Goal: Information Seeking & Learning: Learn about a topic

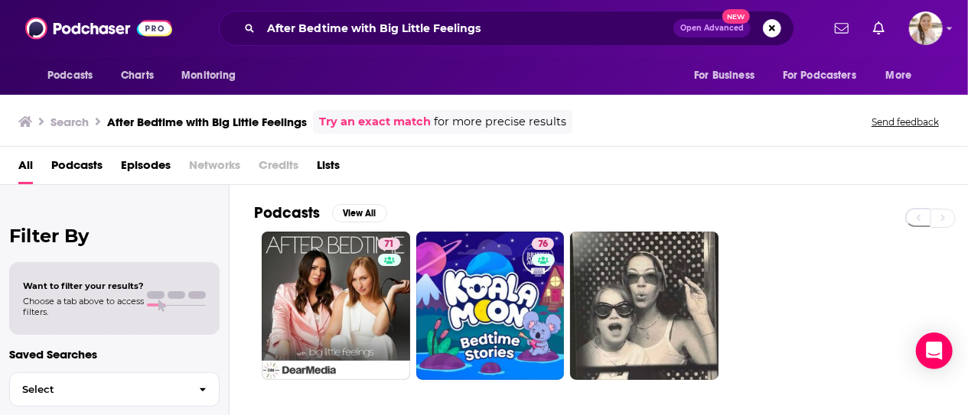
drag, startPoint x: 0, startPoint y: 161, endPoint x: 25, endPoint y: 169, distance: 26.4
click at [0, 161] on div "All Podcasts Episodes Networks Credits Lists" at bounding box center [484, 166] width 968 height 38
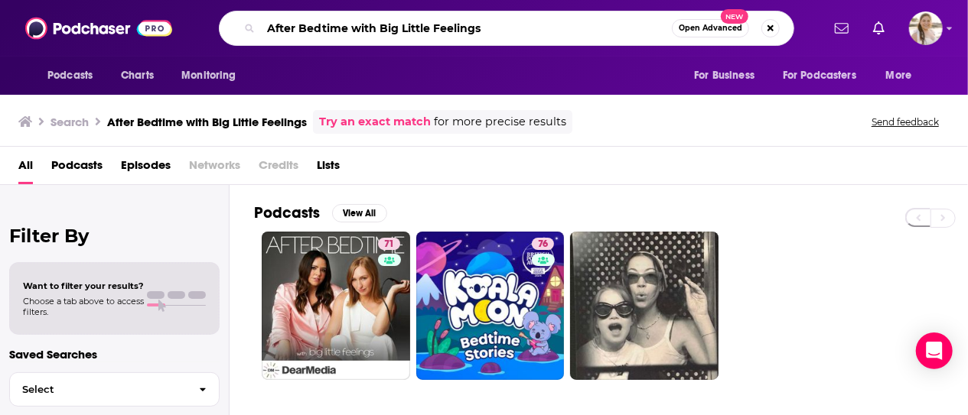
click at [410, 30] on input "After Bedtime with Big Little Feelings" at bounding box center [466, 28] width 411 height 24
click at [411, 30] on input "After Bedtime with Big Little Feelings" at bounding box center [466, 28] width 411 height 24
paste input "Barely Filtered with Aurora Culpo"
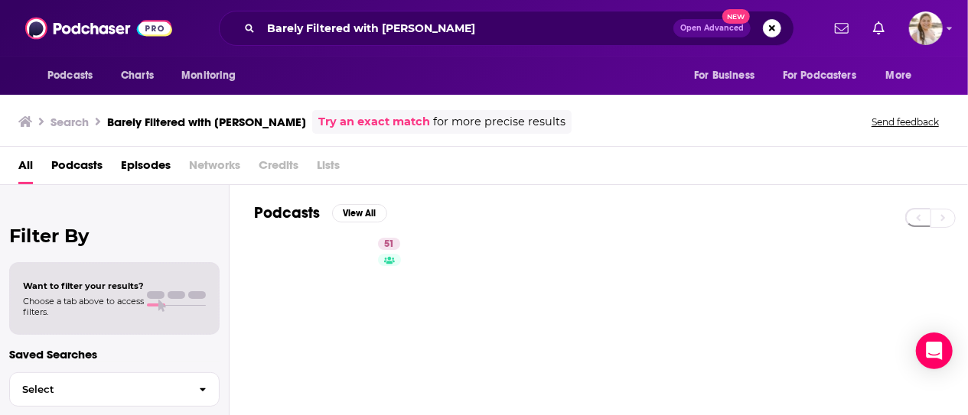
click at [13, 195] on div "Filter By Want to filter your results? Choose a tab above to access filters. Sa…" at bounding box center [115, 392] width 230 height 415
click at [376, 30] on input "Barely Filtered with Aurora Culpo" at bounding box center [467, 28] width 412 height 24
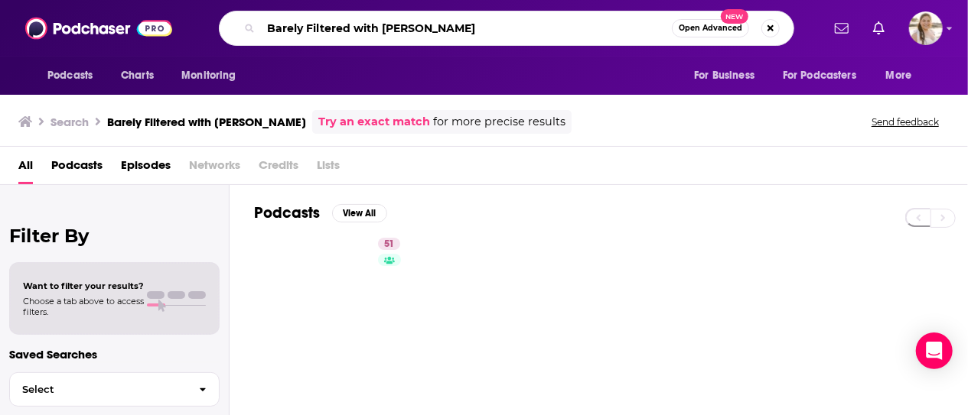
click at [376, 30] on input "Barely Filtered with Aurora Culpo" at bounding box center [466, 28] width 411 height 24
paste input "ecause I Love You with Bria Jones"
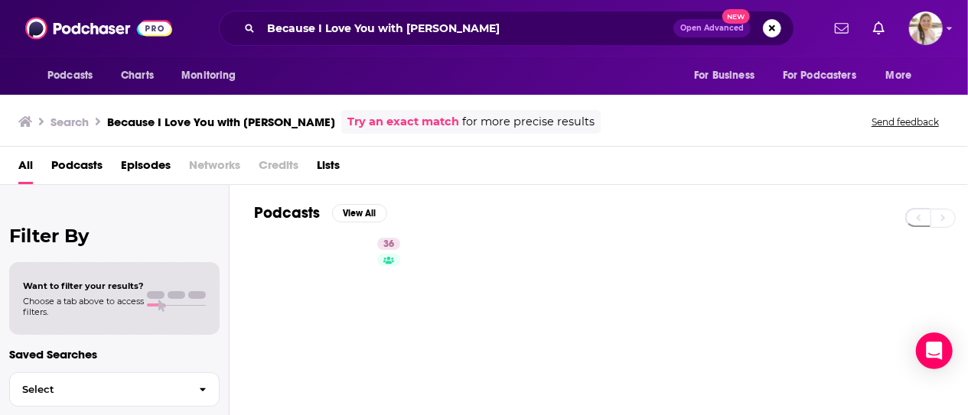
click at [4, 177] on div "All Podcasts Episodes Networks Credits Lists" at bounding box center [484, 166] width 968 height 38
click at [357, 33] on input "Because I Love You with Bria Jones" at bounding box center [467, 28] width 412 height 24
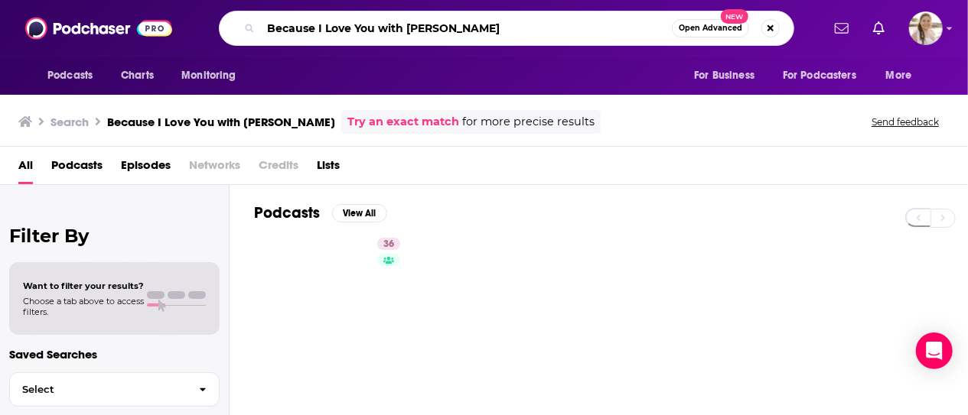
click at [357, 33] on input "Because I Love You with Bria Jones" at bounding box center [466, 28] width 411 height 24
paste input "tter Half with Stas and Alexi"
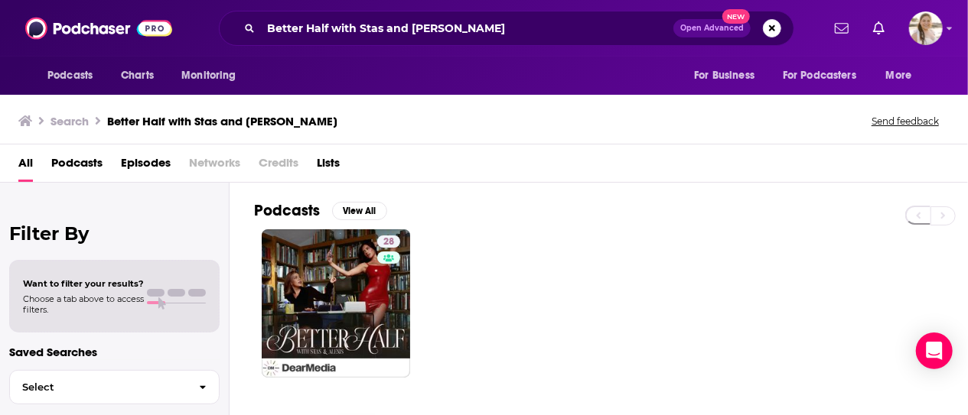
drag, startPoint x: 14, startPoint y: 210, endPoint x: 34, endPoint y: 205, distance: 21.2
click at [14, 210] on div "Filter By Want to filter your results? Choose a tab above to access filters. Sa…" at bounding box center [115, 390] width 230 height 415
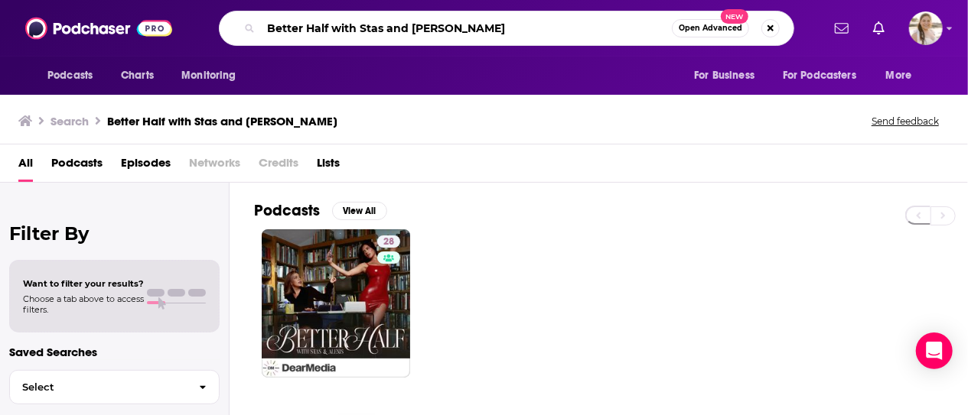
click at [373, 24] on input "Better Half with Stas and Alexis" at bounding box center [466, 28] width 411 height 24
paste input "yond the Mat"
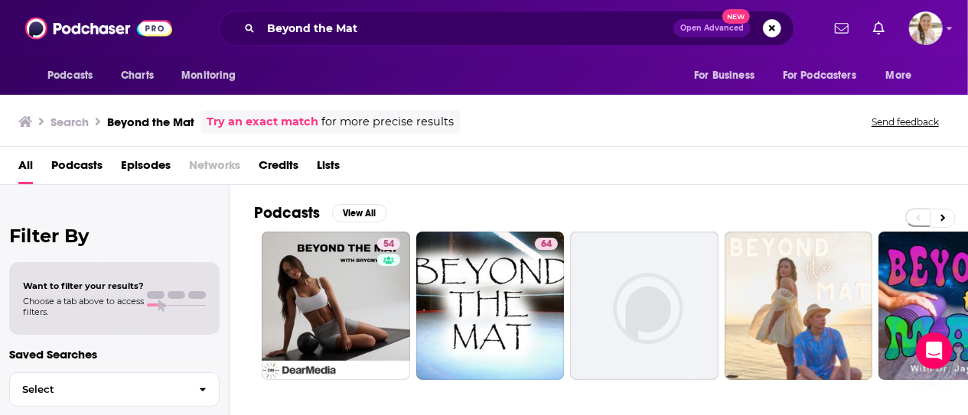
click at [8, 192] on div "Filter By Want to filter your results? Choose a tab above to access filters. Sa…" at bounding box center [115, 392] width 230 height 415
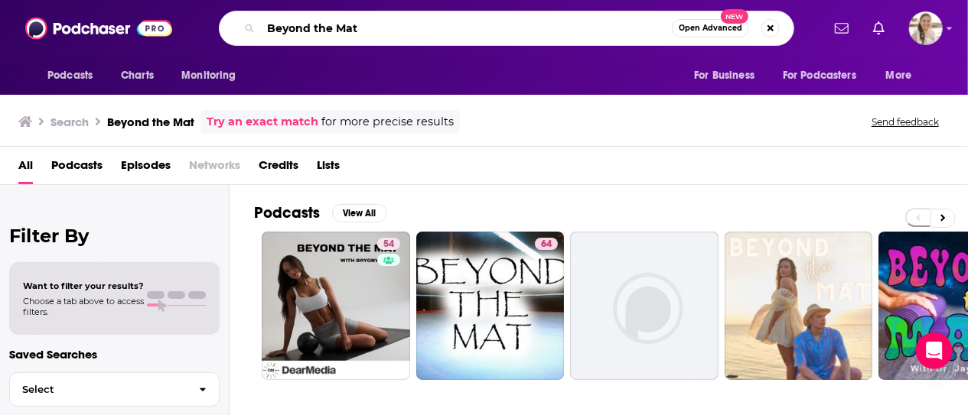
click at [321, 39] on input "Beyond the Mat" at bounding box center [466, 28] width 411 height 24
paste input "House Guest with Kenzie Elizabeth"
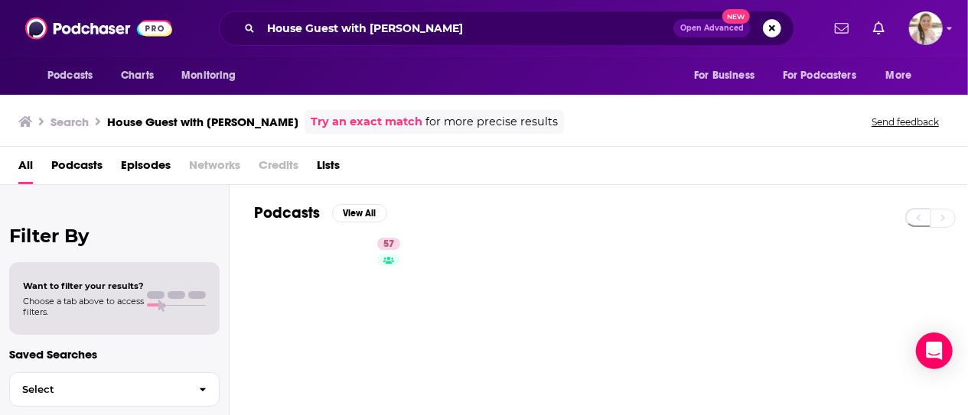
drag, startPoint x: 11, startPoint y: 192, endPoint x: 44, endPoint y: 168, distance: 41.2
click at [11, 192] on div "Filter By Want to filter your results? Choose a tab above to access filters. Sa…" at bounding box center [115, 392] width 230 height 415
click at [347, 18] on input "House Guest with Kenzie Elizabeth" at bounding box center [467, 28] width 412 height 24
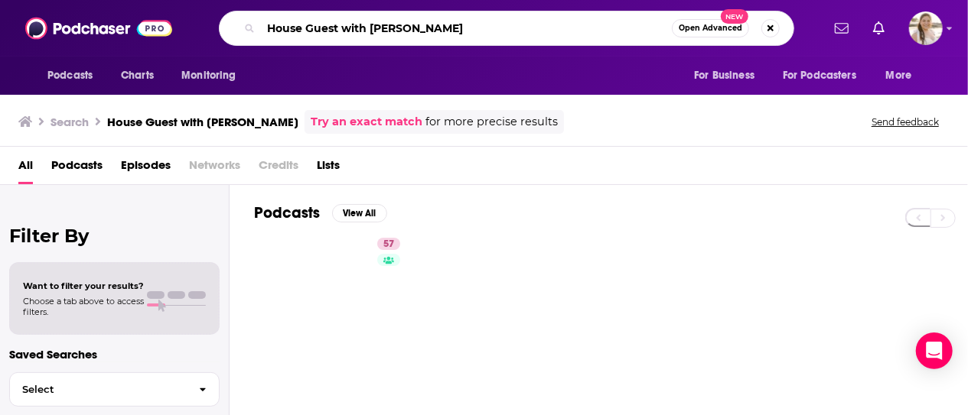
click at [347, 18] on input "House Guest with Kenzie Elizabeth" at bounding box center [466, 28] width 411 height 24
click at [348, 18] on input "House Guest with Kenzie Elizabeth" at bounding box center [466, 28] width 411 height 24
paste input "Recovering from Reality"
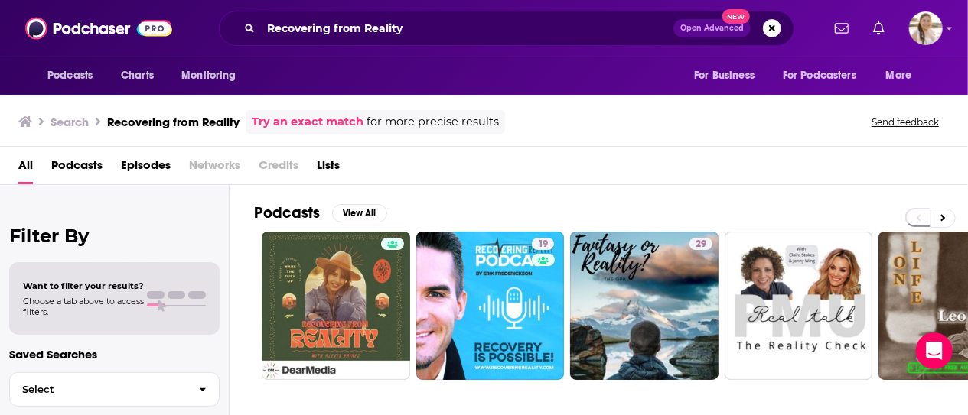
click at [14, 217] on div "Filter By Want to filter your results? Choose a tab above to access filters. Sa…" at bounding box center [115, 392] width 230 height 415
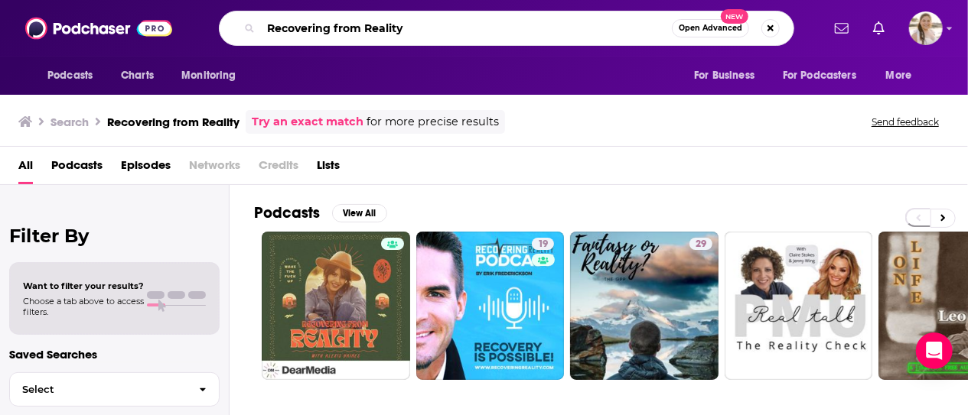
click at [337, 39] on input "Recovering from Reality" at bounding box center [466, 28] width 411 height 24
paste input "The Nicole Walters Podcast"
type input "The Nicole Walters Podcast"
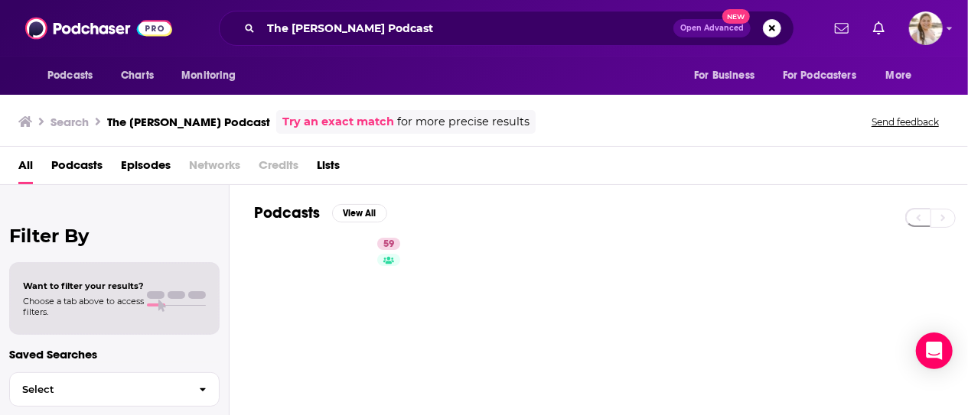
click at [69, 118] on h3 "Search" at bounding box center [69, 122] width 38 height 15
click at [54, 82] on span "Podcasts" at bounding box center [69, 75] width 45 height 21
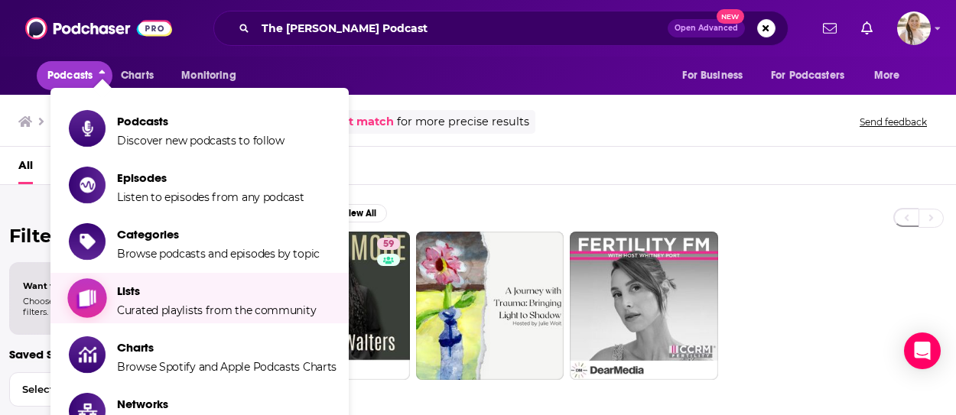
click at [176, 294] on span "Lists" at bounding box center [216, 291] width 199 height 15
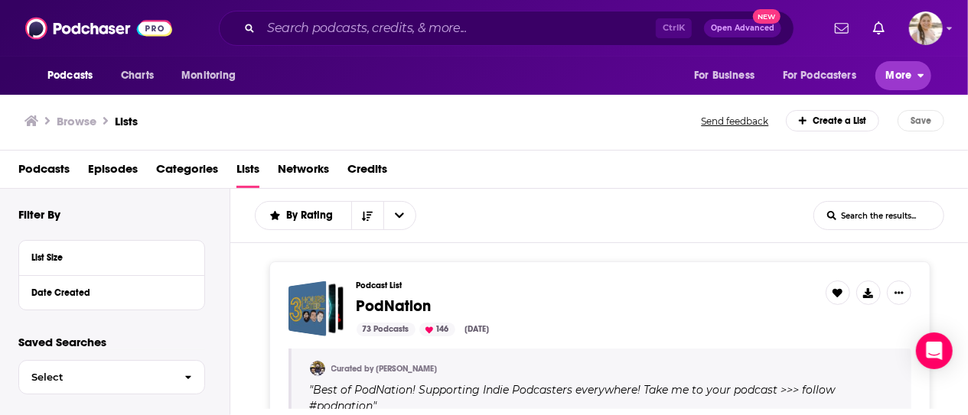
click at [901, 72] on span "More" at bounding box center [899, 75] width 26 height 21
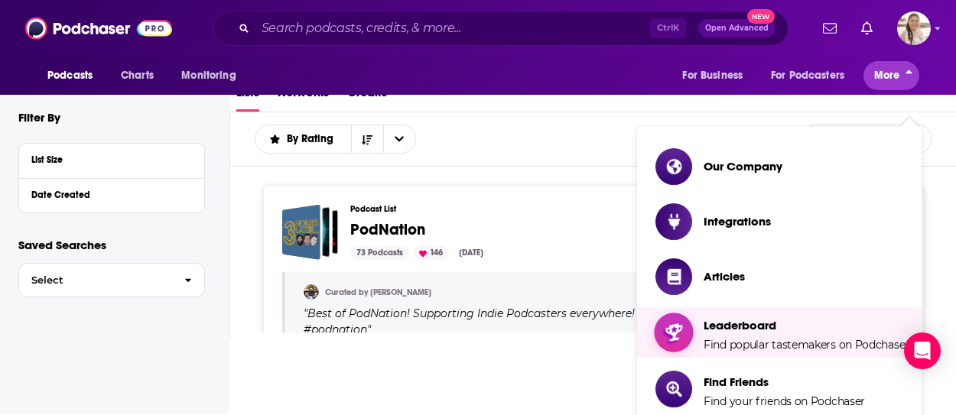
scroll to position [176, 0]
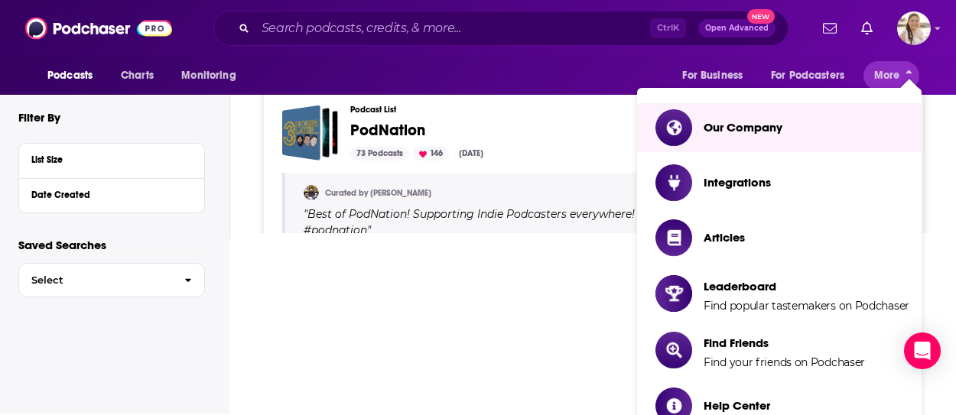
click at [604, 114] on h3 "Podcast List" at bounding box center [578, 110] width 457 height 10
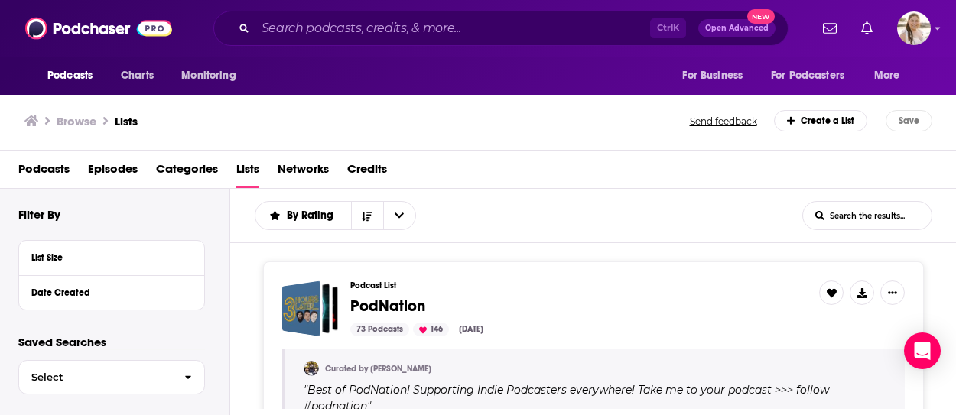
scroll to position [0, 0]
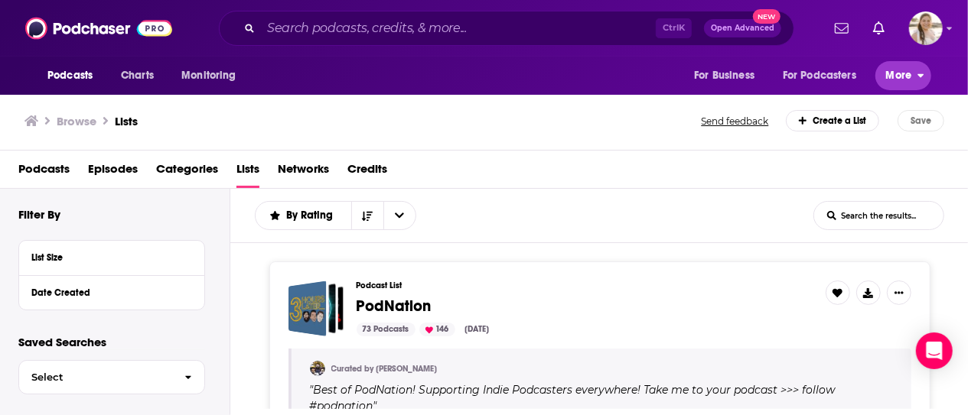
click at [875, 77] on button "More" at bounding box center [903, 75] width 56 height 29
click at [826, 77] on span "For Podcasters" at bounding box center [819, 75] width 73 height 21
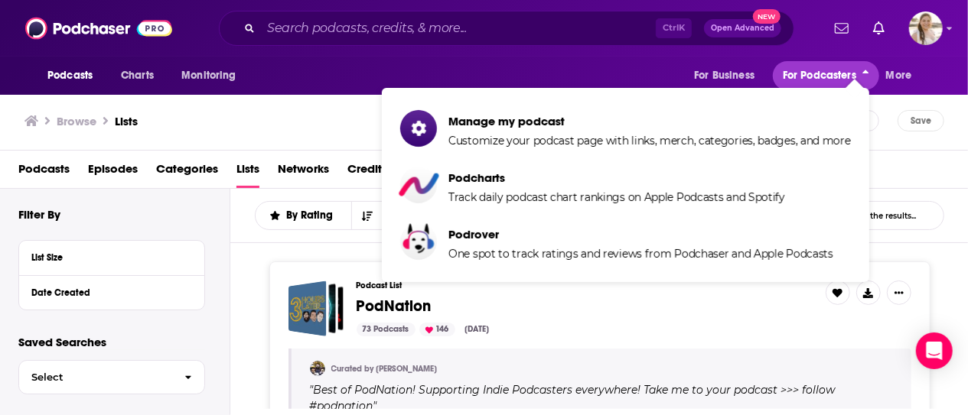
click at [826, 77] on span "For Podcasters" at bounding box center [819, 75] width 73 height 21
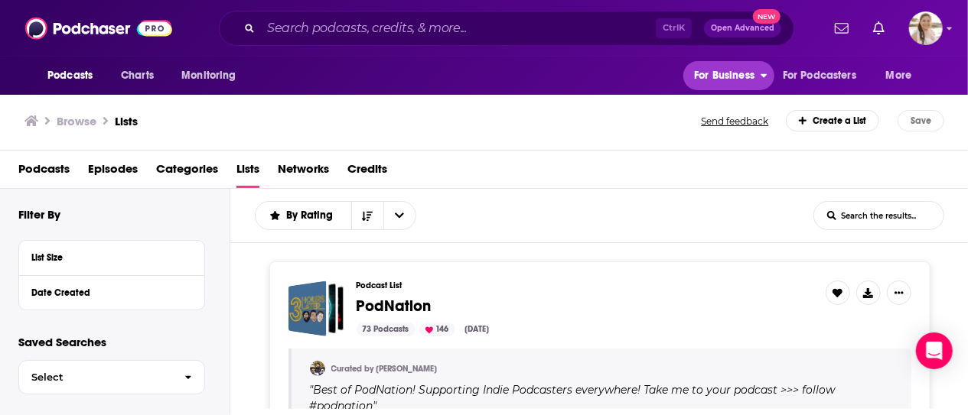
click at [745, 80] on span "For Business" at bounding box center [724, 75] width 60 height 21
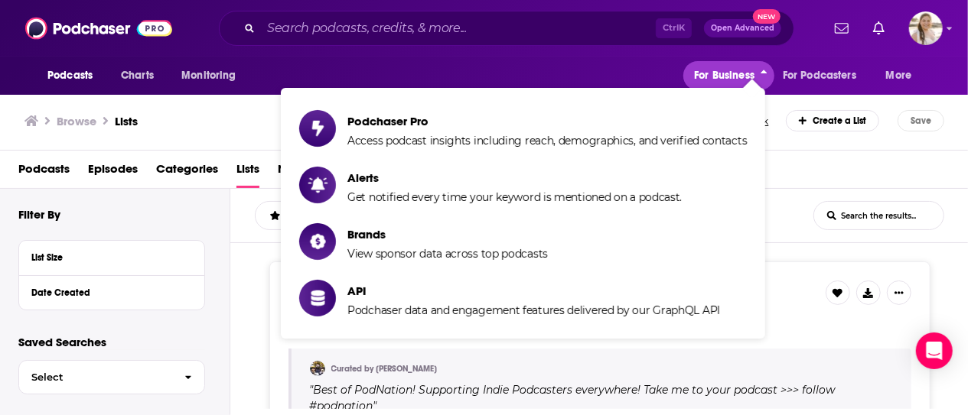
click at [741, 77] on span "For Business" at bounding box center [724, 75] width 60 height 21
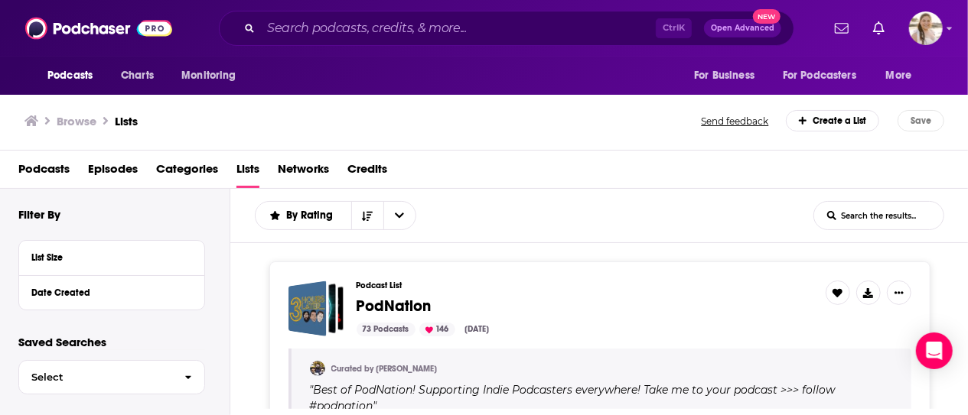
click at [54, 57] on div "Podcasts Charts Monitoring" at bounding box center [146, 76] width 219 height 38
click at [67, 71] on span "Podcasts" at bounding box center [69, 75] width 45 height 21
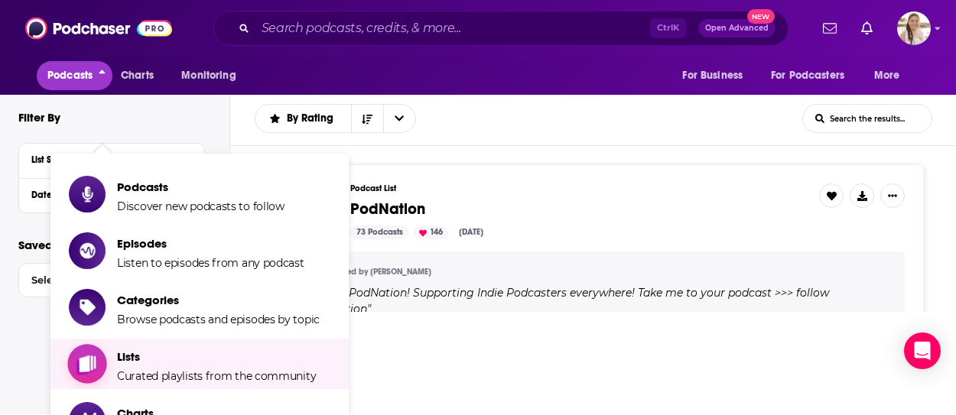
scroll to position [168, 0]
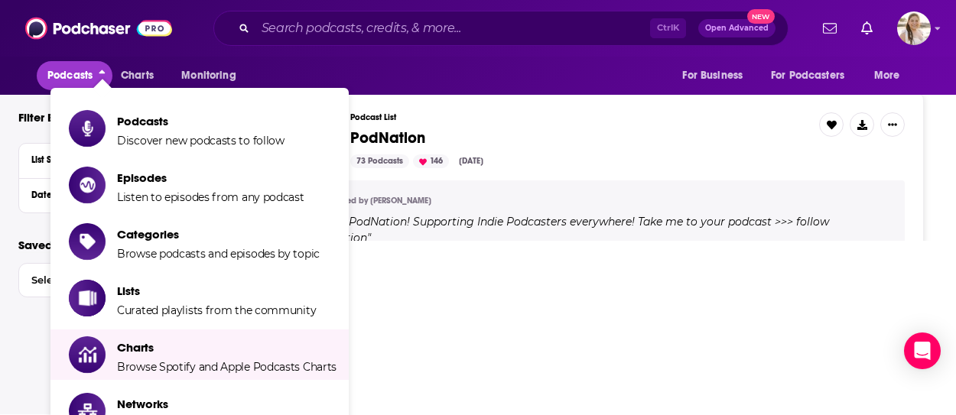
click at [585, 247] on html "Podcasts Charts Monitoring Ctrl K Open Advanced New For Business For Podcasters…" at bounding box center [478, 39] width 956 height 415
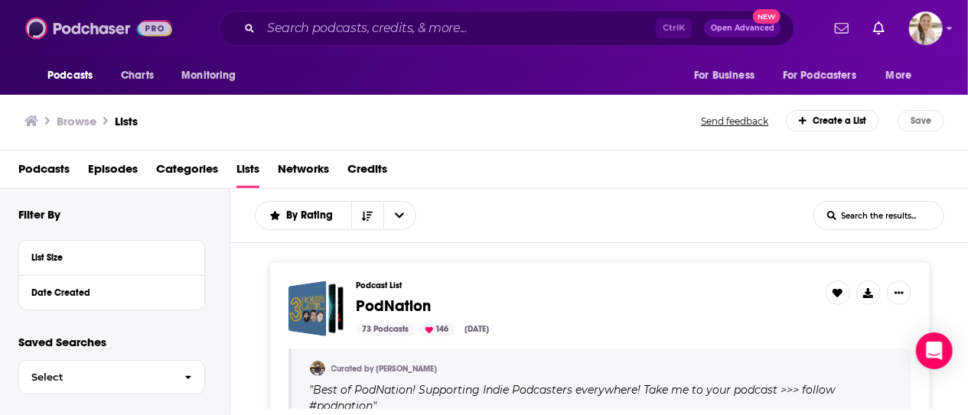
click at [119, 26] on img at bounding box center [98, 28] width 147 height 29
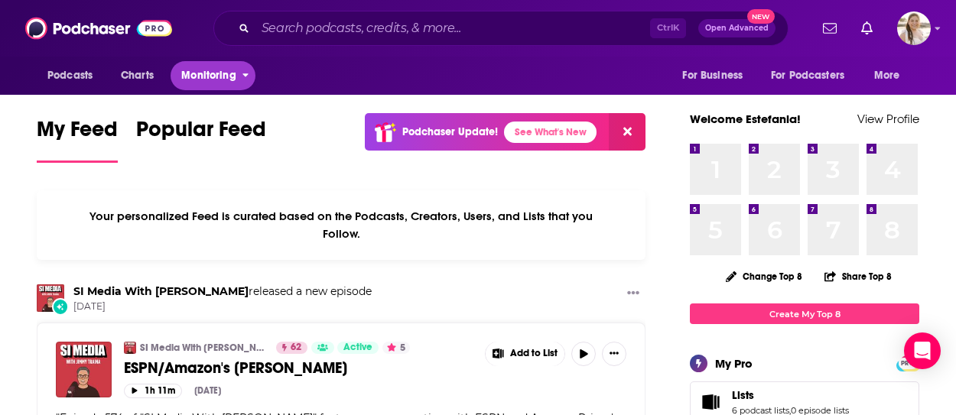
click at [192, 76] on span "Monitoring" at bounding box center [208, 75] width 54 height 21
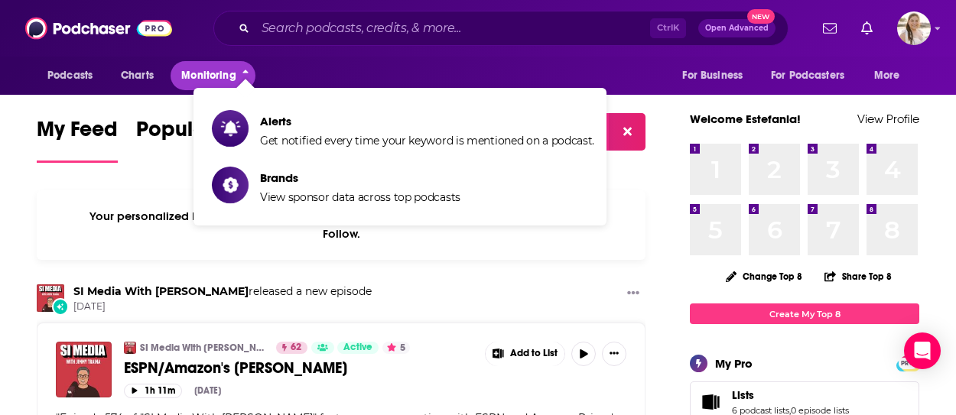
click at [237, 77] on button "Monitoring" at bounding box center [213, 75] width 85 height 29
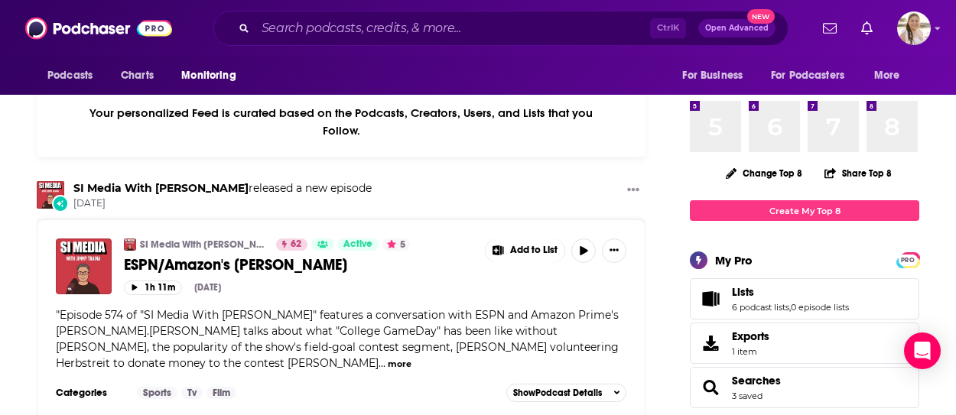
scroll to position [153, 0]
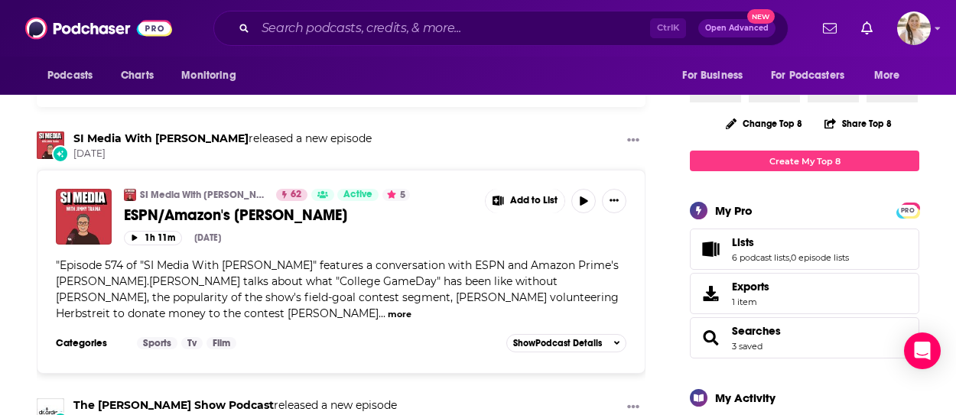
click at [806, 266] on span "Lists 6 podcast lists , 0 episode lists" at bounding box center [805, 249] width 230 height 41
click at [751, 250] on span "Lists 6 podcast lists , 0 episode lists" at bounding box center [790, 250] width 117 height 28
click at [750, 253] on link "6 podcast lists" at bounding box center [760, 257] width 57 height 11
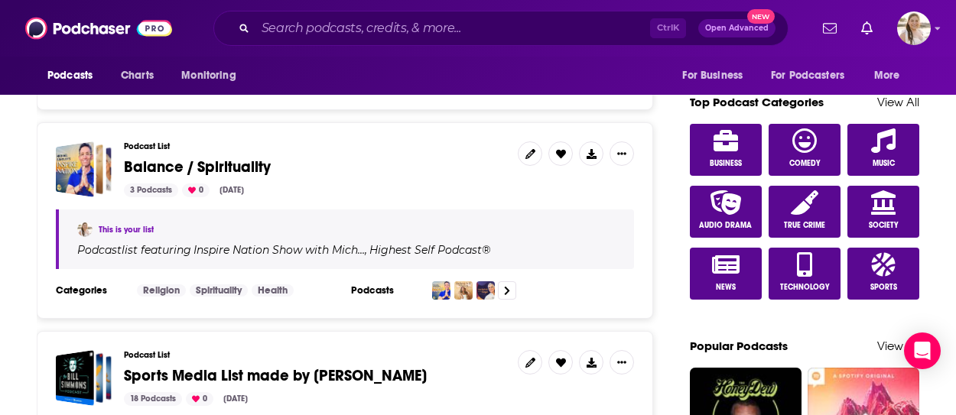
scroll to position [689, 0]
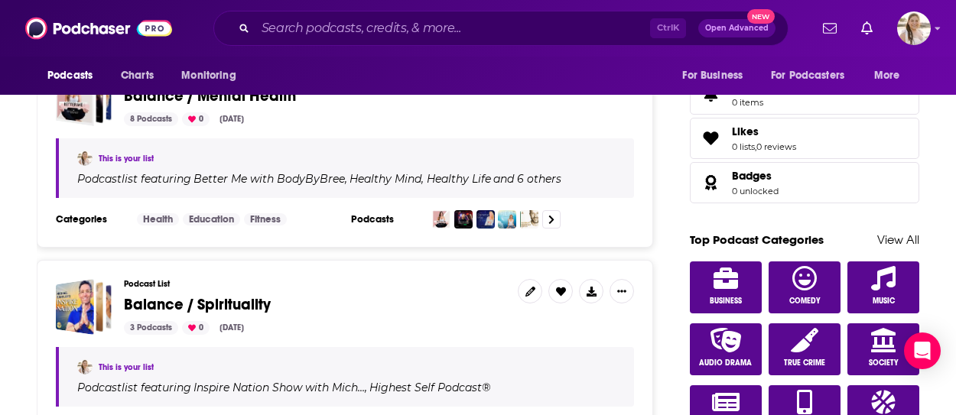
click at [207, 305] on span "Balance / Spirituality" at bounding box center [197, 304] width 147 height 19
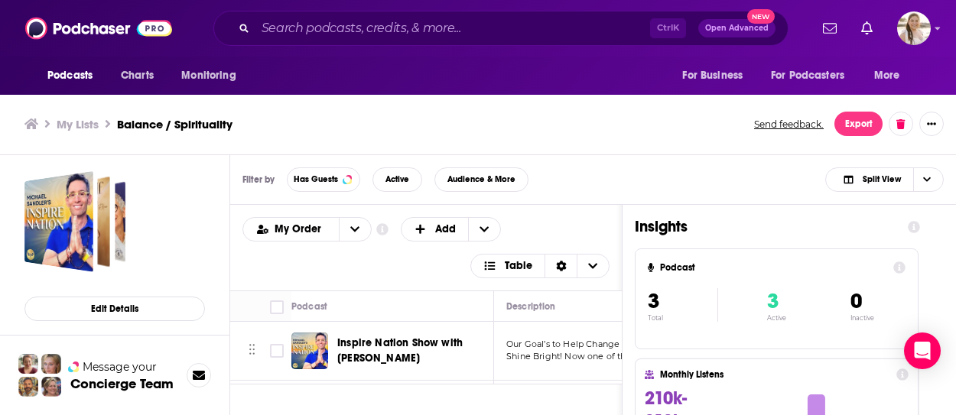
scroll to position [5, 0]
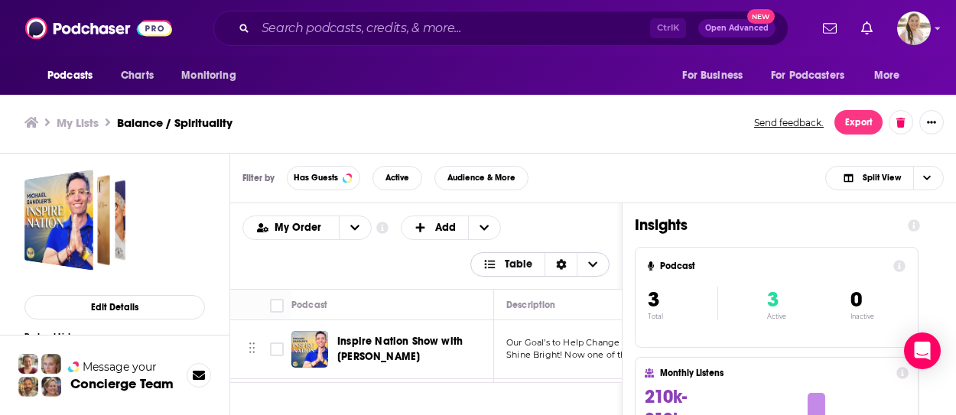
click at [528, 262] on span "Table" at bounding box center [519, 264] width 28 height 11
click at [536, 293] on span "Card" at bounding box center [550, 289] width 96 height 8
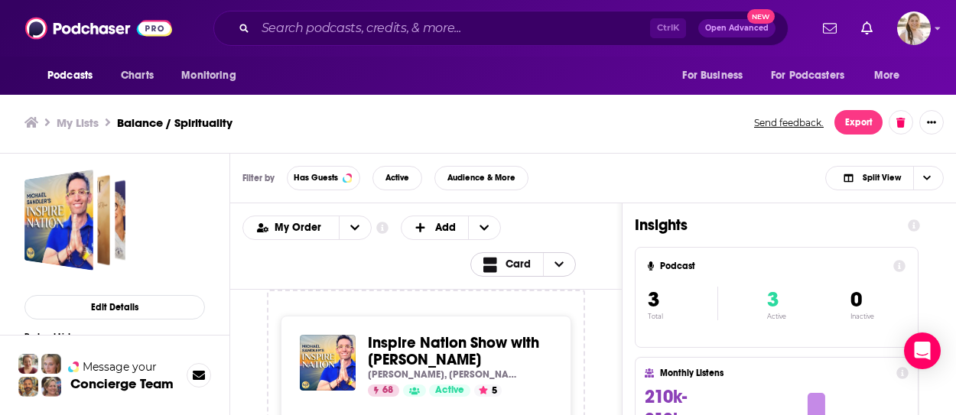
click at [569, 272] on span "Choose View" at bounding box center [559, 264] width 32 height 23
click at [559, 313] on span "Table" at bounding box center [551, 315] width 96 height 8
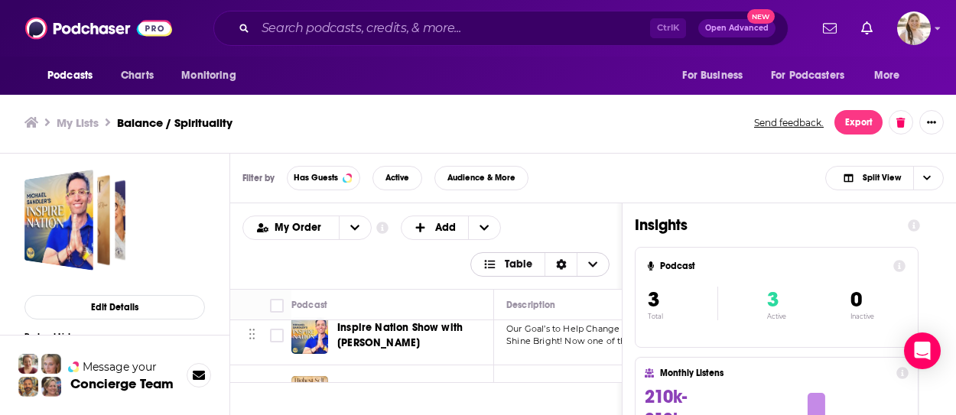
scroll to position [0, 0]
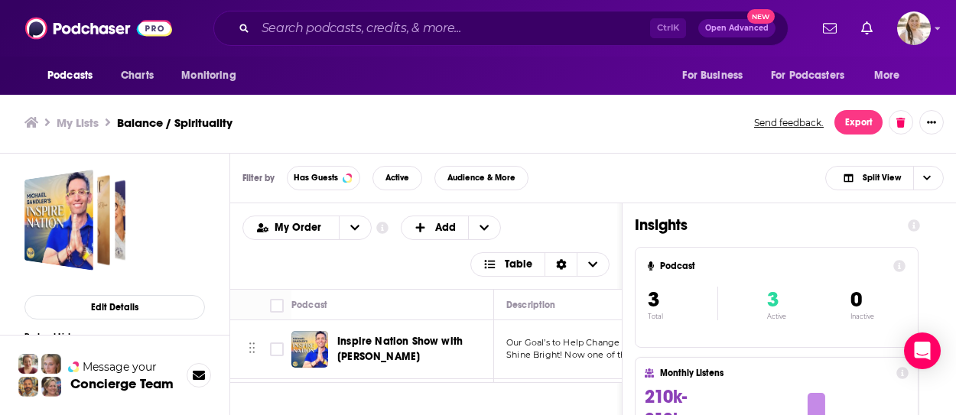
click at [438, 342] on div "Podcasts Charts Monitoring Ctrl K Open Advanced New For Business For Podcasters…" at bounding box center [478, 205] width 956 height 420
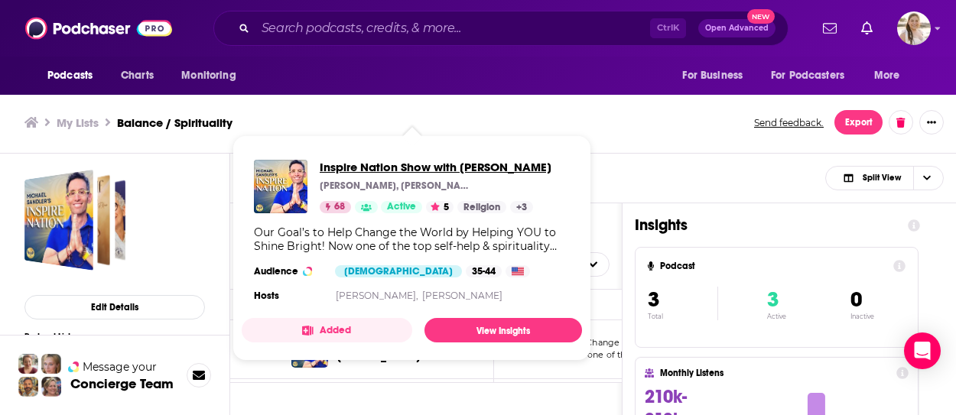
click at [432, 167] on span "Inspire Nation Show with Michael Sandler" at bounding box center [436, 167] width 232 height 15
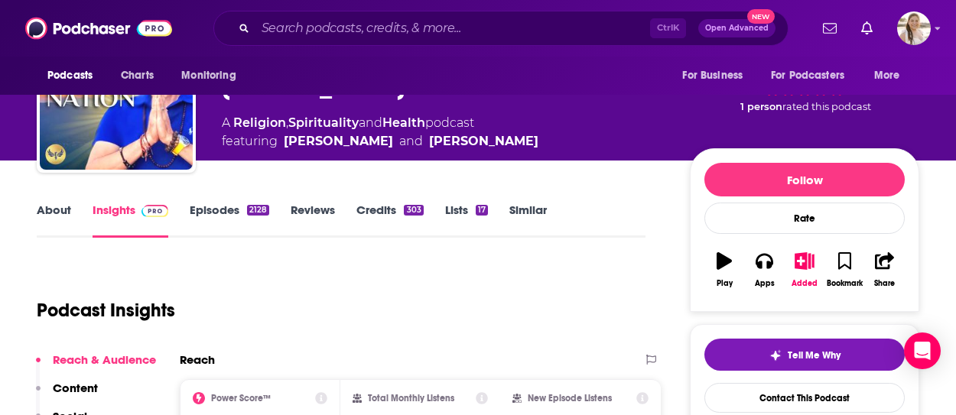
scroll to position [77, 0]
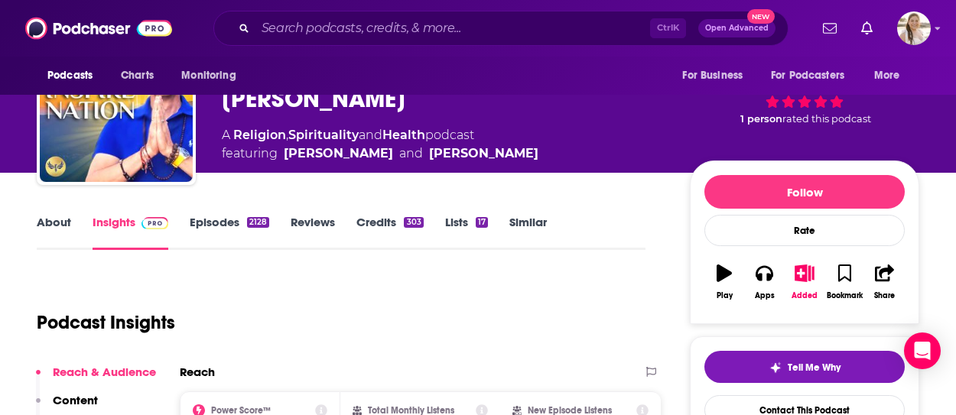
click at [64, 221] on link "About" at bounding box center [54, 232] width 34 height 35
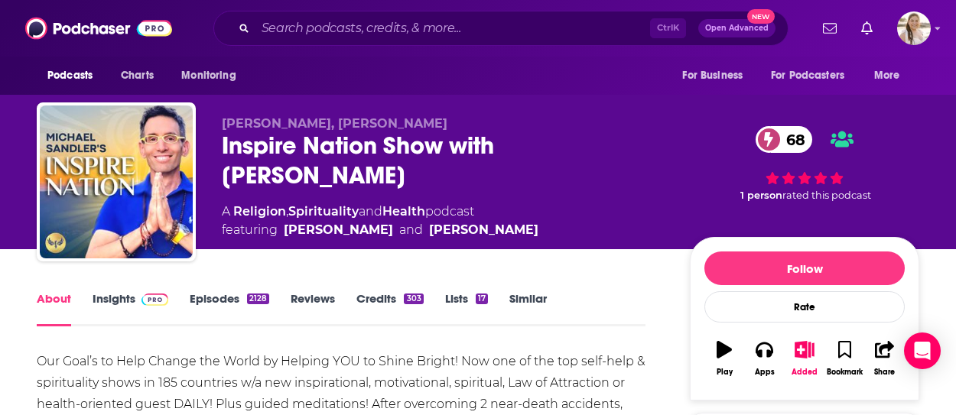
scroll to position [153, 0]
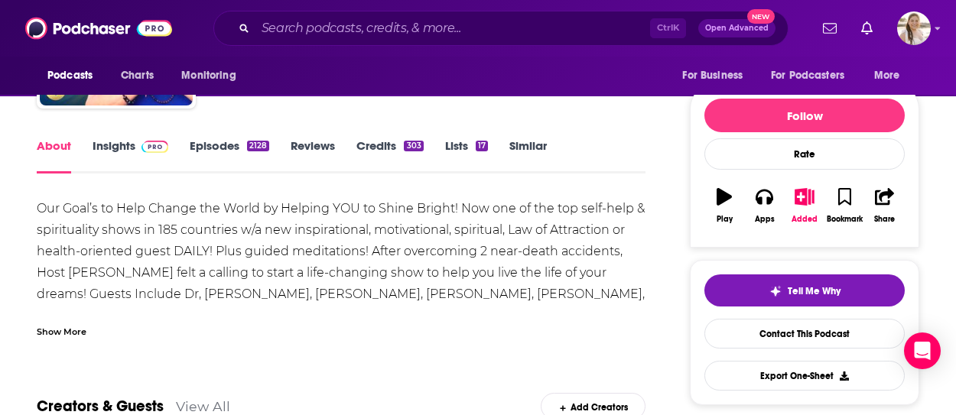
click at [615, 324] on div "Show More" at bounding box center [341, 326] width 609 height 26
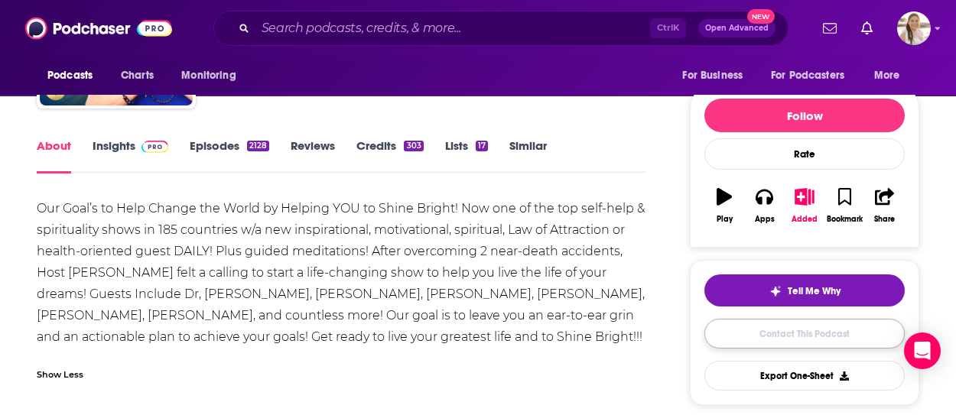
click at [803, 331] on link "Contact This Podcast" at bounding box center [805, 334] width 200 height 30
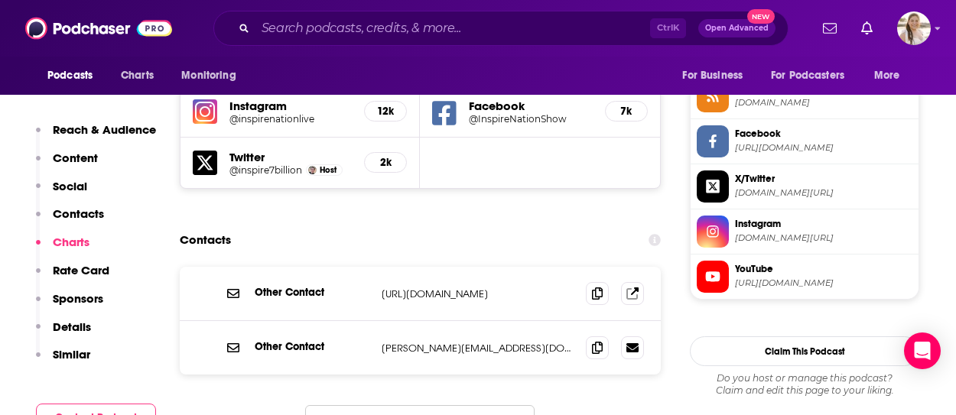
scroll to position [1389, 0]
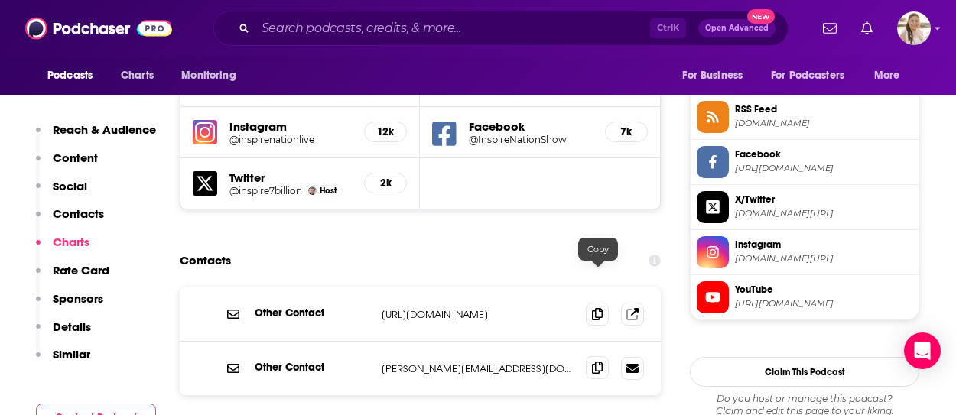
click at [597, 362] on icon at bounding box center [597, 368] width 11 height 12
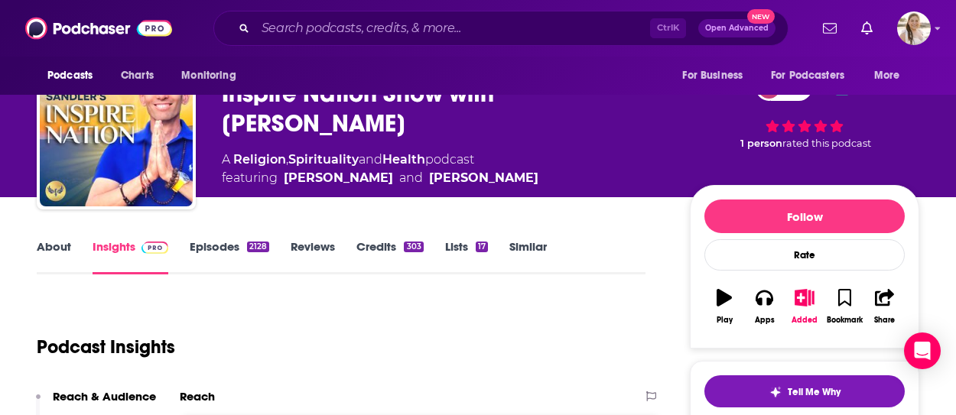
scroll to position [0, 0]
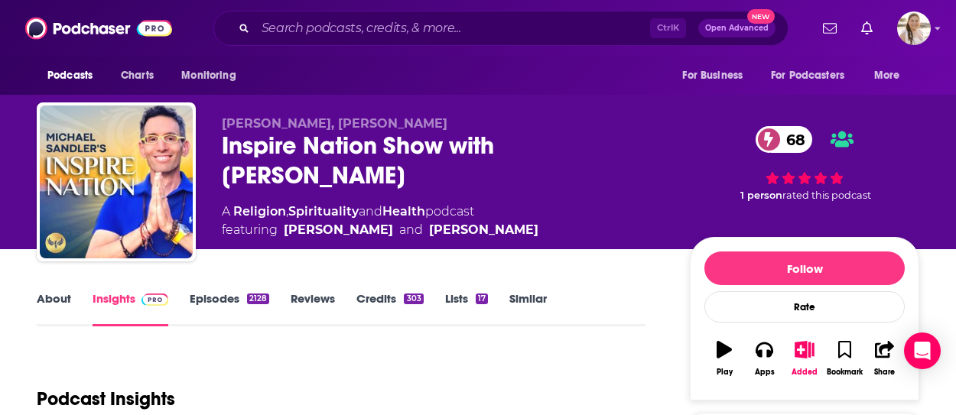
drag, startPoint x: 226, startPoint y: 140, endPoint x: 373, endPoint y: 153, distance: 147.5
click at [373, 160] on div "Inspire Nation Show with Michael Sandler 68" at bounding box center [444, 161] width 444 height 60
drag, startPoint x: 292, startPoint y: 149, endPoint x: 282, endPoint y: 149, distance: 9.2
click at [291, 149] on div "Inspire Nation Show with Michael Sandler 68" at bounding box center [444, 161] width 444 height 60
click at [223, 145] on div "Inspire Nation Show with Michael Sandler 68" at bounding box center [444, 161] width 444 height 60
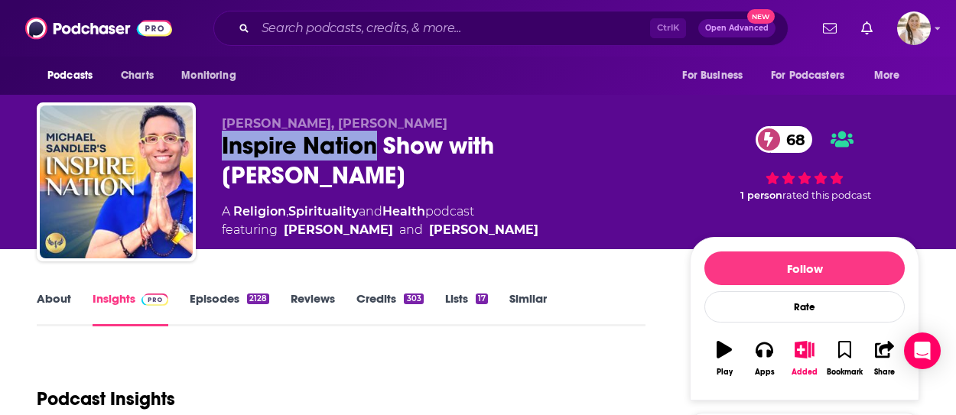
drag, startPoint x: 220, startPoint y: 143, endPoint x: 376, endPoint y: 152, distance: 156.4
click at [376, 152] on div "Michael Sandler, Jessica Lee Inspire Nation Show with Michael Sandler 68 A Reli…" at bounding box center [478, 185] width 883 height 165
copy h2 "Inspire Nation"
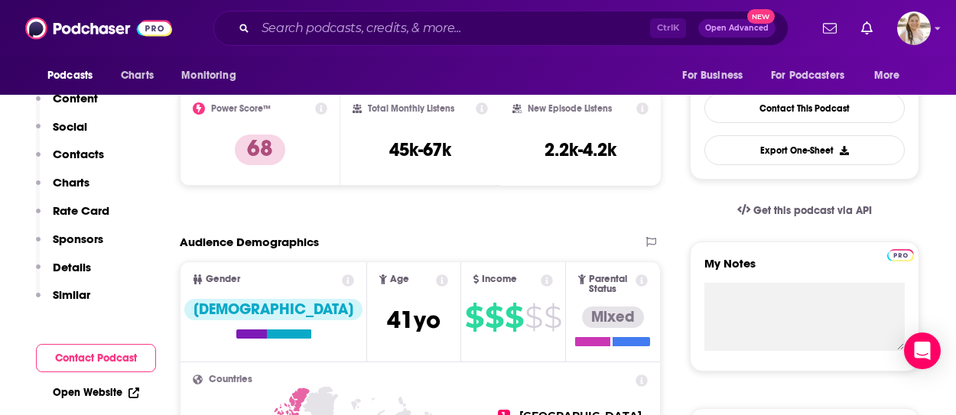
scroll to position [383, 0]
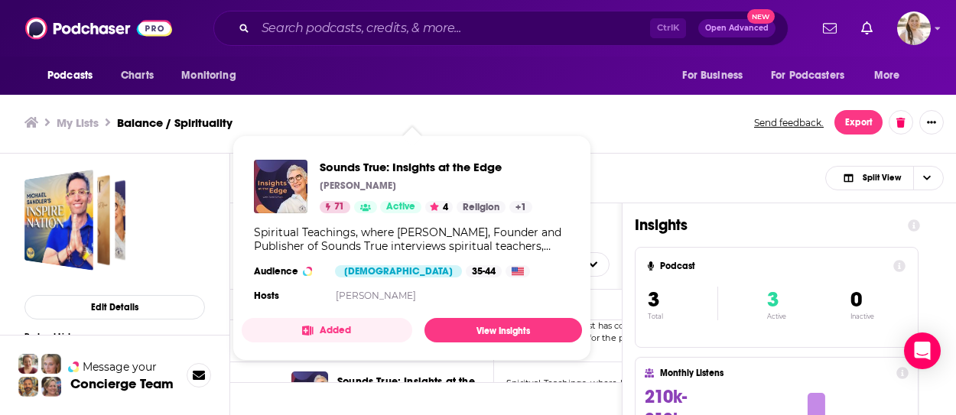
scroll to position [44, 0]
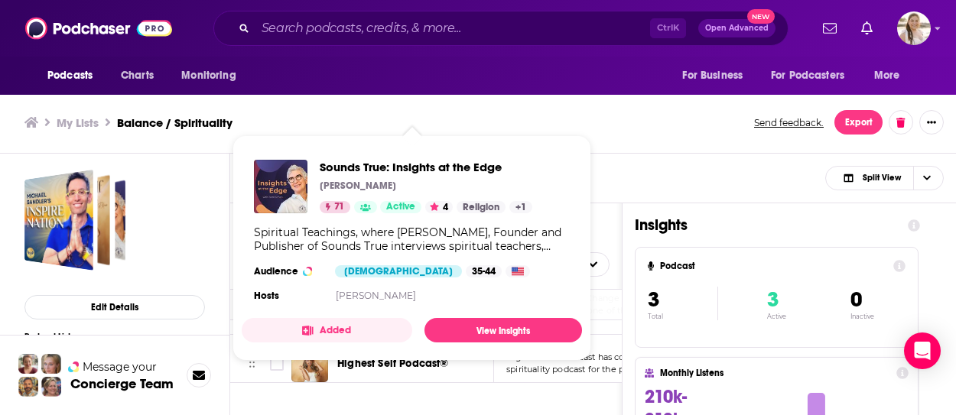
click at [402, 365] on span "Sounds True: Insights at the Edge Tami Simon 71 Active 4 Religion + 1 Spiritual…" at bounding box center [412, 248] width 359 height 244
click at [320, 362] on span "Sounds True: Insights at the Edge Tami Simon 71 Active 4 Religion + 1 Spiritual…" at bounding box center [412, 248] width 359 height 244
click at [696, 128] on ul "My Lists Balance / Spirituality" at bounding box center [380, 123] width 713 height 15
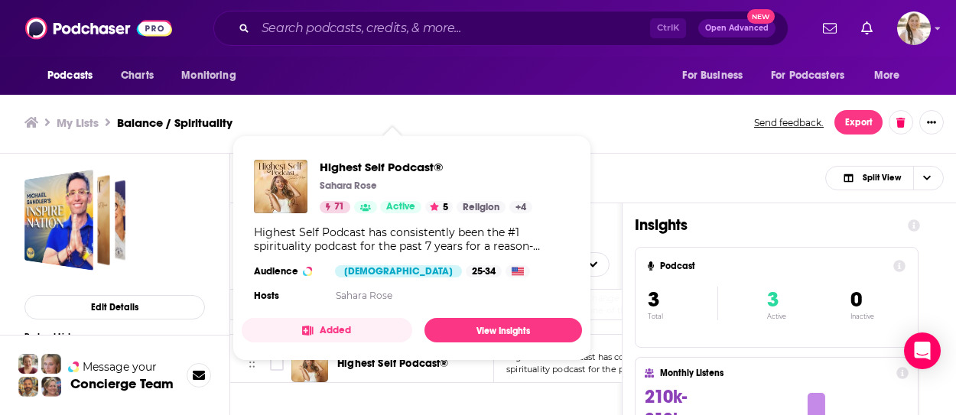
click at [407, 360] on span "Highest Self Podcast® Sahara Rose 71 Active 5 Religion + 4 Highest Self Podcast…" at bounding box center [412, 248] width 359 height 244
click at [350, 163] on span "Highest Self Podcast®" at bounding box center [426, 167] width 213 height 15
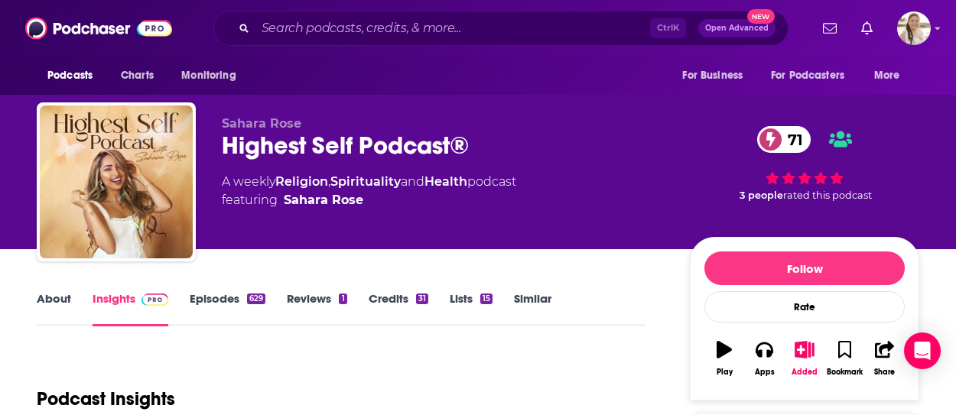
click at [63, 303] on link "About" at bounding box center [54, 309] width 34 height 35
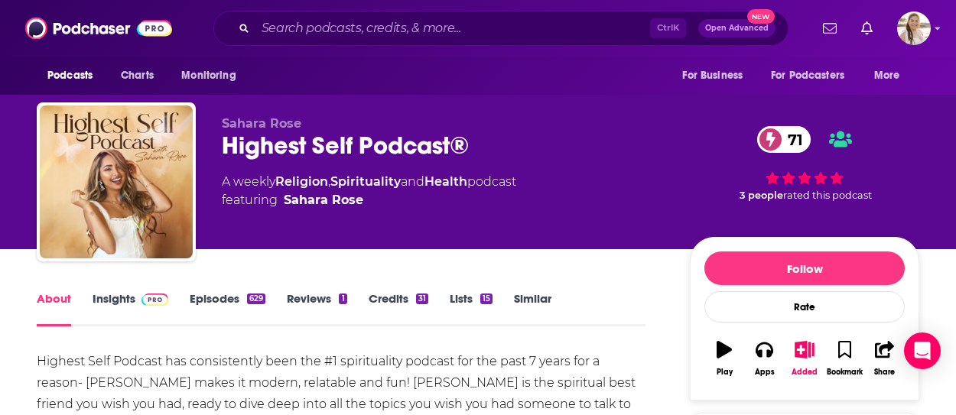
scroll to position [77, 0]
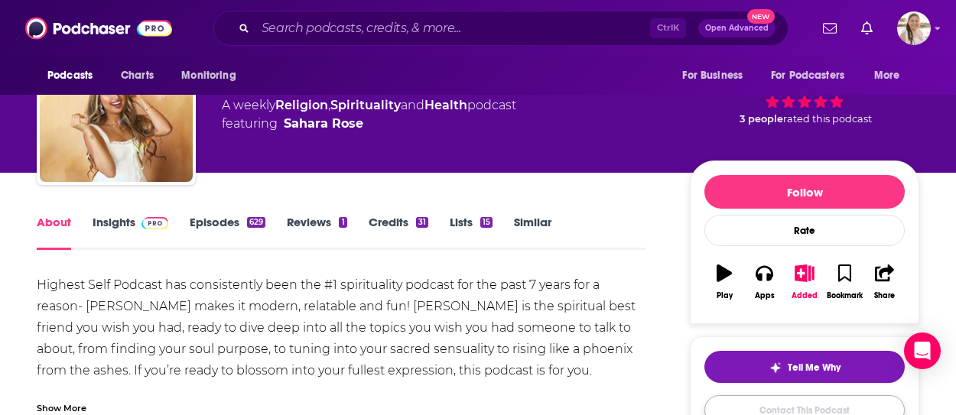
click at [834, 402] on link "Contact This Podcast" at bounding box center [805, 411] width 200 height 30
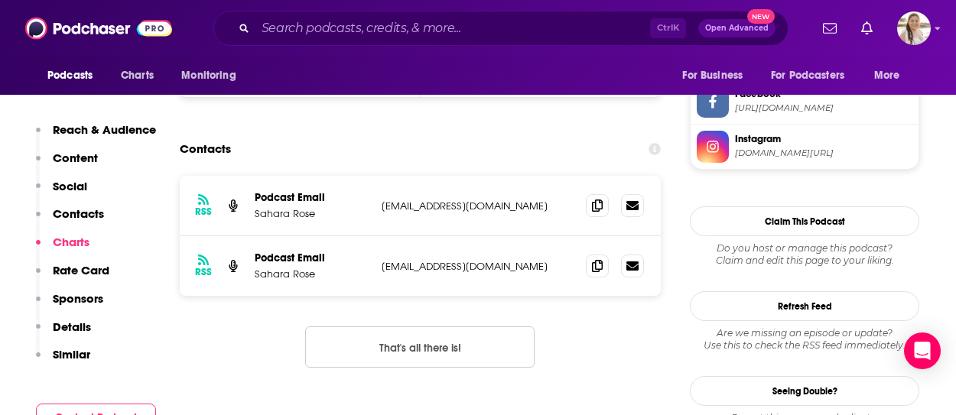
scroll to position [1373, 0]
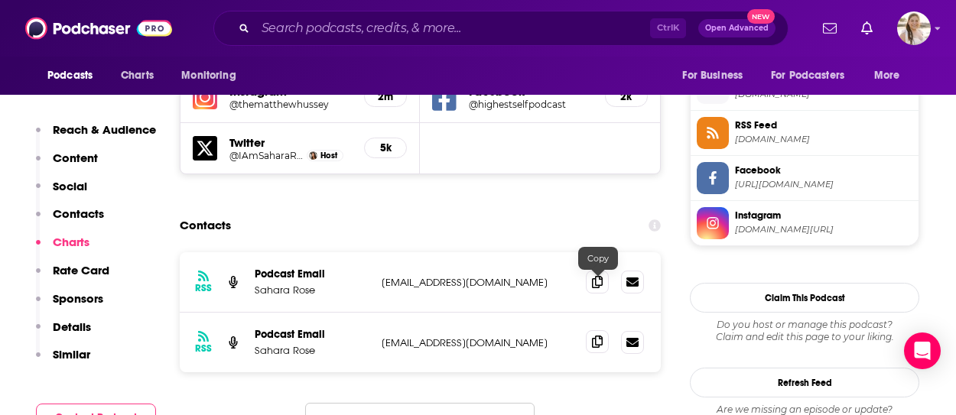
click at [600, 336] on icon at bounding box center [597, 342] width 11 height 12
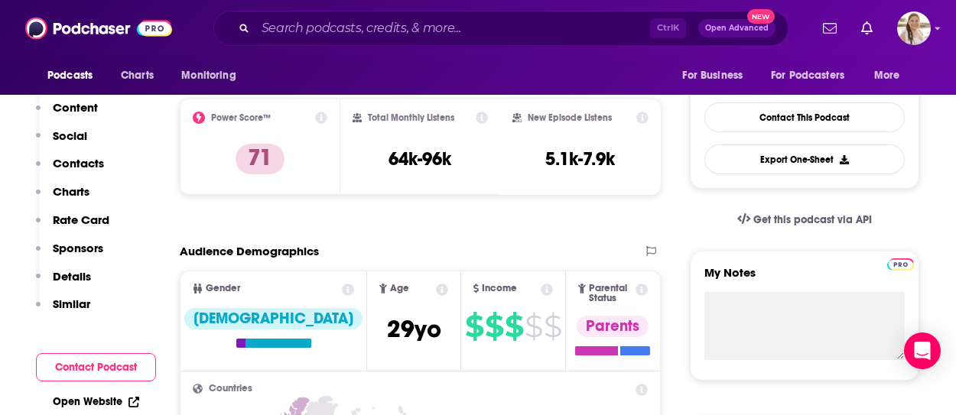
scroll to position [0, 0]
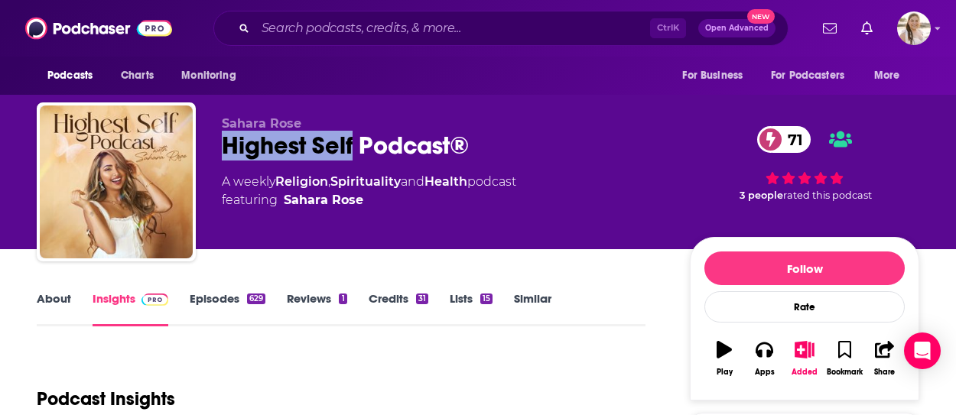
drag, startPoint x: 222, startPoint y: 146, endPoint x: 353, endPoint y: 153, distance: 131.8
click at [353, 153] on div "Sahara Rose Highest Self Podcast® 71 A weekly Religion , Spirituality and Healt…" at bounding box center [478, 185] width 883 height 165
copy h2 "Highest Self"
click at [844, 74] on span "For Podcasters" at bounding box center [807, 75] width 73 height 21
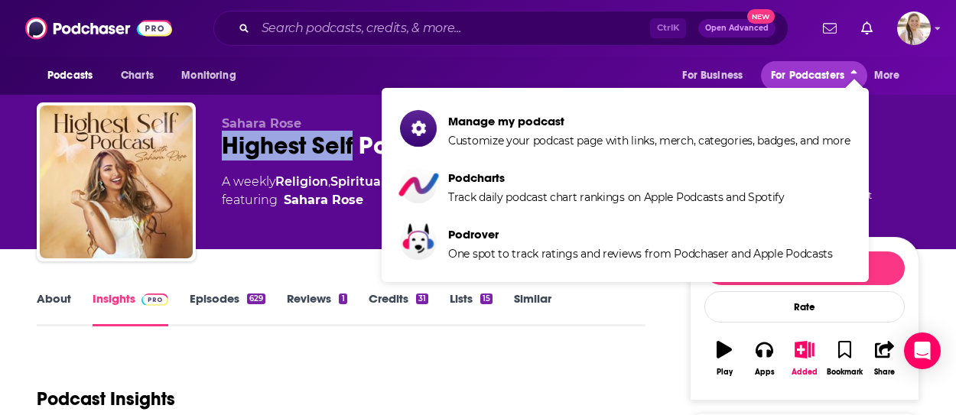
click at [844, 74] on span "For Podcasters" at bounding box center [807, 75] width 73 height 21
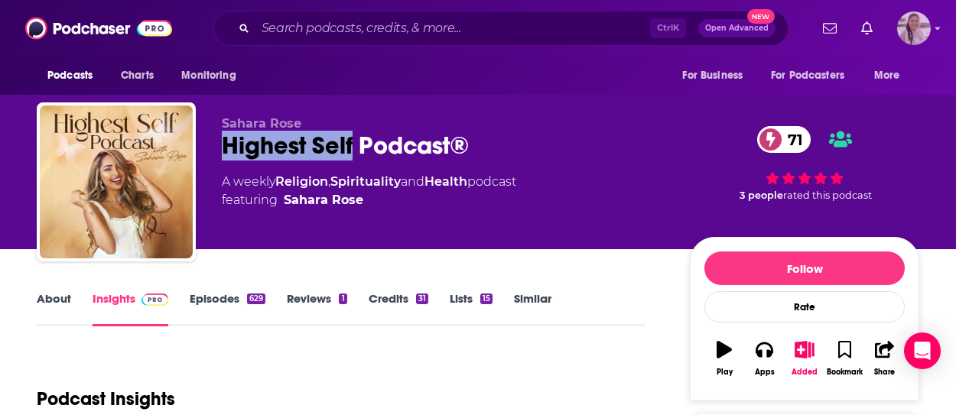
click at [914, 31] on img "Logged in as acquavie" at bounding box center [914, 28] width 34 height 34
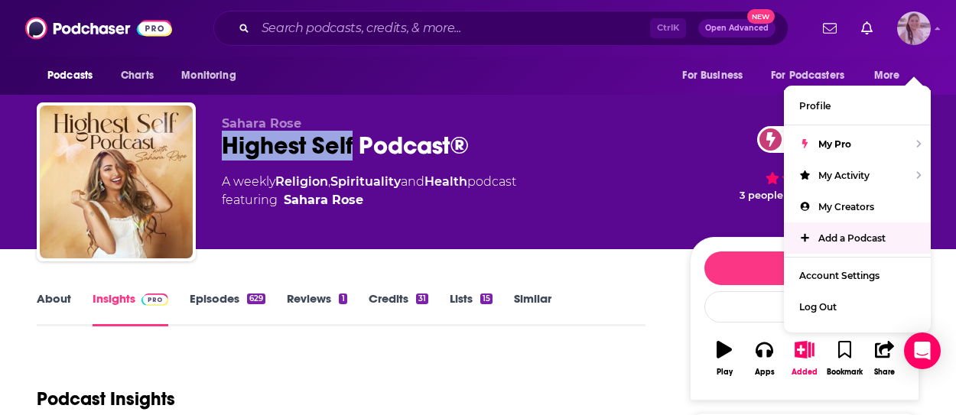
scroll to position [77, 0]
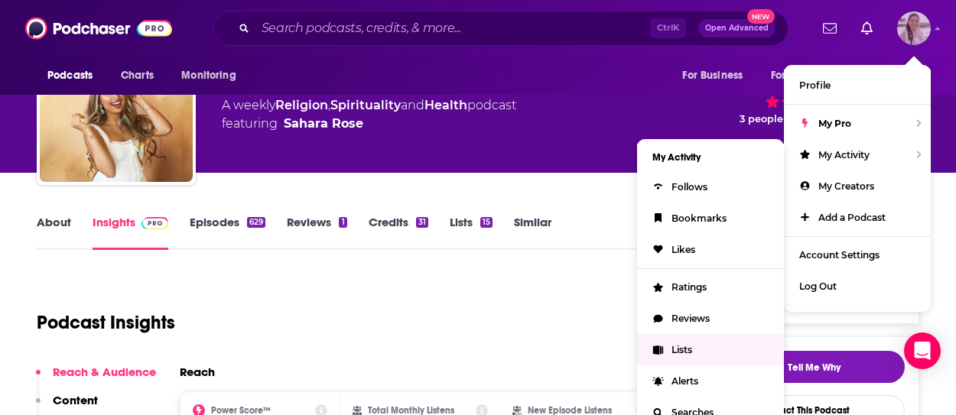
click at [718, 343] on link "Lists" at bounding box center [710, 349] width 147 height 31
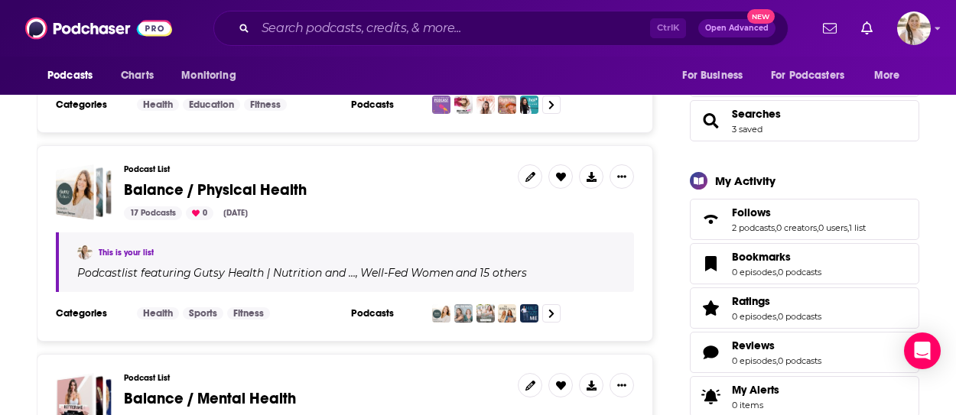
scroll to position [536, 0]
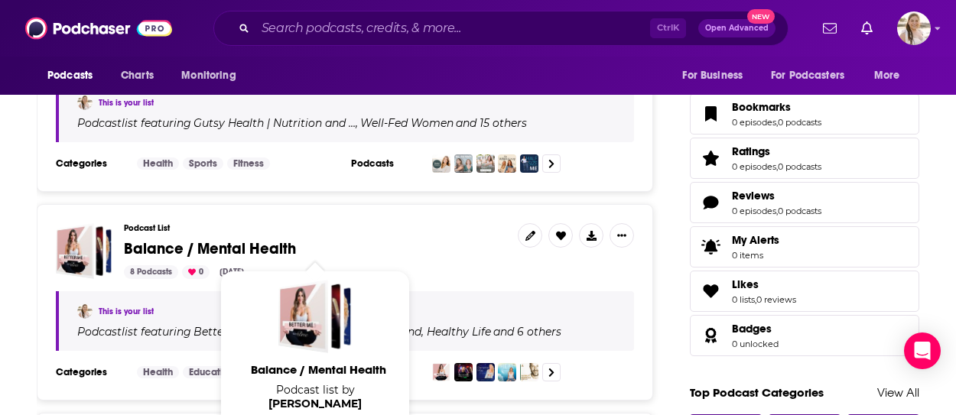
click at [247, 245] on span "Balance / Mental Health" at bounding box center [210, 248] width 172 height 19
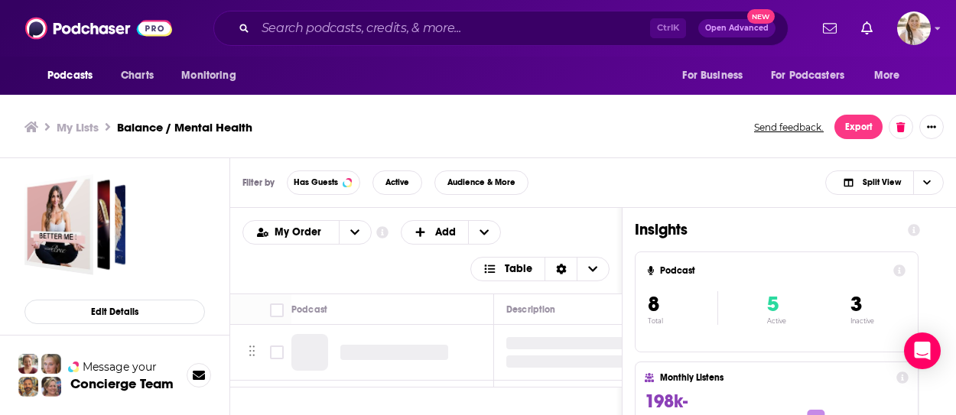
scroll to position [5, 0]
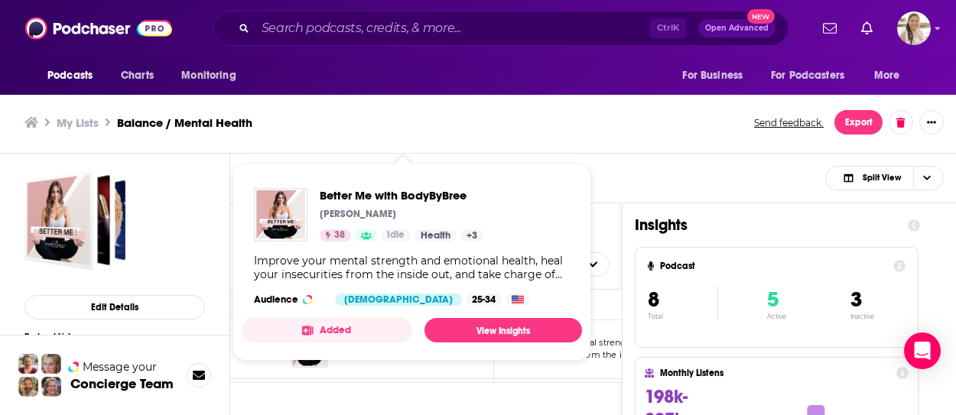
click at [646, 149] on div "My Lists Balance / Mental Health Send feedback. Export" at bounding box center [478, 123] width 956 height 62
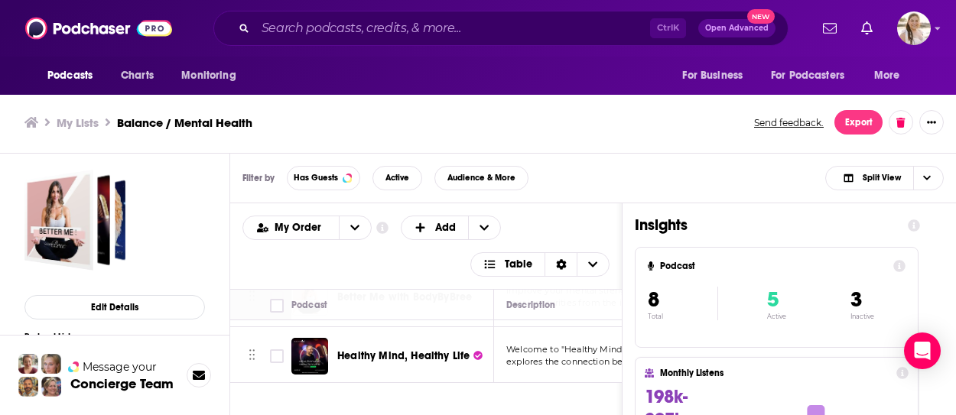
scroll to position [77, 0]
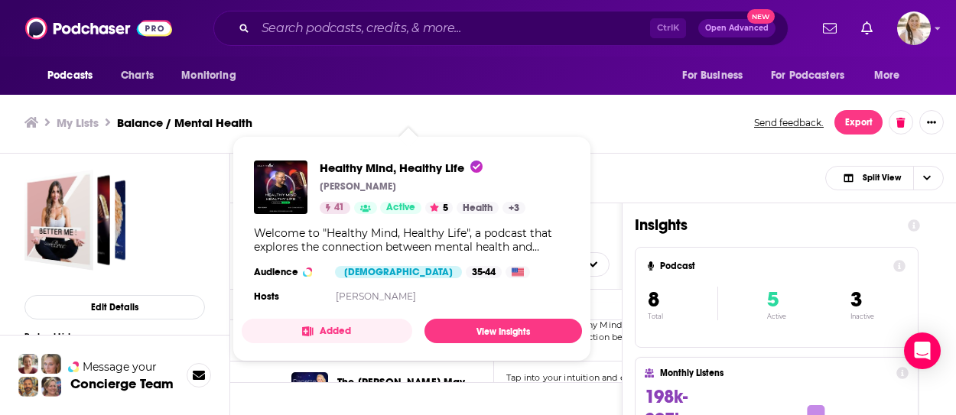
click at [598, 175] on div "Filter by Has Guests Active Audience & More Split View" at bounding box center [593, 179] width 726 height 50
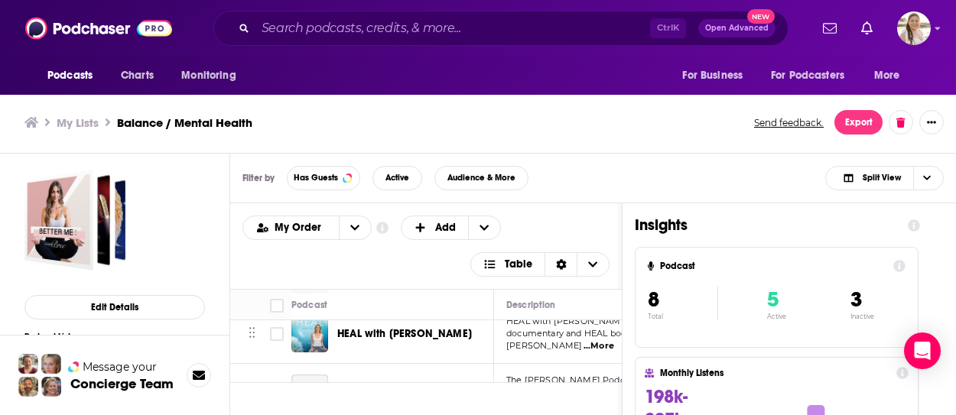
scroll to position [199, 0]
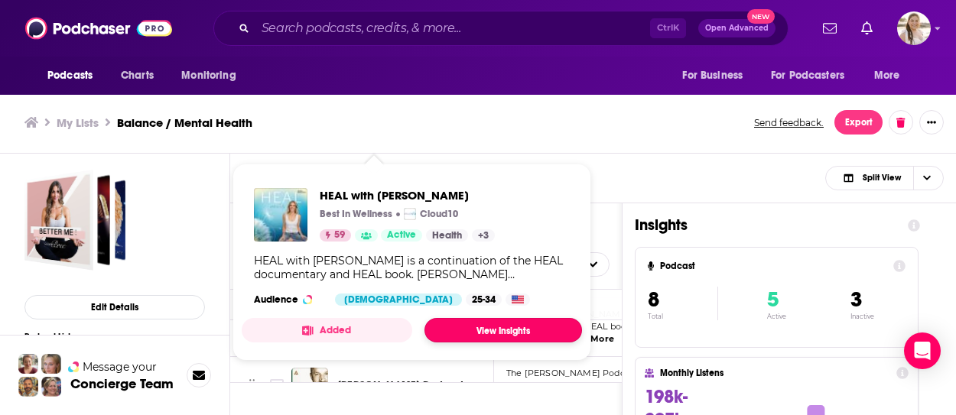
drag, startPoint x: 393, startPoint y: 324, endPoint x: 471, endPoint y: 333, distance: 78.5
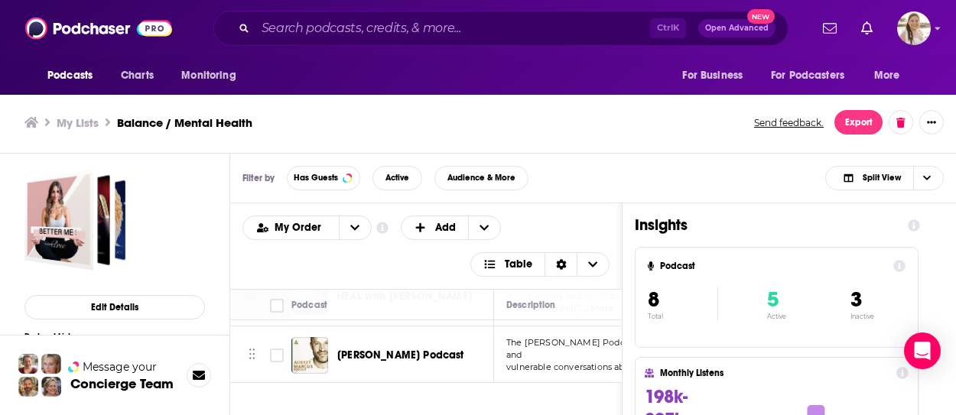
scroll to position [260, 0]
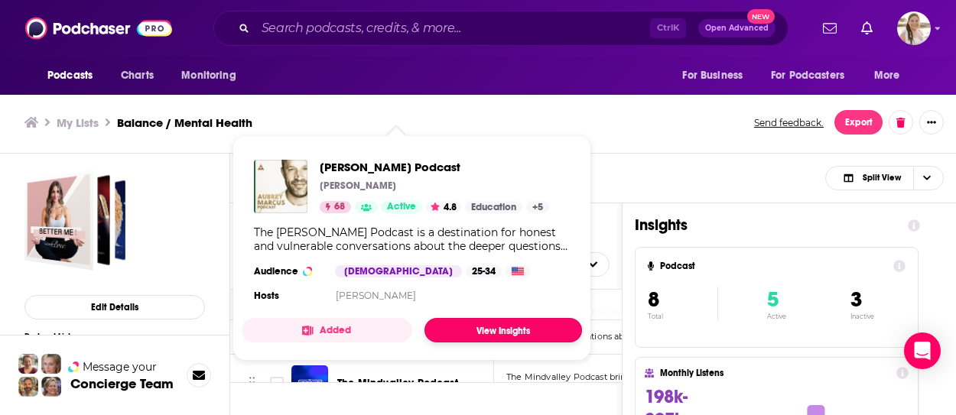
drag, startPoint x: 420, startPoint y: 324, endPoint x: 479, endPoint y: 340, distance: 60.9
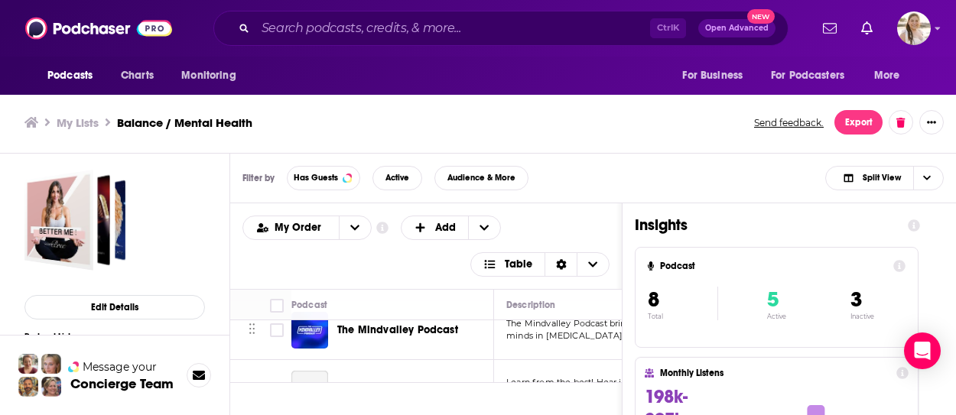
scroll to position [321, 0]
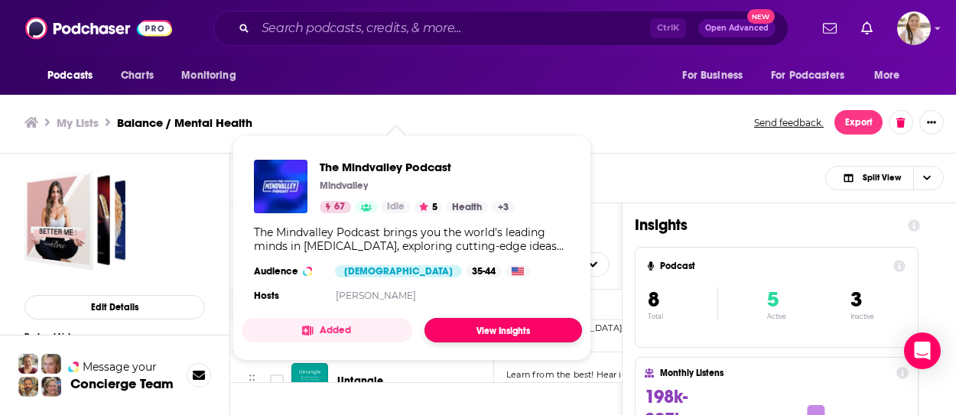
drag, startPoint x: 387, startPoint y: 324, endPoint x: 482, endPoint y: 337, distance: 95.7
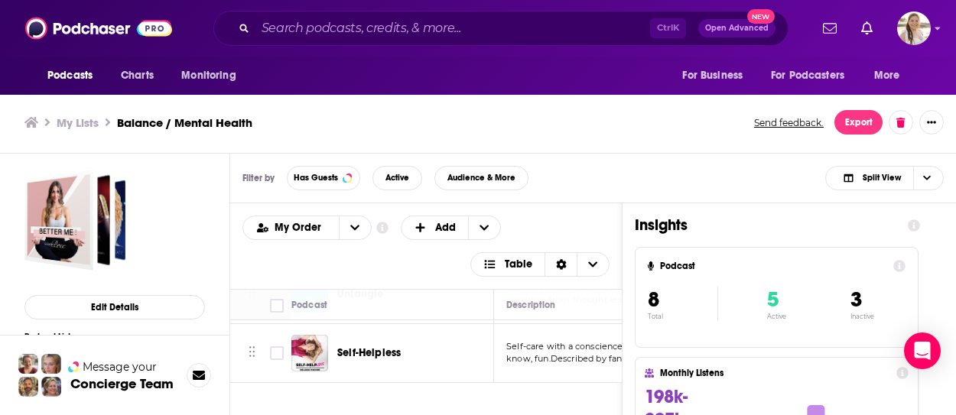
scroll to position [418, 0]
click at [931, 185] on span "Choose View" at bounding box center [927, 178] width 26 height 23
click at [877, 71] on span "More" at bounding box center [888, 75] width 26 height 21
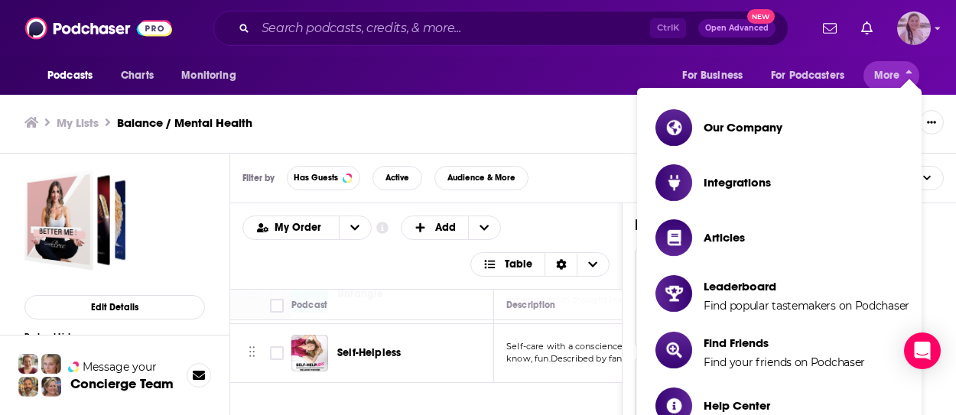
click at [925, 22] on img "Logged in as acquavie" at bounding box center [914, 28] width 34 height 34
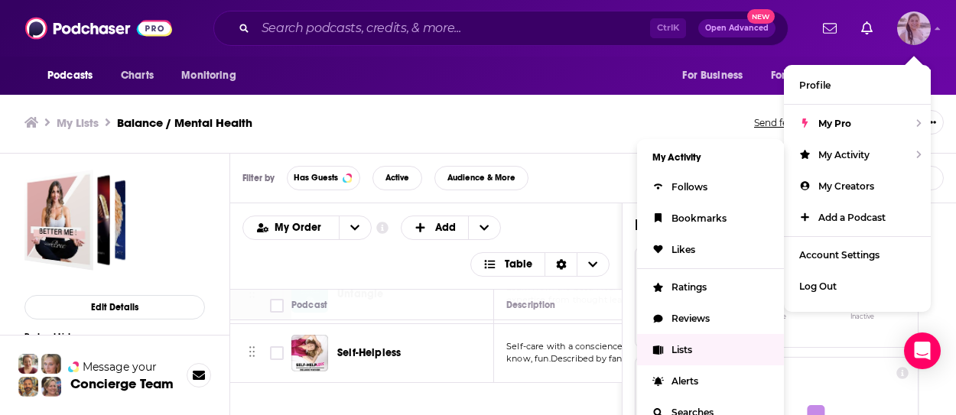
click at [689, 350] on span "Lists" at bounding box center [682, 349] width 21 height 11
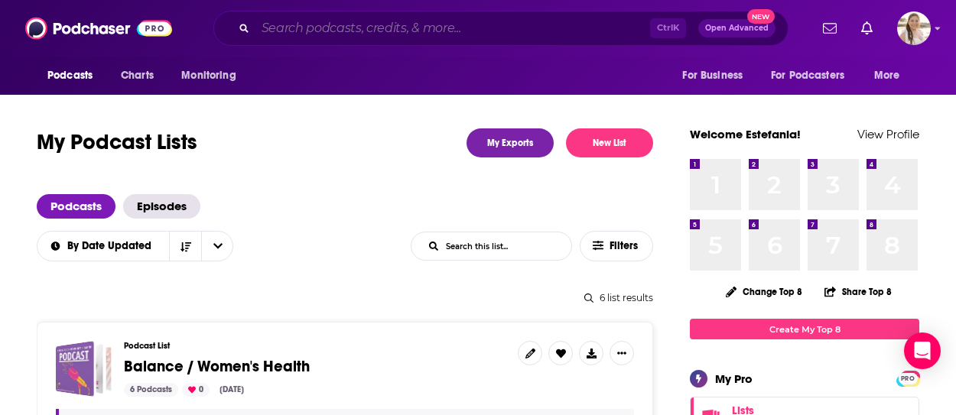
click at [343, 27] on input "Search podcasts, credits, & more..." at bounding box center [453, 28] width 395 height 24
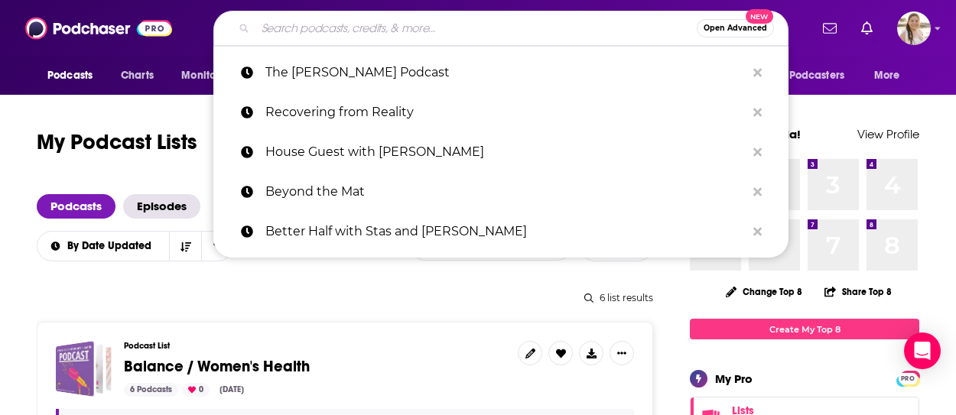
paste input "What's The Juice"
type input "What's The Juice"
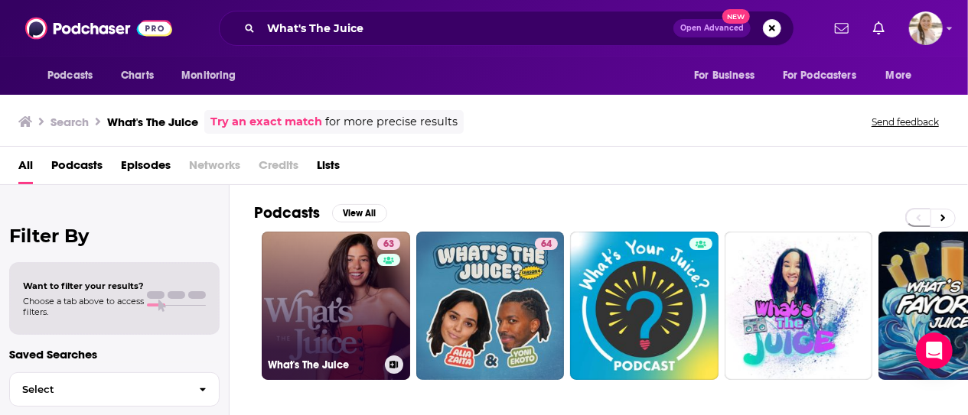
click at [357, 278] on link "63 What's The Juice" at bounding box center [336, 306] width 148 height 148
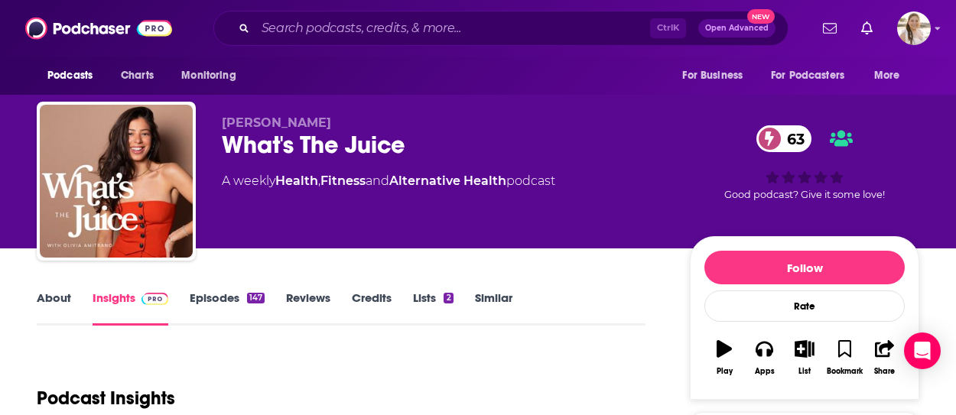
scroll to position [153, 0]
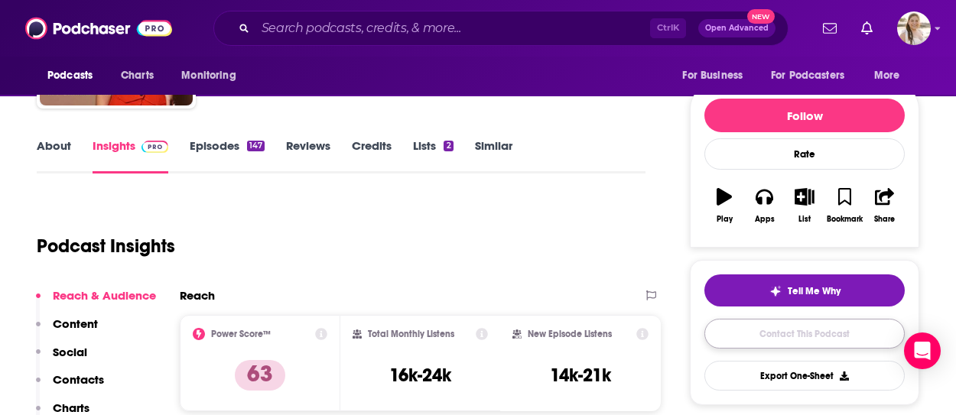
click at [796, 323] on link "Contact This Podcast" at bounding box center [805, 334] width 200 height 30
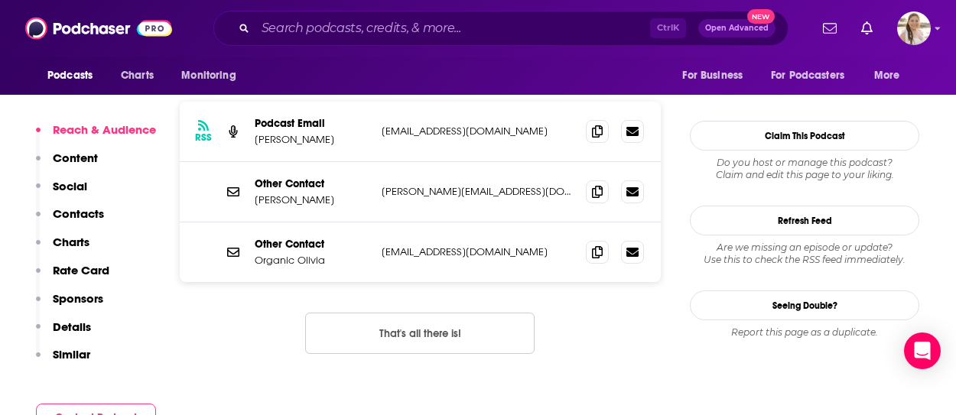
scroll to position [1337, 0]
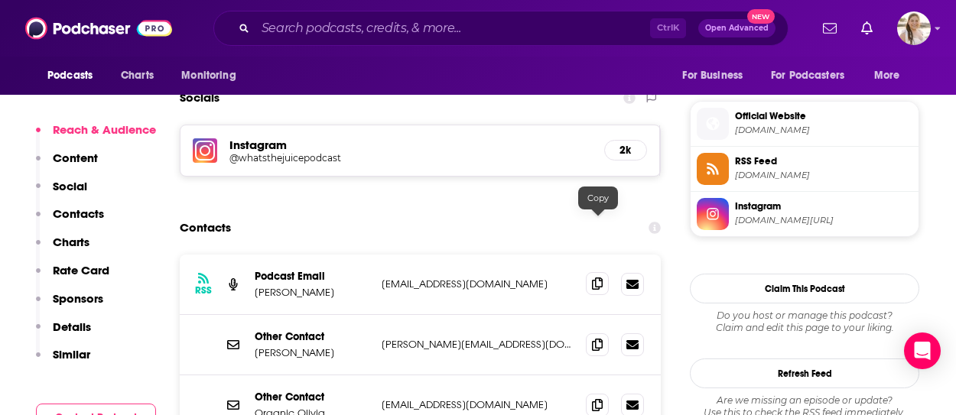
click at [598, 278] on icon at bounding box center [597, 284] width 11 height 12
click at [588, 272] on span at bounding box center [597, 283] width 23 height 23
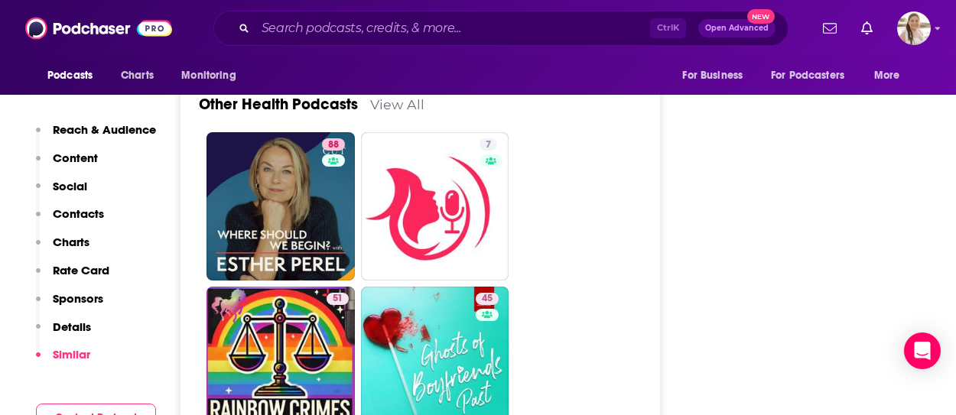
scroll to position [5279, 0]
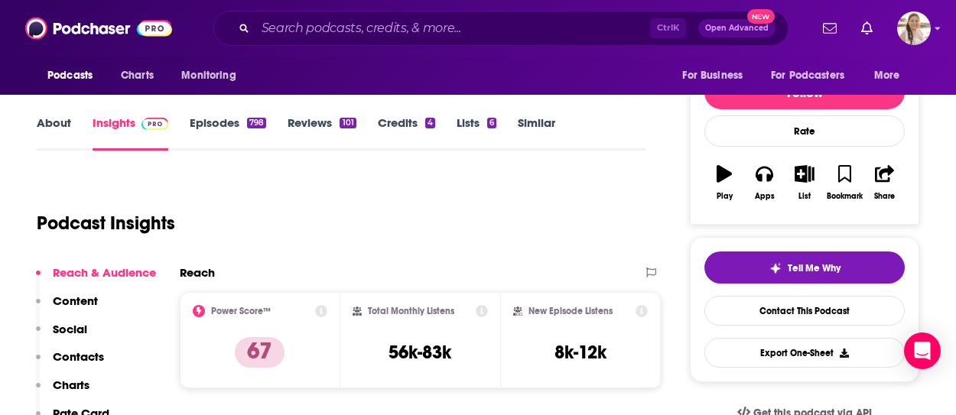
scroll to position [153, 0]
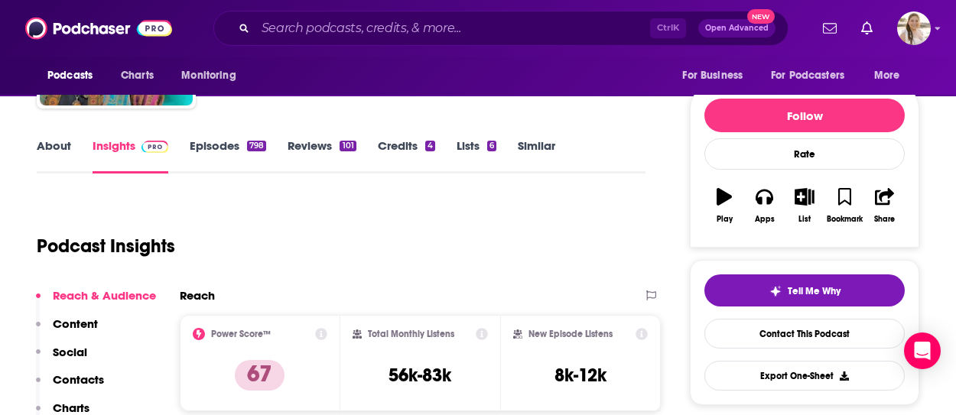
click at [58, 149] on link "About" at bounding box center [54, 155] width 34 height 35
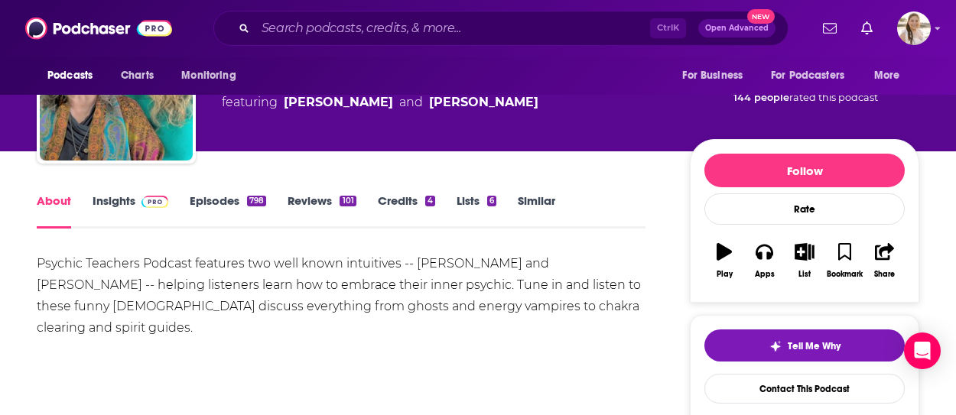
scroll to position [153, 0]
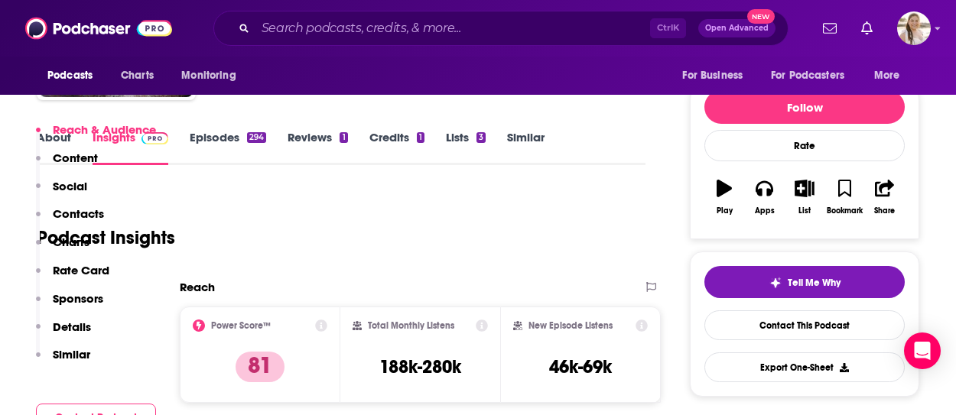
scroll to position [77, 0]
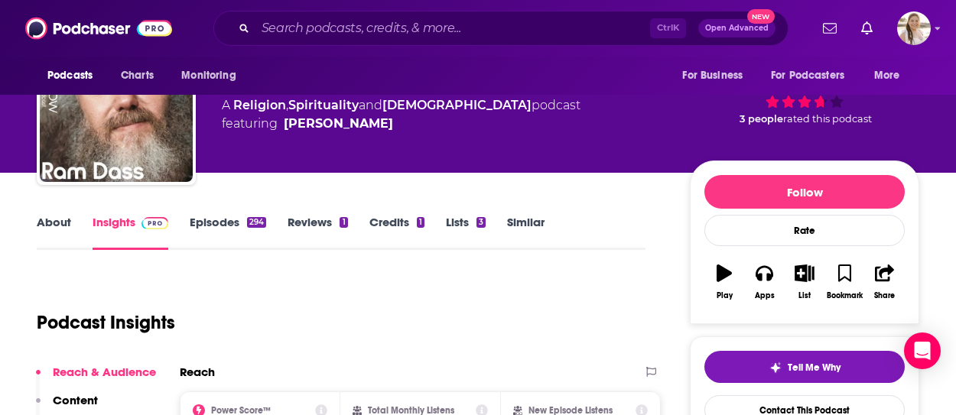
click at [66, 226] on link "About" at bounding box center [54, 232] width 34 height 35
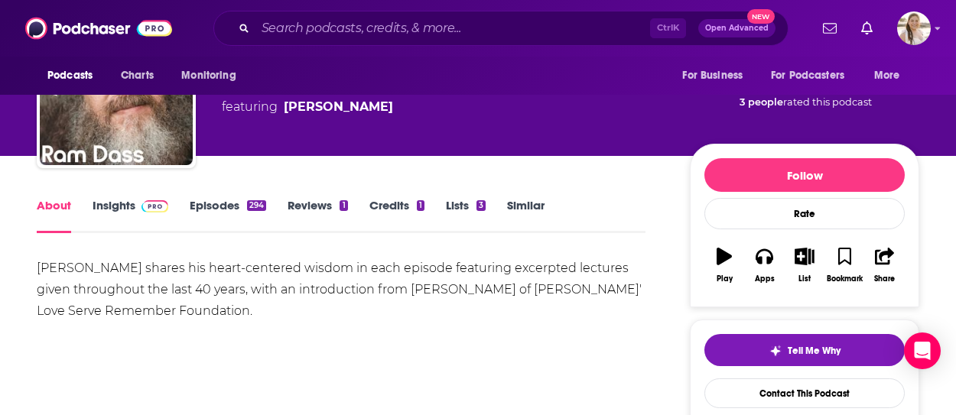
scroll to position [153, 0]
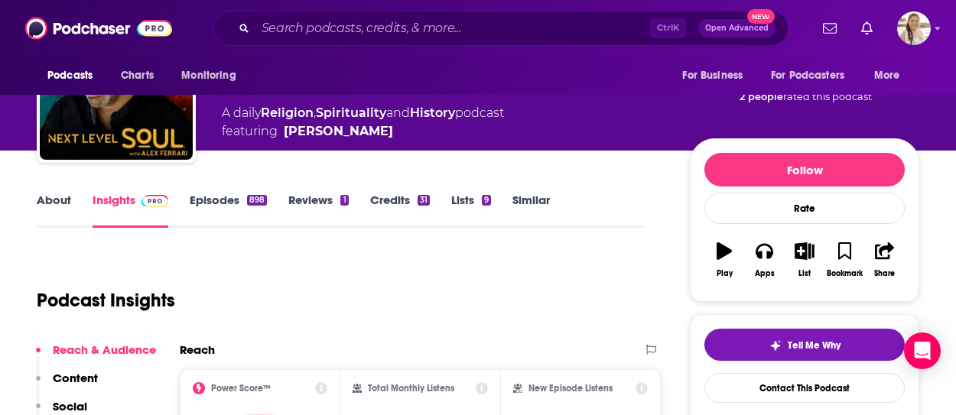
scroll to position [153, 0]
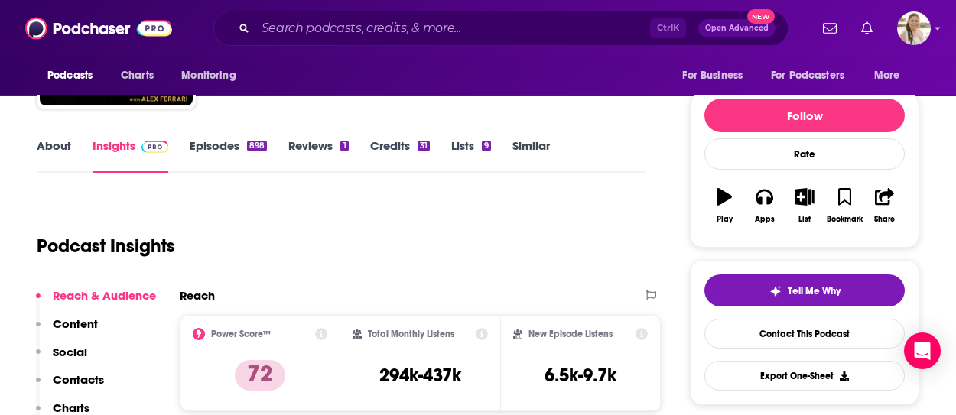
click at [50, 143] on link "About" at bounding box center [54, 155] width 34 height 35
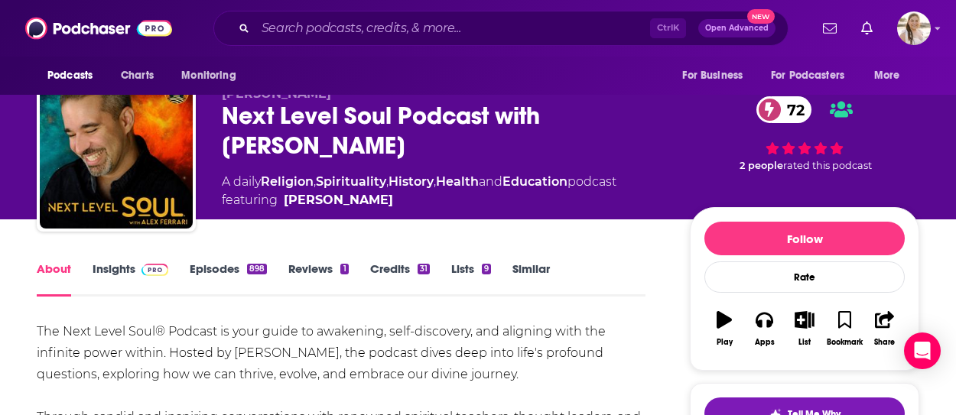
scroll to position [153, 0]
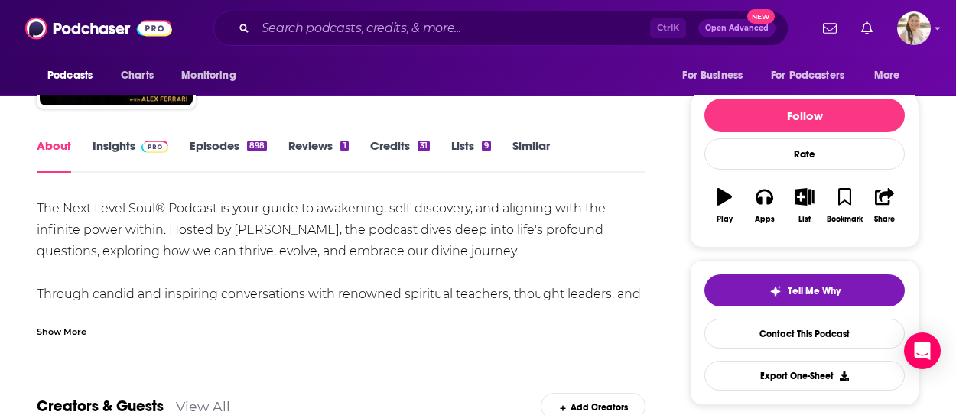
click at [549, 273] on div "The Next Level Soul® Podcast is your guide to awakening, self-discovery, and al…" at bounding box center [341, 423] width 609 height 450
click at [51, 337] on div "Show More" at bounding box center [62, 331] width 50 height 15
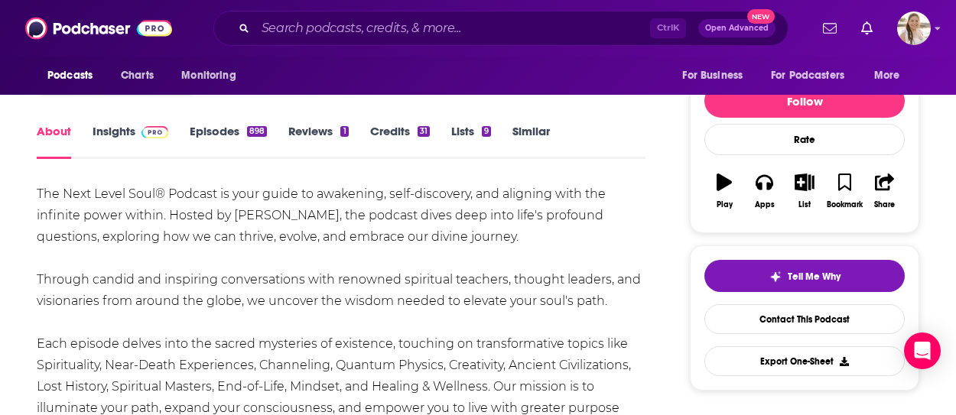
scroll to position [77, 0]
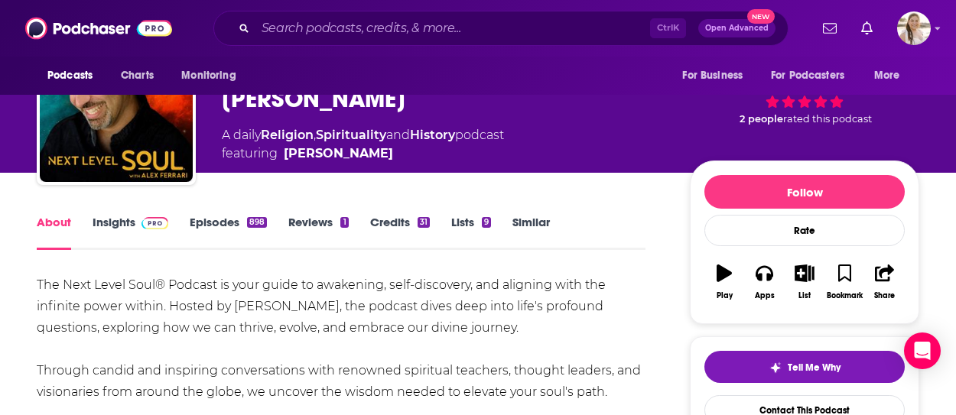
click at [217, 218] on link "Episodes 898" at bounding box center [228, 232] width 77 height 35
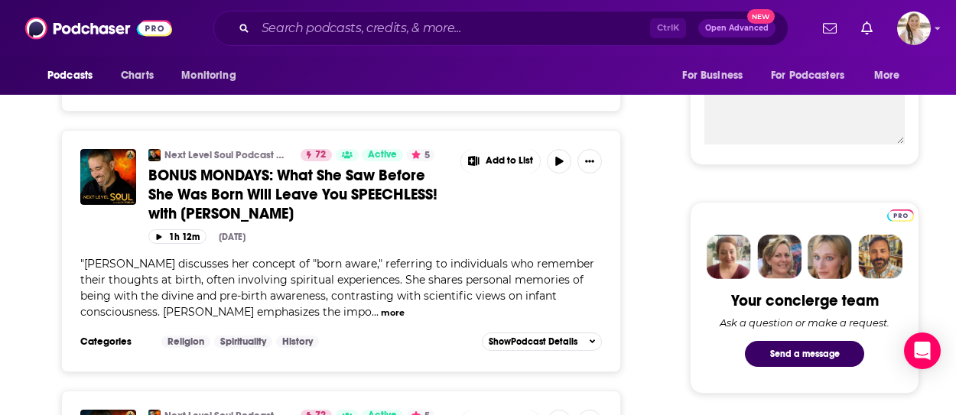
scroll to position [689, 0]
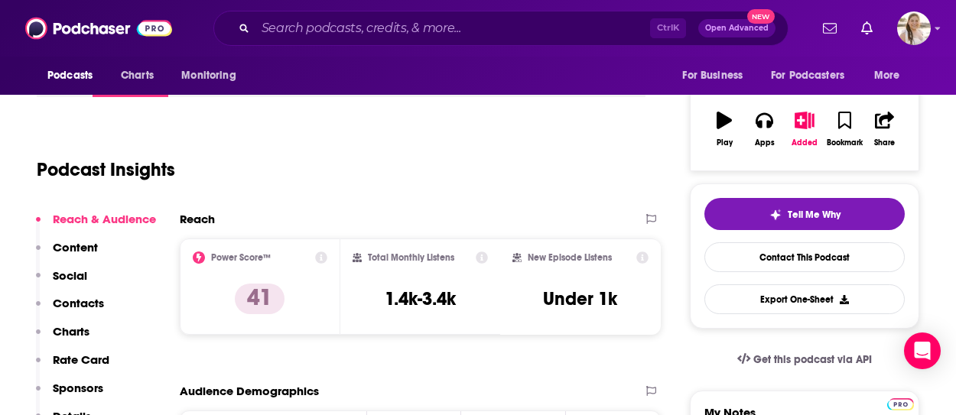
scroll to position [77, 0]
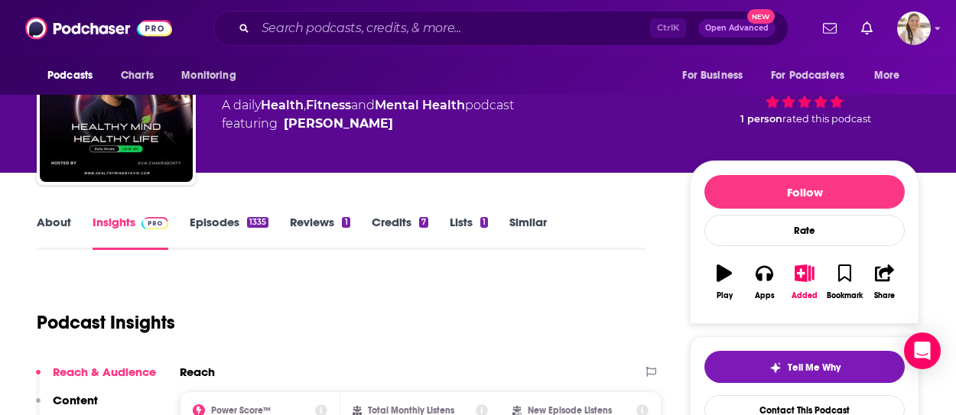
click at [44, 222] on link "About" at bounding box center [54, 232] width 34 height 35
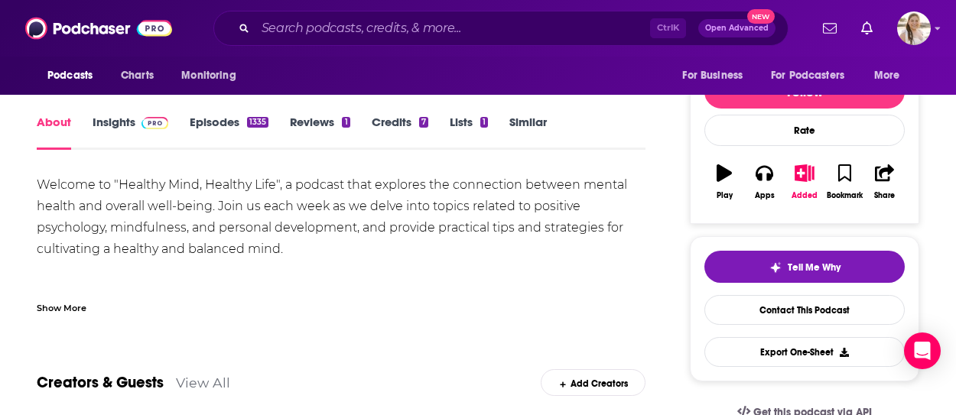
scroll to position [153, 0]
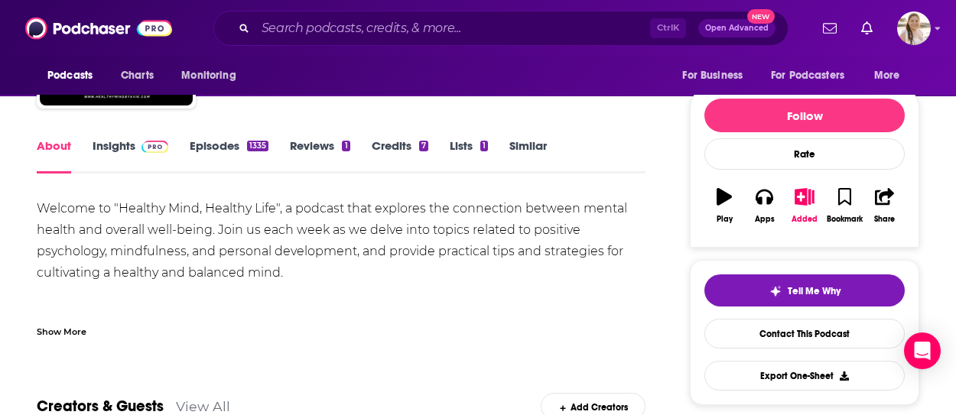
click at [213, 151] on link "Episodes 1335" at bounding box center [229, 155] width 79 height 35
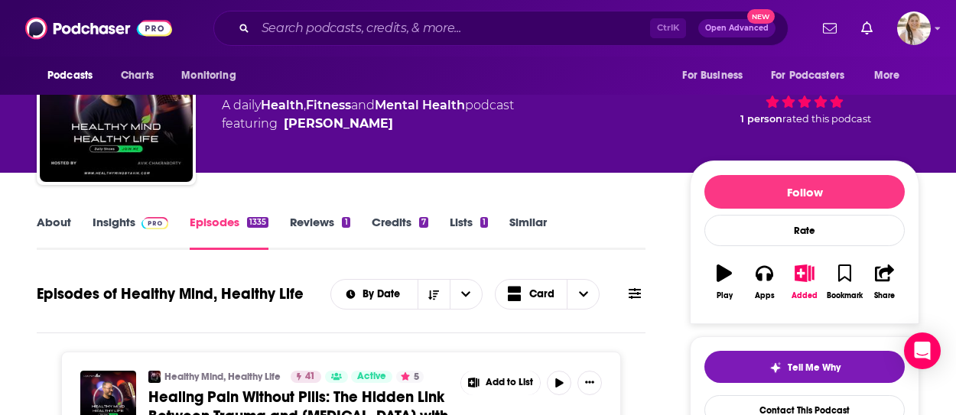
scroll to position [153, 0]
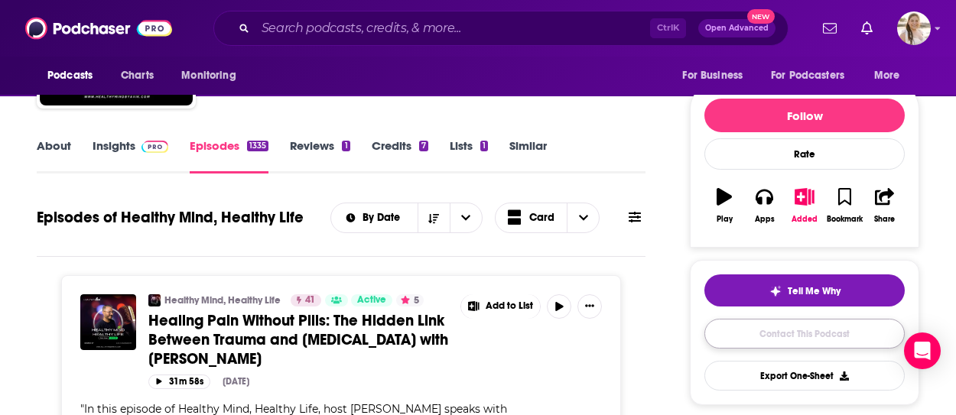
click at [773, 335] on link "Contact This Podcast" at bounding box center [805, 334] width 200 height 30
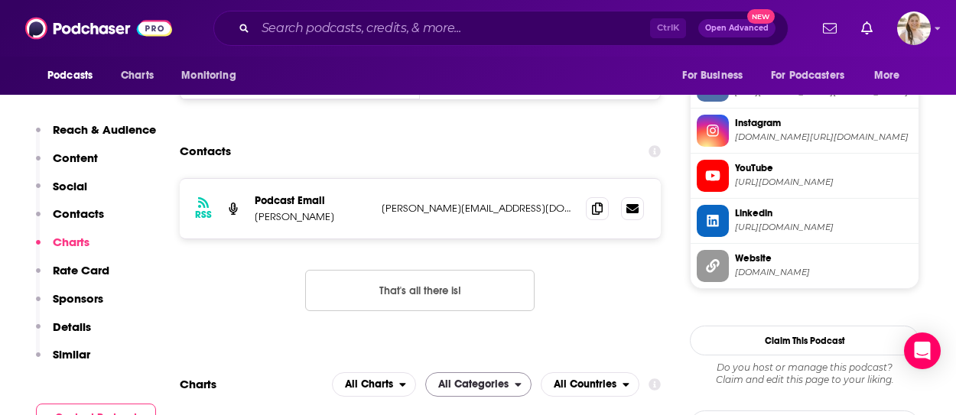
scroll to position [1354, 0]
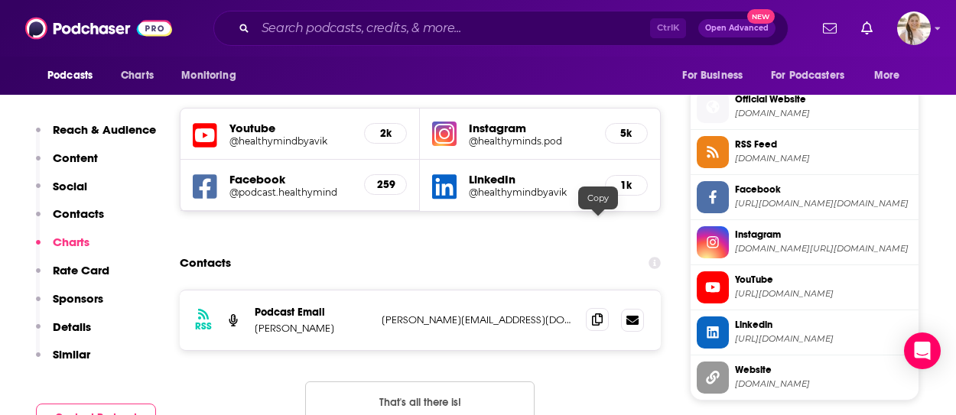
click at [588, 308] on span at bounding box center [597, 319] width 23 height 23
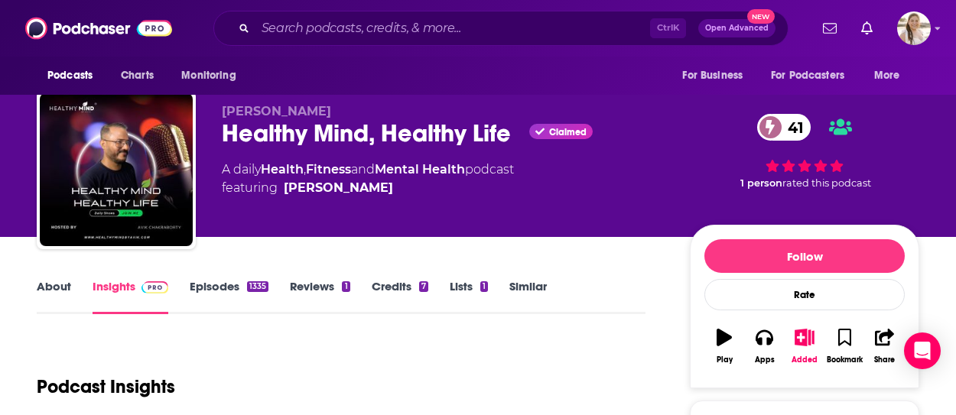
scroll to position [0, 0]
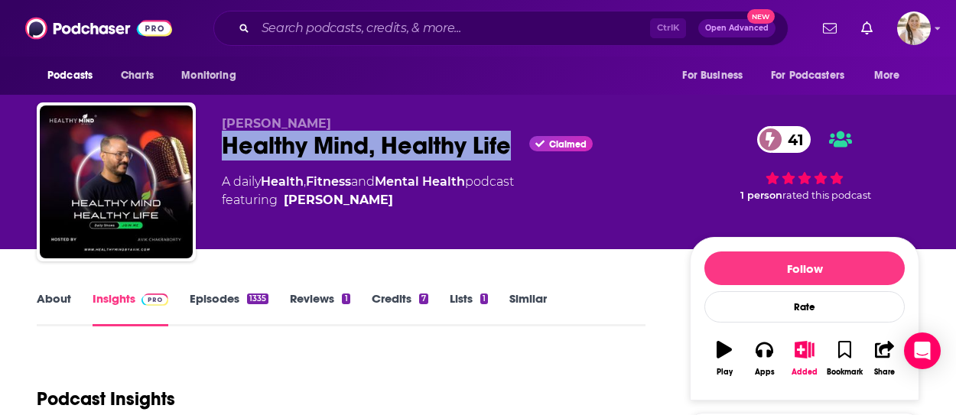
drag, startPoint x: 230, startPoint y: 142, endPoint x: 517, endPoint y: 155, distance: 288.0
click at [517, 155] on div "Healthy Mind, Healthy Life Claimed 41" at bounding box center [444, 146] width 444 height 30
copy h2 "Healthy Mind, Healthy Life"
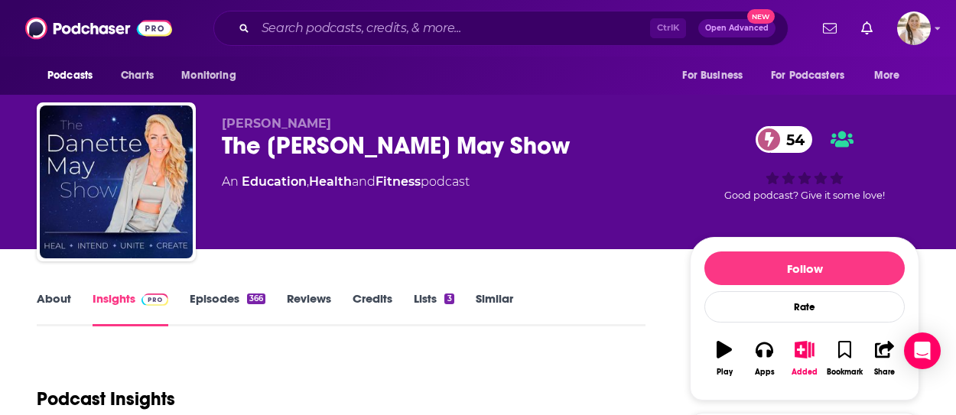
scroll to position [153, 0]
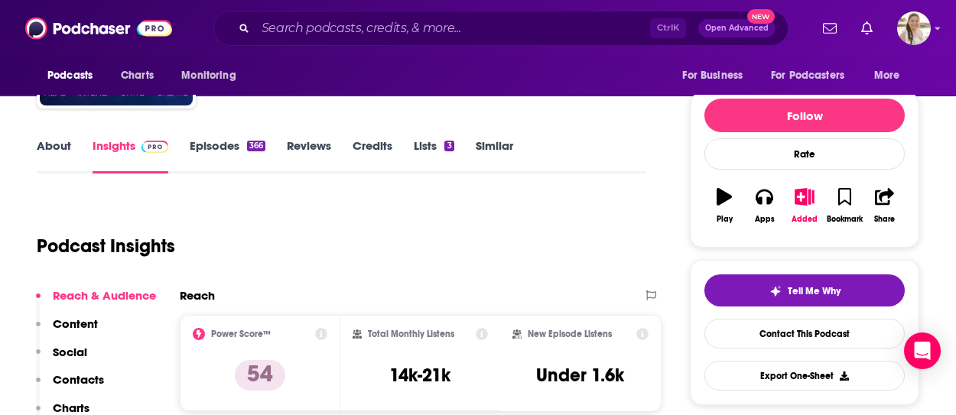
click at [65, 143] on link "About" at bounding box center [54, 155] width 34 height 35
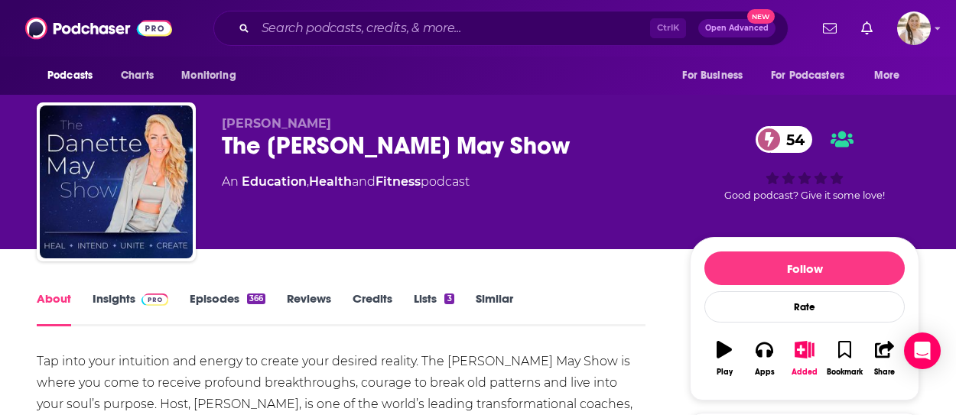
scroll to position [153, 0]
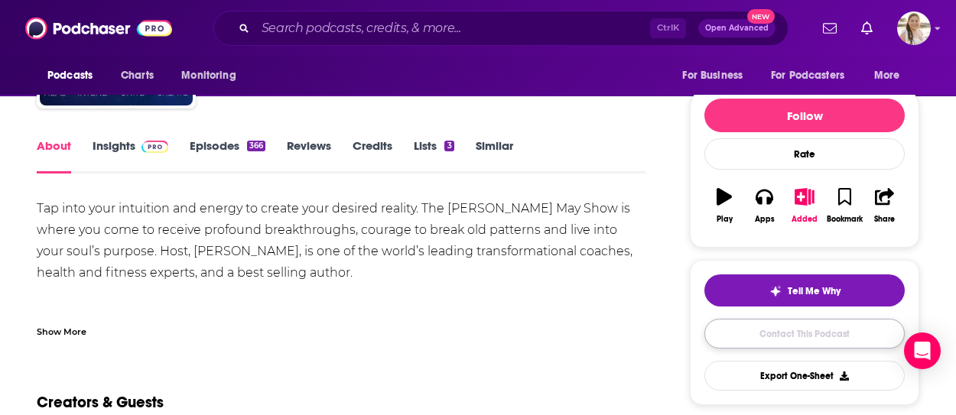
click at [800, 325] on link "Contact This Podcast" at bounding box center [805, 334] width 200 height 30
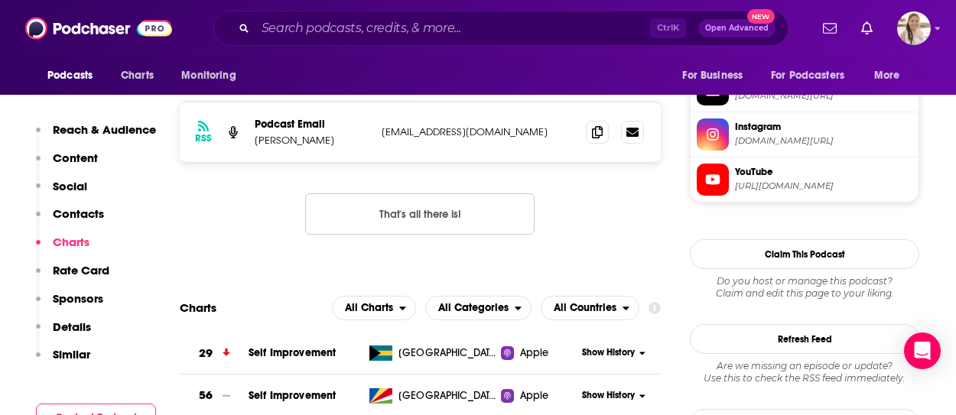
scroll to position [1354, 0]
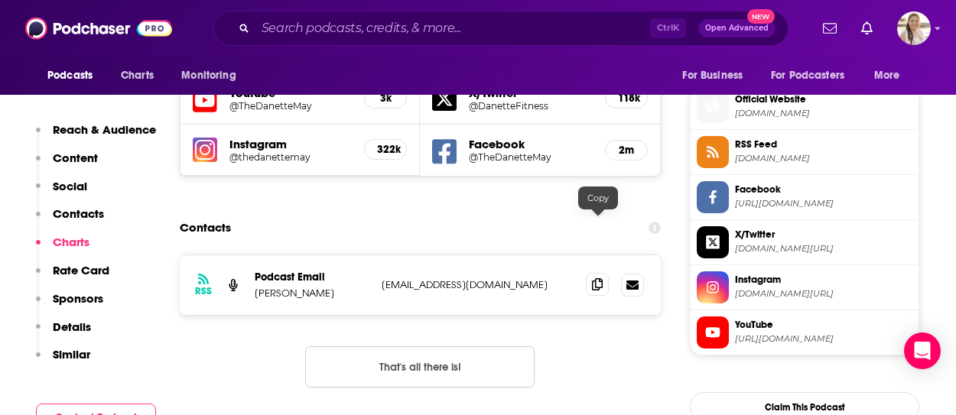
click at [594, 279] on icon at bounding box center [597, 285] width 11 height 12
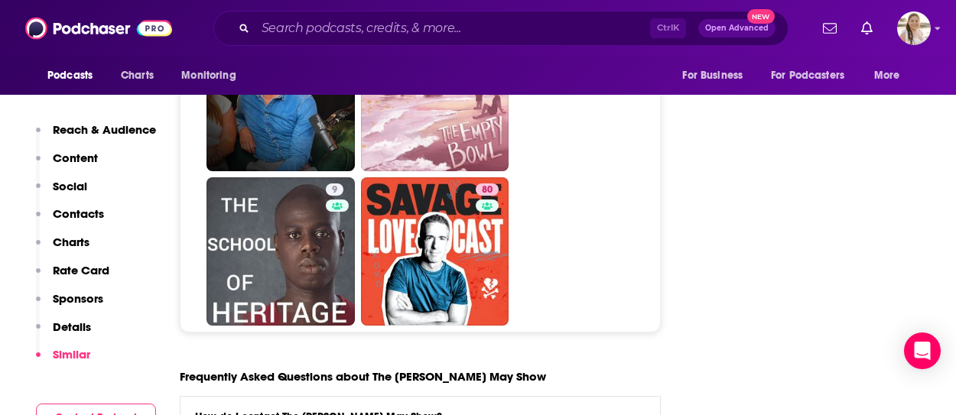
scroll to position [7422, 0]
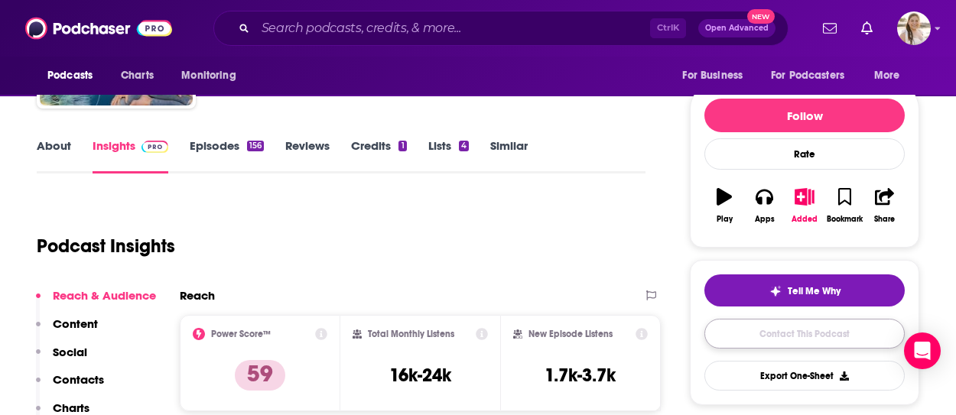
click at [855, 331] on link "Contact This Podcast" at bounding box center [805, 334] width 200 height 30
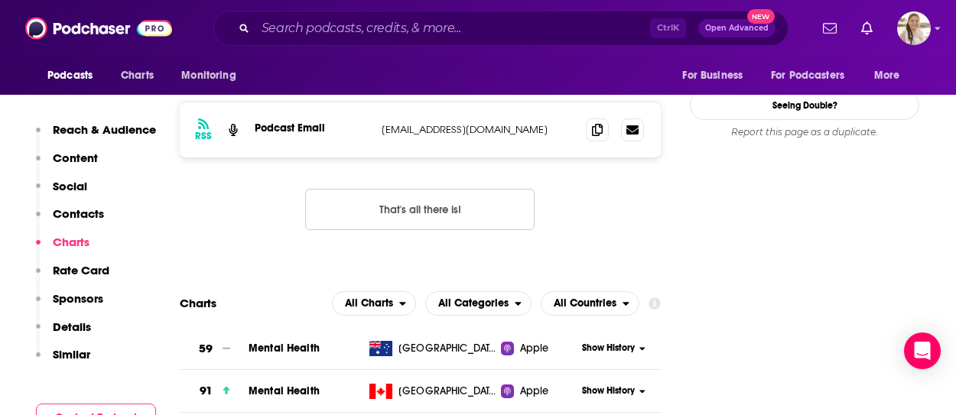
scroll to position [1321, 0]
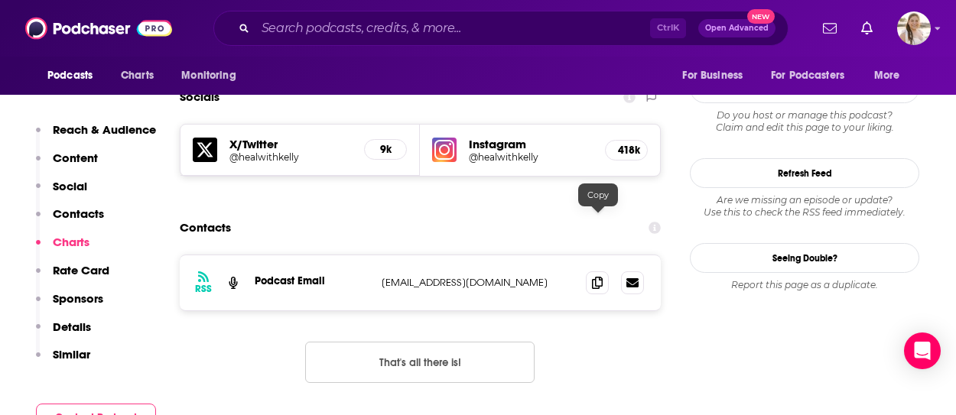
drag, startPoint x: 597, startPoint y: 223, endPoint x: 592, endPoint y: 233, distance: 11.7
click at [598, 277] on icon at bounding box center [597, 283] width 11 height 12
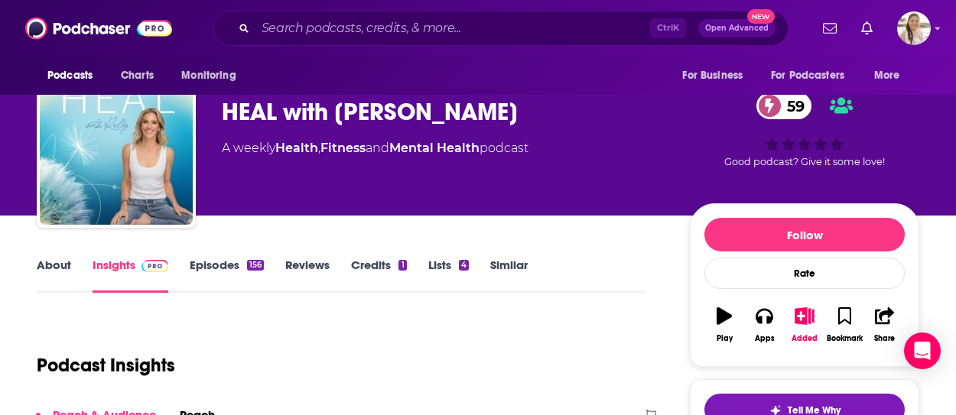
scroll to position [0, 0]
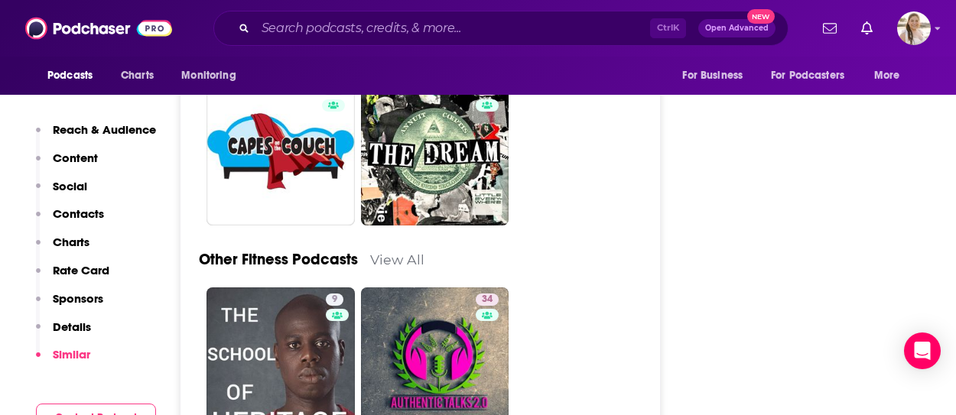
scroll to position [6810, 0]
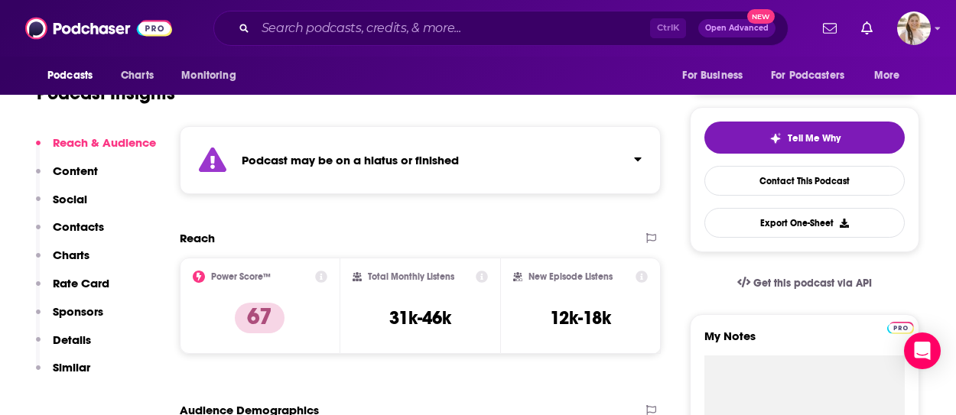
scroll to position [77, 0]
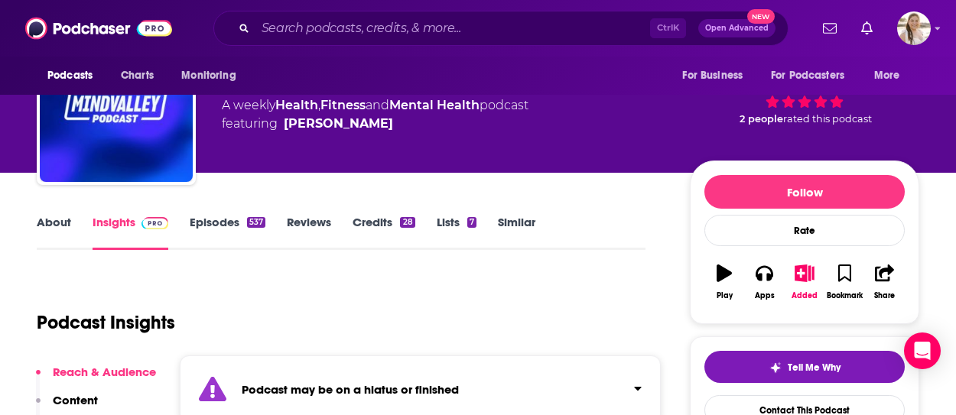
click at [63, 227] on link "About" at bounding box center [54, 232] width 34 height 35
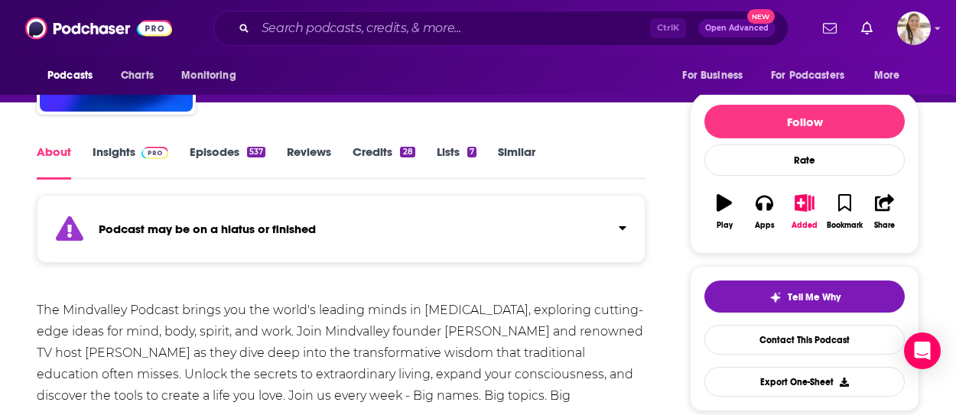
scroll to position [77, 0]
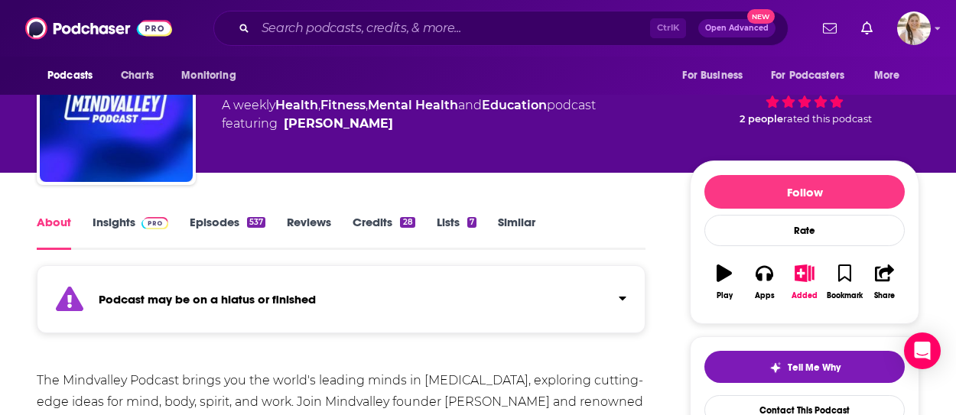
click at [226, 213] on div "About Insights Episodes 537 Reviews Credits 28 Lists 7 Similar" at bounding box center [341, 231] width 609 height 37
click at [225, 215] on link "Episodes 537" at bounding box center [228, 232] width 76 height 35
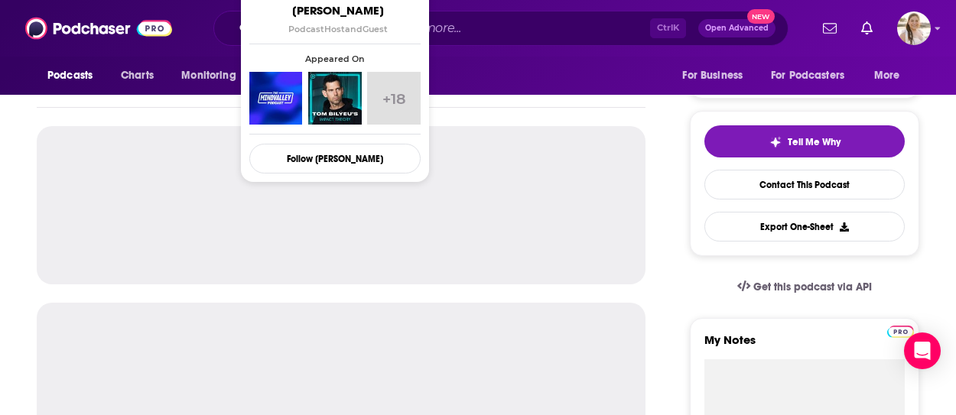
scroll to position [306, 0]
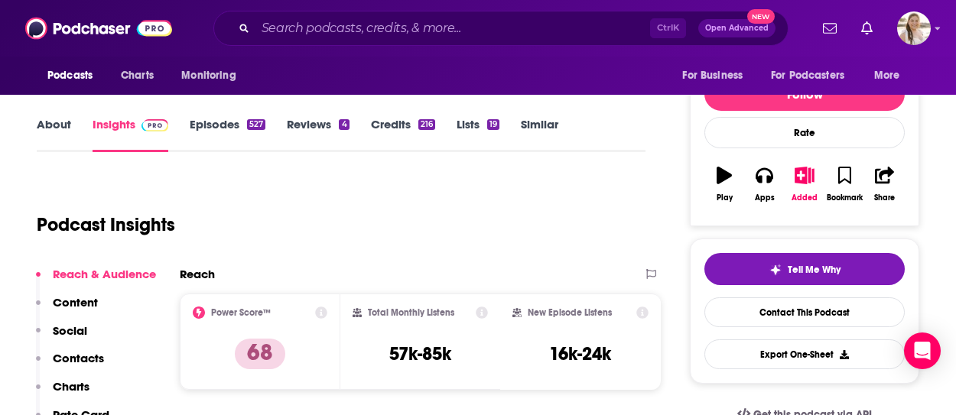
scroll to position [153, 0]
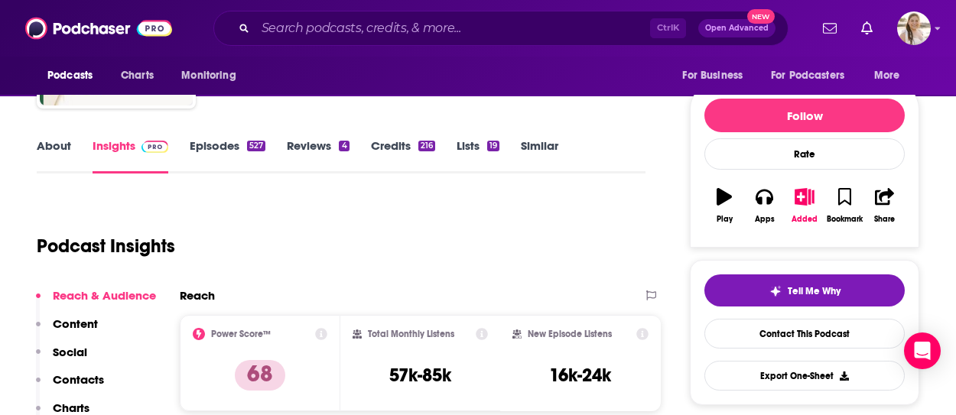
click at [54, 148] on link "About" at bounding box center [54, 155] width 34 height 35
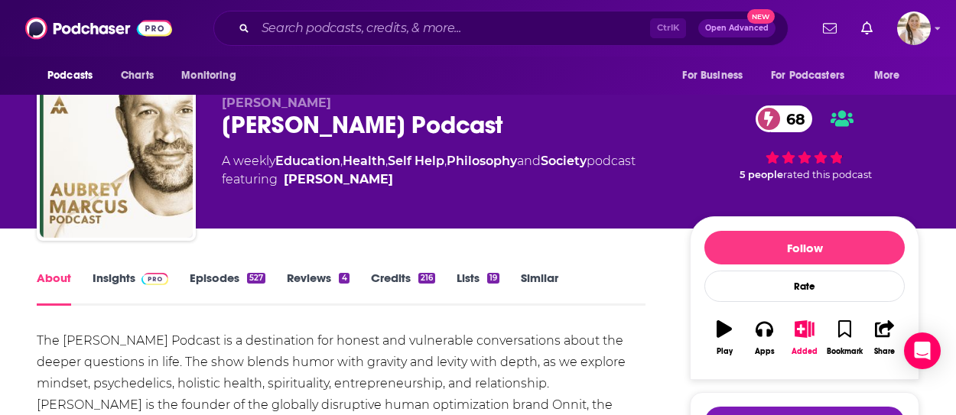
scroll to position [153, 0]
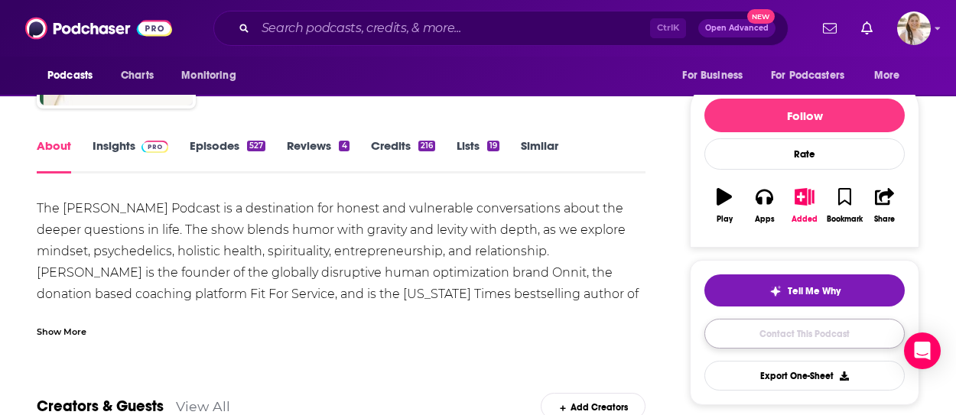
click at [803, 327] on link "Contact This Podcast" at bounding box center [805, 334] width 200 height 30
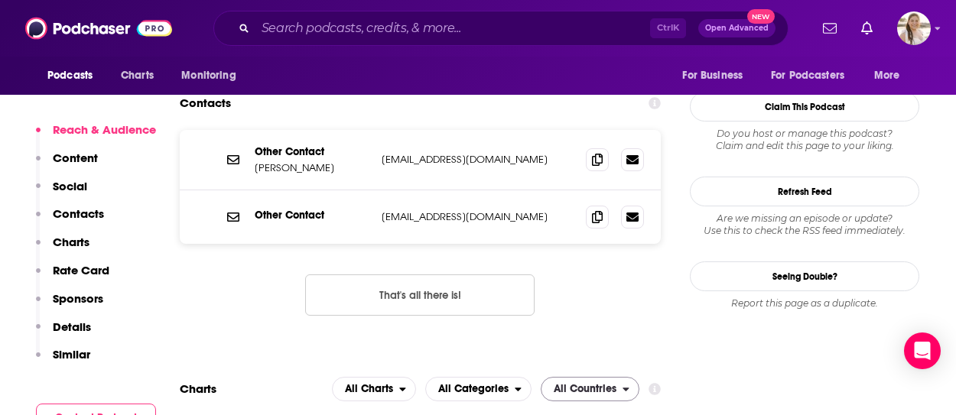
scroll to position [1407, 0]
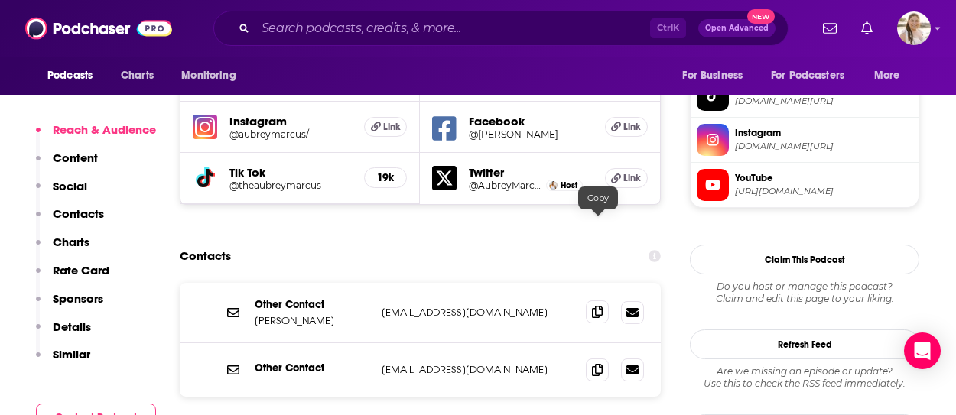
click at [601, 306] on icon at bounding box center [597, 312] width 11 height 12
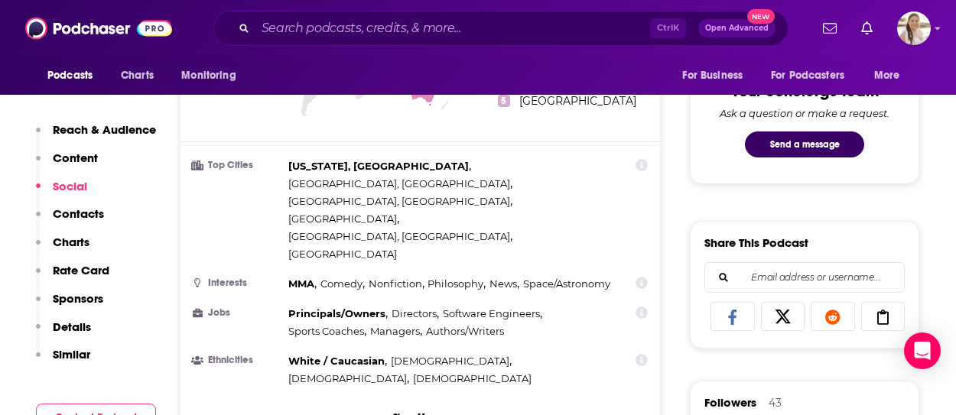
scroll to position [0, 0]
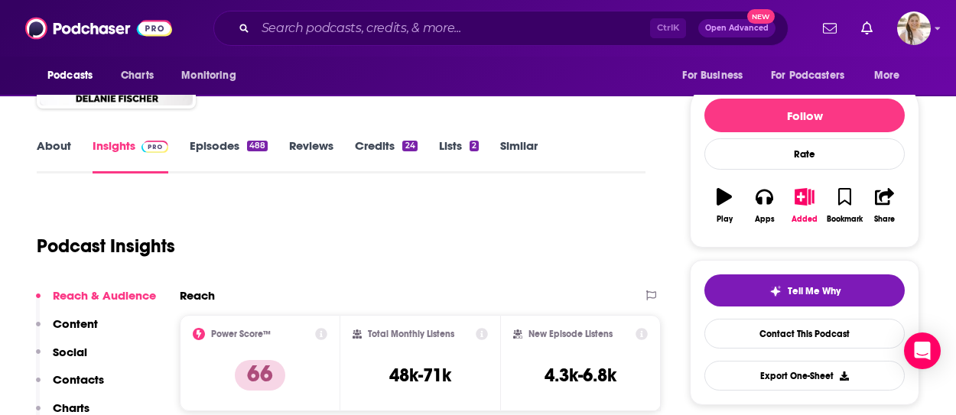
scroll to position [77, 0]
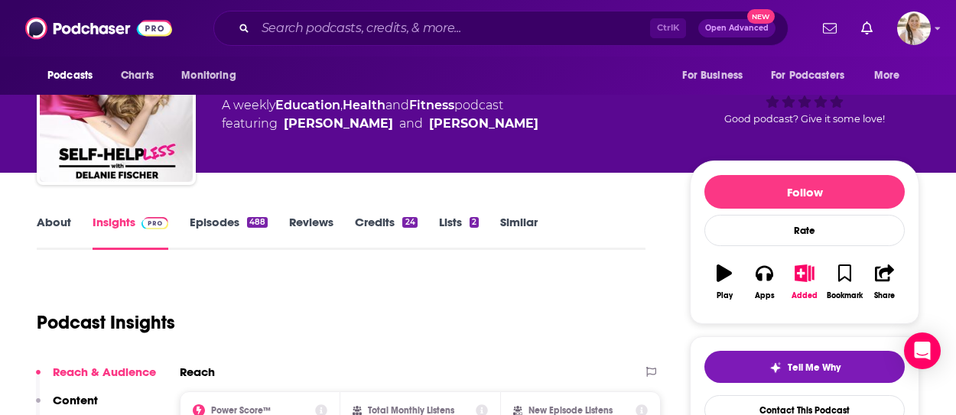
click at [44, 227] on link "About" at bounding box center [54, 232] width 34 height 35
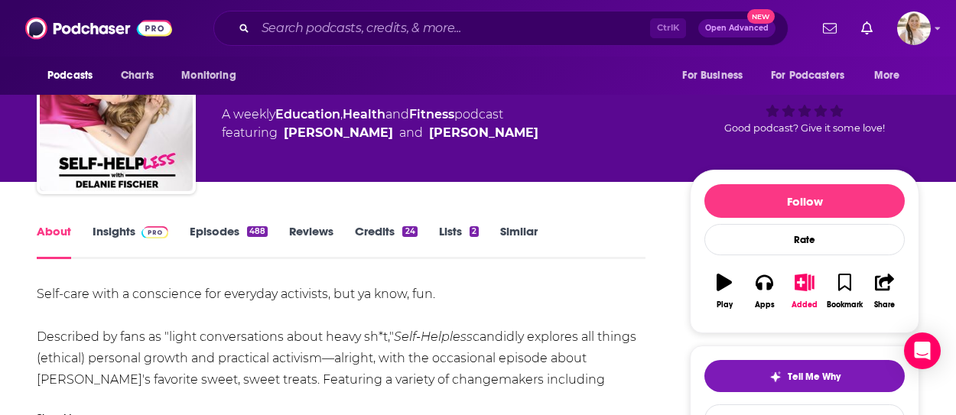
scroll to position [153, 0]
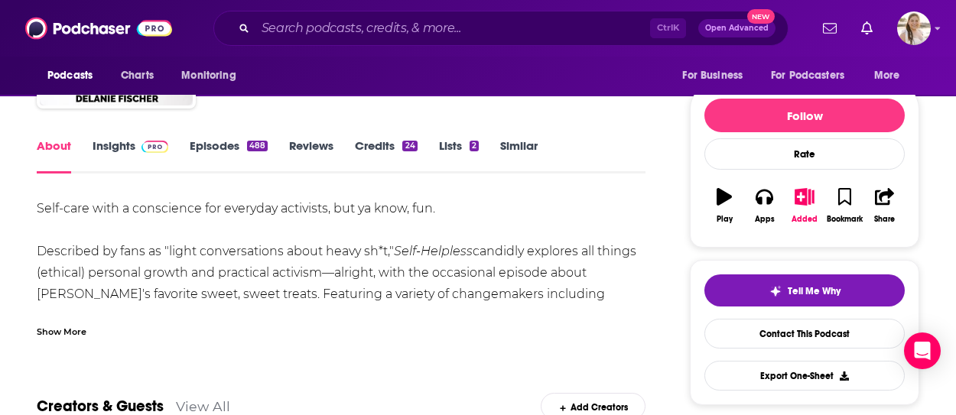
click at [77, 333] on div "Show More" at bounding box center [62, 331] width 50 height 15
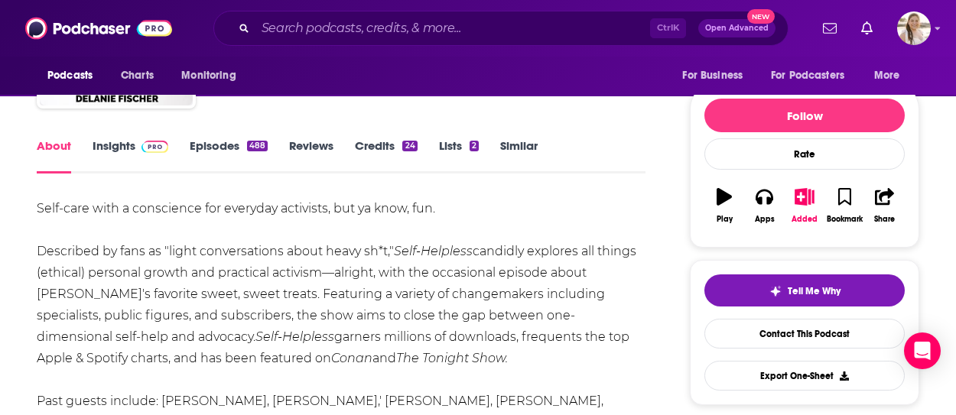
scroll to position [230, 0]
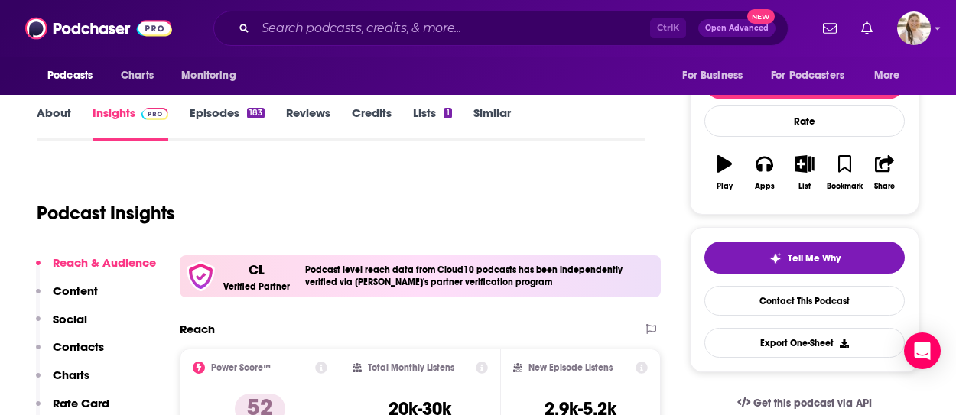
scroll to position [153, 0]
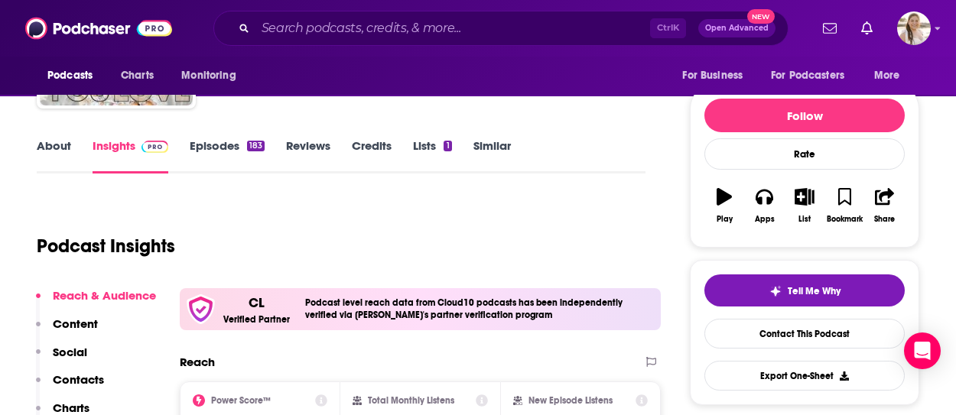
click at [66, 140] on link "About" at bounding box center [54, 155] width 34 height 35
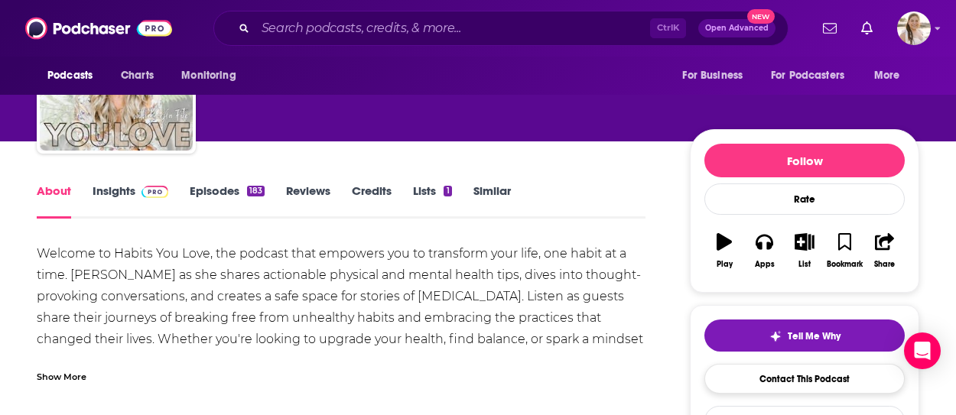
scroll to position [153, 0]
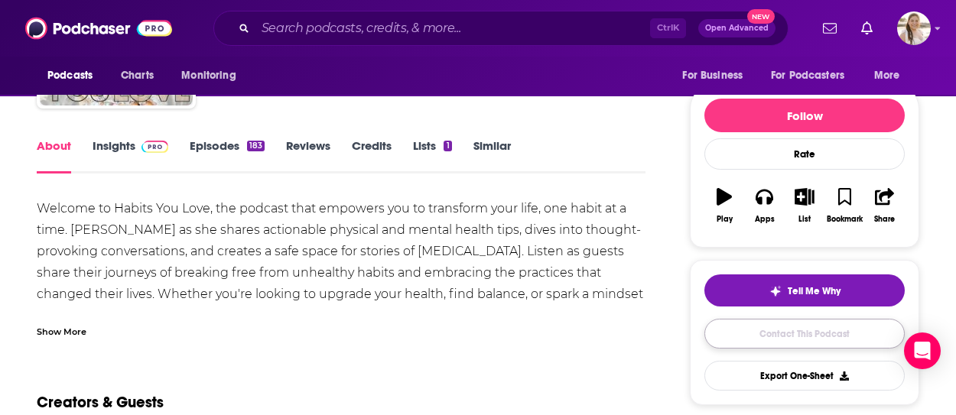
click at [810, 327] on link "Contact This Podcast" at bounding box center [805, 334] width 200 height 30
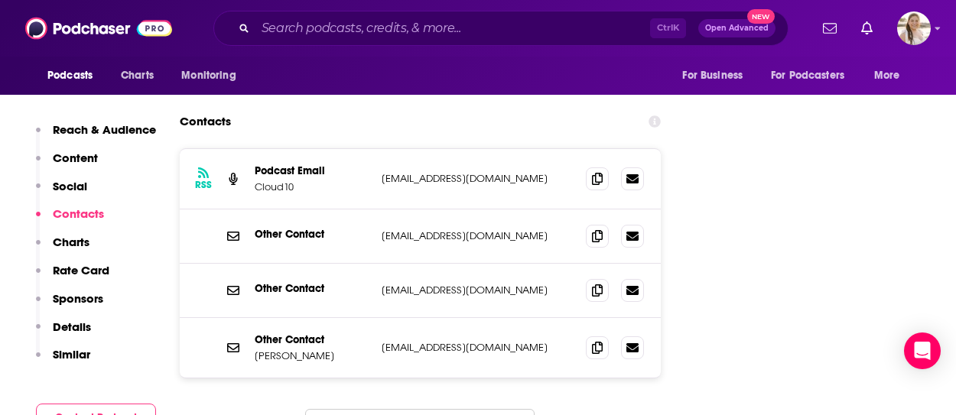
scroll to position [1530, 0]
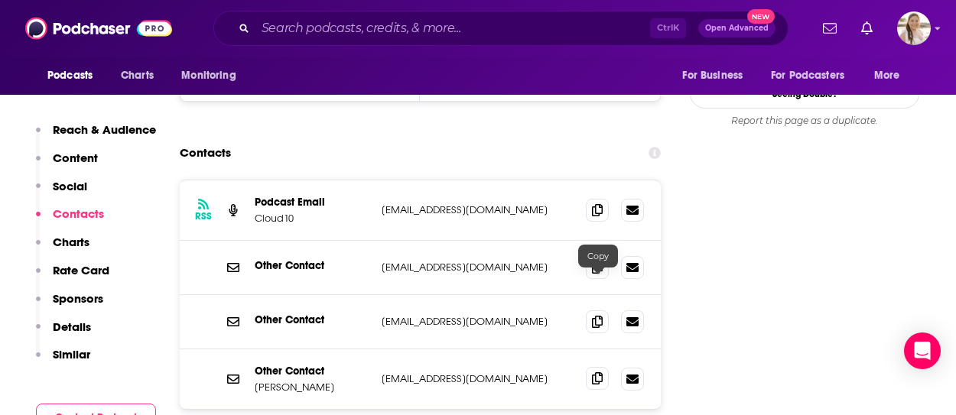
click at [602, 373] on icon at bounding box center [597, 379] width 11 height 12
click at [595, 261] on icon at bounding box center [597, 267] width 11 height 12
drag, startPoint x: 883, startPoint y: 233, endPoint x: 810, endPoint y: 223, distance: 74.0
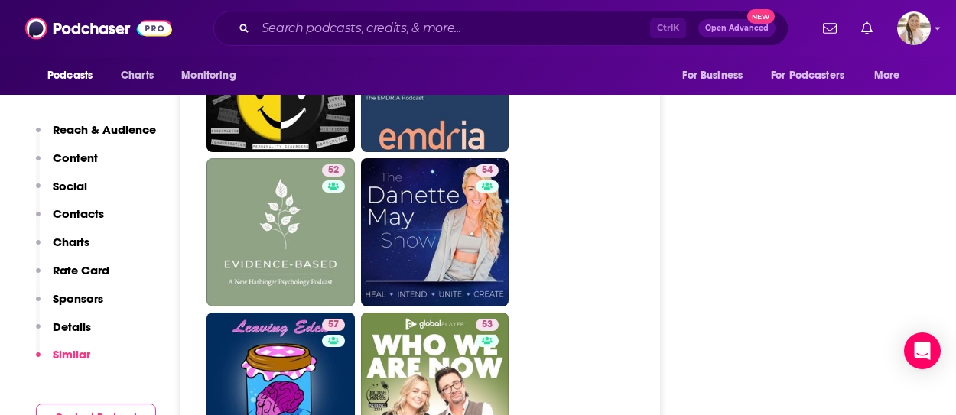
scroll to position [4744, 0]
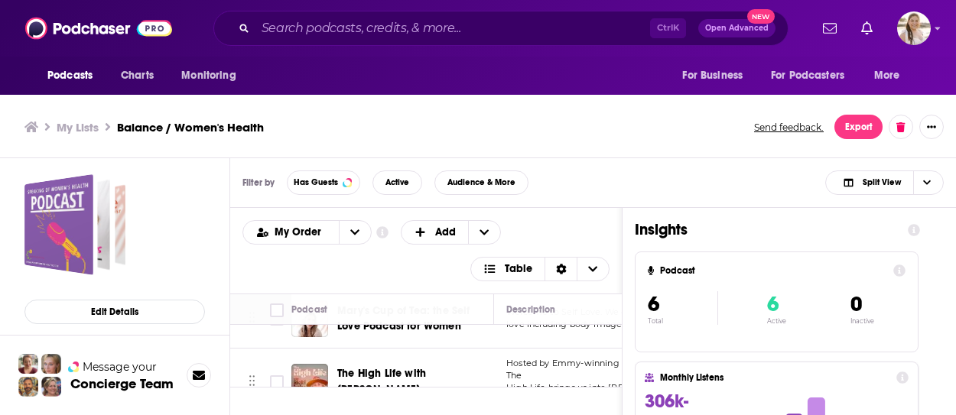
scroll to position [122, 0]
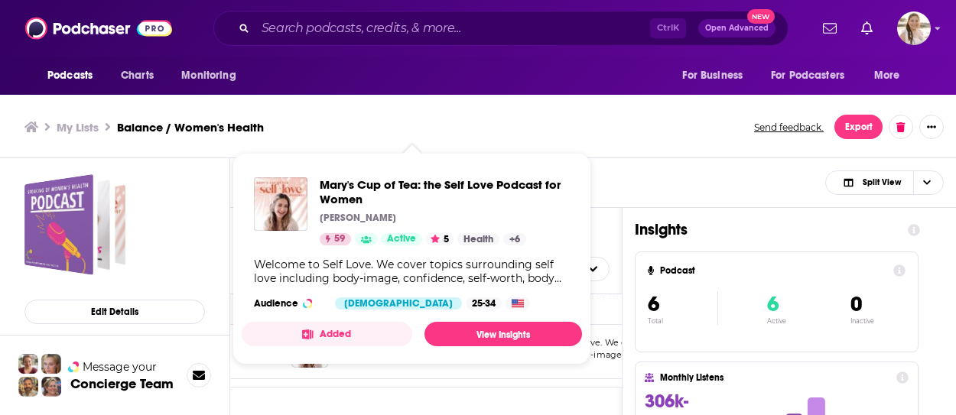
click at [608, 153] on div "My Lists Balance / Women's Health Send feedback. Export" at bounding box center [478, 127] width 956 height 62
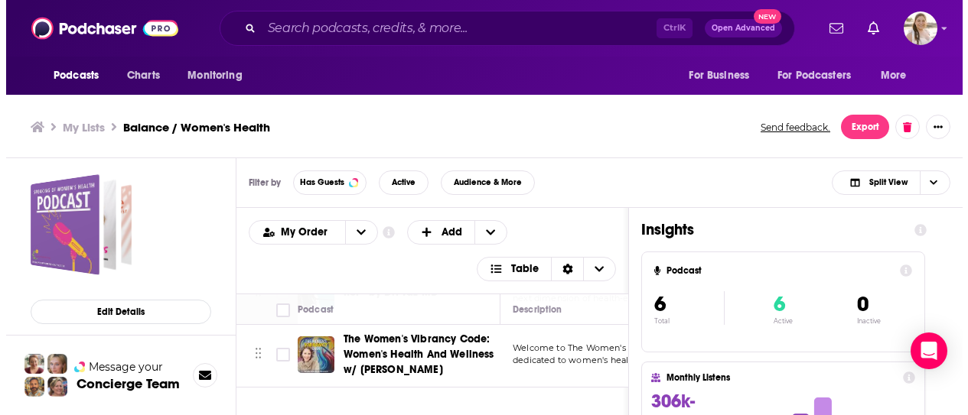
scroll to position [306, 0]
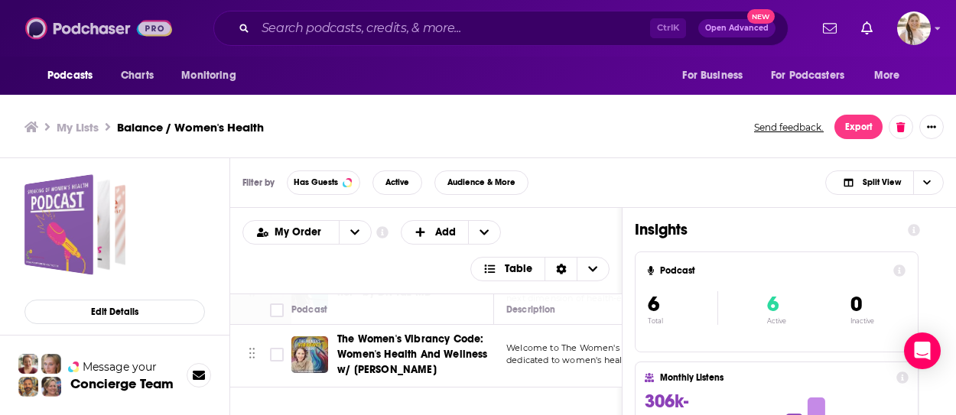
click at [108, 34] on img at bounding box center [98, 28] width 147 height 29
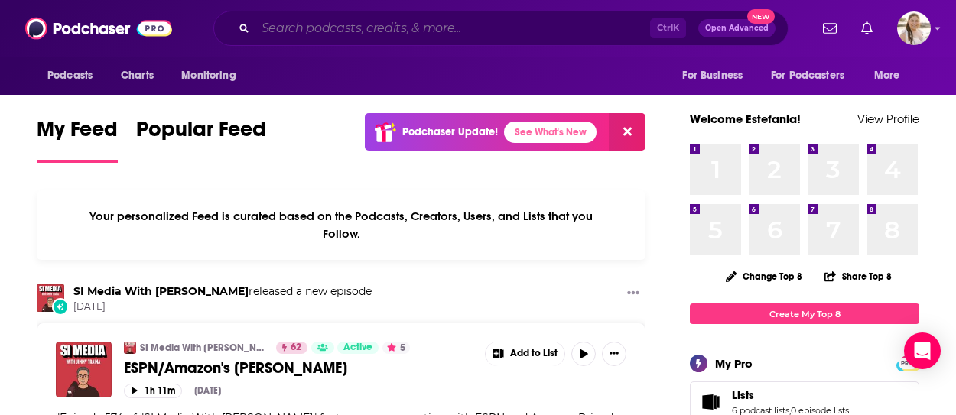
click at [361, 39] on input "Search podcasts, credits, & more..." at bounding box center [453, 28] width 395 height 24
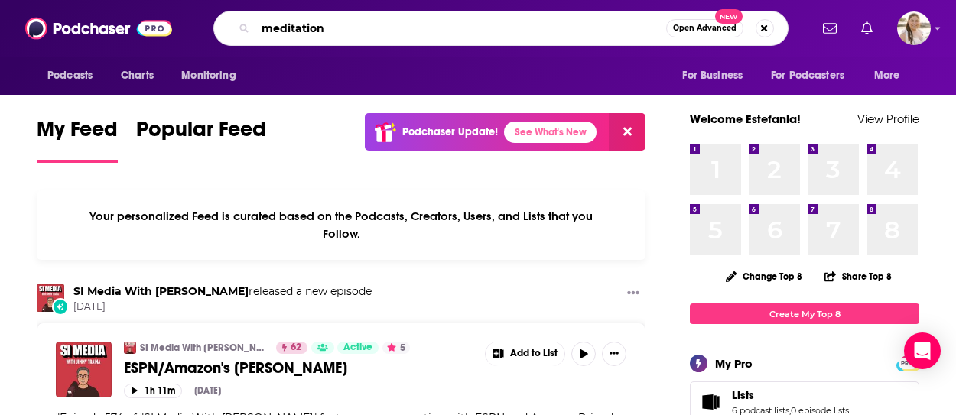
type input "meditation"
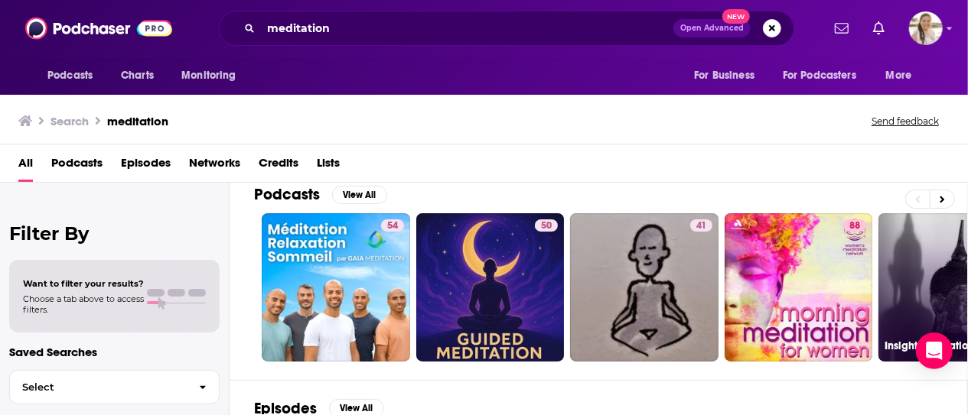
scroll to position [77, 0]
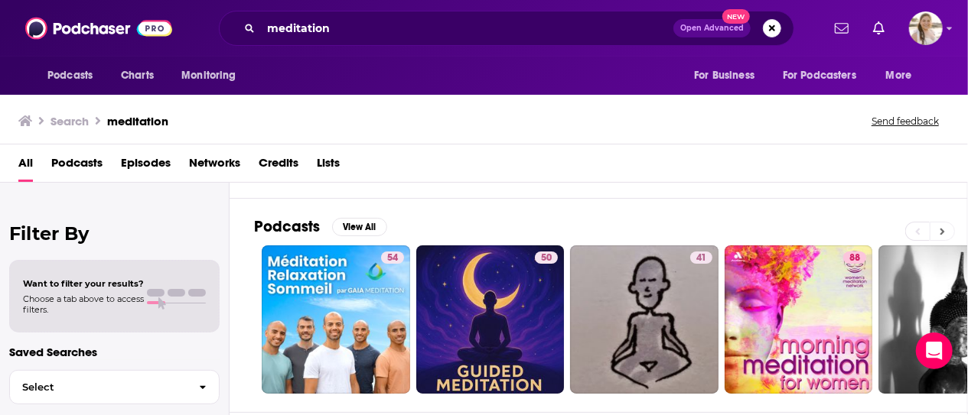
click at [948, 230] on button at bounding box center [942, 231] width 25 height 19
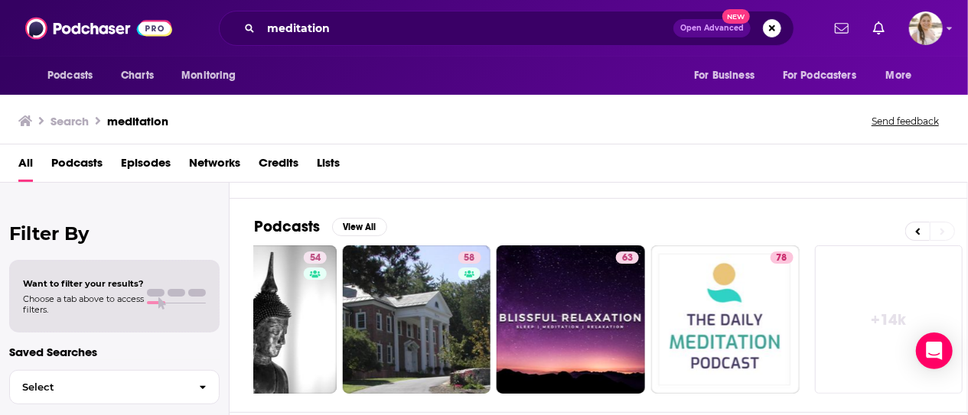
scroll to position [0, 691]
click at [82, 165] on span "Podcasts" at bounding box center [76, 166] width 51 height 31
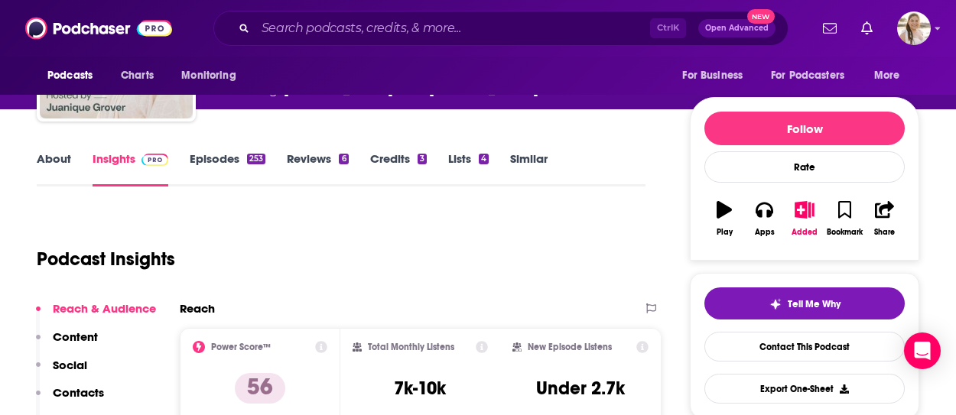
scroll to position [77, 0]
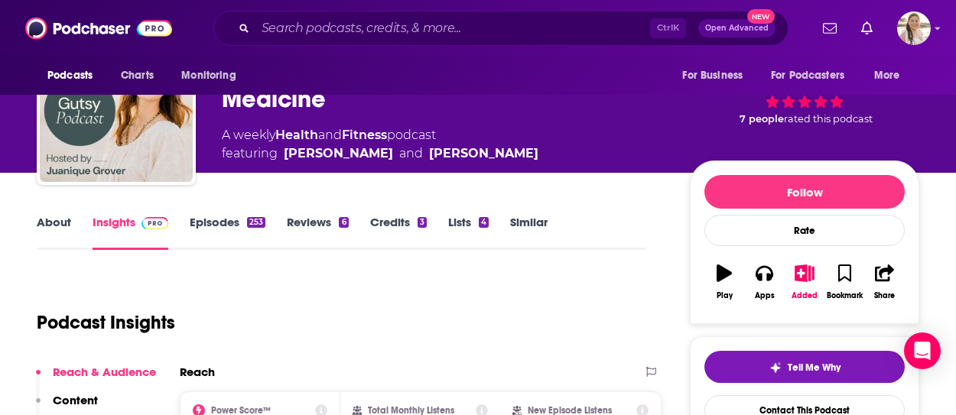
click at [41, 227] on link "About" at bounding box center [54, 232] width 34 height 35
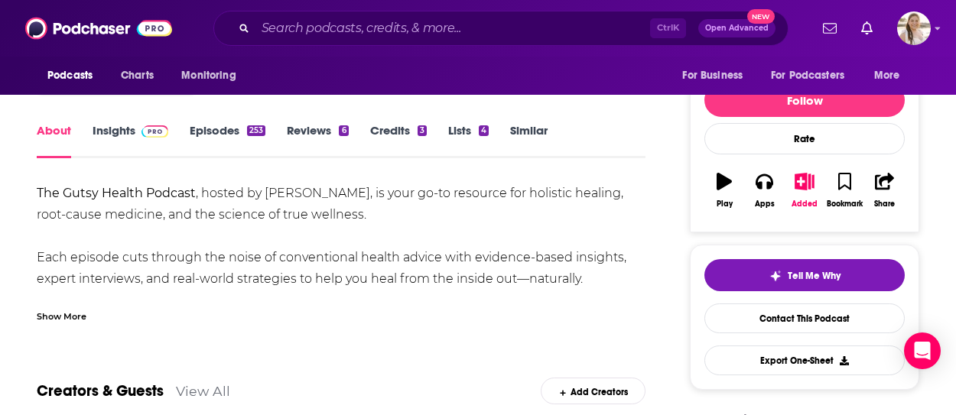
scroll to position [230, 0]
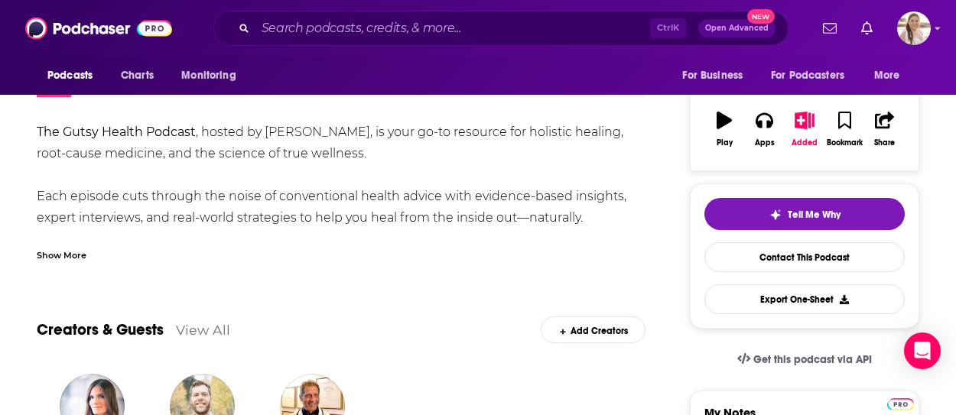
click at [54, 250] on div "Show More" at bounding box center [62, 254] width 50 height 15
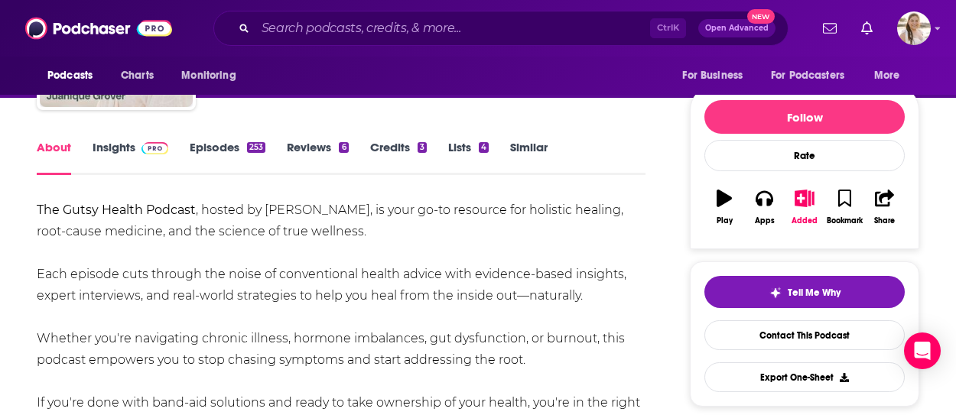
scroll to position [77, 0]
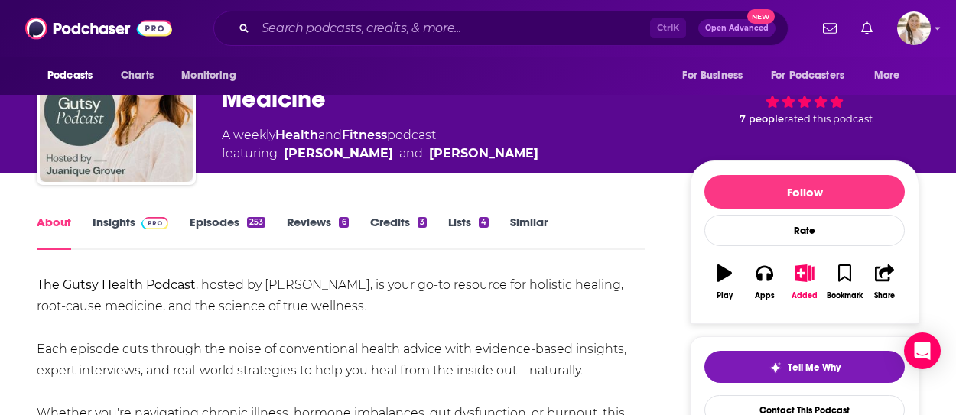
click at [230, 215] on link "Episodes 253" at bounding box center [228, 232] width 76 height 35
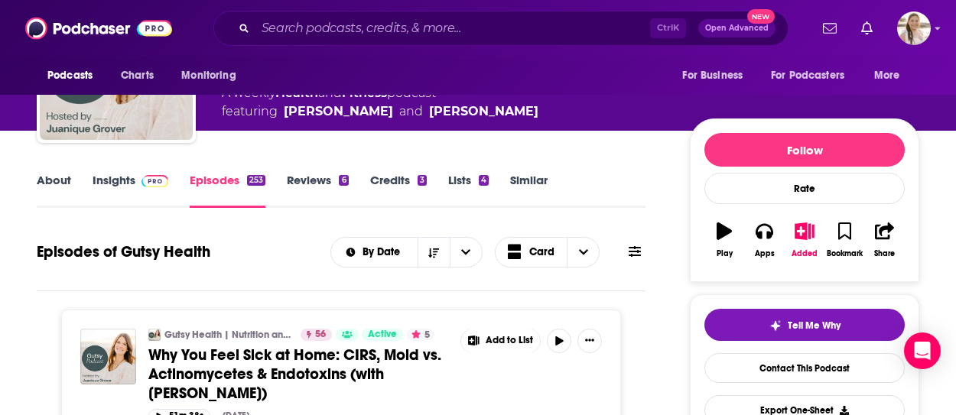
scroll to position [230, 0]
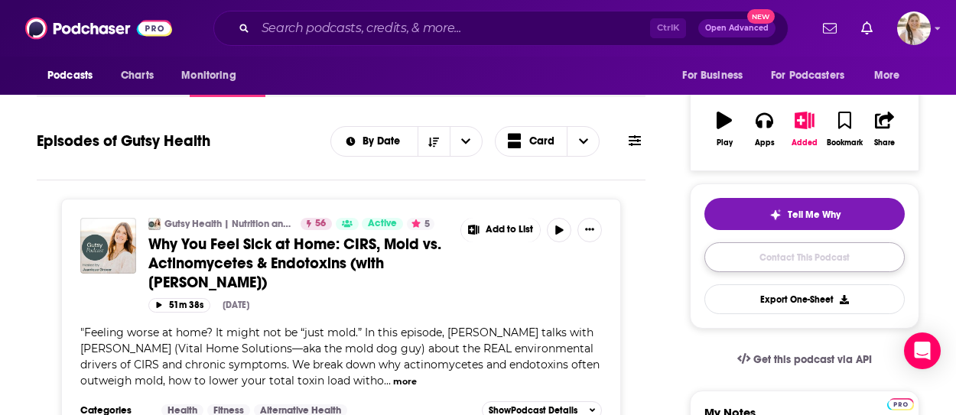
click at [828, 262] on link "Contact This Podcast" at bounding box center [805, 258] width 200 height 30
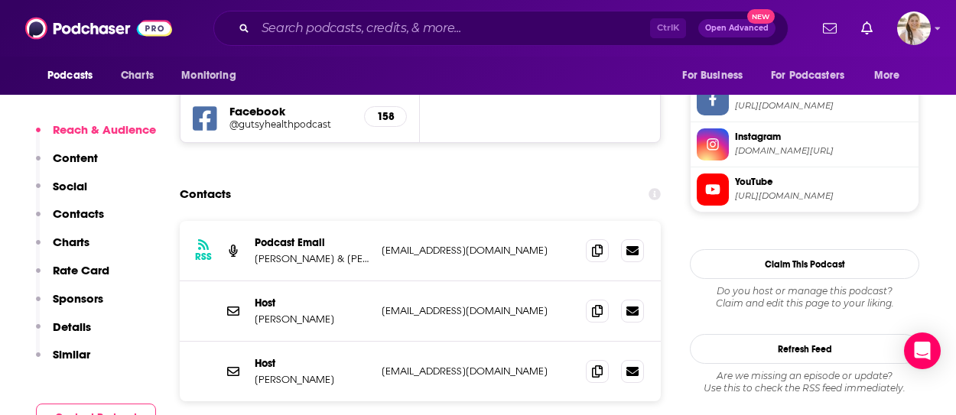
scroll to position [1371, 0]
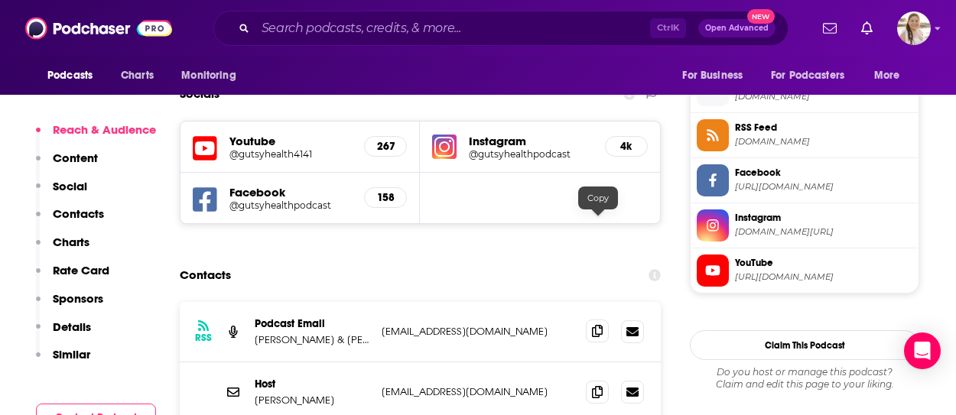
click at [601, 325] on icon at bounding box center [597, 331] width 11 height 12
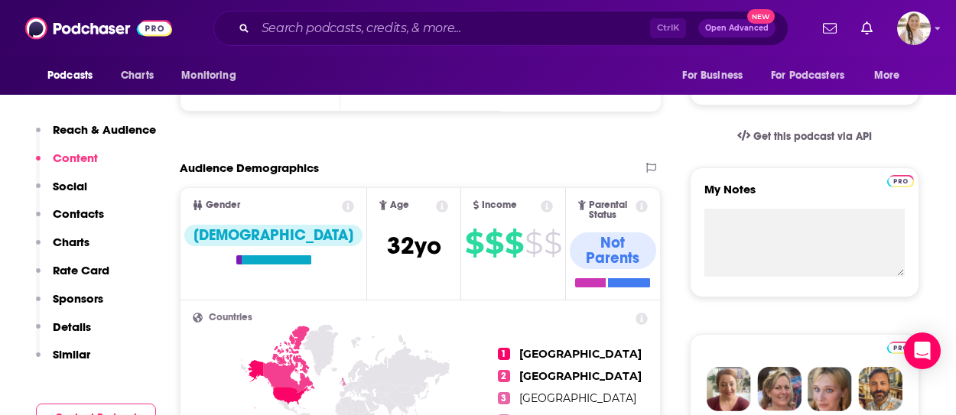
scroll to position [0, 0]
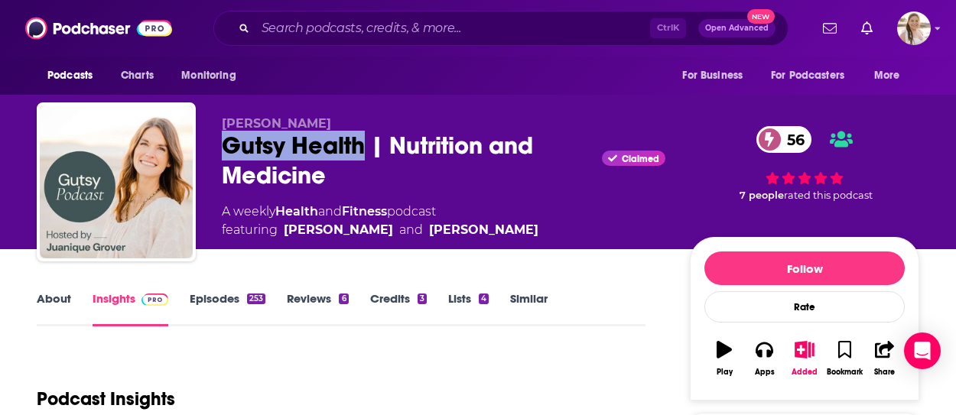
drag, startPoint x: 225, startPoint y: 138, endPoint x: 364, endPoint y: 155, distance: 140.4
click at [364, 155] on div "Gutsy Health | Nutrition and Medicine Claimed 56" at bounding box center [444, 161] width 444 height 60
copy h2 "Gutsy Health"
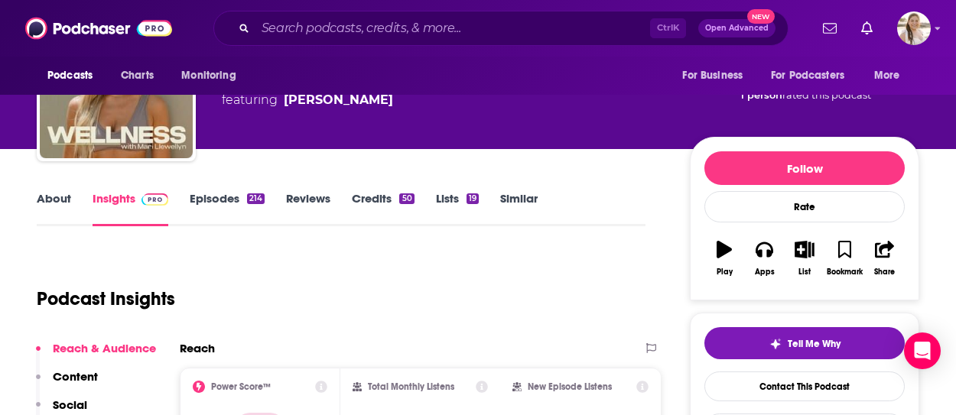
scroll to position [77, 0]
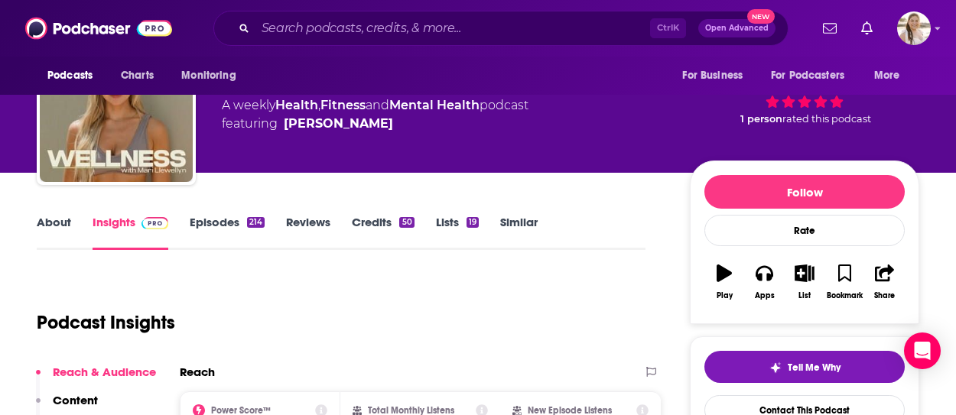
click at [67, 213] on div "About Insights Episodes 214 Reviews Credits 50 Lists 19 Similar" at bounding box center [341, 231] width 609 height 37
click at [66, 218] on link "About" at bounding box center [54, 232] width 34 height 35
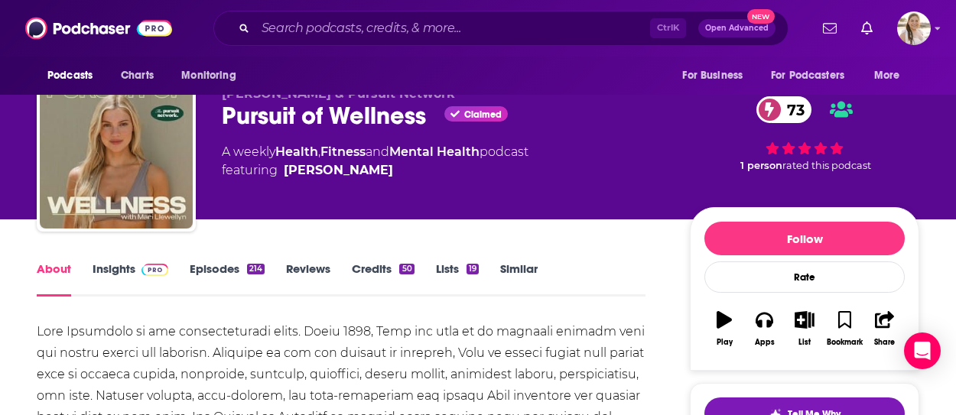
scroll to position [77, 0]
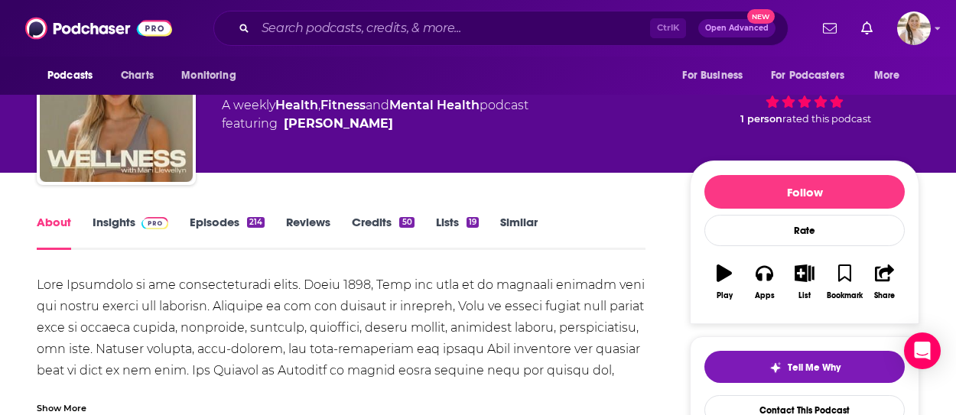
click at [93, 222] on link "Insights" at bounding box center [131, 232] width 76 height 35
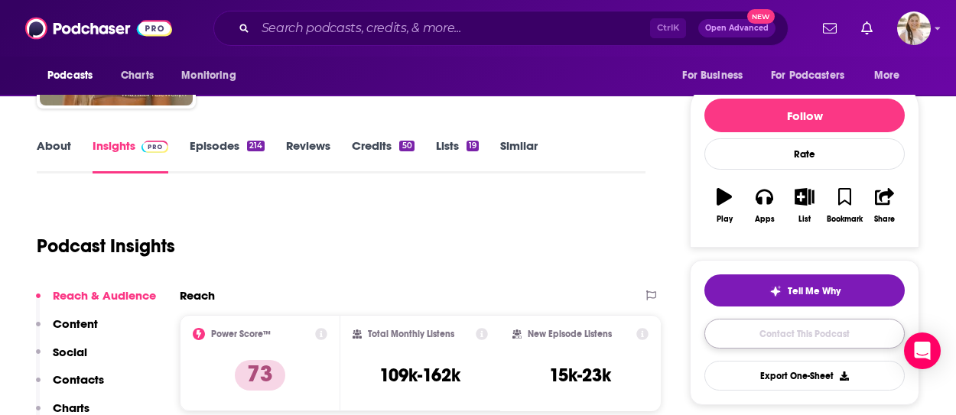
click at [800, 319] on link "Contact This Podcast" at bounding box center [805, 334] width 200 height 30
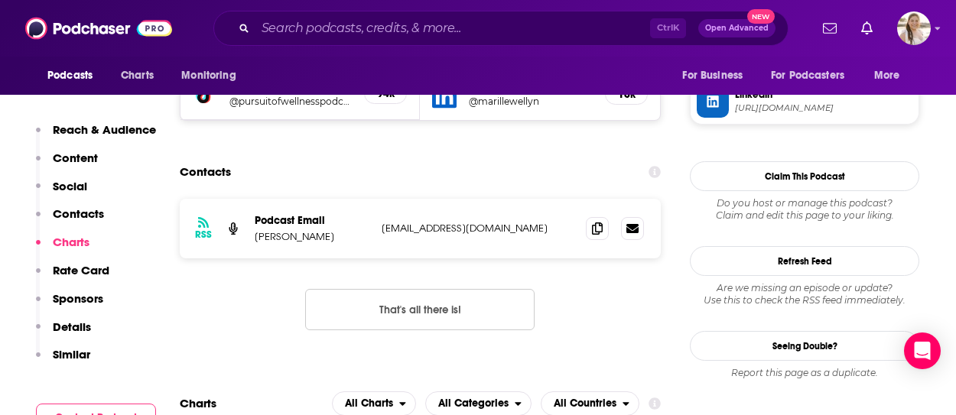
scroll to position [1372, 0]
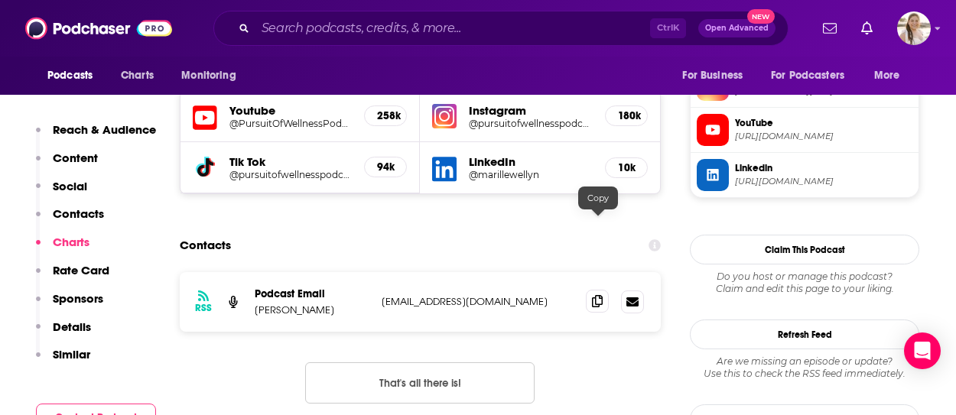
click at [591, 290] on span at bounding box center [597, 301] width 23 height 23
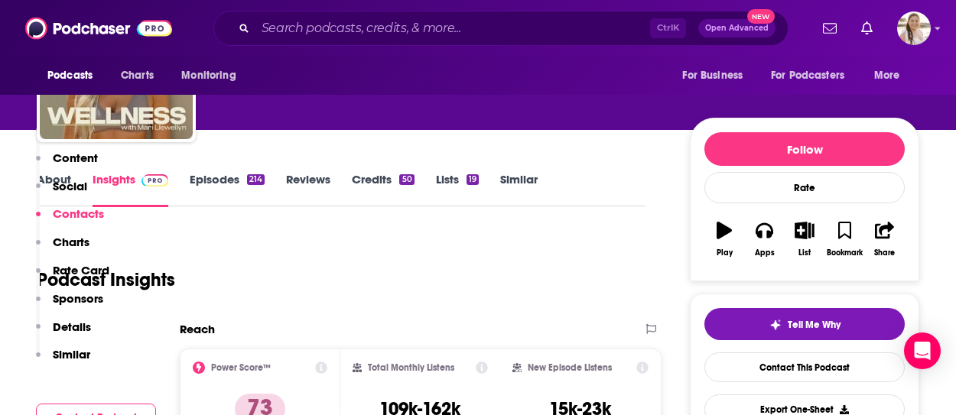
scroll to position [0, 0]
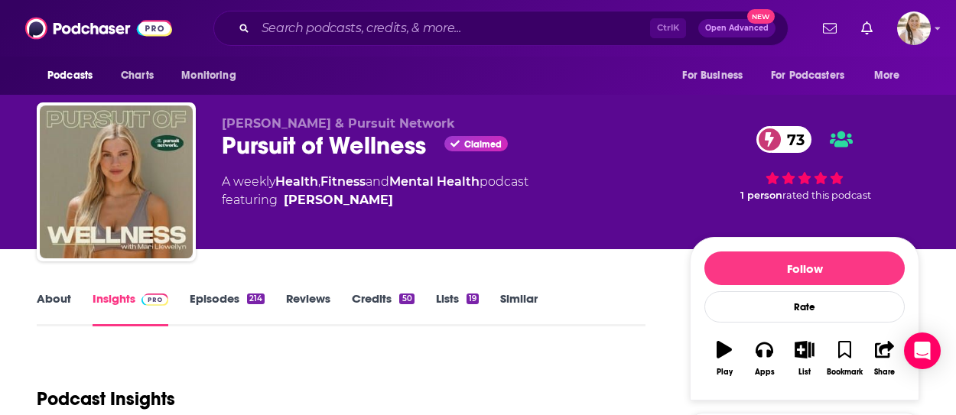
click at [915, 168] on div "73 1 person rated this podcast" at bounding box center [805, 163] width 230 height 95
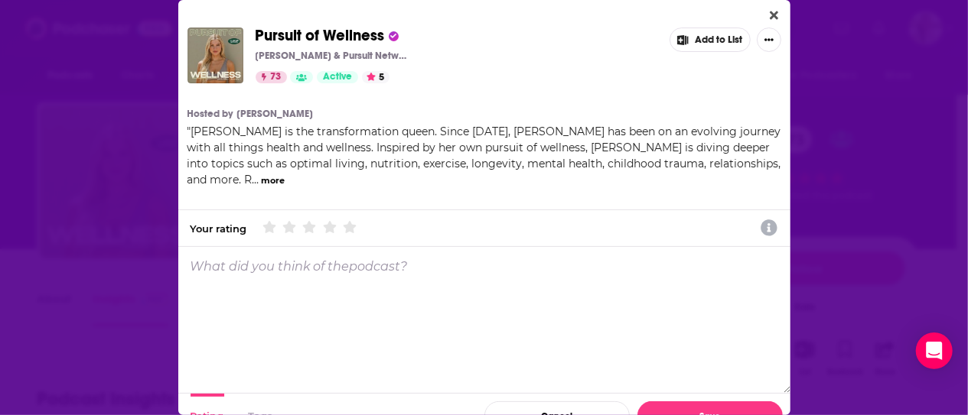
click at [130, 107] on div "Pursuit of Wellness Mari Llewellyn & Pursuit Network 73 Active 5 Add to List Ho…" at bounding box center [484, 207] width 968 height 415
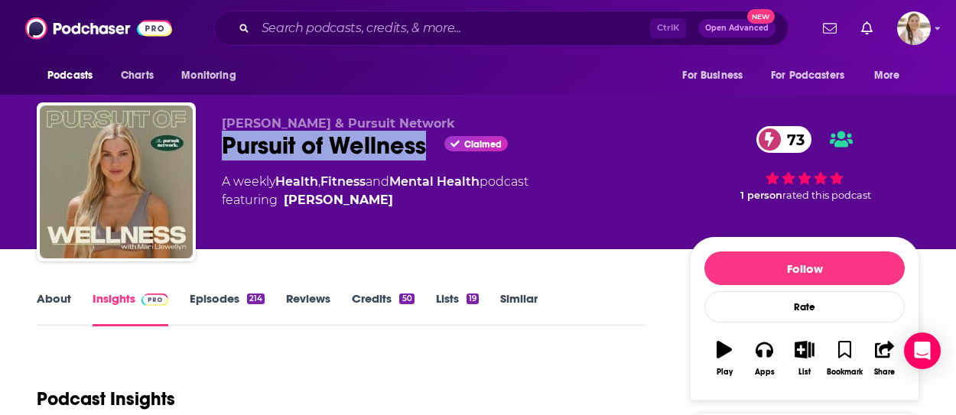
drag, startPoint x: 228, startPoint y: 142, endPoint x: 433, endPoint y: 151, distance: 205.3
click at [433, 151] on div "Pursuit of Wellness Claimed 73" at bounding box center [444, 146] width 444 height 30
copy h2 "Pursuit of Wellness"
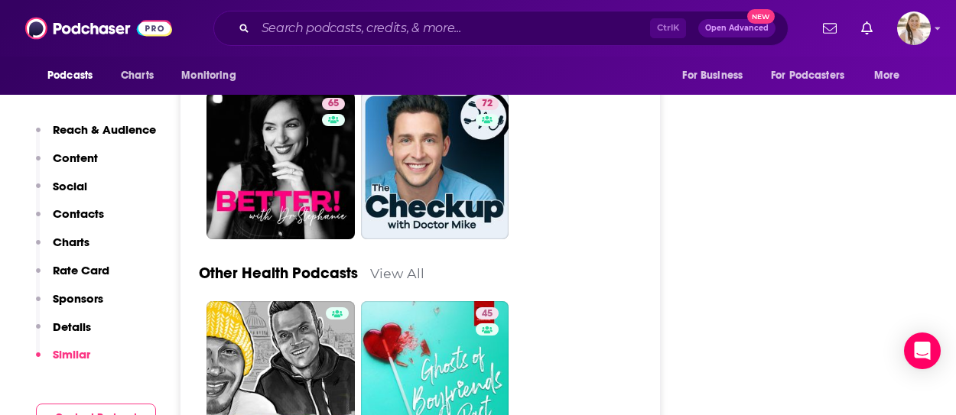
scroll to position [5279, 0]
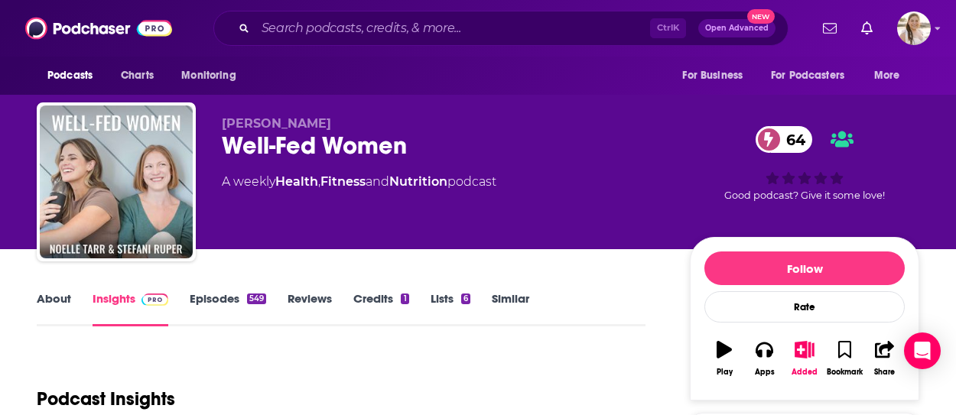
click at [54, 304] on link "About" at bounding box center [54, 309] width 34 height 35
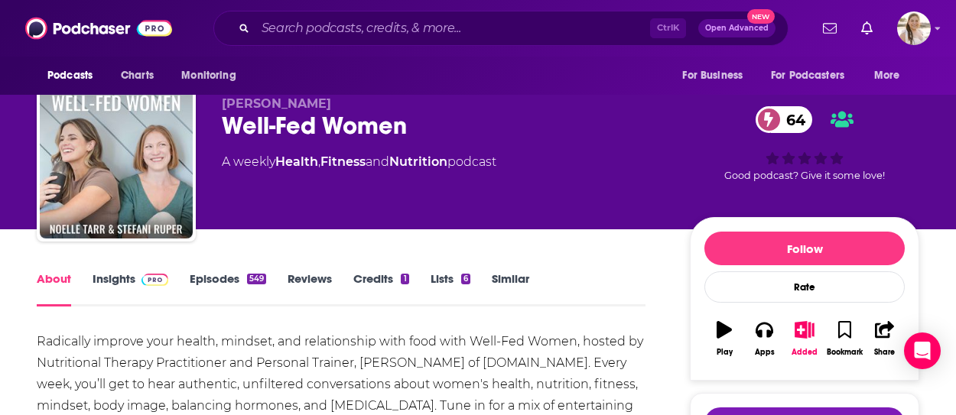
scroll to position [230, 0]
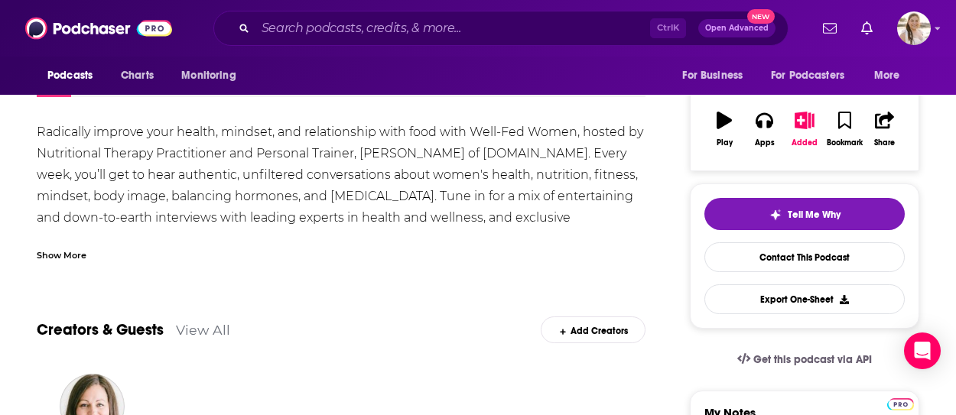
click at [87, 255] on div "Show More" at bounding box center [341, 249] width 609 height 26
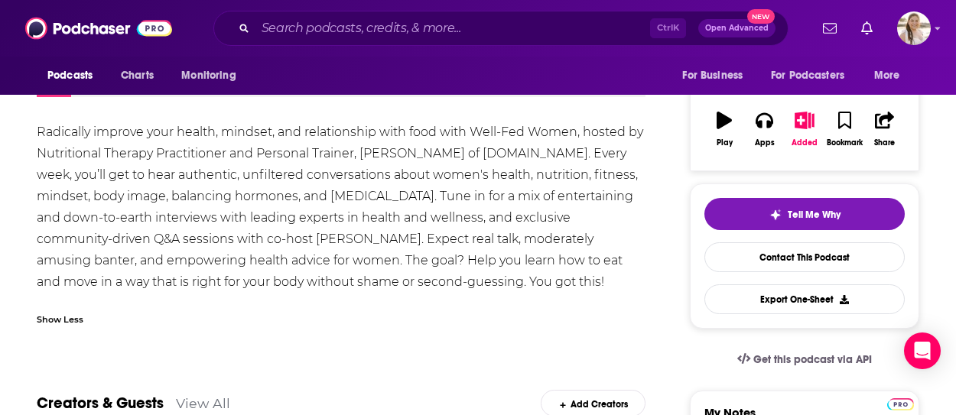
scroll to position [0, 0]
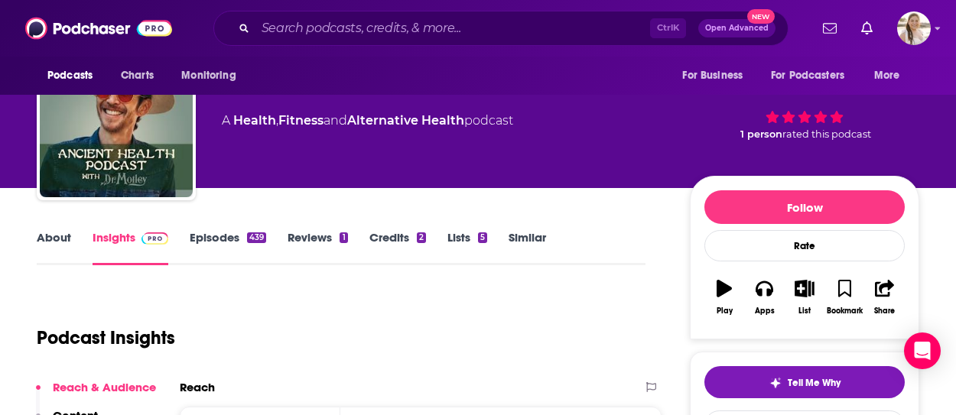
scroll to position [153, 0]
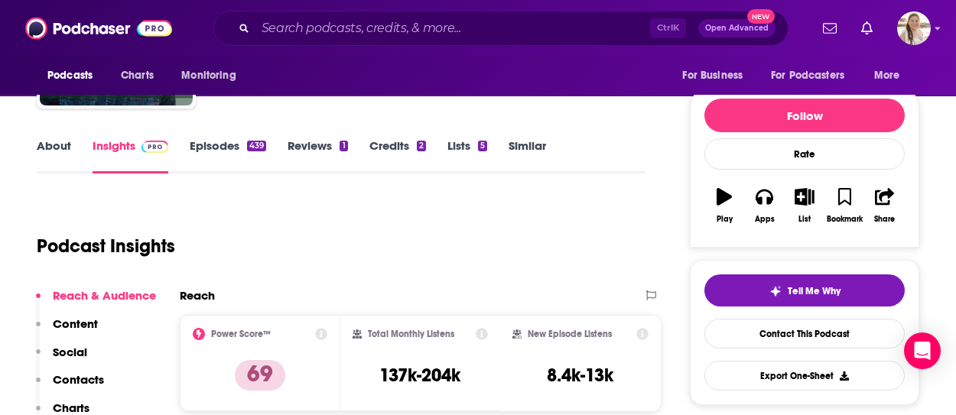
click at [51, 151] on link "About" at bounding box center [54, 155] width 34 height 35
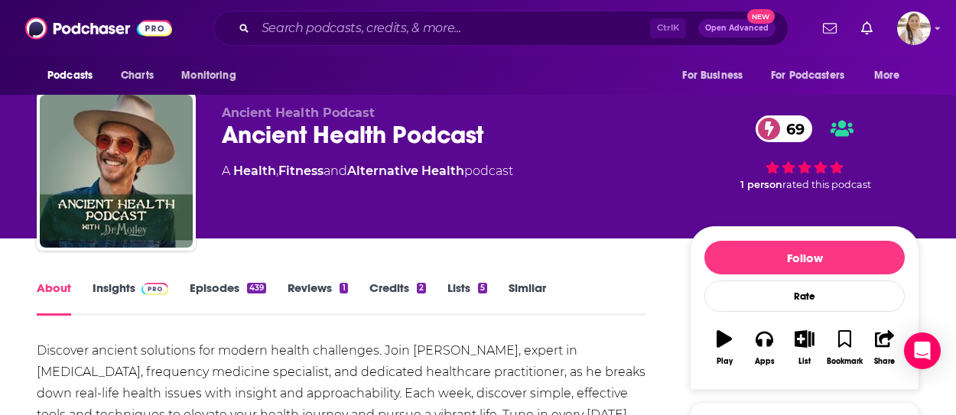
scroll to position [77, 0]
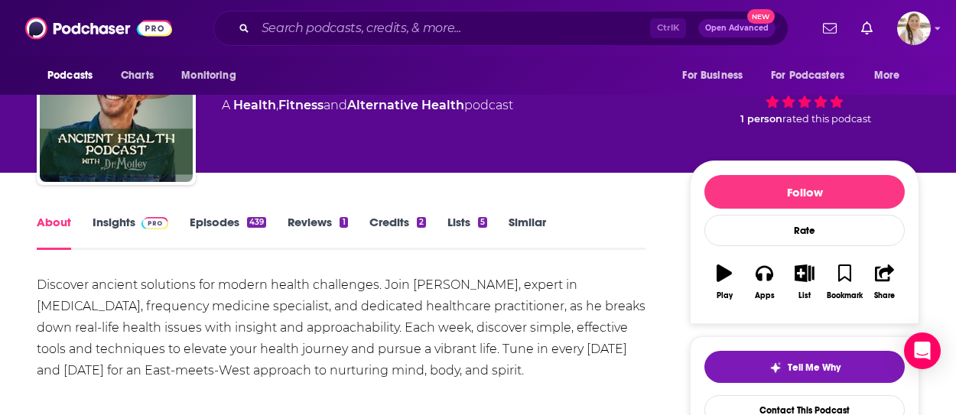
click at [206, 220] on link "Episodes 439" at bounding box center [228, 232] width 77 height 35
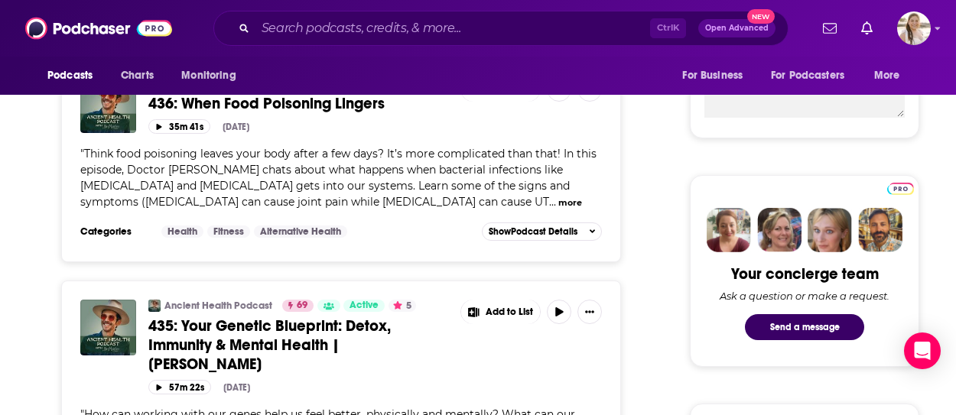
scroll to position [230, 0]
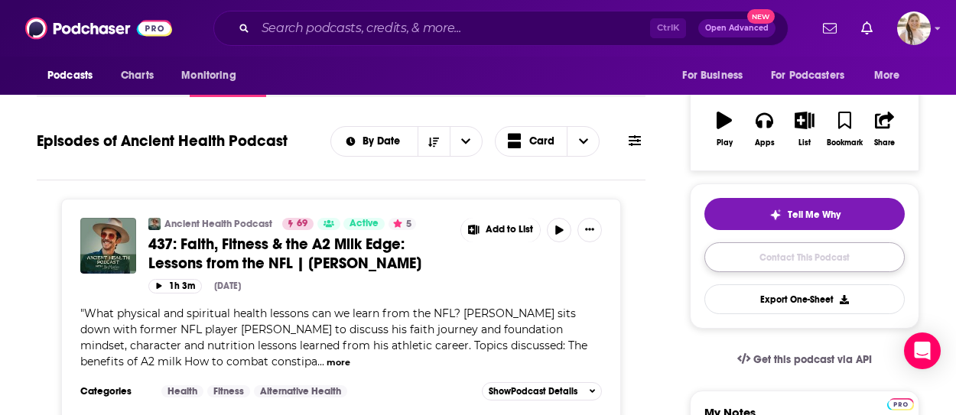
click at [785, 243] on link "Contact This Podcast" at bounding box center [805, 258] width 200 height 30
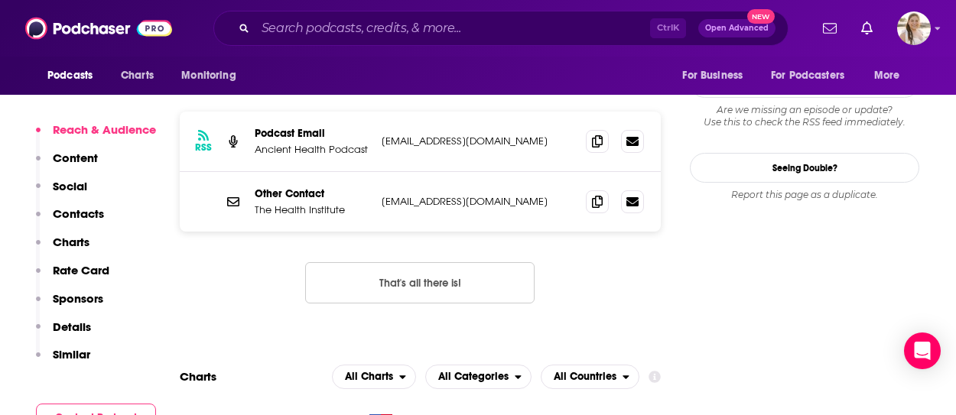
scroll to position [1290, 0]
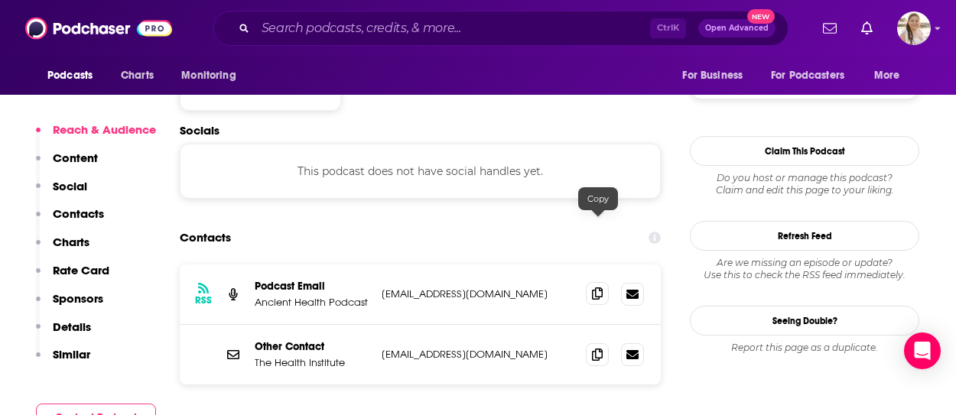
click at [598, 288] on icon at bounding box center [597, 294] width 11 height 12
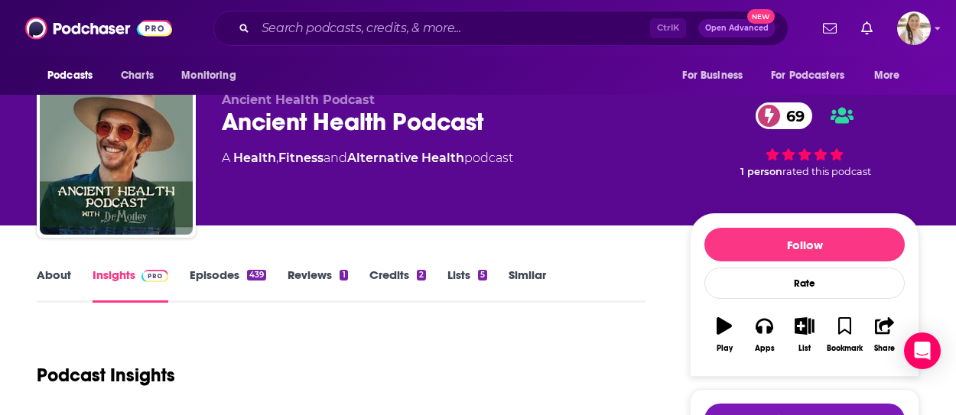
scroll to position [0, 0]
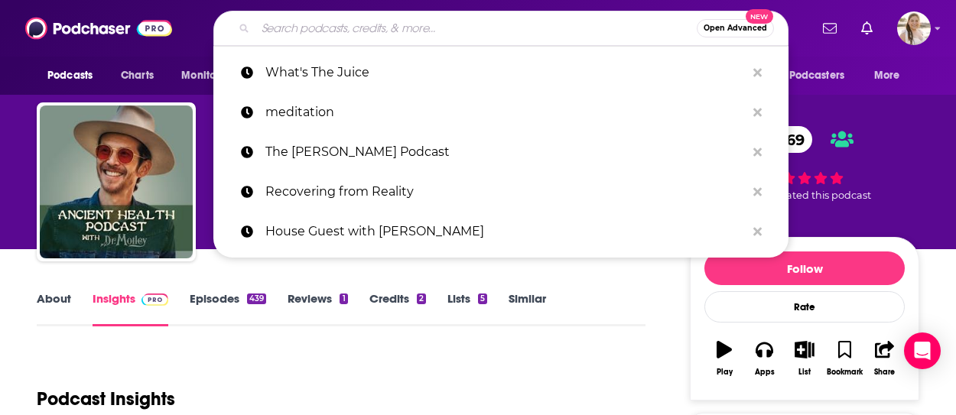
click at [346, 35] on input "Search podcasts, credits, & more..." at bounding box center [476, 28] width 441 height 24
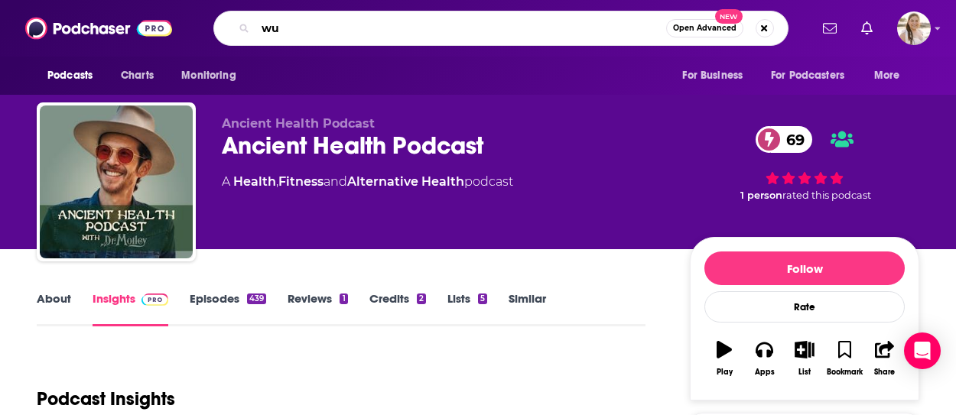
type input "w"
type input "superwoman"
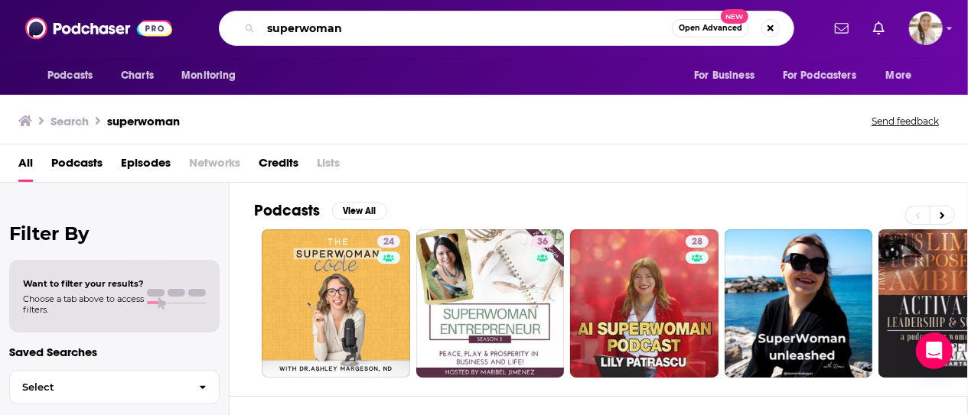
click at [327, 33] on input "superwoman" at bounding box center [466, 28] width 411 height 24
type input "superwomen"
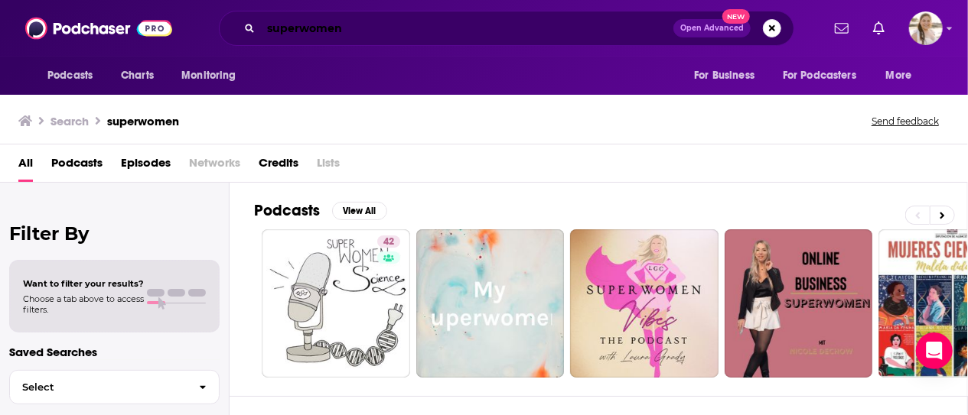
click at [430, 33] on input "superwomen" at bounding box center [467, 28] width 412 height 24
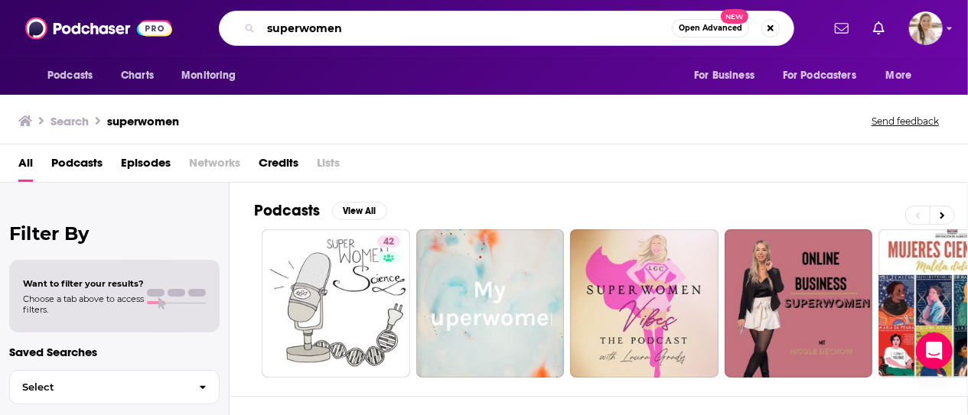
click at [430, 33] on input "superwomen" at bounding box center [466, 28] width 411 height 24
type input "rebecca minkoff"
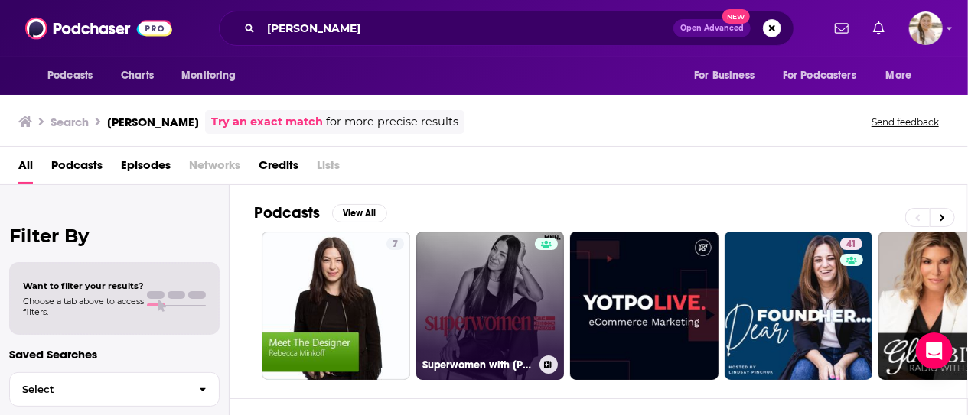
click at [505, 296] on link "Superwomen with Rebecca Minkoff" at bounding box center [490, 306] width 148 height 148
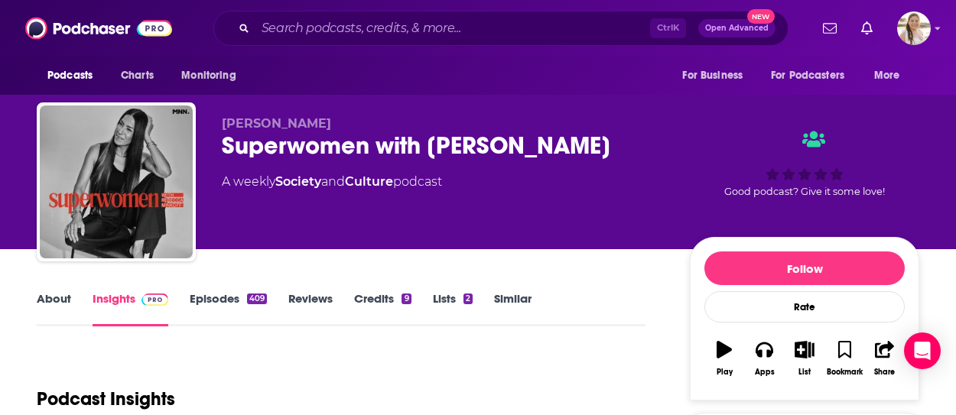
scroll to position [230, 0]
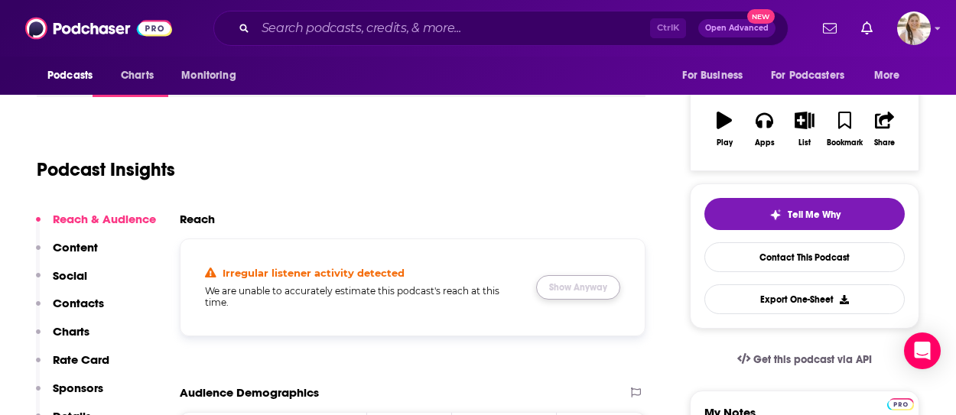
click at [552, 294] on button "Show Anyway" at bounding box center [578, 287] width 84 height 24
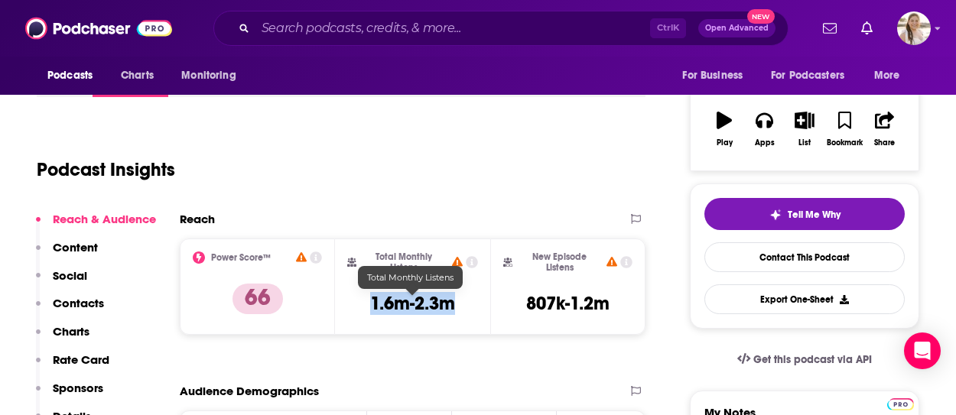
drag, startPoint x: 367, startPoint y: 306, endPoint x: 471, endPoint y: 298, distance: 104.4
click at [471, 298] on div "Total Monthly Listens 1.6m-2.3m" at bounding box center [412, 287] width 131 height 70
copy h3 "1.6m-2.3m"
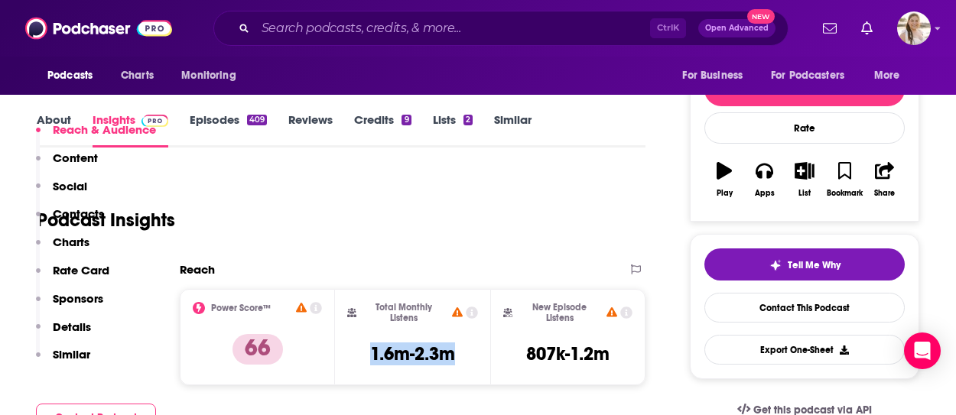
scroll to position [77, 0]
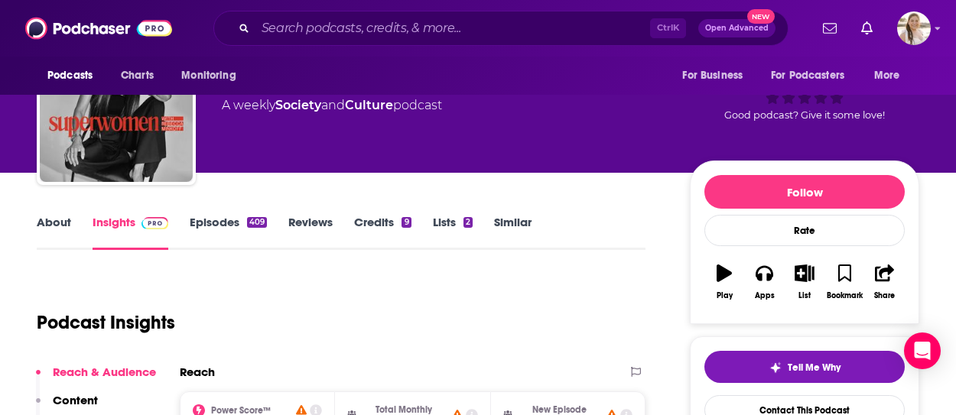
click at [47, 217] on link "About" at bounding box center [54, 232] width 34 height 35
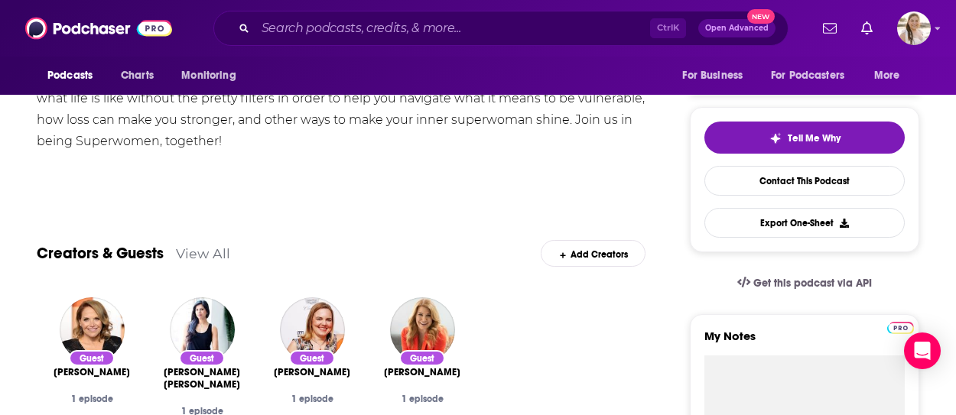
scroll to position [153, 0]
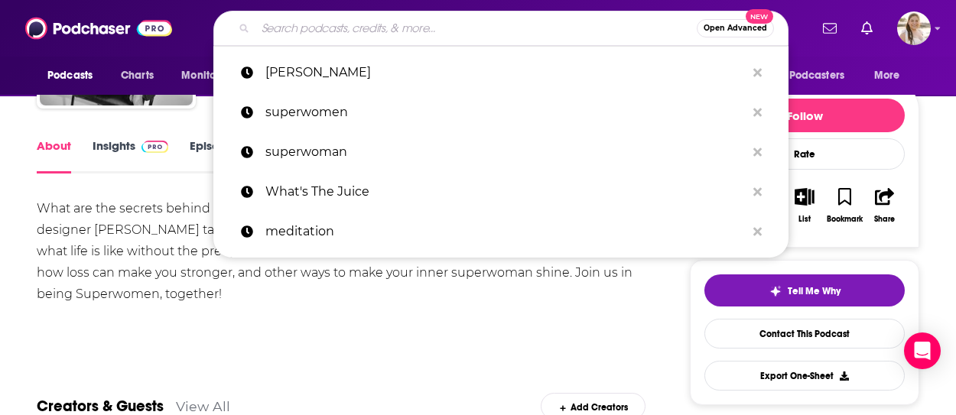
click at [315, 24] on input "Search podcasts, credits, & more..." at bounding box center [476, 28] width 441 height 24
paste input "SLAY"
type input "SLAY"
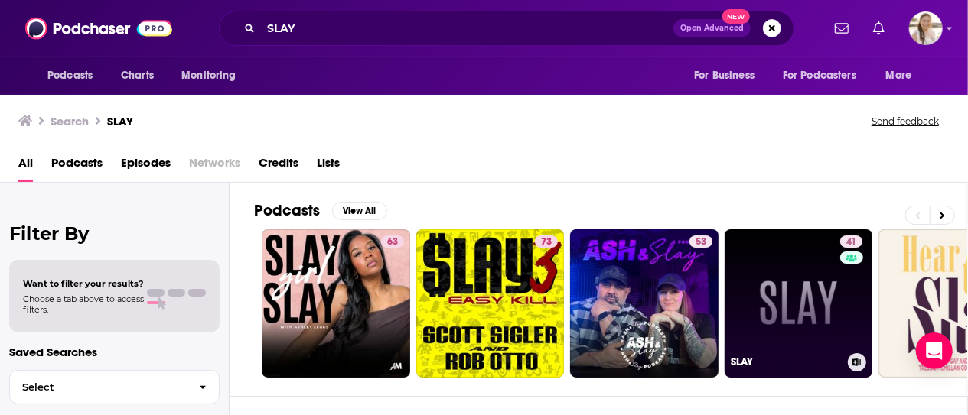
click at [820, 275] on link "41 SLAY" at bounding box center [799, 304] width 148 height 148
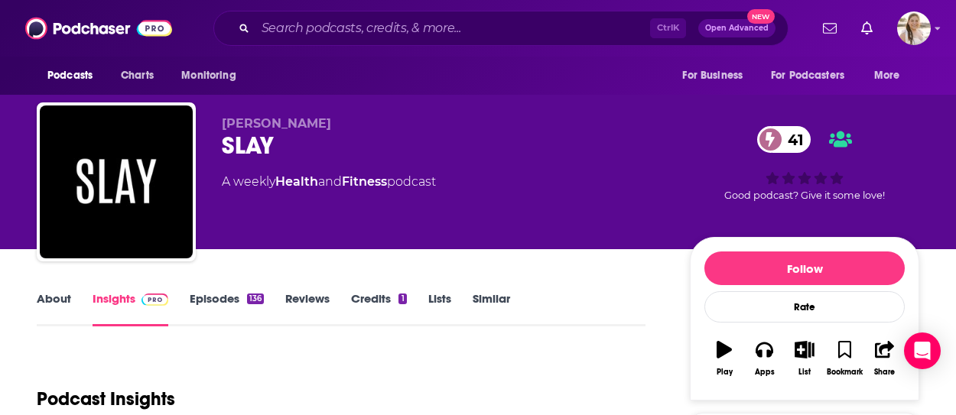
scroll to position [77, 0]
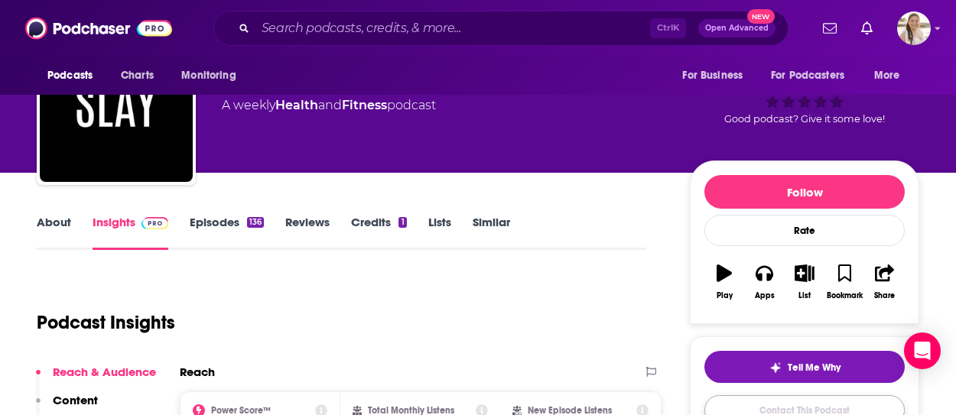
click at [826, 402] on link "Contact This Podcast" at bounding box center [805, 411] width 200 height 30
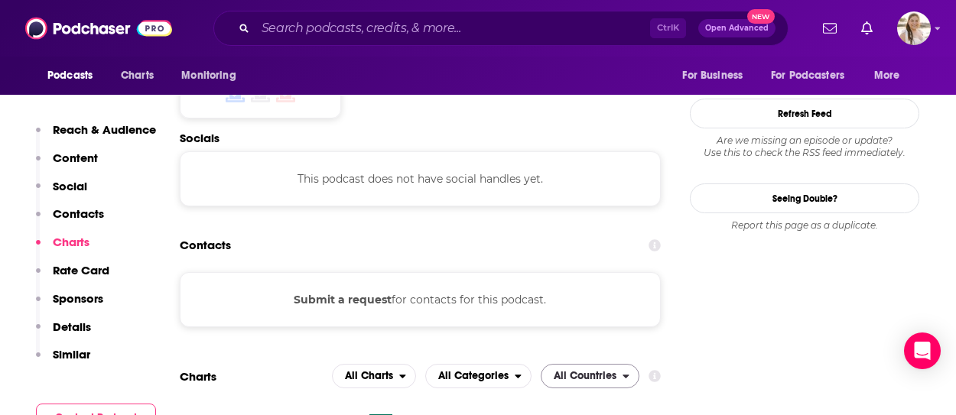
scroll to position [1137, 0]
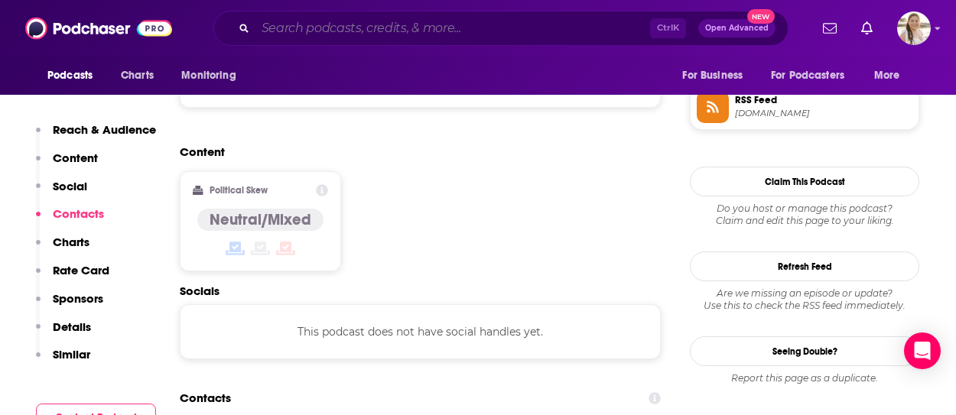
click at [380, 28] on input "Search podcasts, credits, & more..." at bounding box center [453, 28] width 395 height 24
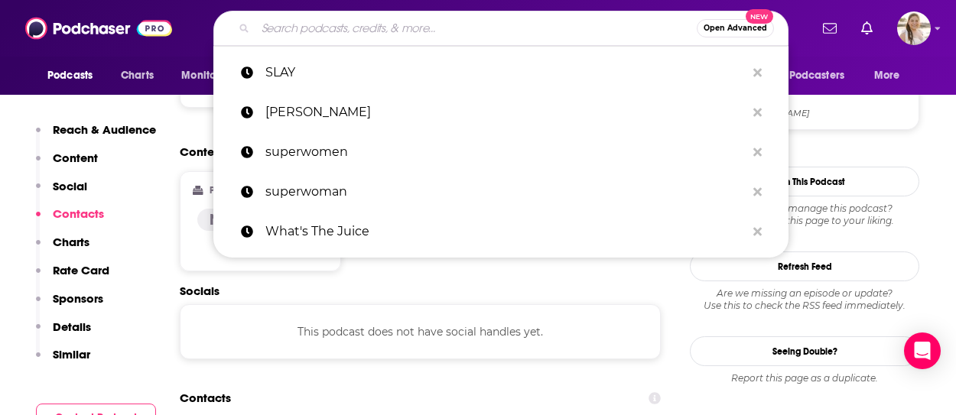
paste input "The Lavendaire Lifestyle"
type input "The Lavendaire Lifestyle"
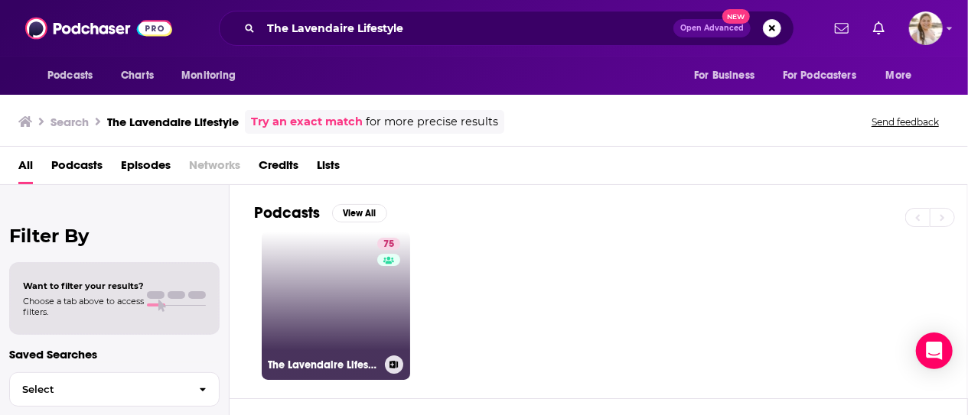
click at [310, 301] on link "75 The Lavendaire Lifestyle" at bounding box center [336, 306] width 148 height 148
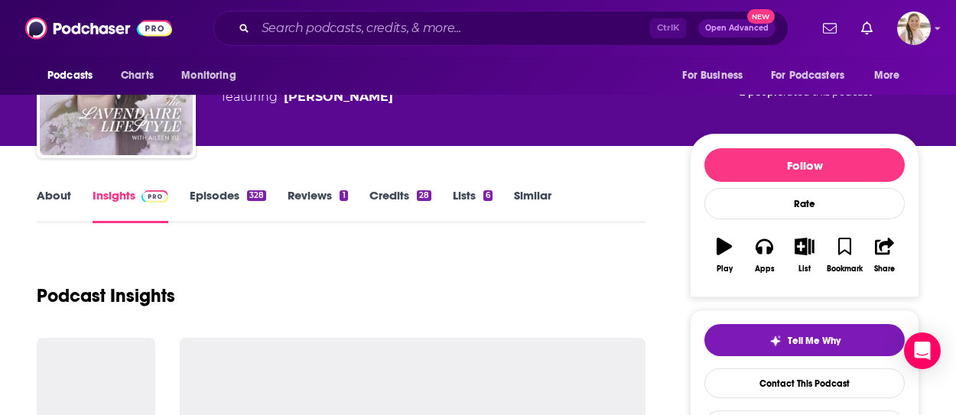
scroll to position [153, 0]
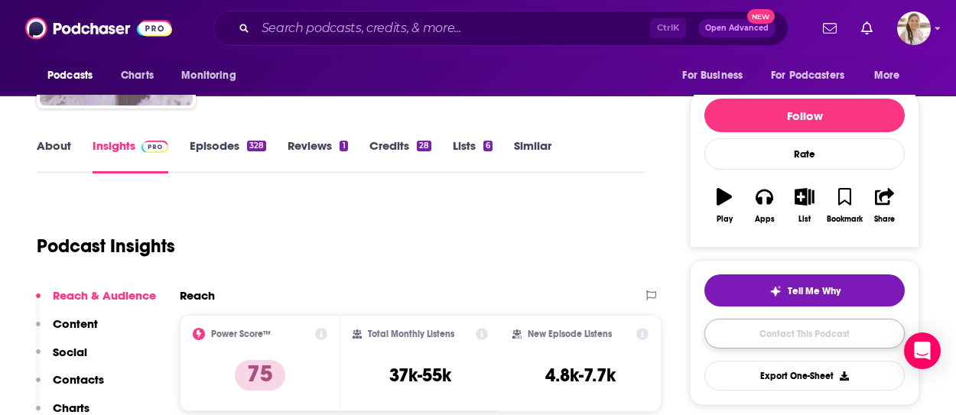
click at [843, 340] on link "Contact This Podcast" at bounding box center [805, 334] width 200 height 30
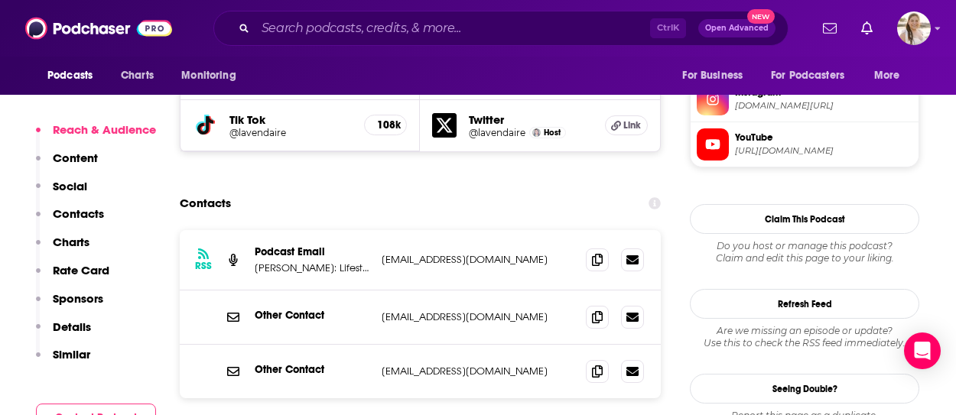
scroll to position [1348, 0]
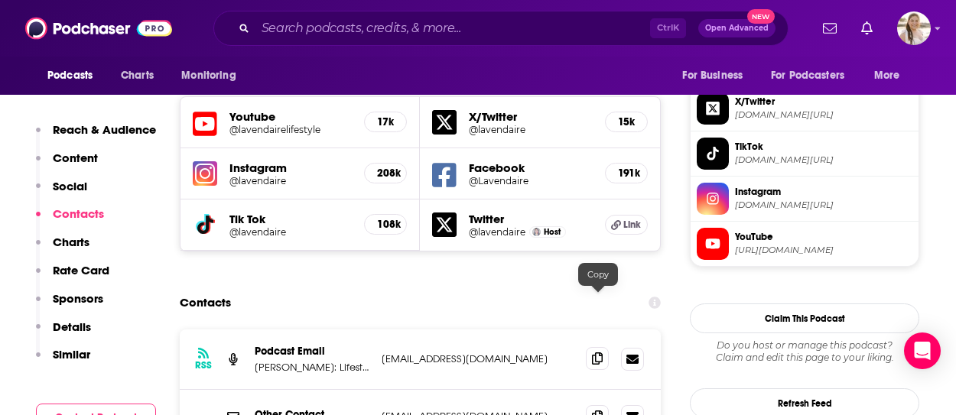
click at [599, 353] on icon at bounding box center [597, 359] width 11 height 12
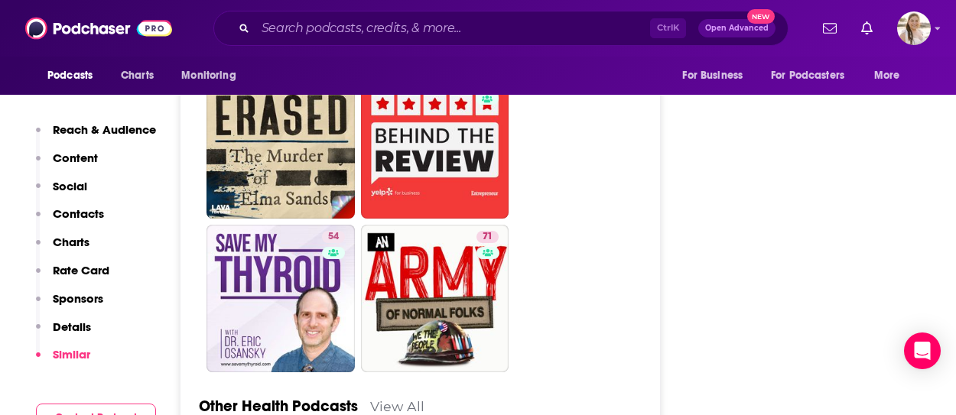
scroll to position [5403, 0]
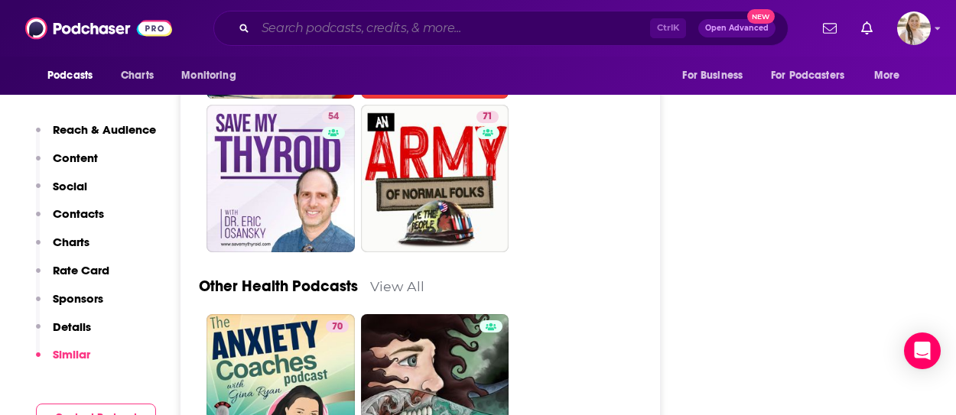
click at [345, 30] on input "Search podcasts, credits, & more..." at bounding box center [453, 28] width 395 height 24
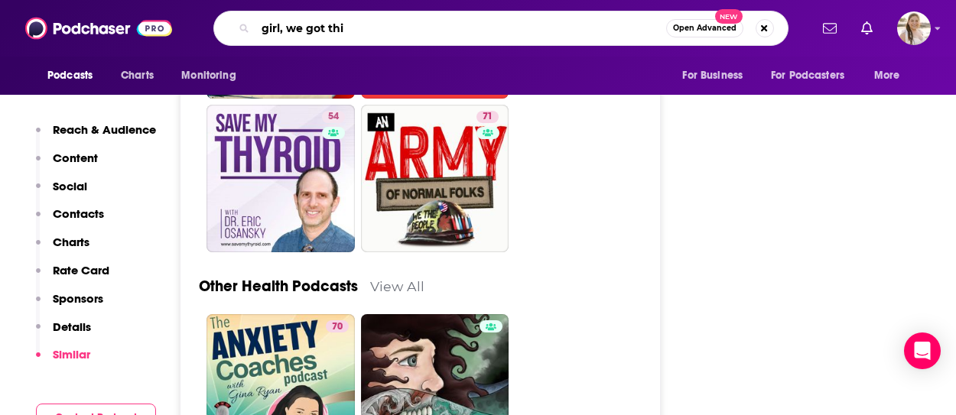
type input "girl, we got this"
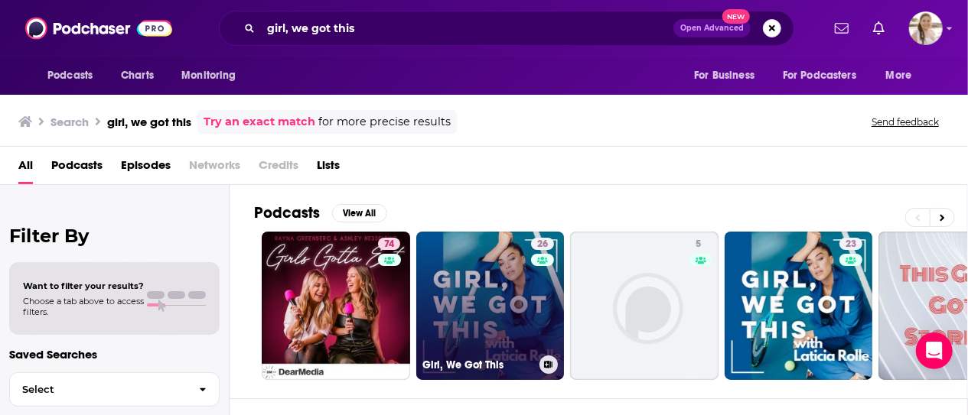
click at [506, 299] on link "26 Girl, We Got This" at bounding box center [490, 306] width 148 height 148
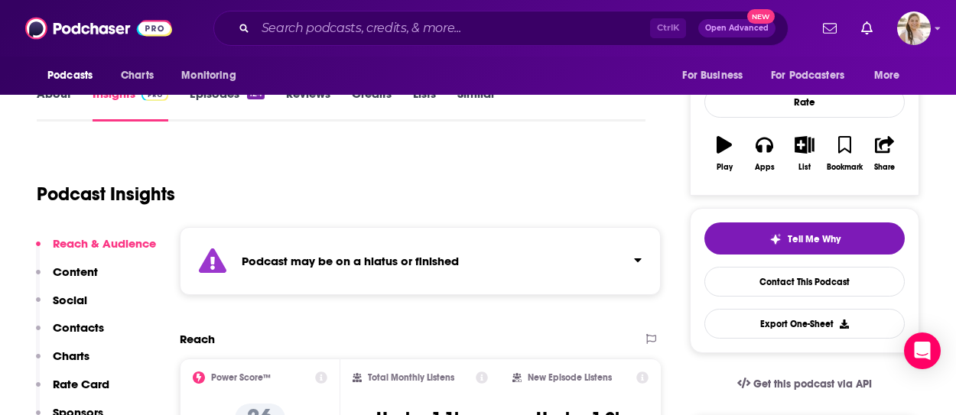
scroll to position [77, 0]
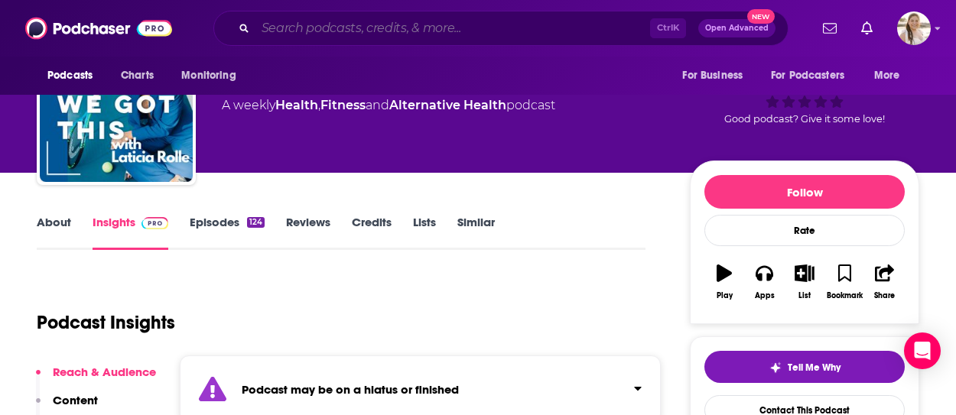
click at [390, 31] on input "Search podcasts, credits, & more..." at bounding box center [453, 28] width 395 height 24
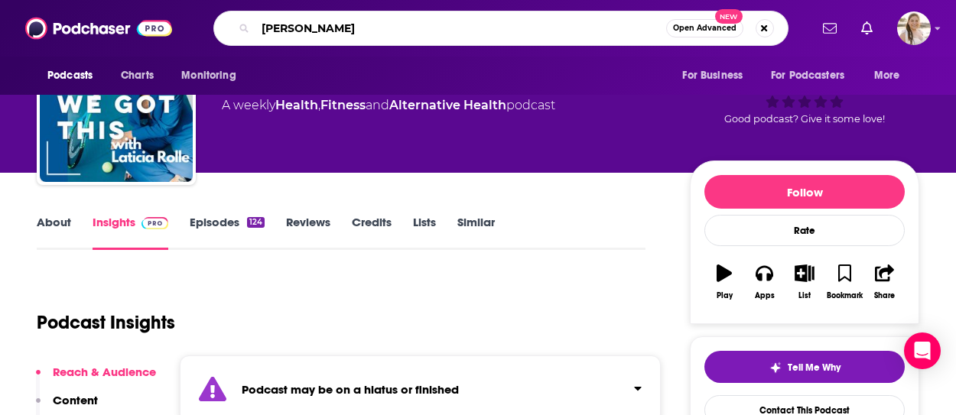
type input "millana snow"
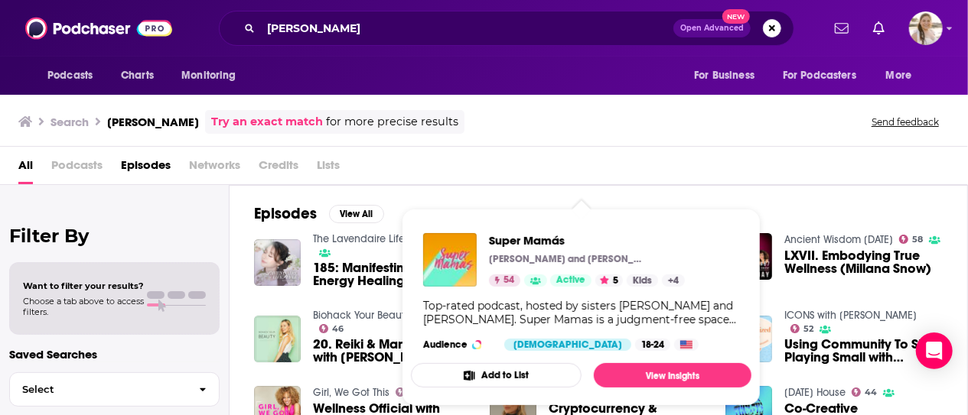
click at [611, 174] on div "All Podcasts Episodes Networks Credits Lists" at bounding box center [486, 168] width 937 height 31
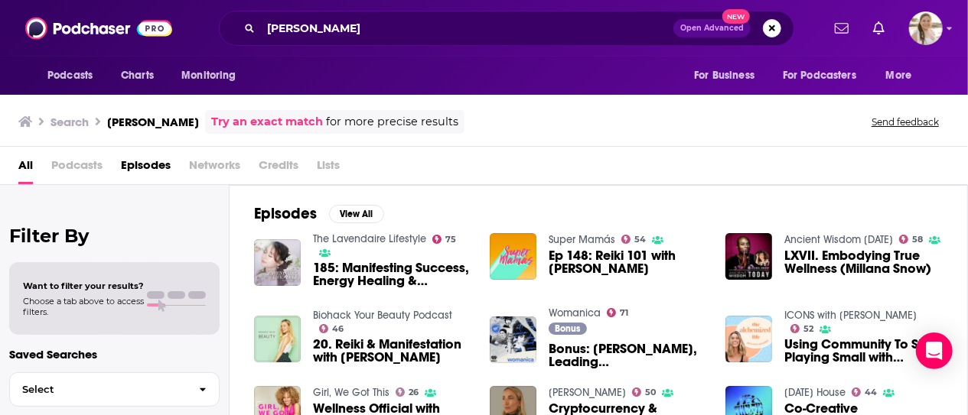
click at [595, 262] on span "Ep 148: Reiki 101 with Millana Snow" at bounding box center [628, 262] width 158 height 26
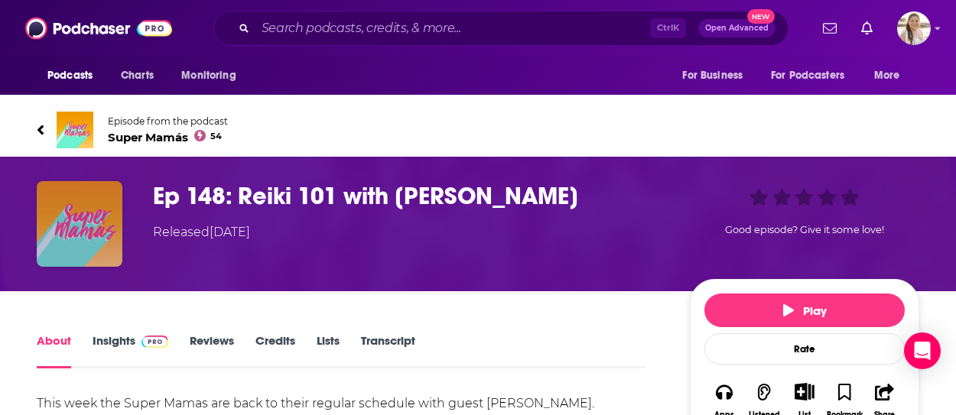
click at [107, 220] on img "Ep 148: Reiki 101 with Millana Snow" at bounding box center [80, 224] width 86 height 86
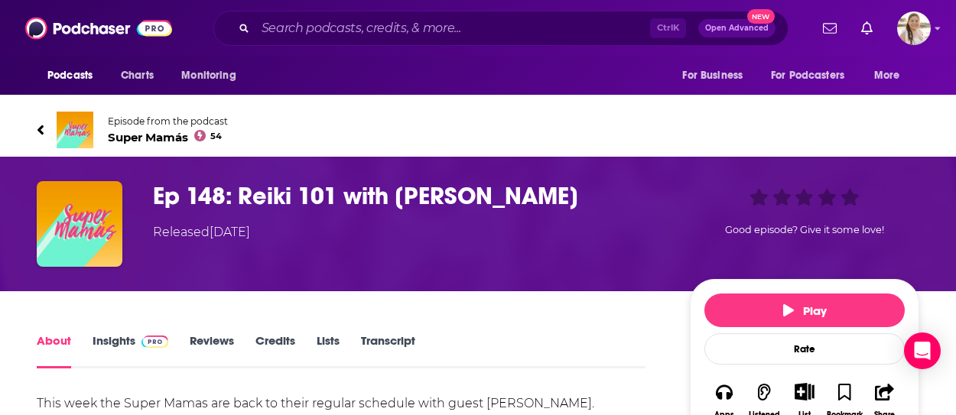
click at [154, 132] on span "Super Mamás 54" at bounding box center [168, 137] width 120 height 15
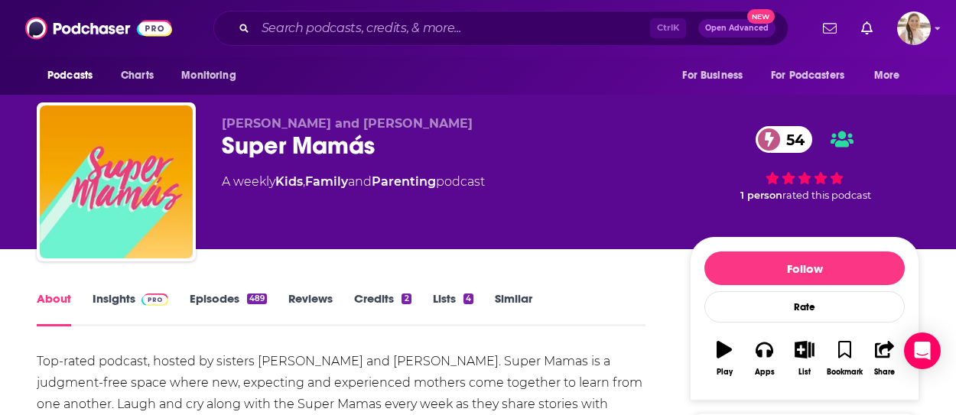
click at [210, 303] on link "Episodes 489" at bounding box center [228, 309] width 77 height 35
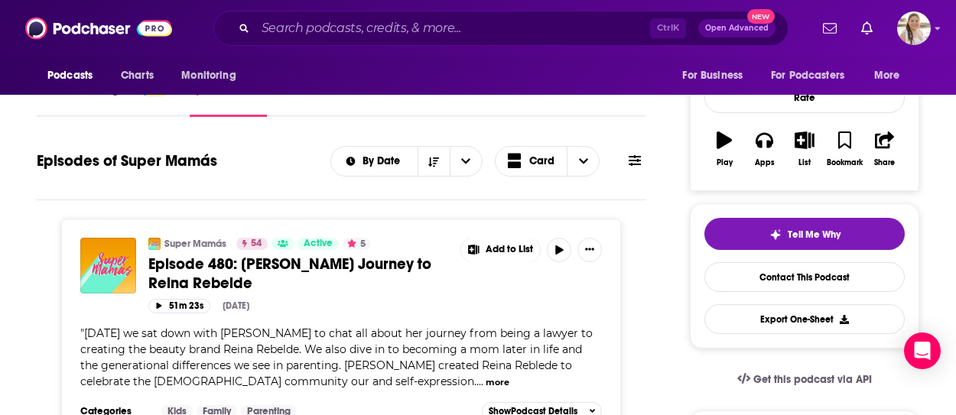
scroll to position [306, 0]
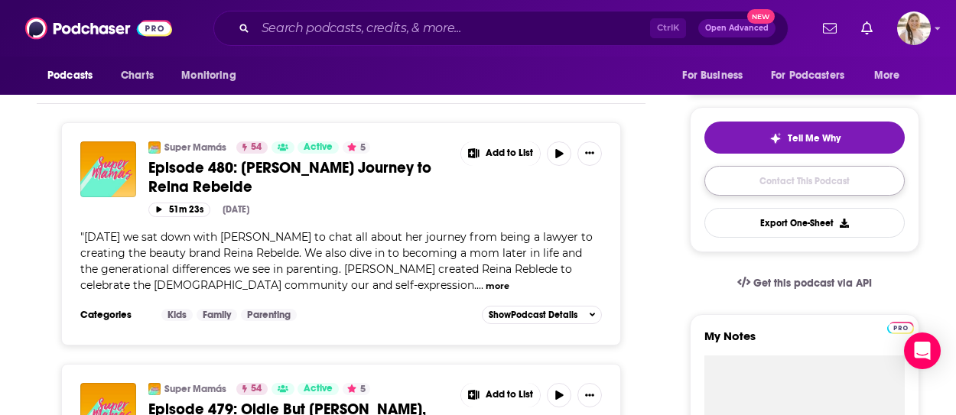
click at [777, 189] on link "Contact This Podcast" at bounding box center [805, 181] width 200 height 30
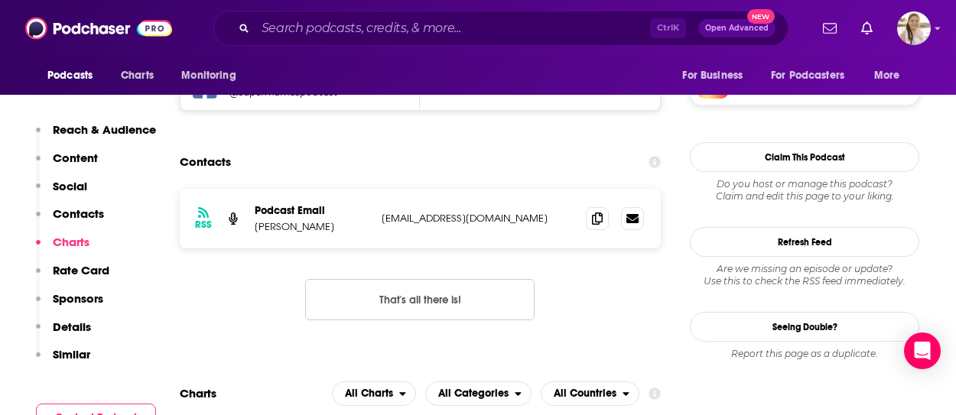
scroll to position [1344, 0]
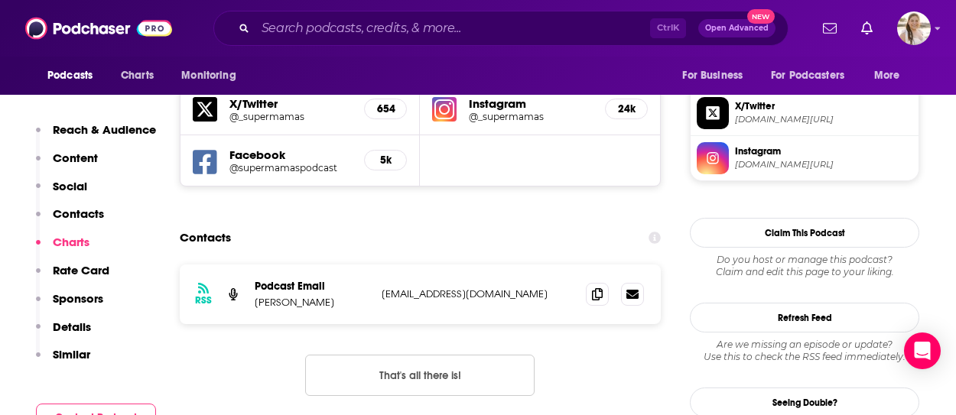
click at [441, 355] on button "That's all there is!" at bounding box center [420, 375] width 230 height 41
click at [595, 288] on icon at bounding box center [597, 294] width 11 height 12
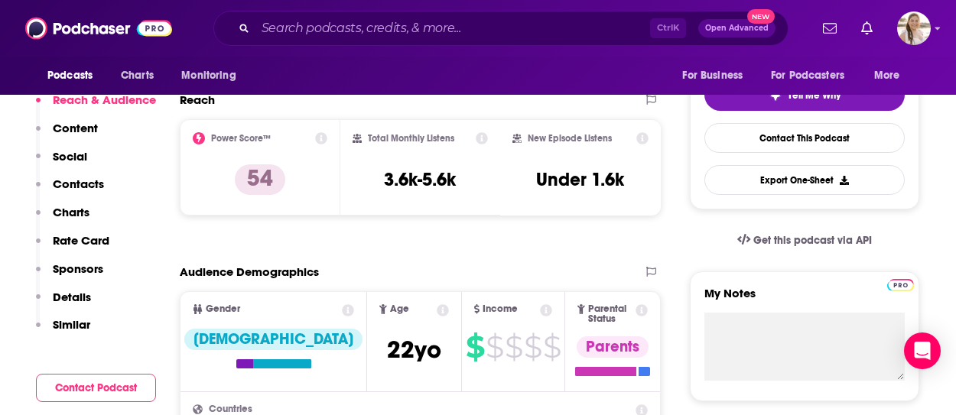
scroll to position [0, 0]
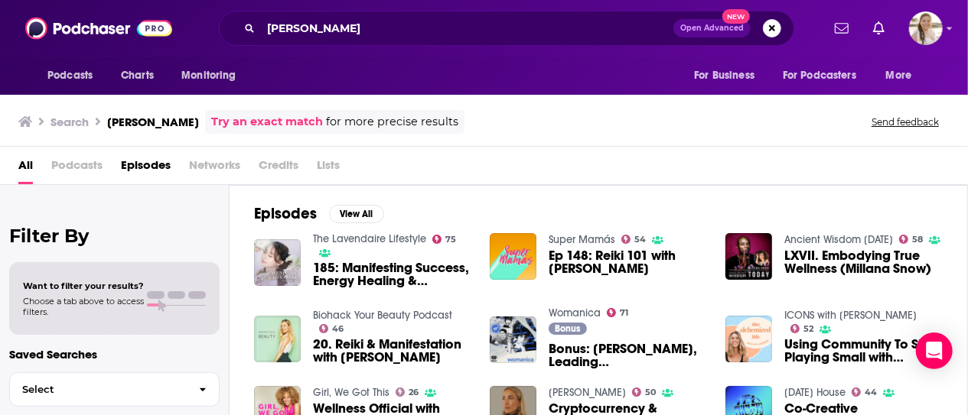
click at [851, 269] on span "LXVII. Embodying True Wellness (Millana Snow)" at bounding box center [863, 262] width 158 height 26
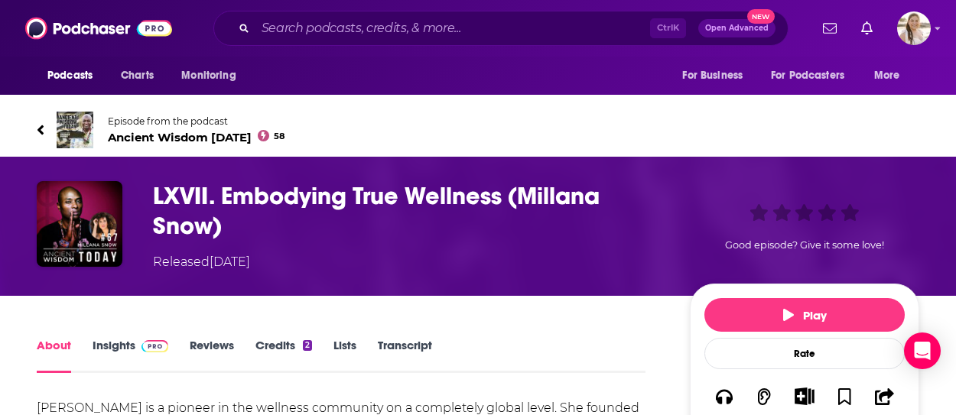
click at [199, 135] on span "Ancient Wisdom Today 58" at bounding box center [196, 137] width 177 height 15
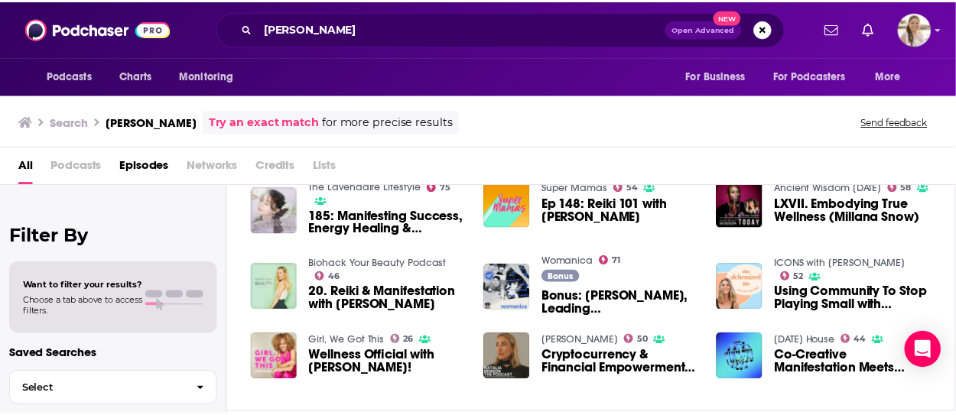
scroll to position [77, 0]
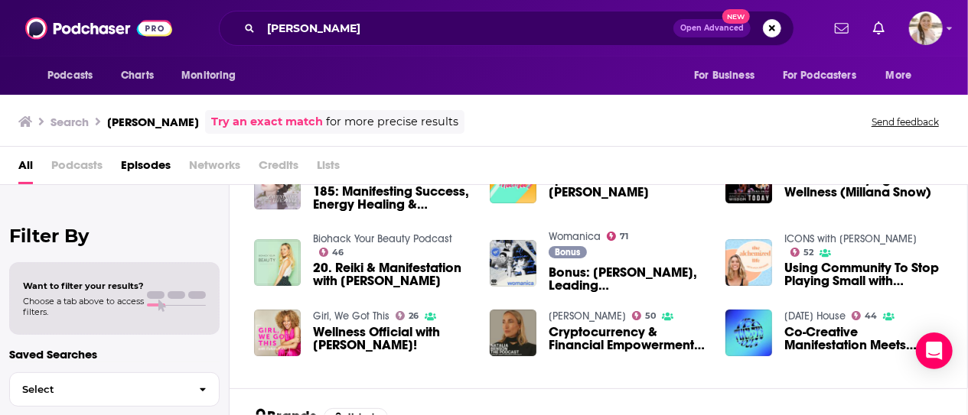
click at [824, 237] on div "Podcasts Charts Monitoring millana snow Open Advanced New For Business For Podc…" at bounding box center [484, 207] width 968 height 415
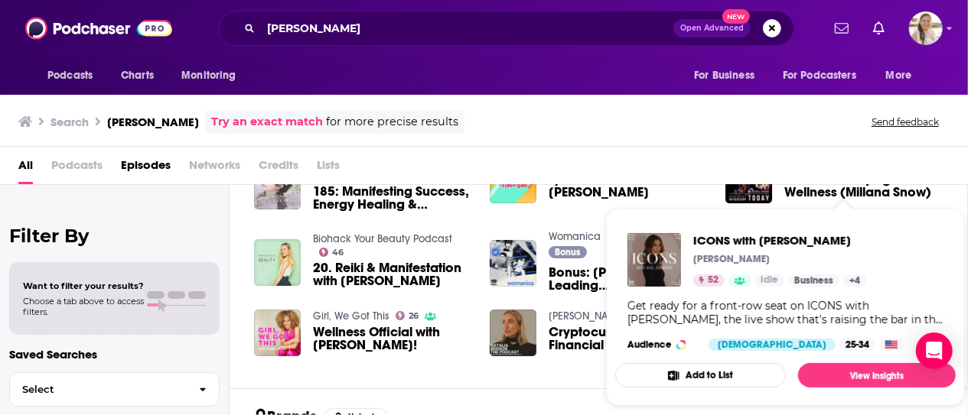
click at [707, 181] on div "All Podcasts Episodes Networks Credits Lists" at bounding box center [486, 168] width 937 height 31
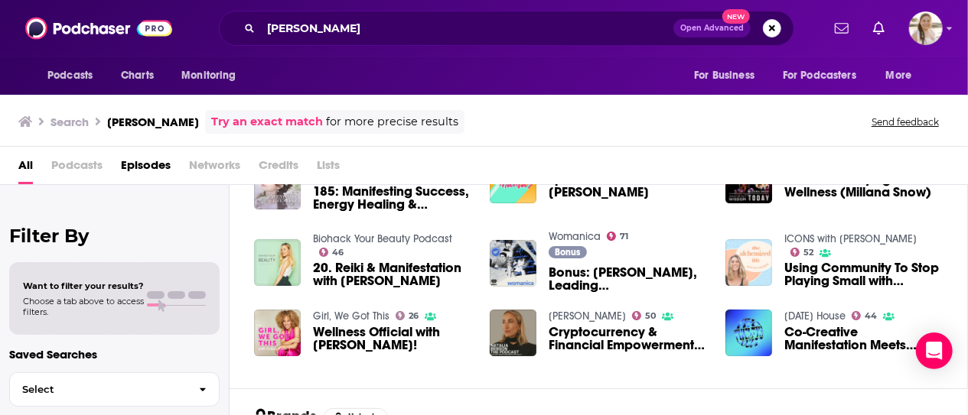
click at [745, 254] on img "Using Community To Stop Playing Small with Millana Snow" at bounding box center [748, 262] width 47 height 47
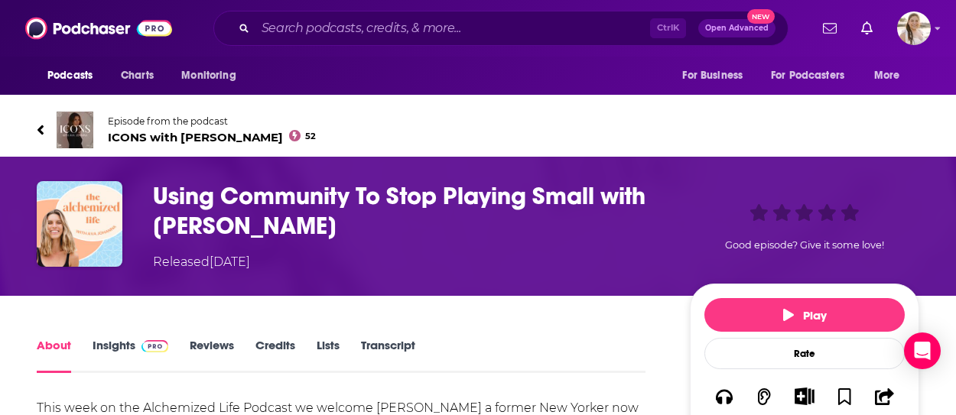
click at [207, 141] on span "ICONS with Ava Johanna 52" at bounding box center [212, 137] width 208 height 15
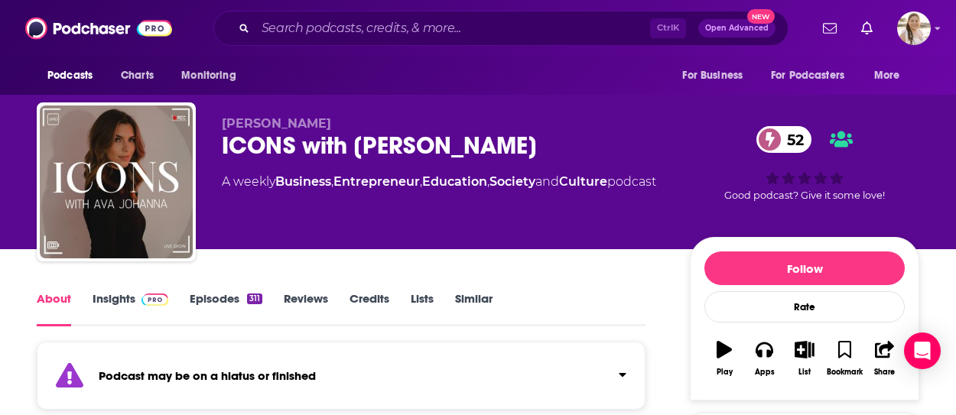
scroll to position [153, 0]
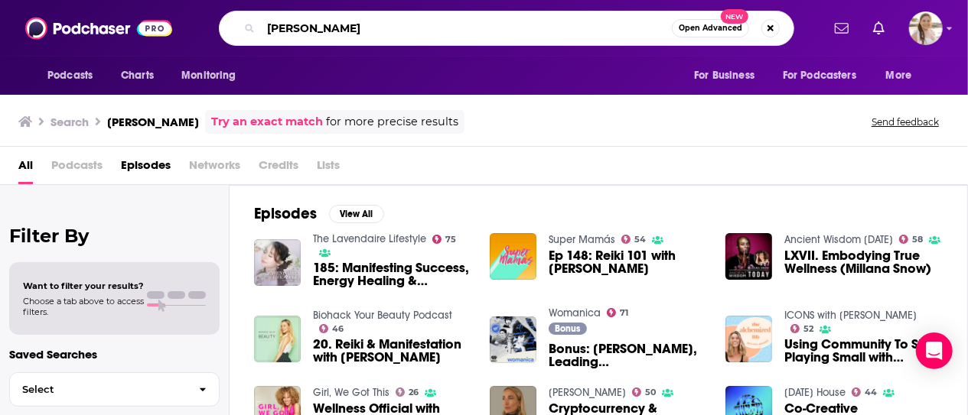
click at [421, 25] on input "millana snow" at bounding box center [466, 28] width 411 height 24
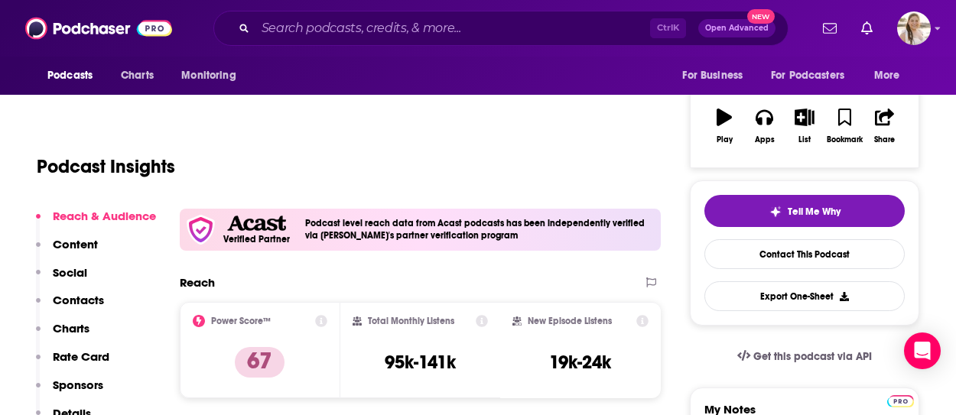
scroll to position [153, 0]
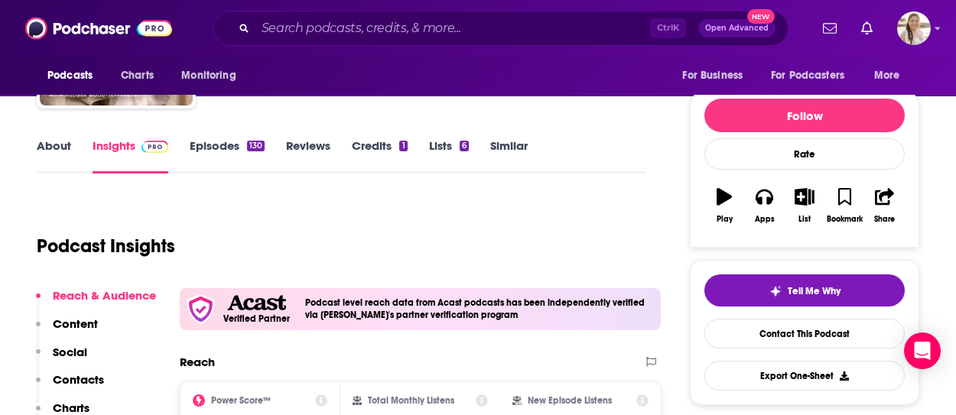
click at [54, 148] on link "About" at bounding box center [54, 155] width 34 height 35
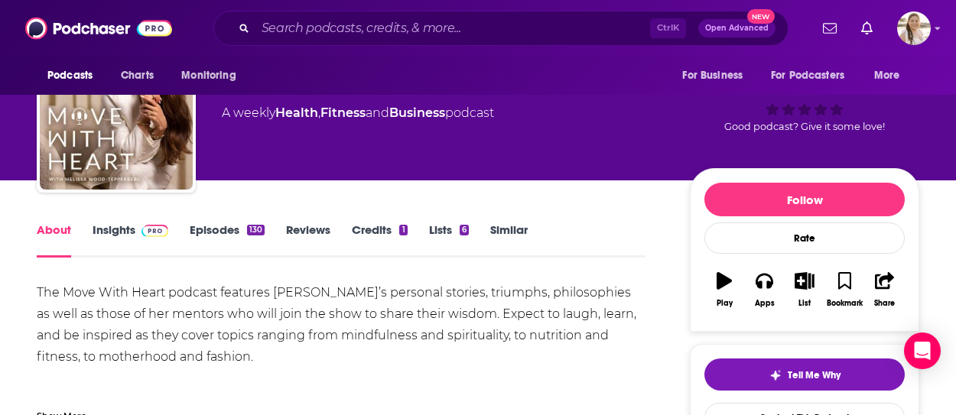
scroll to position [153, 0]
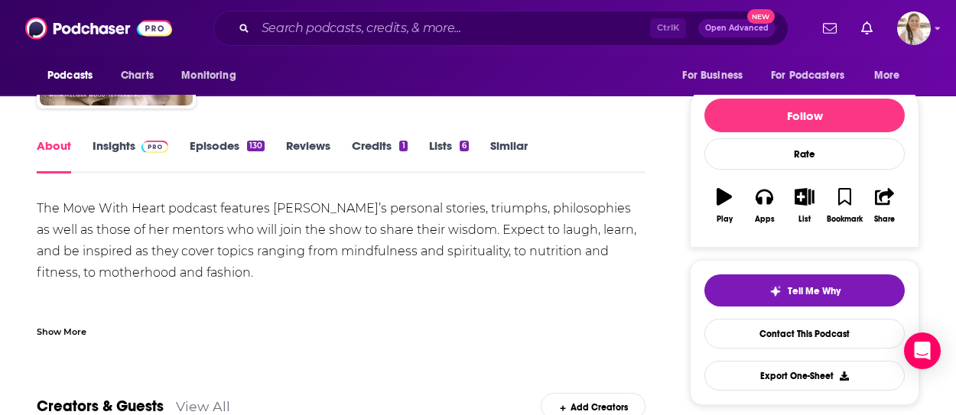
click at [90, 328] on div "Show More" at bounding box center [341, 326] width 609 height 26
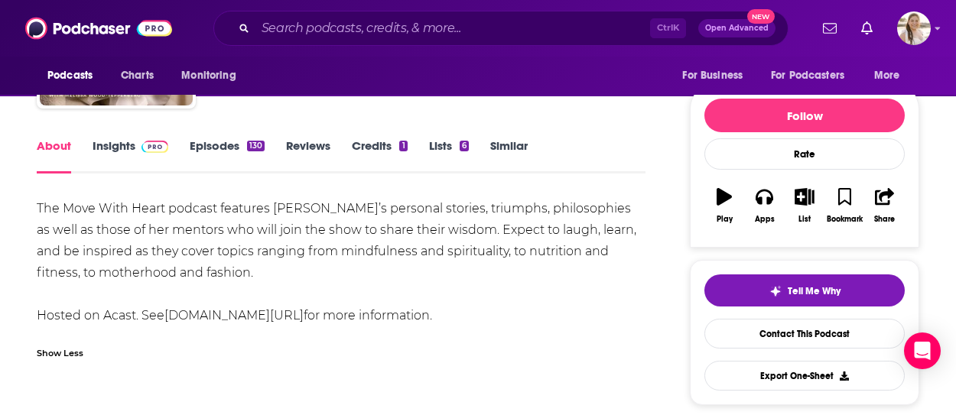
click at [217, 140] on link "Episodes 130" at bounding box center [227, 155] width 75 height 35
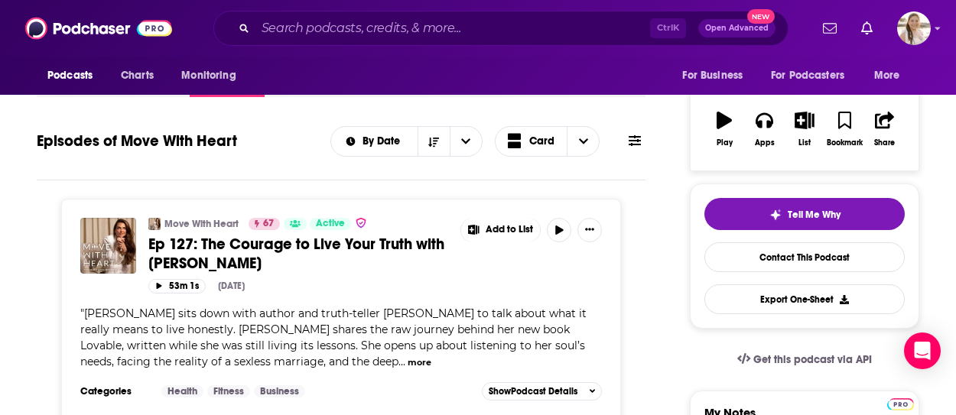
scroll to position [306, 0]
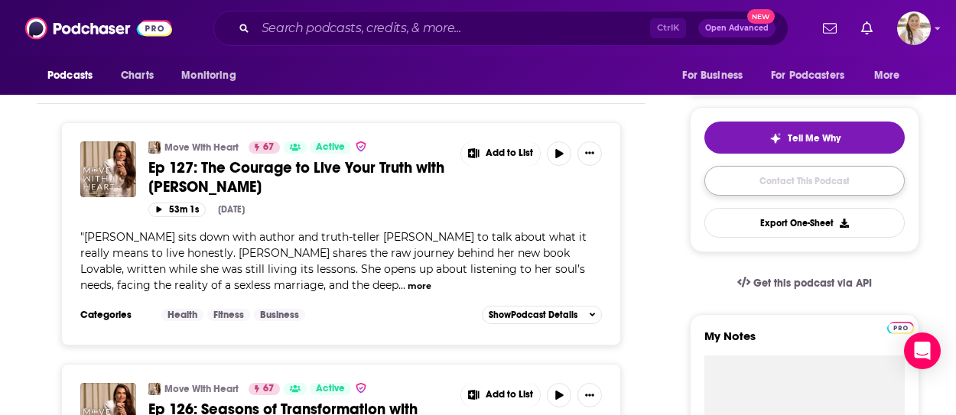
click at [810, 186] on link "Contact This Podcast" at bounding box center [805, 181] width 200 height 30
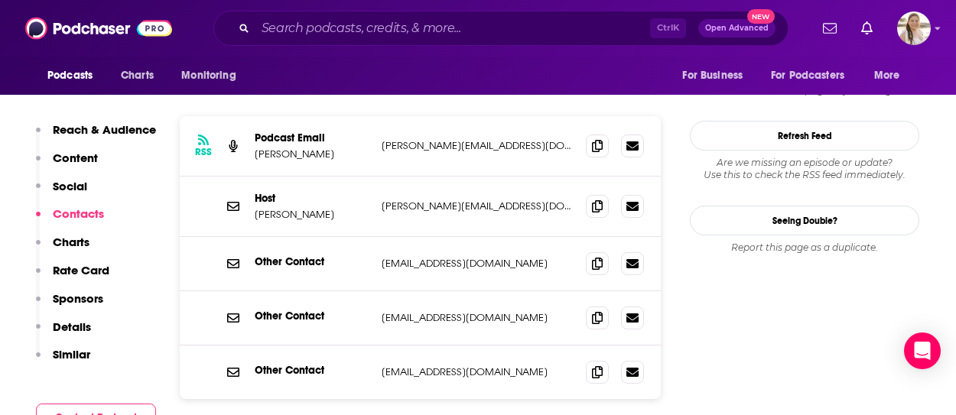
scroll to position [1454, 0]
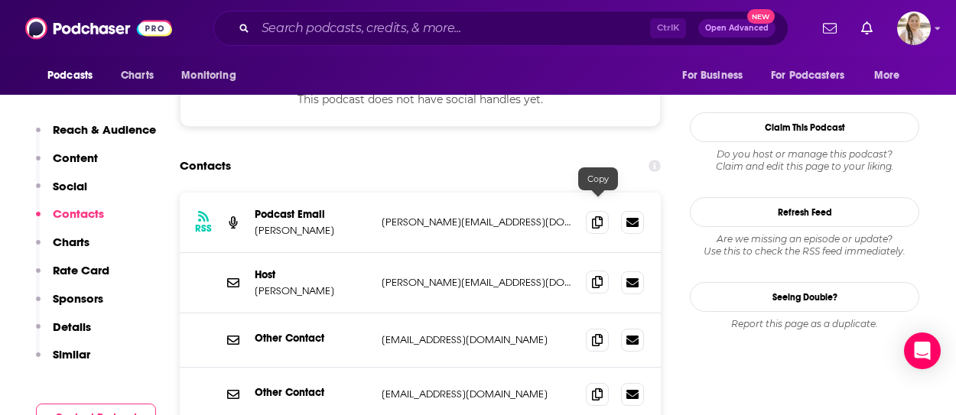
click at [597, 276] on icon at bounding box center [597, 282] width 11 height 12
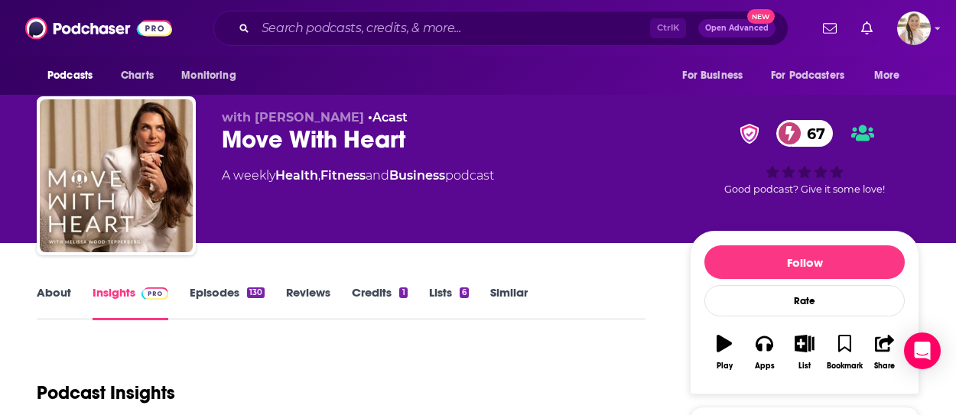
scroll to position [0, 0]
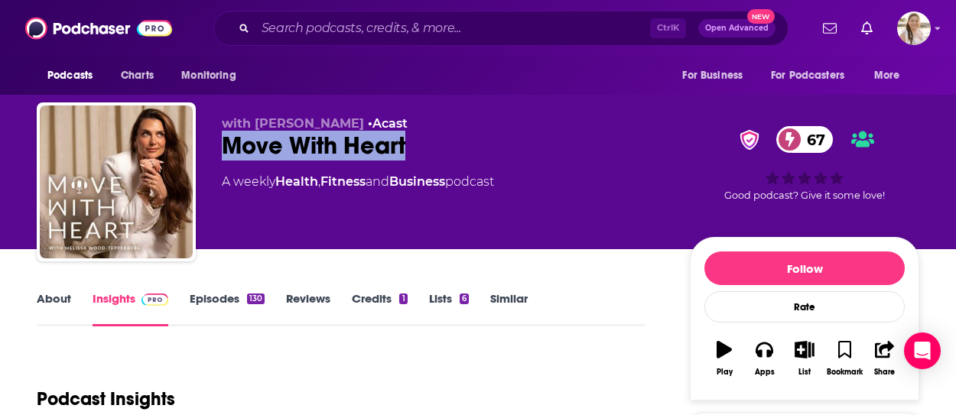
drag, startPoint x: 223, startPoint y: 146, endPoint x: 409, endPoint y: 150, distance: 186.0
click at [409, 150] on div "Move With Heart 67" at bounding box center [444, 146] width 444 height 30
copy h2 "Move With Heart"
click at [375, 19] on input "Search podcasts, credits, & more..." at bounding box center [453, 28] width 395 height 24
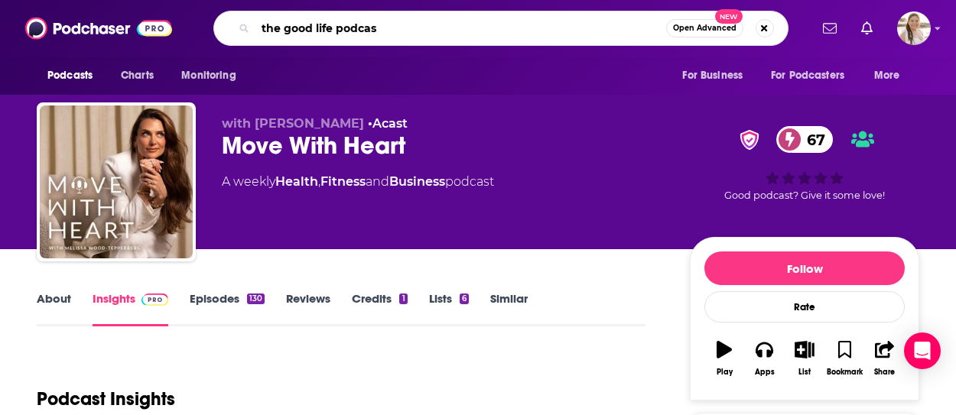
type input "the good life podcast"
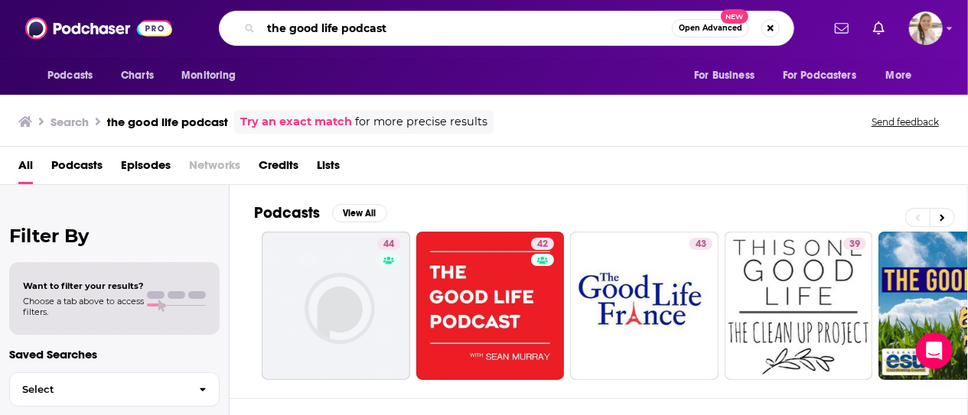
drag, startPoint x: 392, startPoint y: 33, endPoint x: 343, endPoint y: 31, distance: 49.0
click at [343, 31] on input "the good life podcast" at bounding box center [466, 28] width 411 height 24
type input "the good life project"
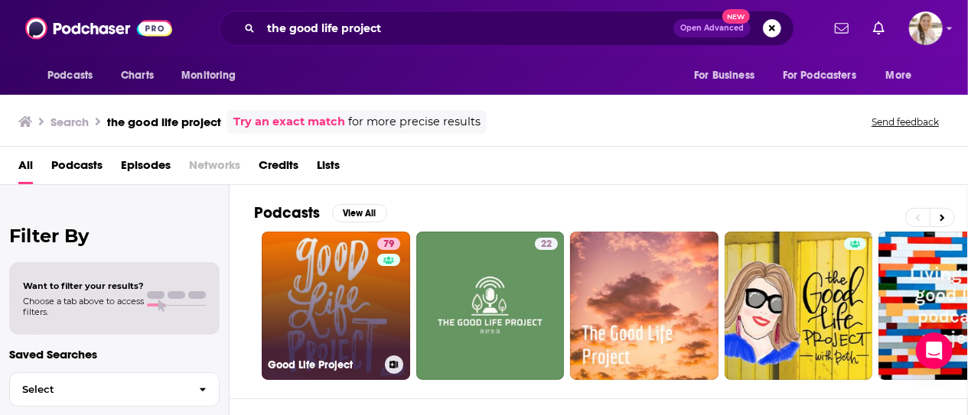
click at [347, 293] on link "79 Good Life Project" at bounding box center [336, 306] width 148 height 148
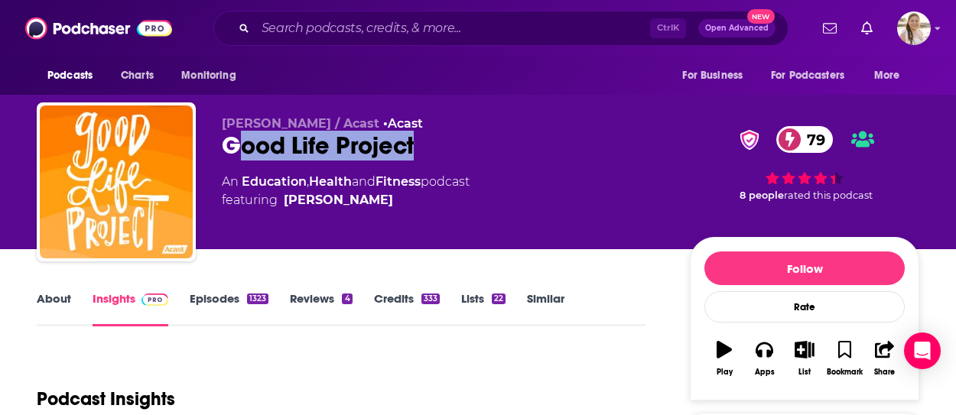
drag, startPoint x: 232, startPoint y: 152, endPoint x: 406, endPoint y: 148, distance: 173.7
click at [420, 145] on div "Good Life Project 79" at bounding box center [444, 146] width 444 height 30
click at [396, 148] on div "Good Life Project 79" at bounding box center [444, 146] width 444 height 30
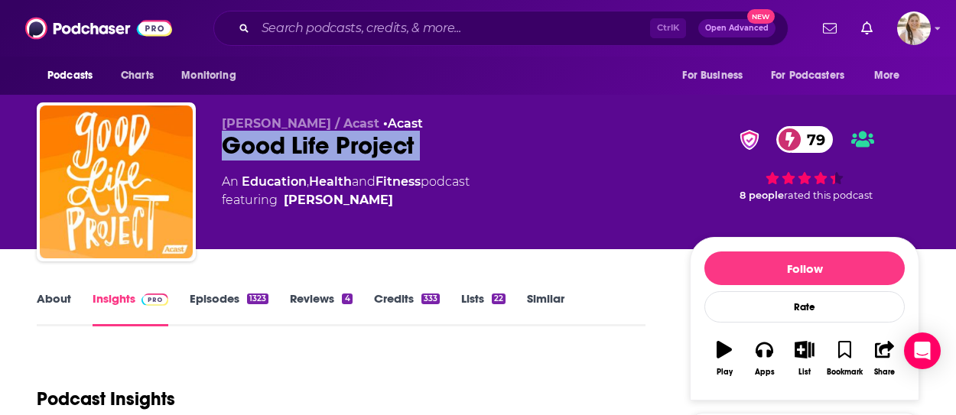
copy div "Good Life Project 79"
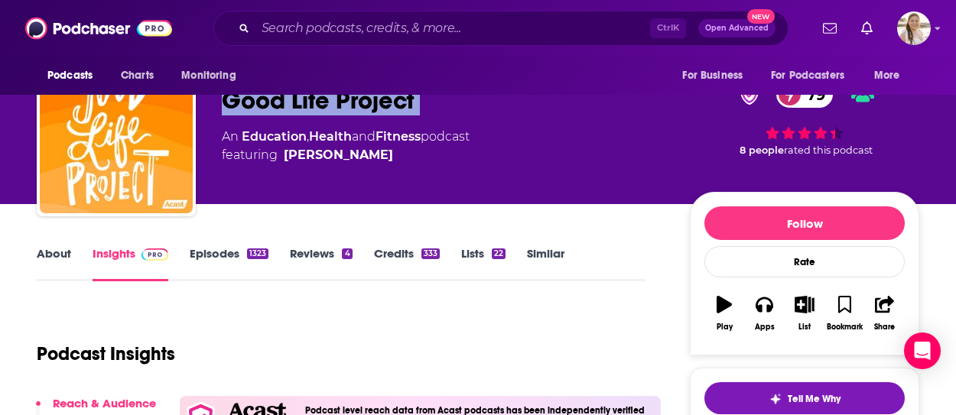
scroll to position [77, 0]
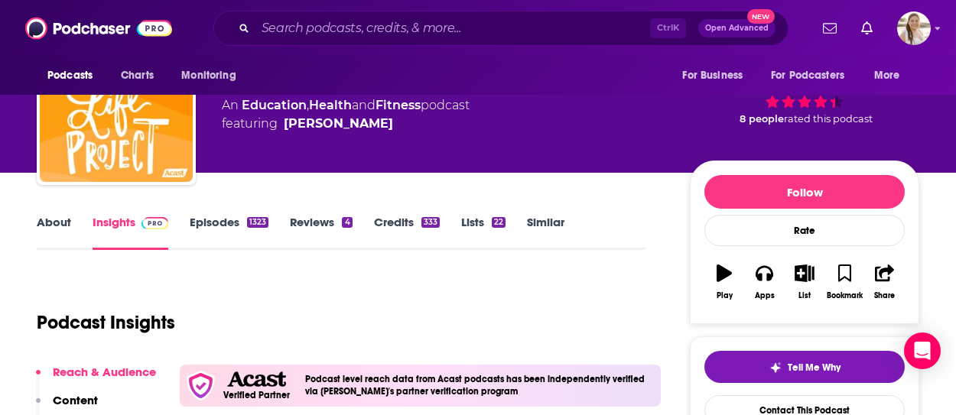
click at [64, 230] on link "About" at bounding box center [54, 232] width 34 height 35
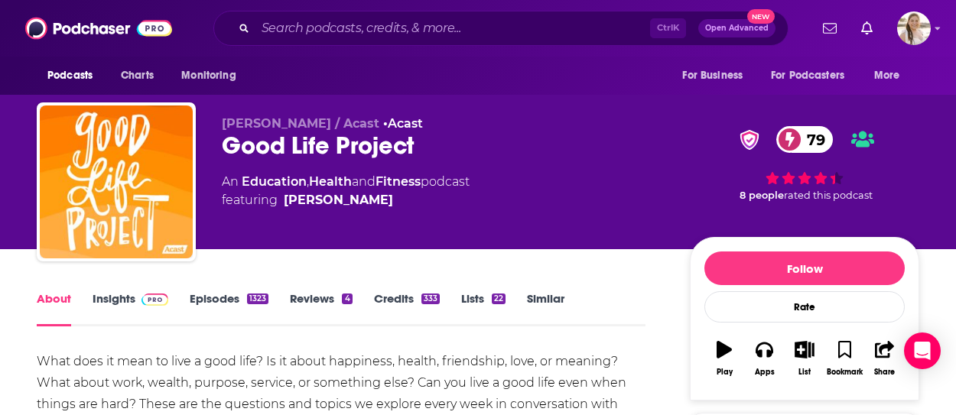
scroll to position [153, 0]
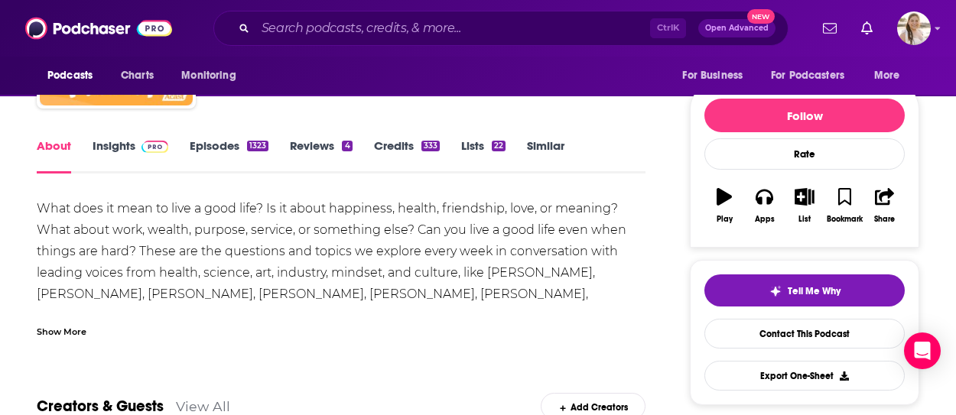
click at [90, 333] on div "Show More" at bounding box center [341, 326] width 609 height 26
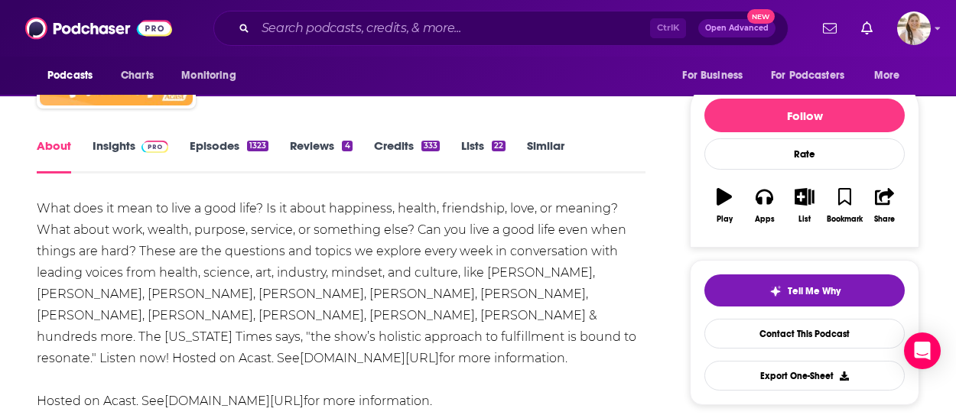
drag, startPoint x: 31, startPoint y: 200, endPoint x: 174, endPoint y: 350, distance: 206.7
copy div "What does it mean to live a good life? Is it about happiness, health, friendshi…"
click at [289, 259] on div "What does it mean to live a good life? Is it about happiness, health, friendshi…" at bounding box center [341, 305] width 609 height 214
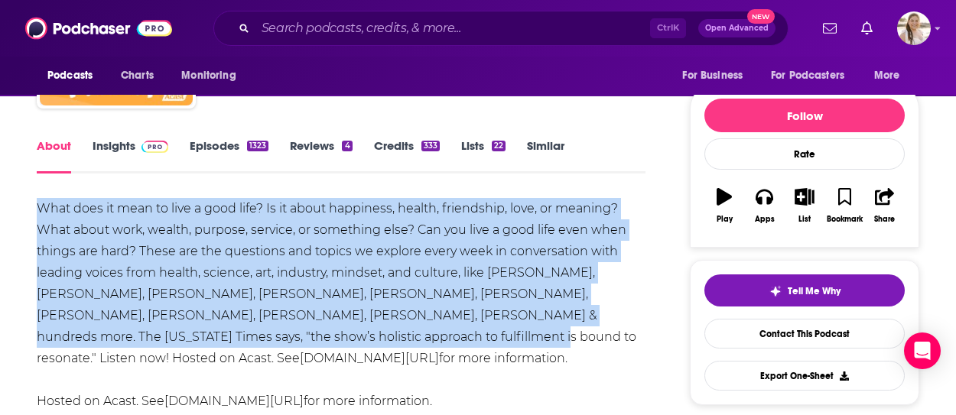
drag, startPoint x: 38, startPoint y: 206, endPoint x: 315, endPoint y: 340, distance: 308.0
copy div "What does it mean to live a good life? Is it about happiness, health, friendshi…"
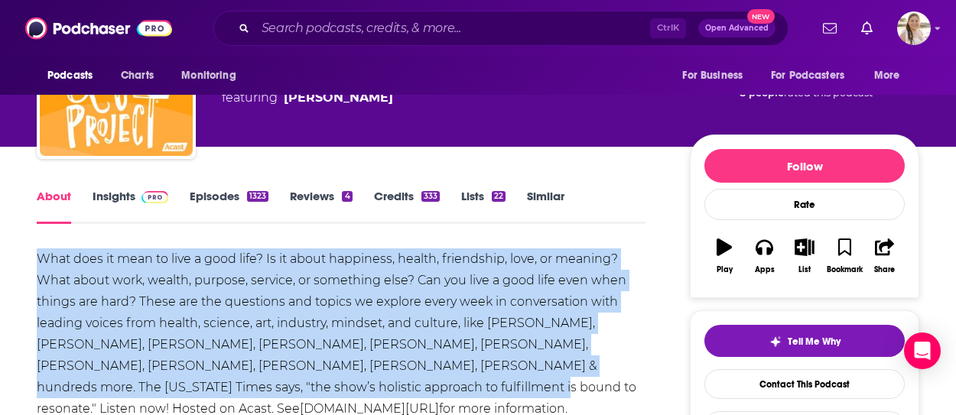
scroll to position [0, 0]
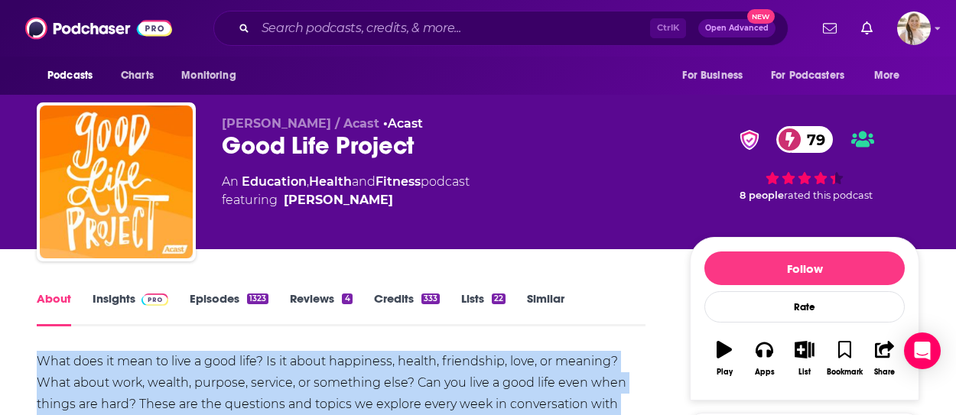
click at [237, 295] on link "Episodes 1323" at bounding box center [229, 309] width 79 height 35
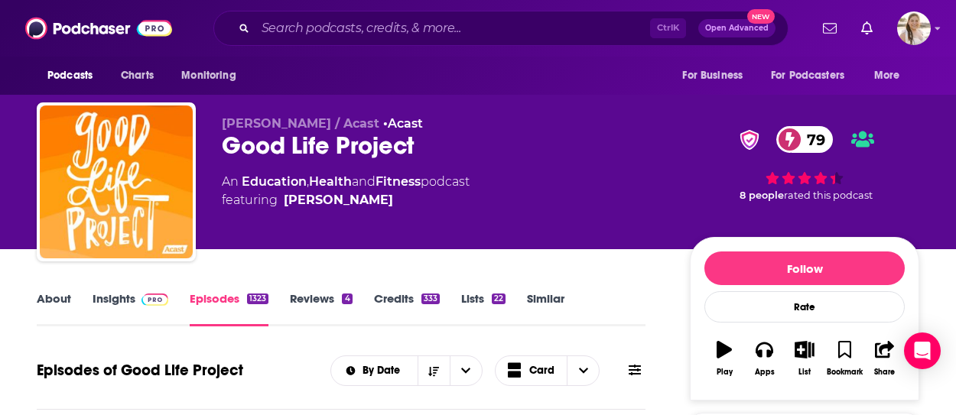
click at [112, 298] on link "Insights" at bounding box center [131, 309] width 76 height 35
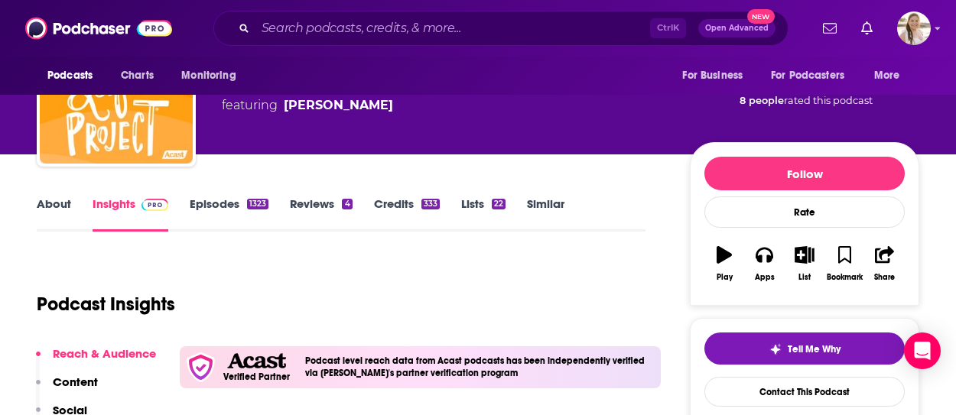
scroll to position [230, 0]
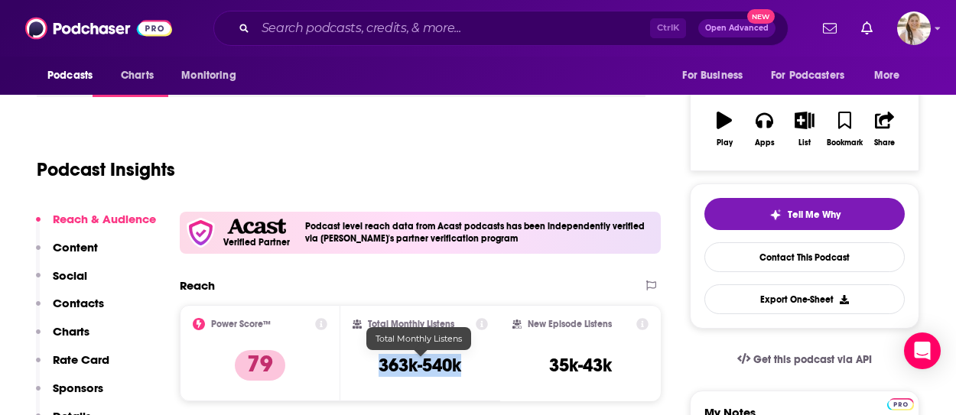
drag, startPoint x: 381, startPoint y: 360, endPoint x: 465, endPoint y: 368, distance: 84.5
click at [465, 368] on div "Total Monthly Listens 363k-540k" at bounding box center [421, 353] width 136 height 70
copy h3 "363k-540k"
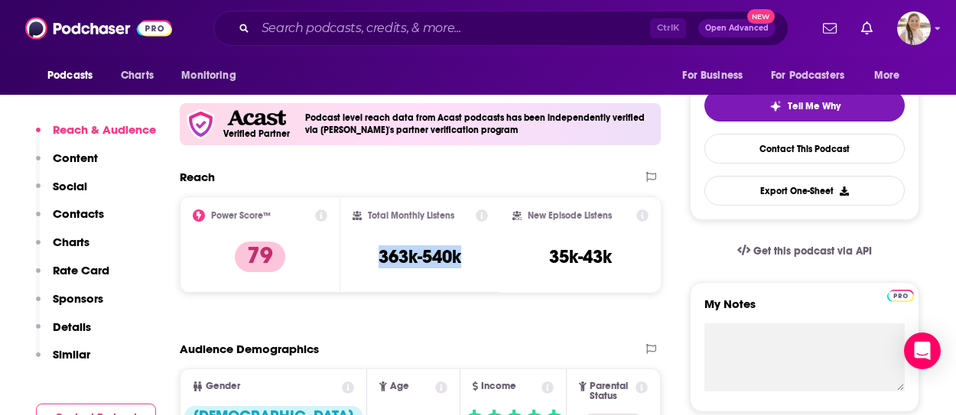
scroll to position [383, 0]
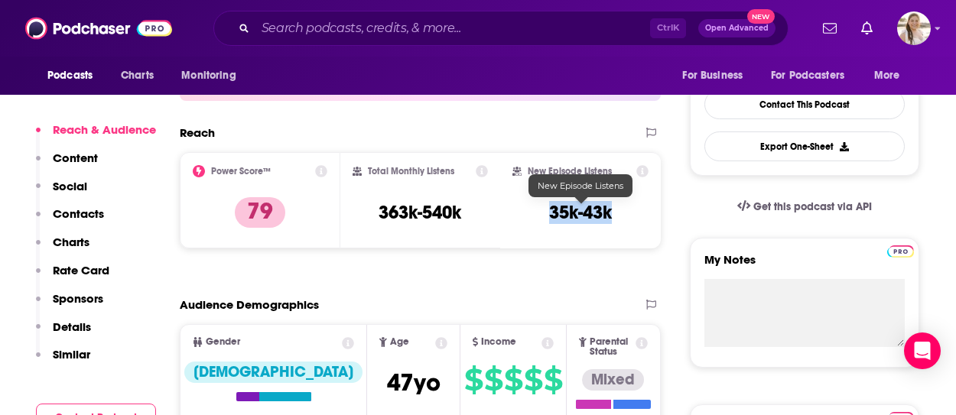
drag, startPoint x: 545, startPoint y: 217, endPoint x: 614, endPoint y: 204, distance: 71.0
click at [614, 204] on div "New Episode Listens 35k-43k" at bounding box center [581, 200] width 136 height 70
copy h3 "35k-43k"
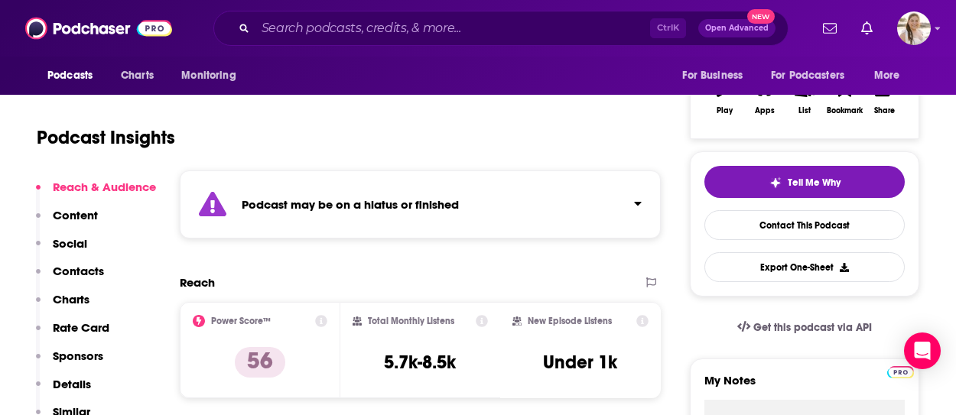
scroll to position [230, 0]
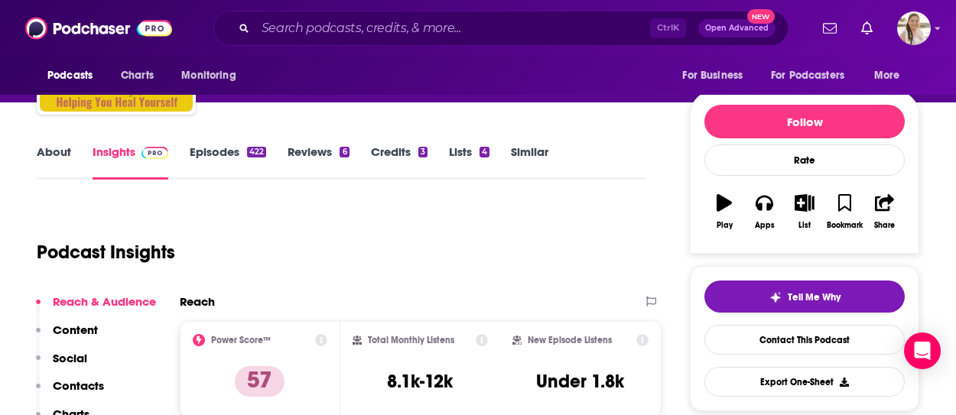
scroll to position [77, 0]
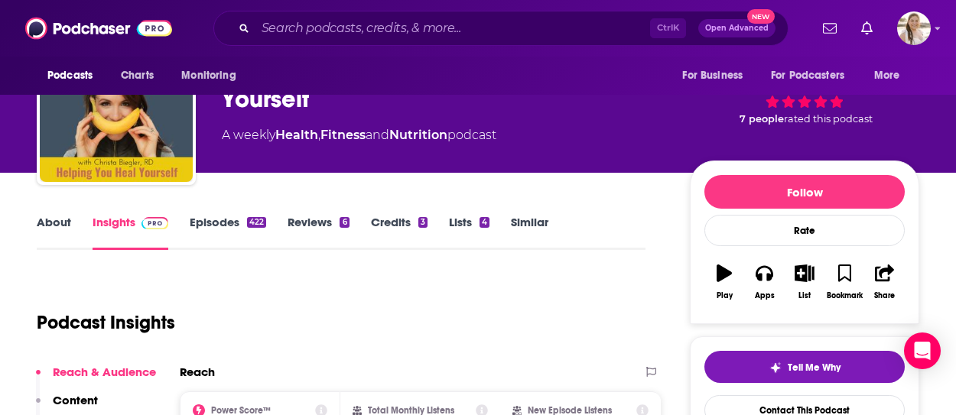
click at [61, 223] on link "About" at bounding box center [54, 232] width 34 height 35
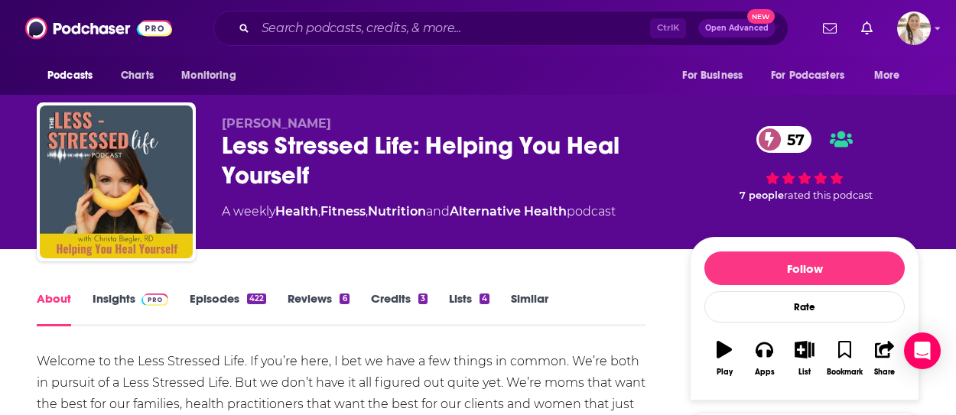
scroll to position [153, 0]
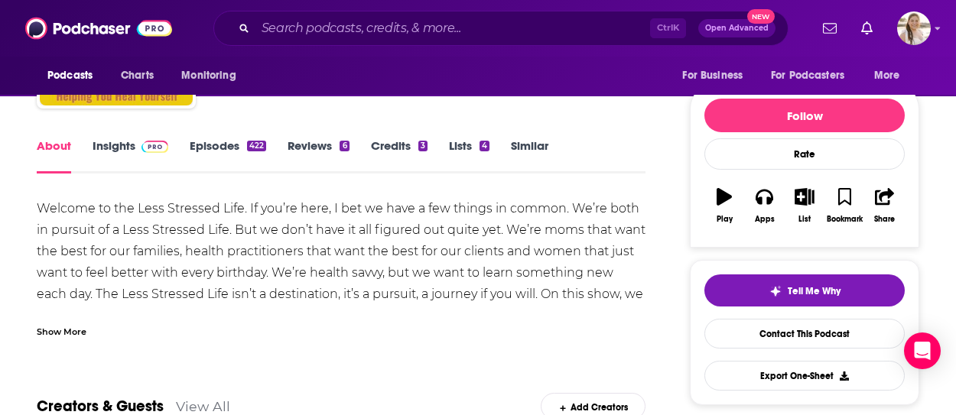
click at [402, 321] on div "Show More" at bounding box center [341, 326] width 609 height 26
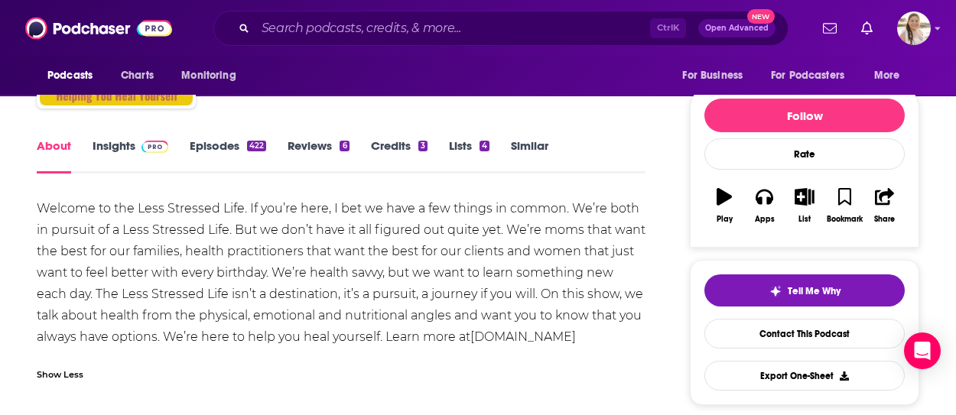
click at [223, 136] on div "About Insights Episodes 422 Reviews 6 Credits 3 Lists 4 Similar" at bounding box center [341, 154] width 609 height 37
click at [227, 143] on link "Episodes 422" at bounding box center [228, 155] width 77 height 35
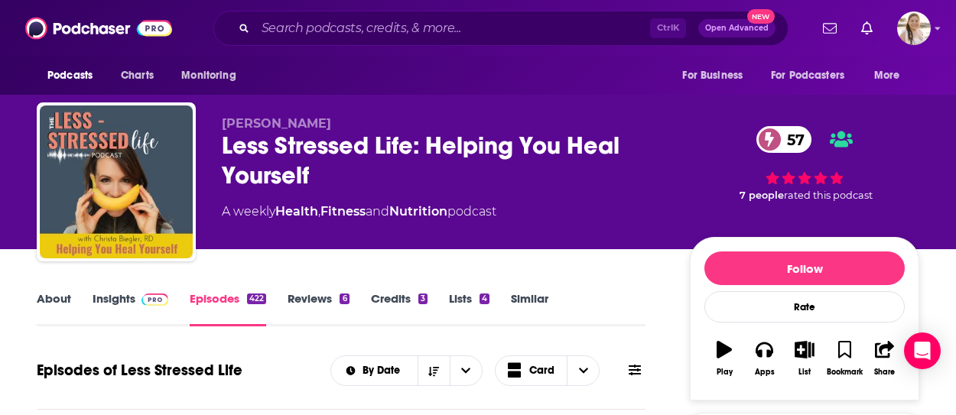
click at [69, 305] on link "About" at bounding box center [54, 309] width 34 height 35
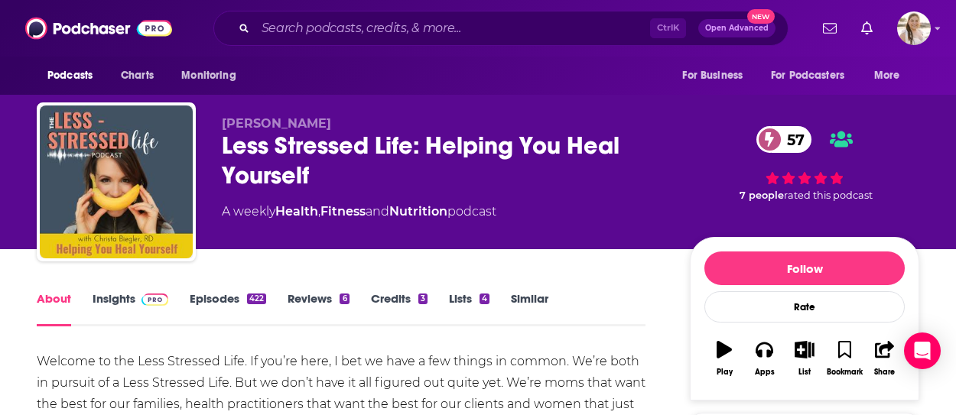
scroll to position [153, 0]
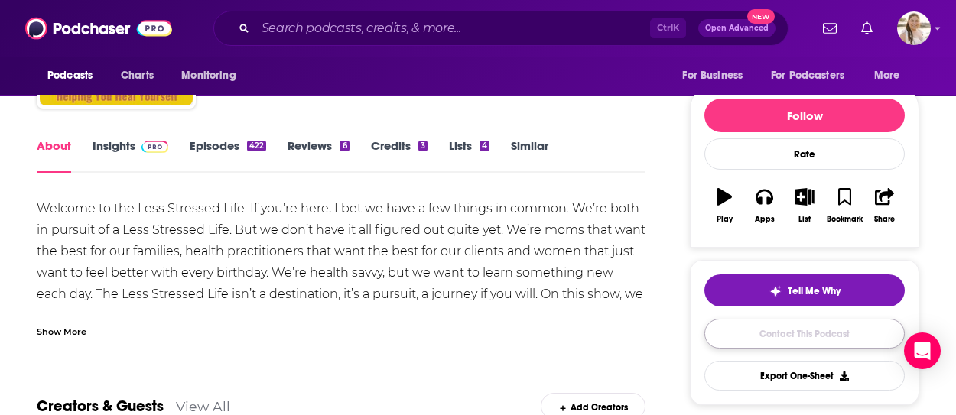
click at [842, 333] on link "Contact This Podcast" at bounding box center [805, 334] width 200 height 30
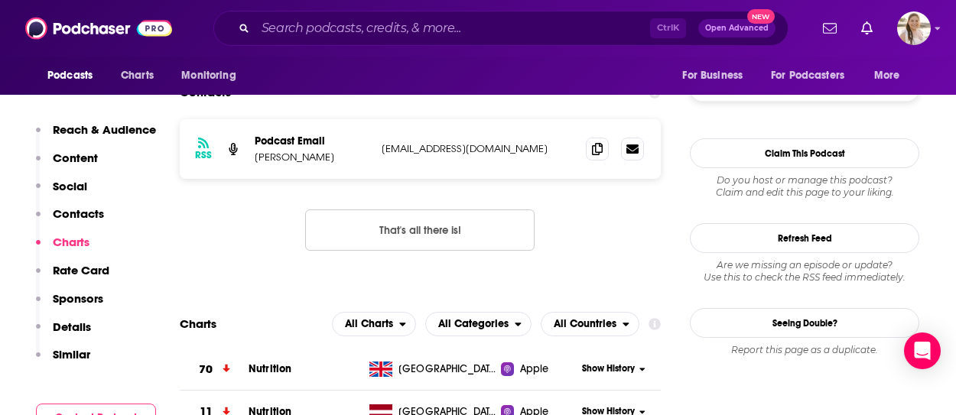
scroll to position [1320, 0]
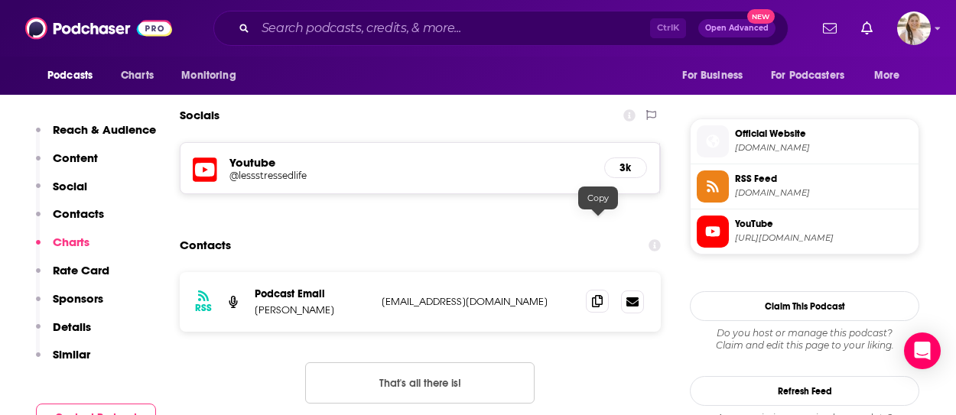
click at [607, 290] on span at bounding box center [597, 301] width 23 height 23
drag, startPoint x: 955, startPoint y: 191, endPoint x: 932, endPoint y: 180, distance: 25.7
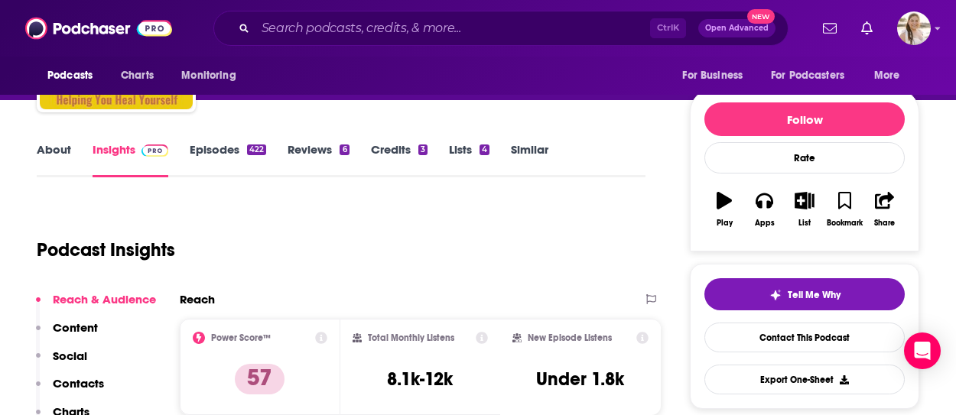
scroll to position [0, 0]
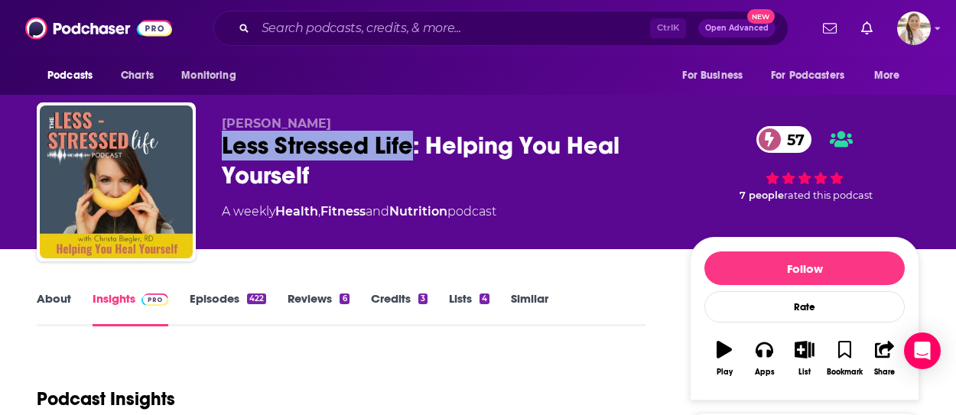
drag, startPoint x: 225, startPoint y: 138, endPoint x: 412, endPoint y: 149, distance: 187.8
click at [412, 149] on div "Less Stressed Life: Helping You Heal Yourself 57" at bounding box center [444, 161] width 444 height 60
copy h2 "Less Stressed Life"
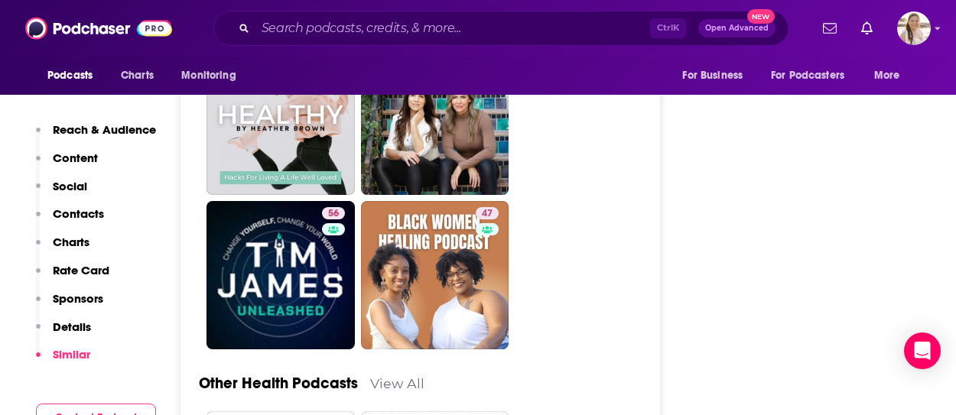
scroll to position [4591, 0]
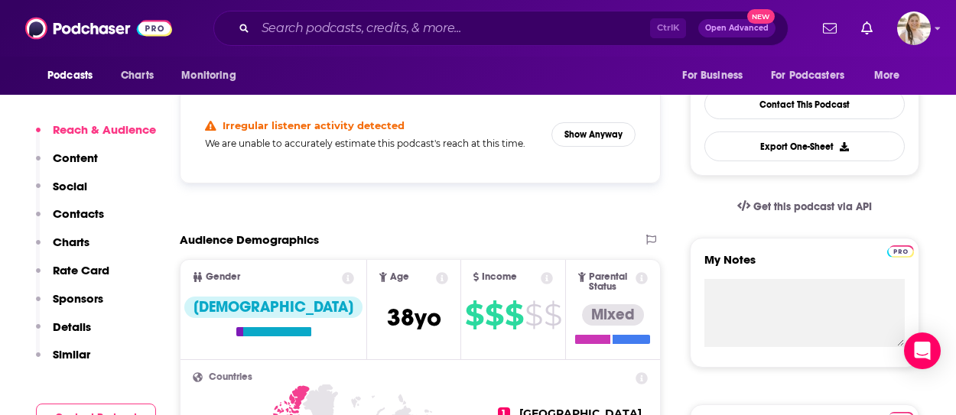
scroll to position [153, 0]
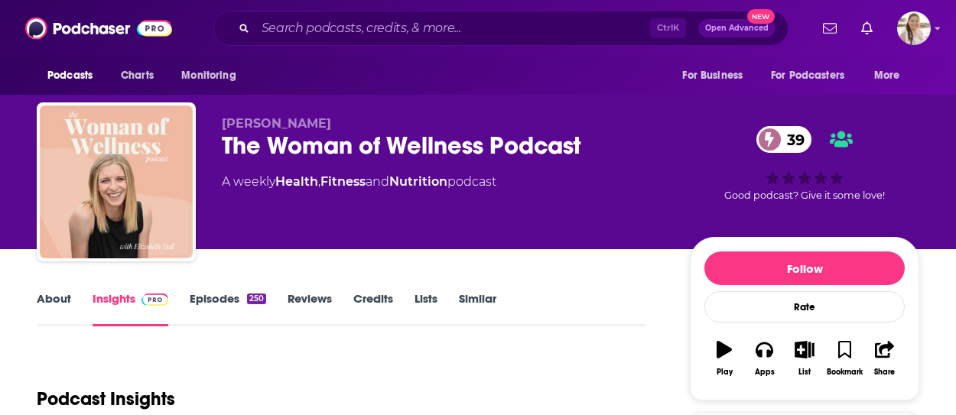
click at [57, 304] on link "About" at bounding box center [54, 309] width 34 height 35
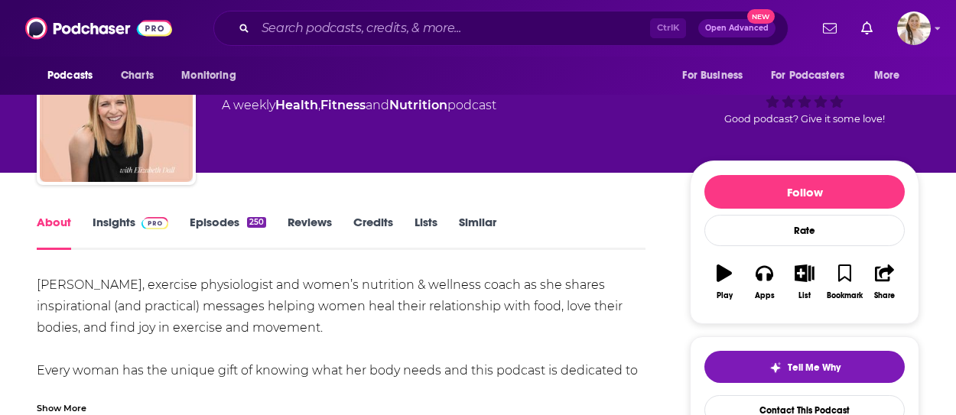
scroll to position [153, 0]
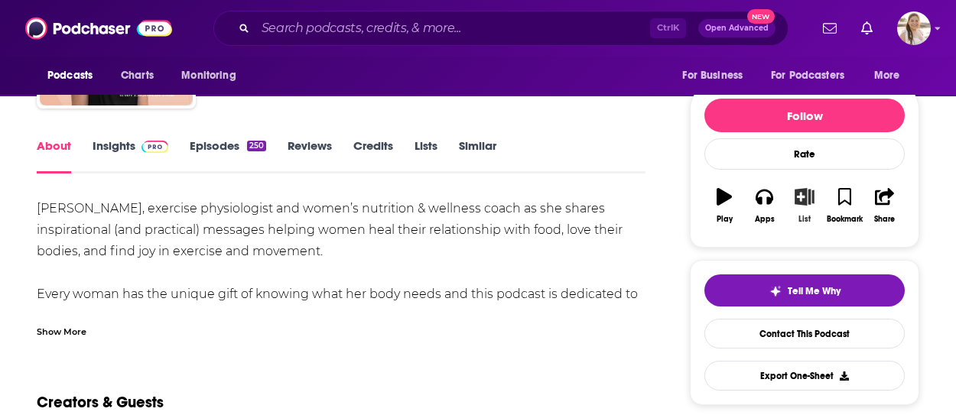
click at [801, 205] on button "List" at bounding box center [805, 205] width 40 height 55
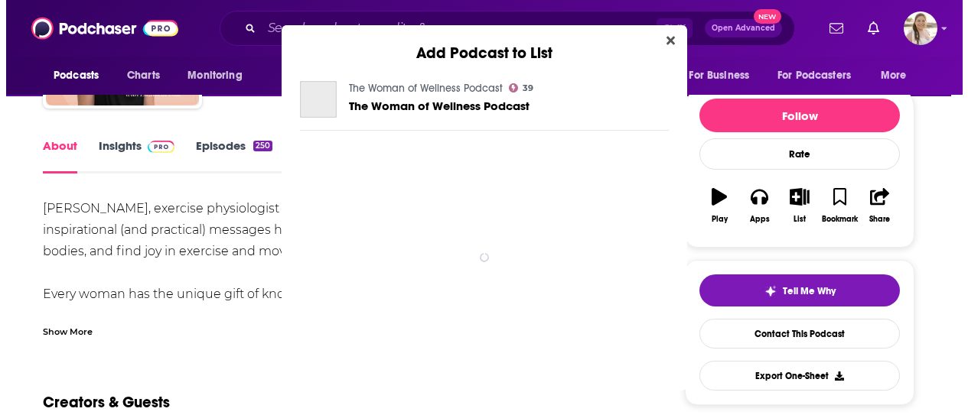
scroll to position [0, 0]
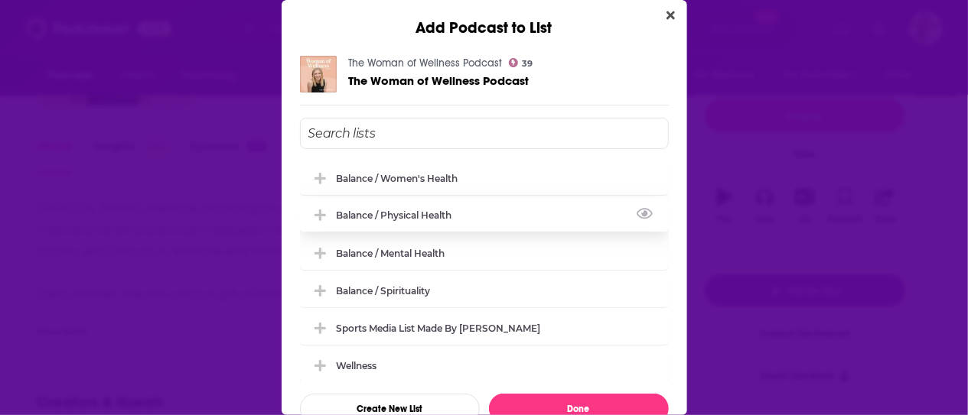
click at [474, 218] on div "Balance / Physical Health" at bounding box center [484, 215] width 369 height 34
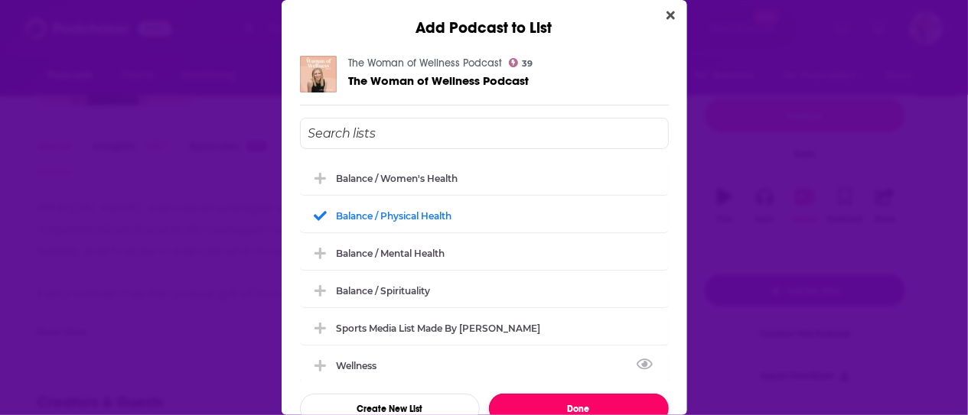
click at [594, 399] on button "Done" at bounding box center [579, 409] width 180 height 30
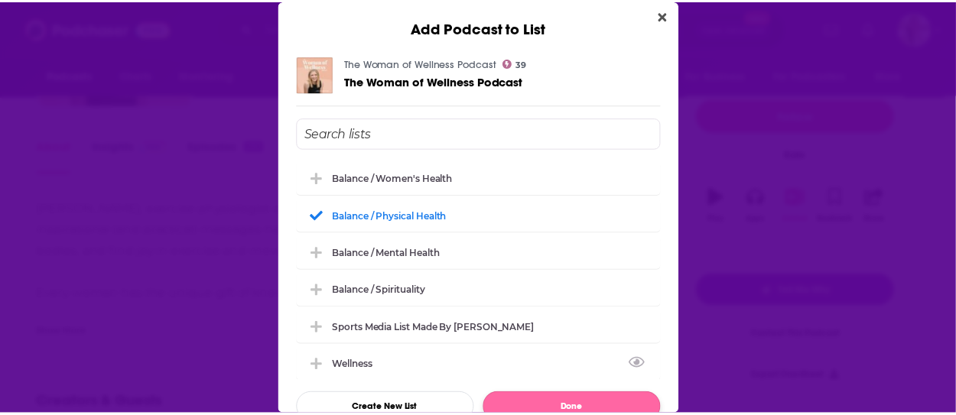
scroll to position [153, 0]
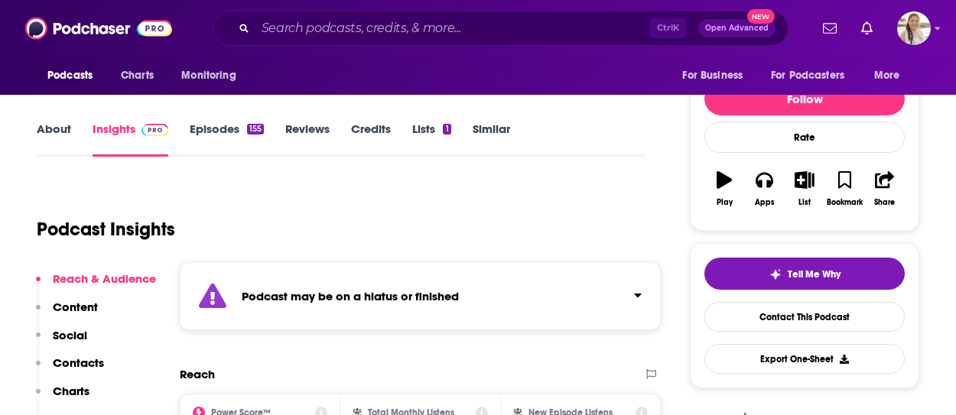
scroll to position [230, 0]
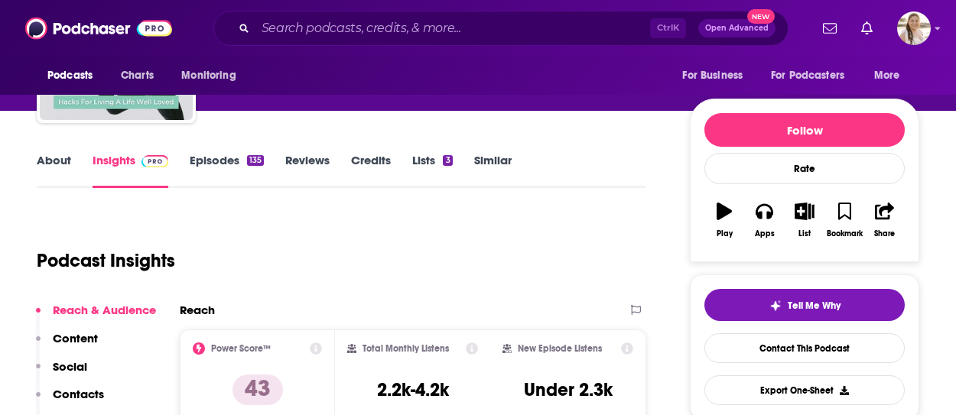
scroll to position [77, 0]
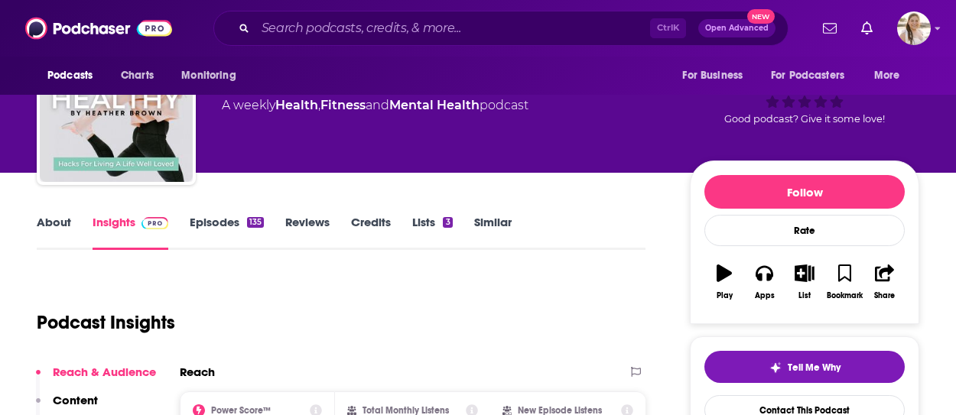
click at [60, 230] on link "About" at bounding box center [54, 232] width 34 height 35
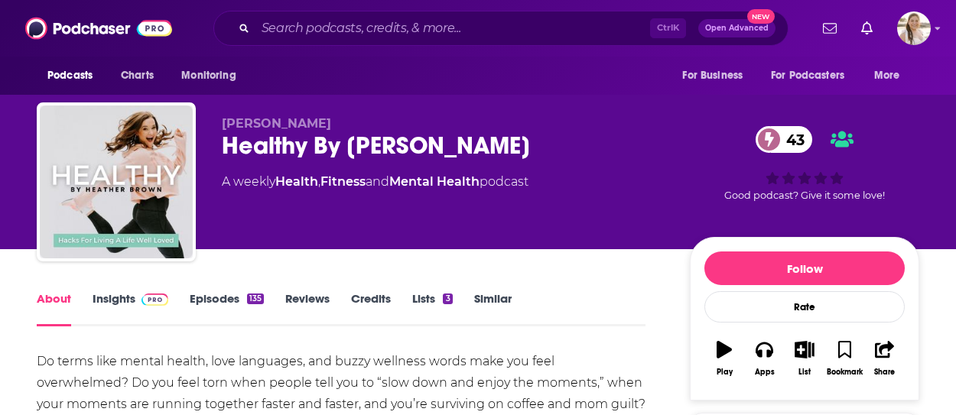
scroll to position [153, 0]
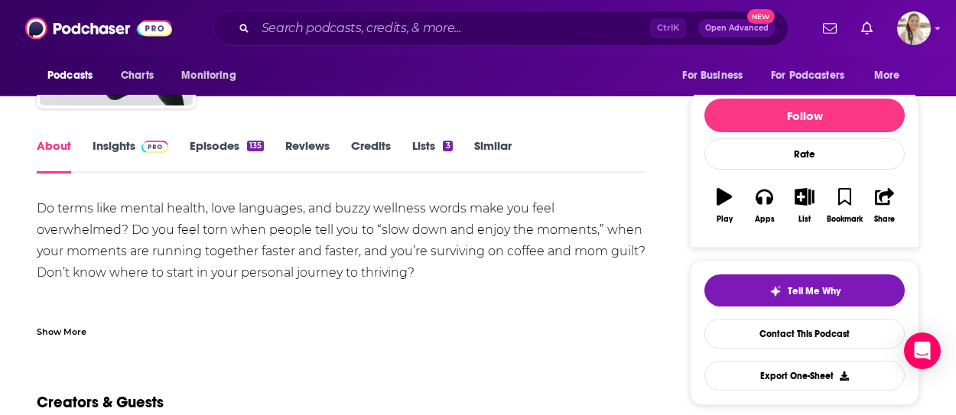
click at [223, 333] on div "Show More" at bounding box center [341, 326] width 609 height 26
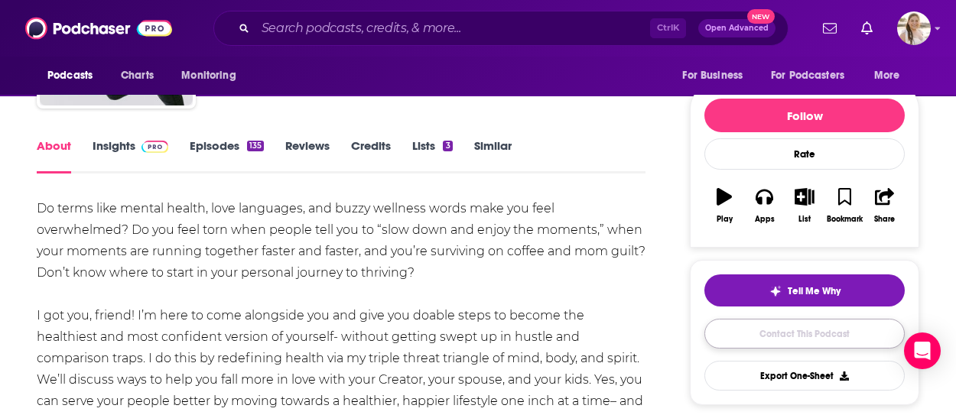
click at [812, 331] on link "Contact This Podcast" at bounding box center [805, 334] width 200 height 30
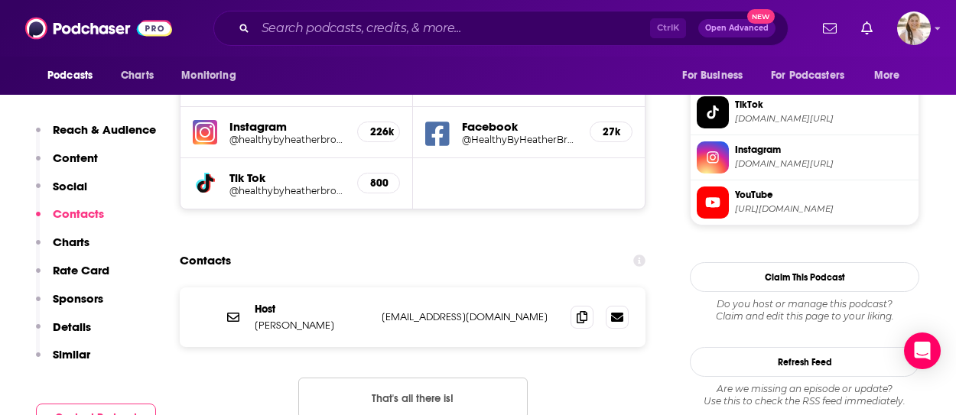
scroll to position [1354, 0]
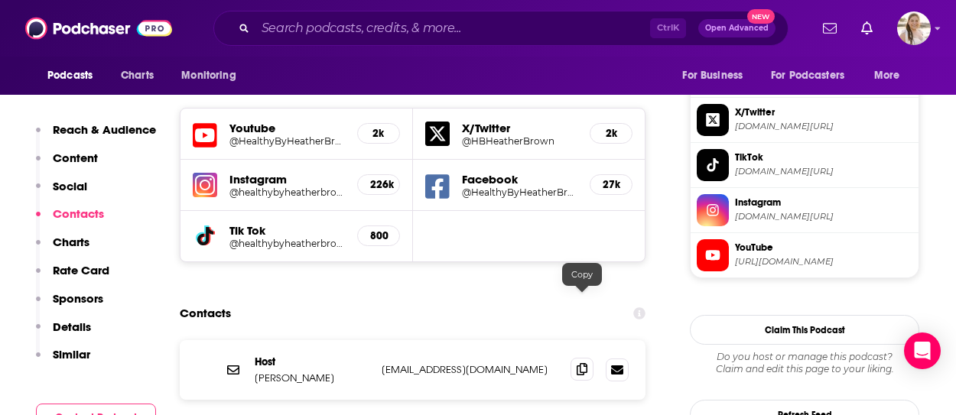
click at [584, 363] on icon at bounding box center [582, 369] width 11 height 12
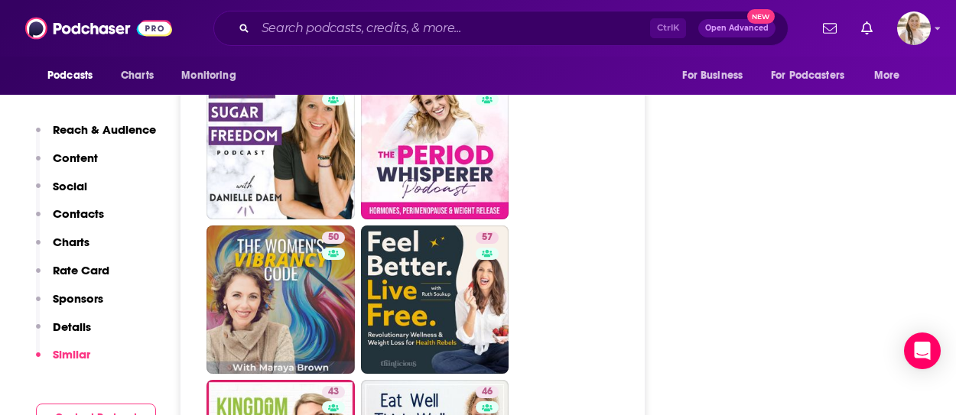
scroll to position [3114, 0]
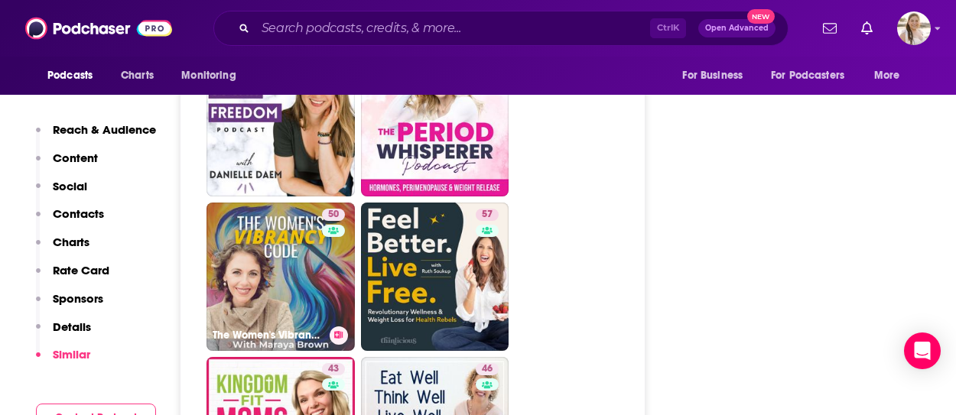
drag, startPoint x: 336, startPoint y: 188, endPoint x: 396, endPoint y: 197, distance: 61.0
click at [396, 203] on link "57" at bounding box center [435, 277] width 148 height 148
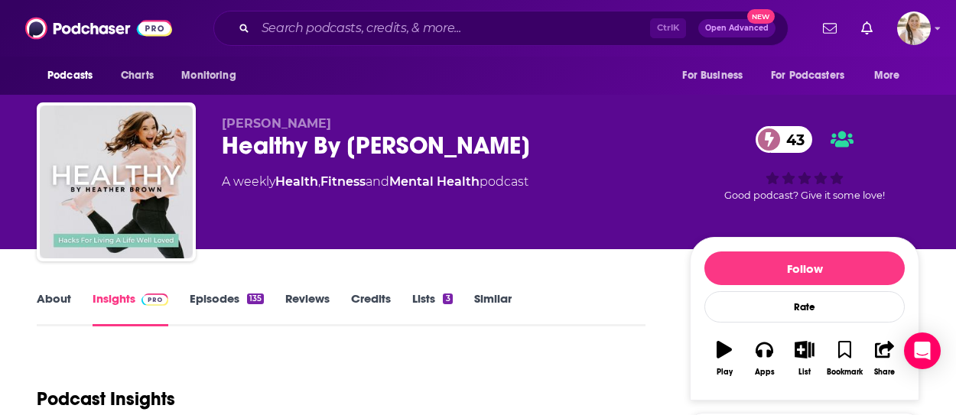
type input "https://www.podchaser.com/podcasts/healthy-by-heather-brown-4841439"
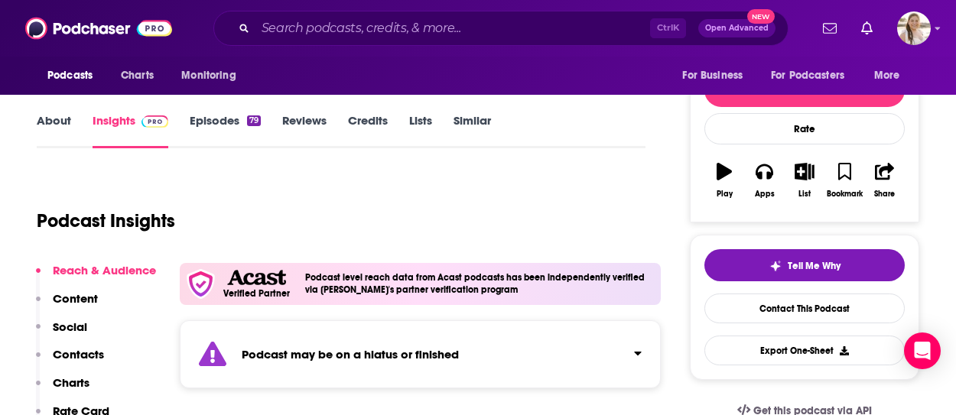
scroll to position [77, 0]
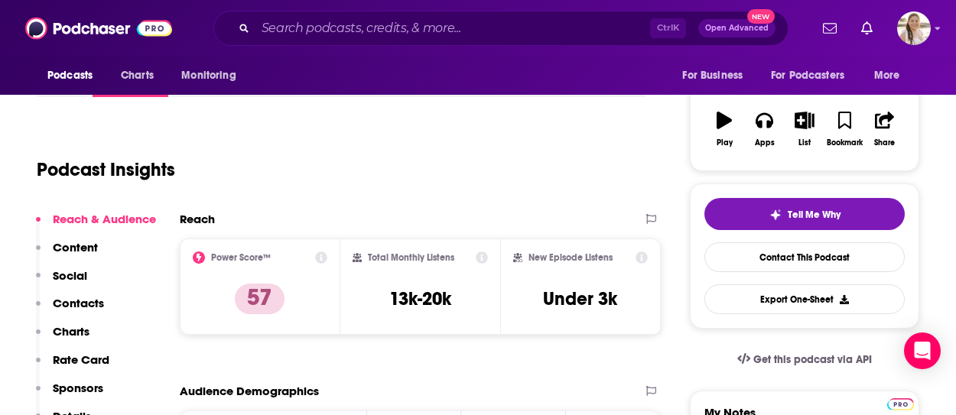
scroll to position [77, 0]
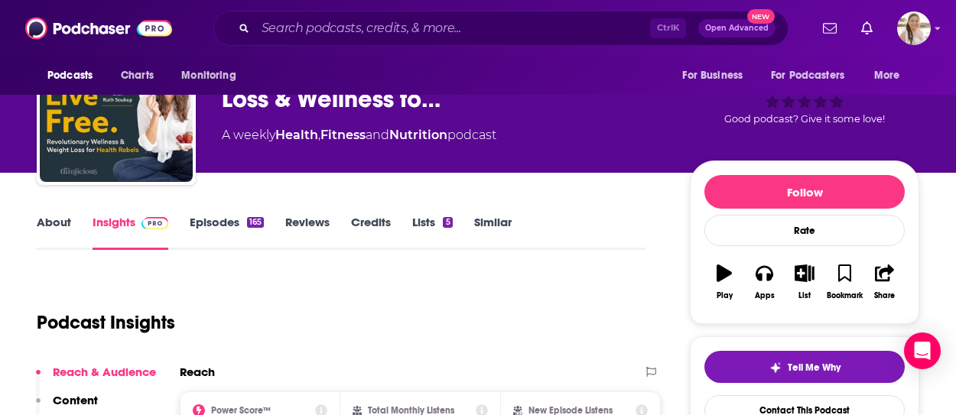
click at [40, 213] on div "About Insights Episodes 165 Reviews Credits Lists 5 Similar" at bounding box center [341, 231] width 609 height 37
click at [47, 218] on link "About" at bounding box center [54, 232] width 34 height 35
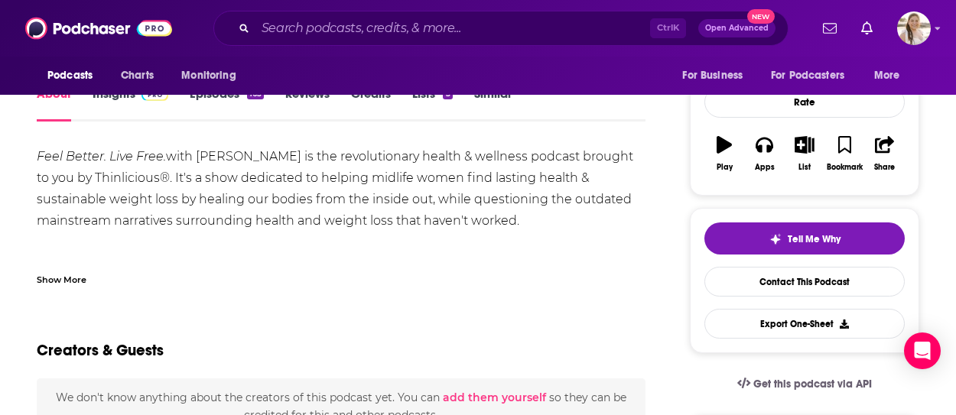
scroll to position [230, 0]
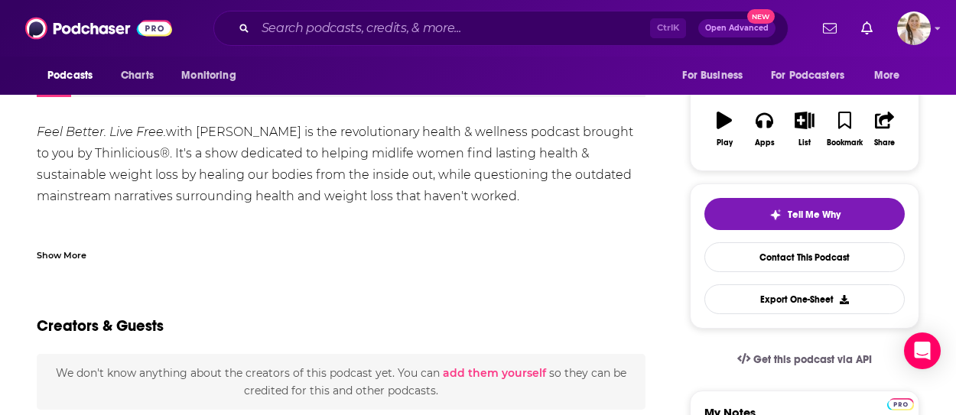
click at [82, 252] on div "Show More" at bounding box center [62, 254] width 50 height 15
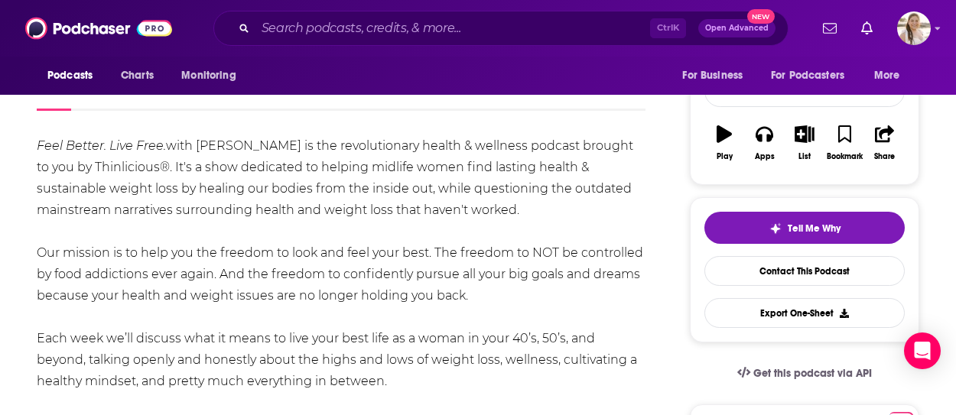
scroll to position [153, 0]
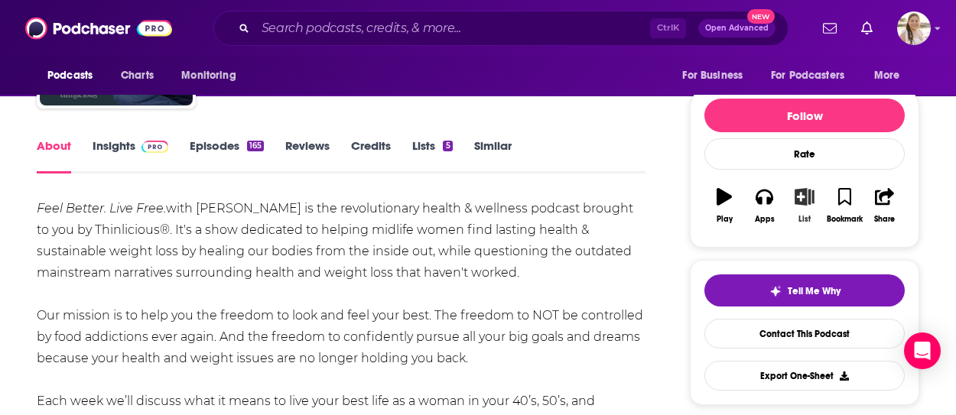
click at [803, 200] on icon "button" at bounding box center [805, 196] width 19 height 17
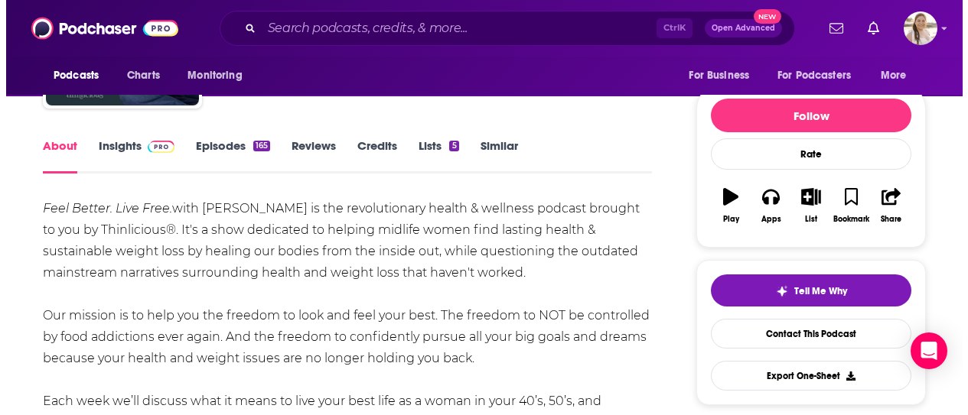
scroll to position [0, 0]
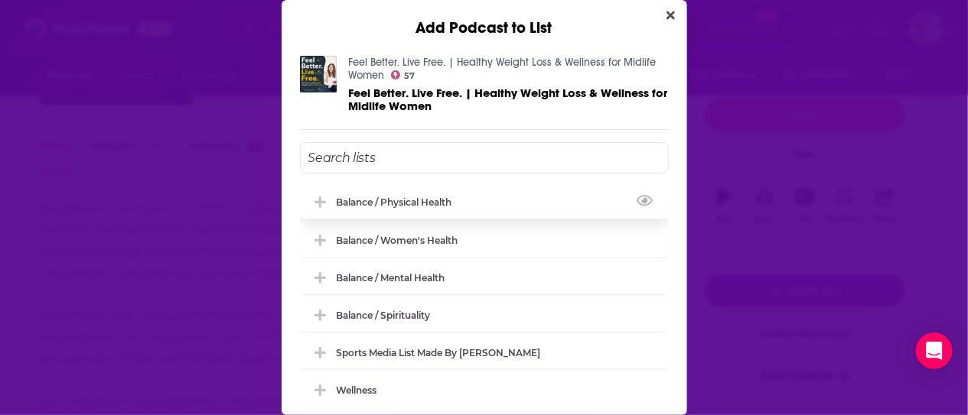
click at [320, 199] on icon "Add Podcast To List" at bounding box center [319, 202] width 11 height 11
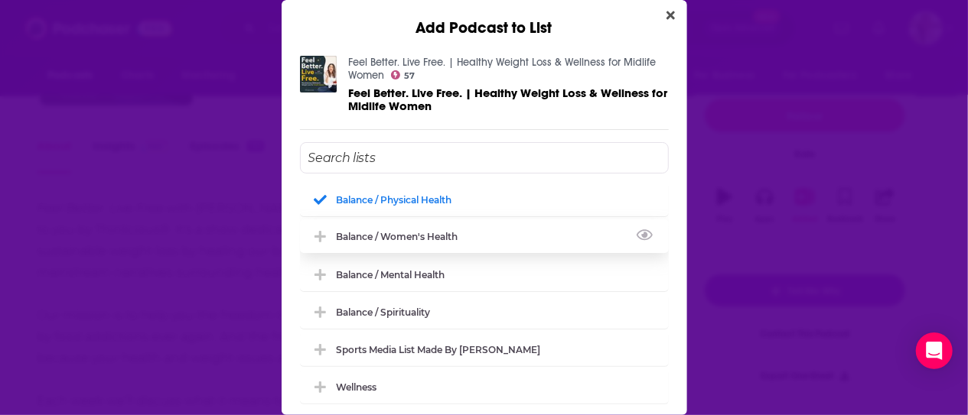
scroll to position [5, 0]
click at [660, 21] on button "Close" at bounding box center [670, 15] width 21 height 19
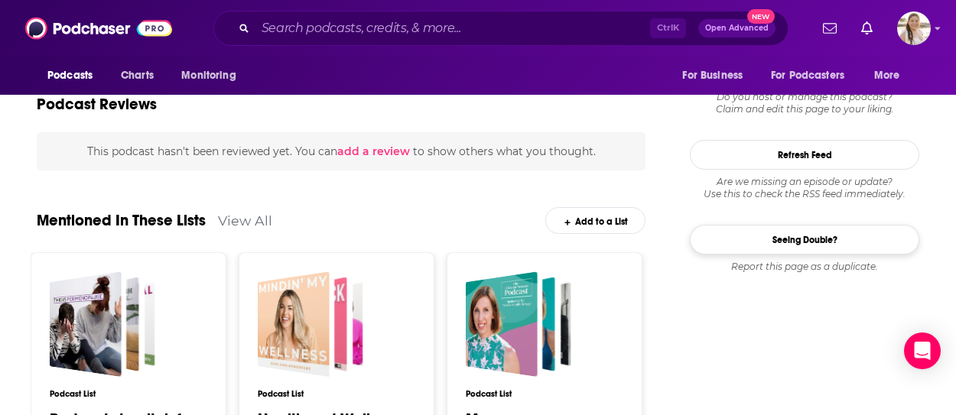
scroll to position [1818, 0]
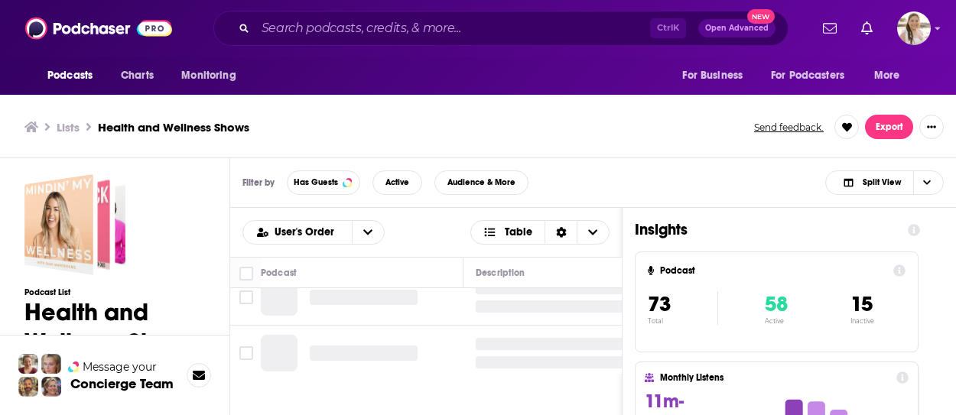
scroll to position [77, 0]
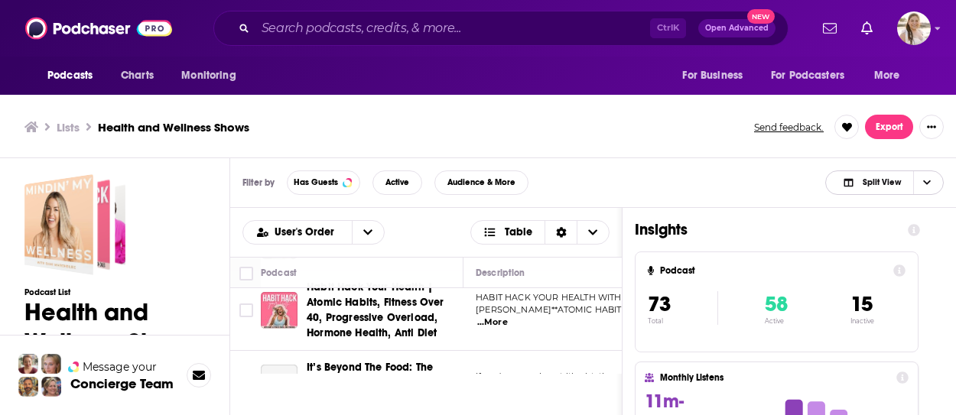
click at [923, 180] on span "Choose View" at bounding box center [927, 182] width 26 height 23
click at [911, 224] on div "Podcast Only" at bounding box center [885, 234] width 119 height 26
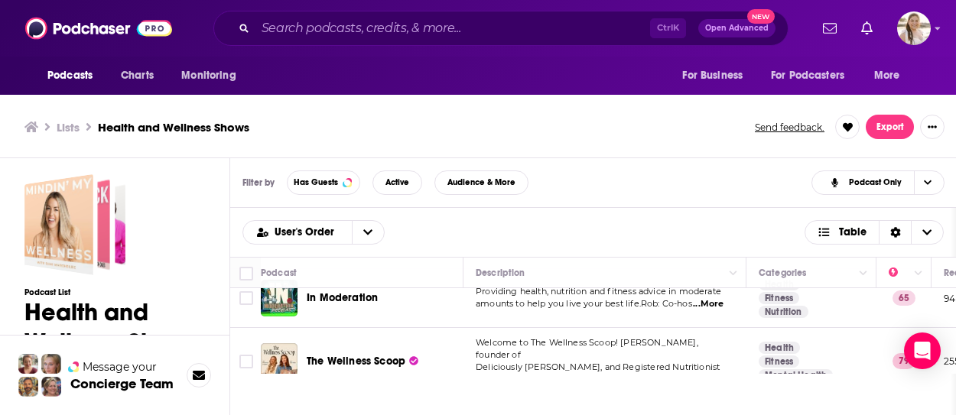
scroll to position [689, 0]
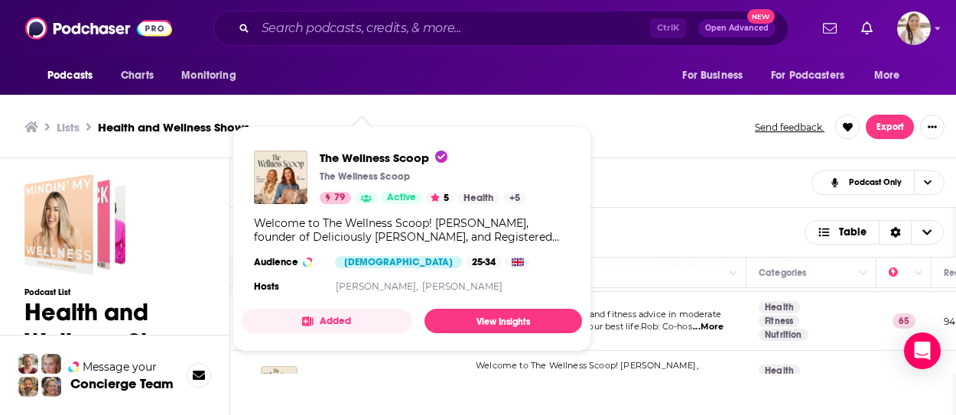
click at [607, 238] on div "User's Order Table" at bounding box center [594, 232] width 702 height 24
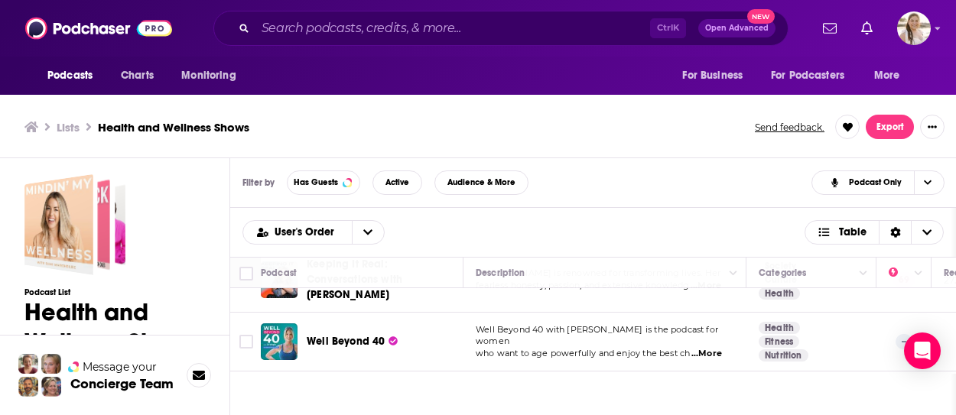
scroll to position [995, 0]
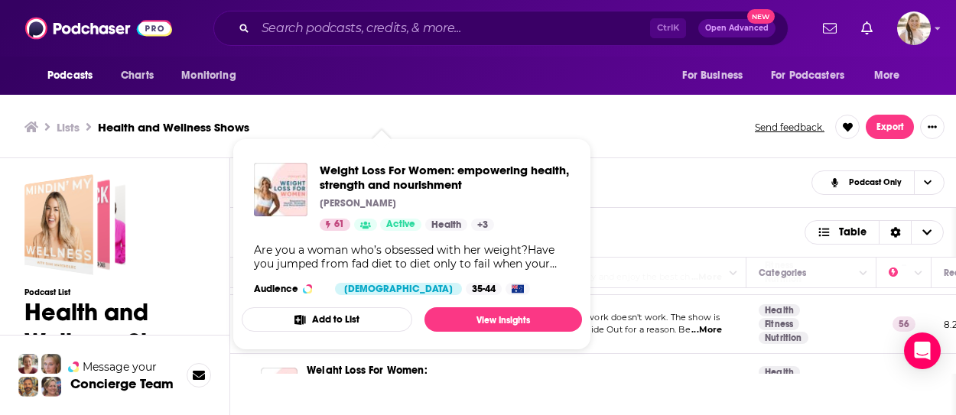
click at [666, 148] on div "Lists Health and Wellness Shows Send feedback. Export" at bounding box center [478, 127] width 957 height 62
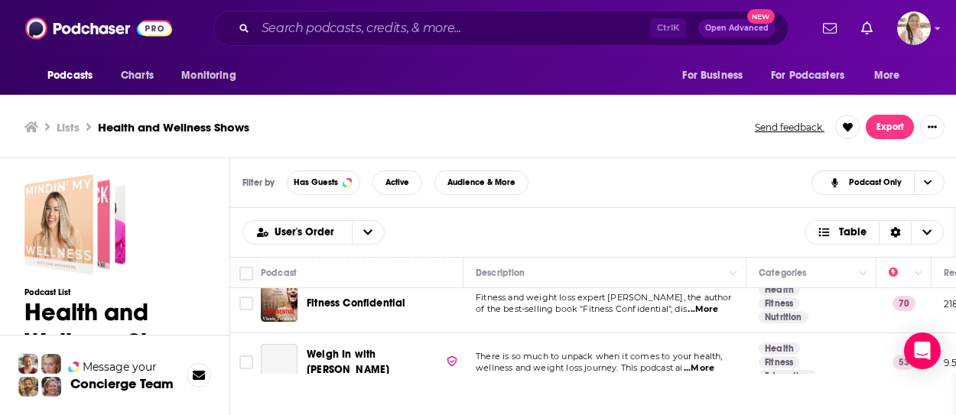
scroll to position [1454, 0]
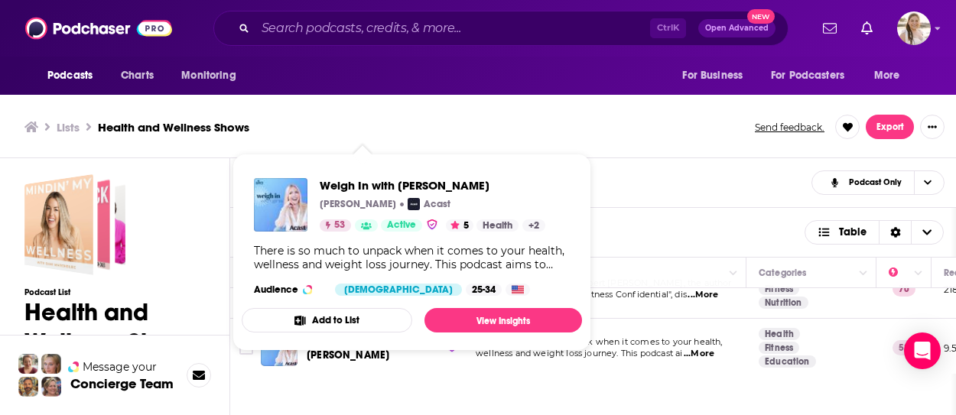
click at [614, 204] on div "Filter by Has Guests Active Audience & More Podcast Only" at bounding box center [593, 183] width 727 height 50
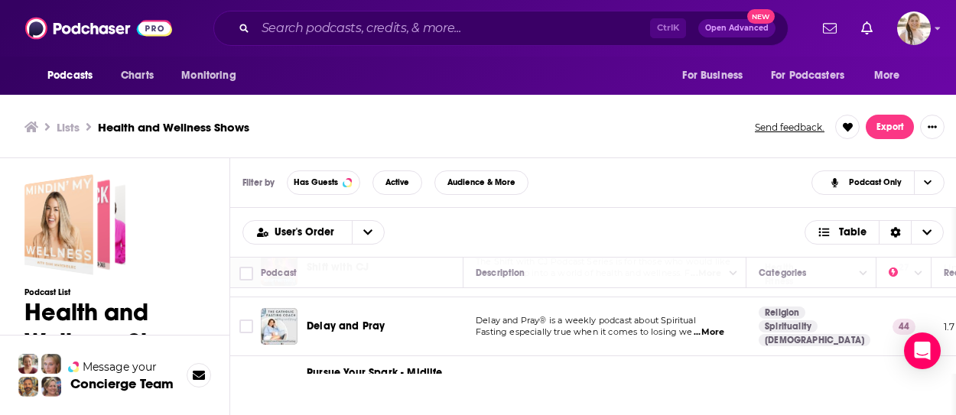
scroll to position [2219, 0]
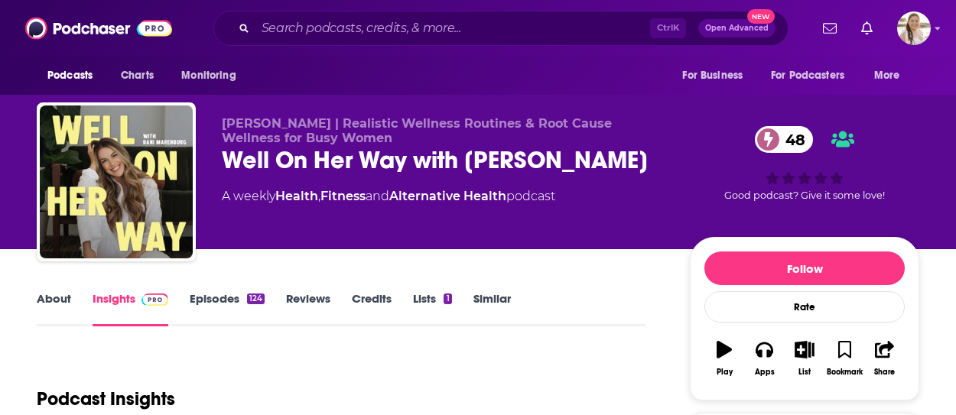
scroll to position [153, 0]
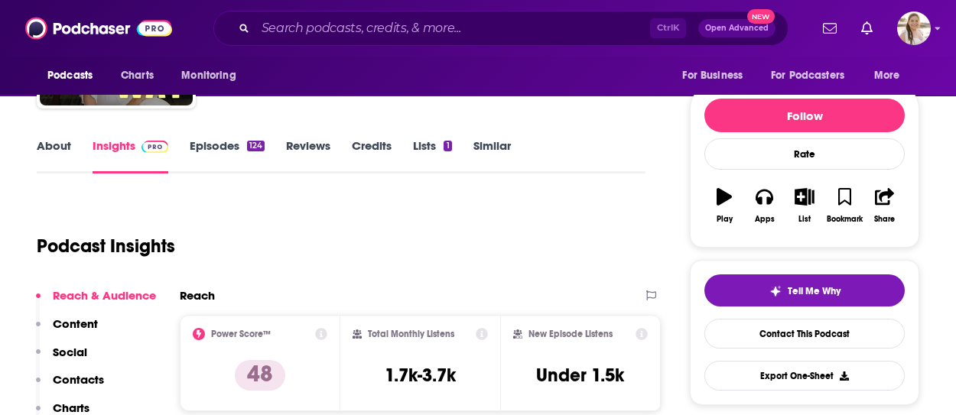
click at [61, 145] on link "About" at bounding box center [54, 155] width 34 height 35
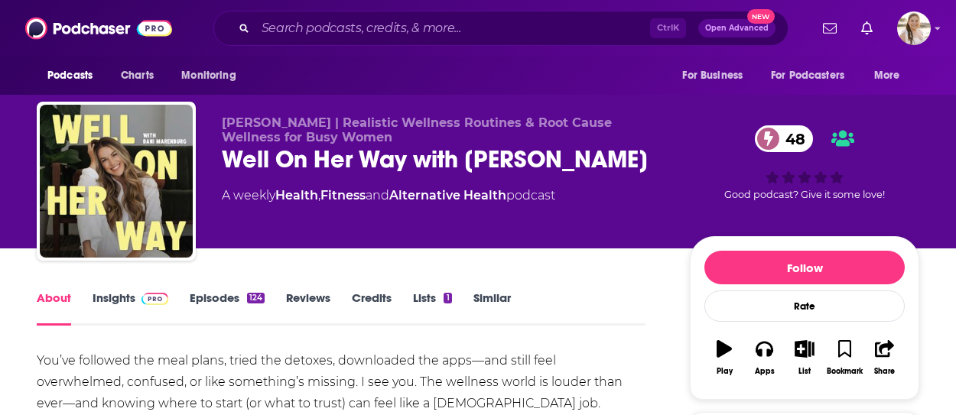
scroll to position [153, 0]
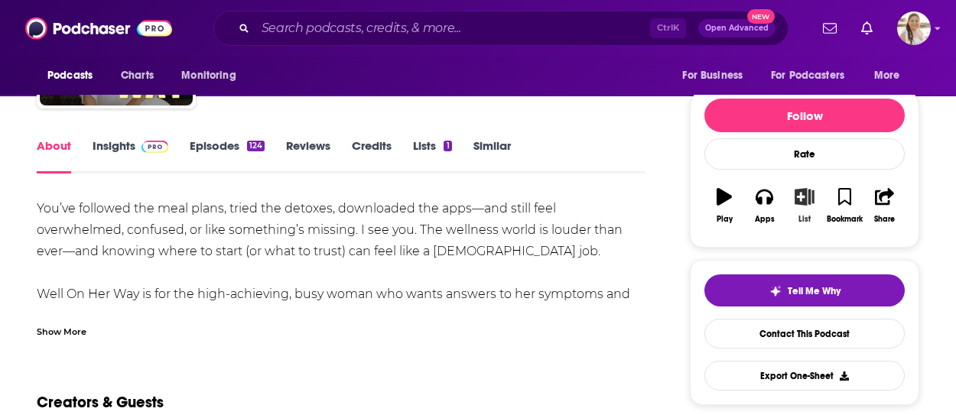
click at [799, 204] on icon "button" at bounding box center [804, 196] width 19 height 17
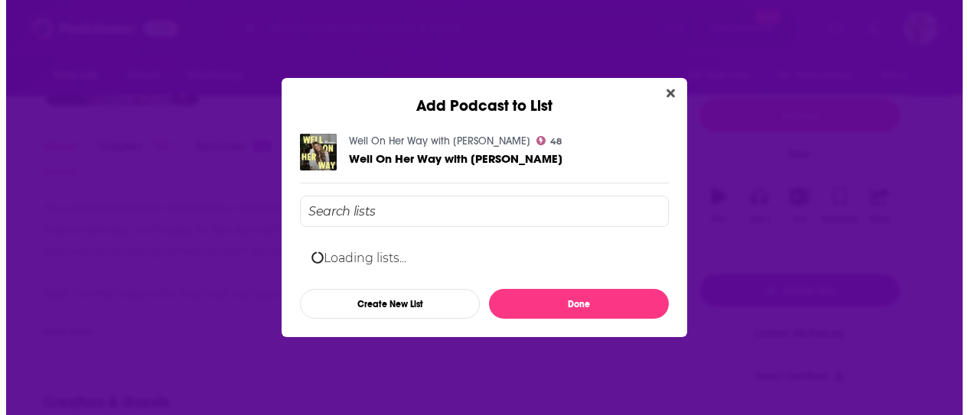
scroll to position [0, 0]
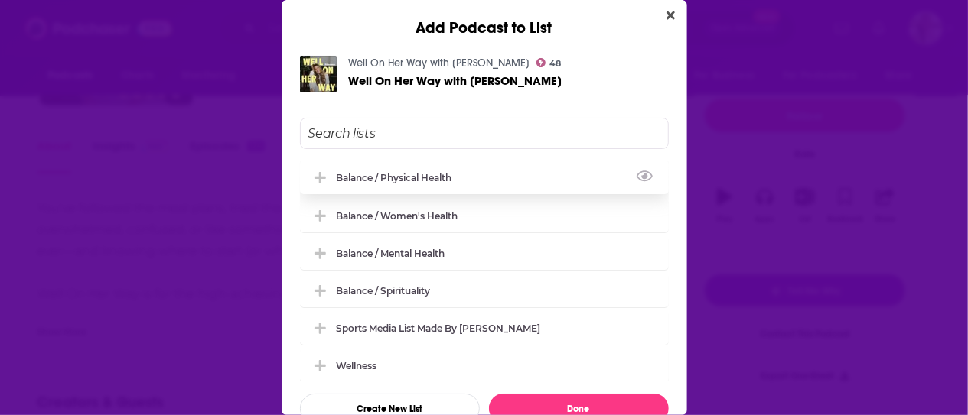
click at [323, 177] on icon "Add Podcast To List" at bounding box center [319, 177] width 11 height 11
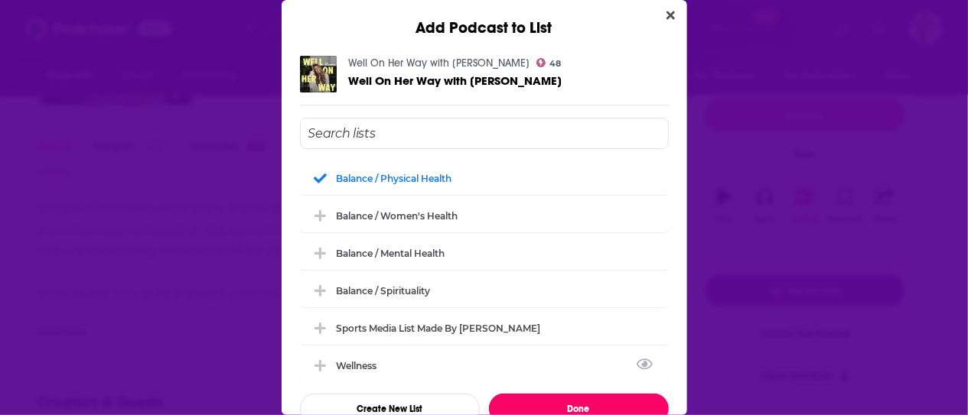
click at [577, 396] on button "Done" at bounding box center [579, 409] width 180 height 30
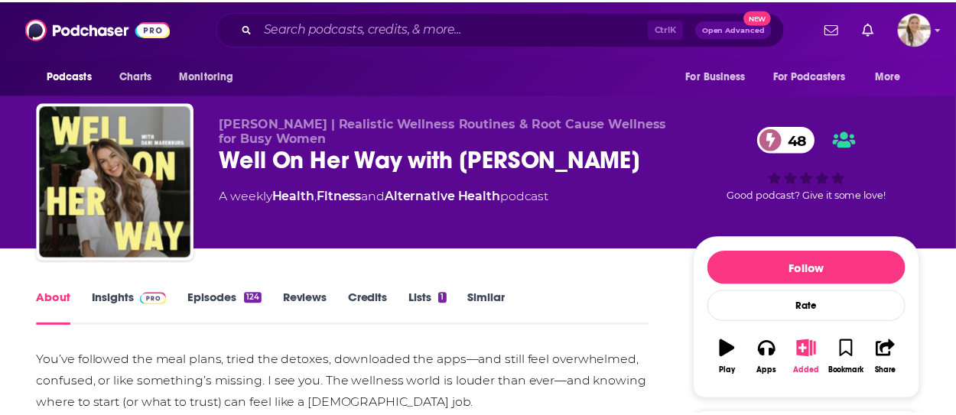
scroll to position [153, 0]
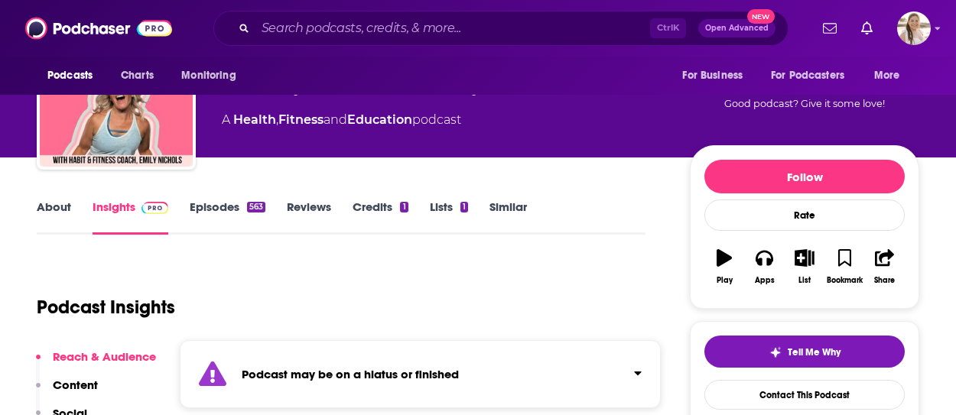
scroll to position [230, 0]
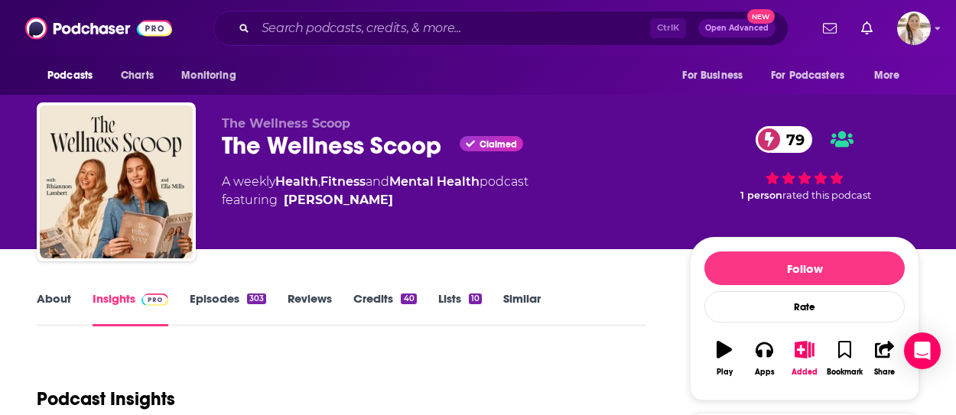
scroll to position [153, 0]
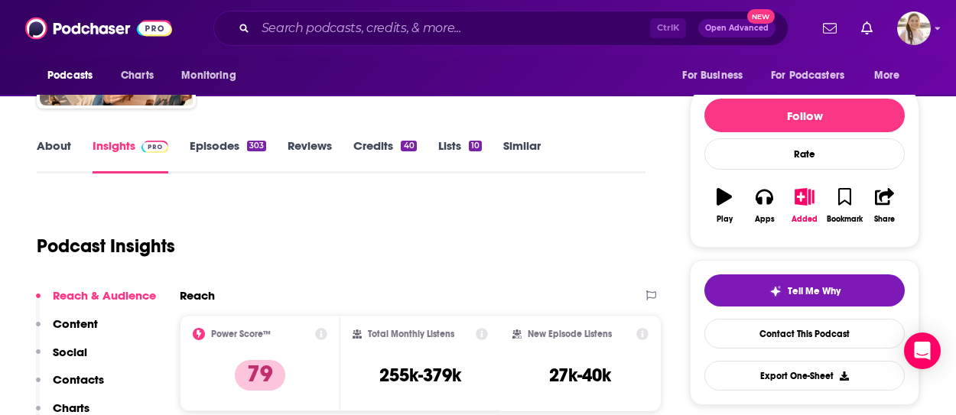
click at [51, 137] on div "About Insights Episodes 303 Reviews Credits 40 Lists 10 Similar" at bounding box center [341, 154] width 609 height 37
click at [61, 151] on link "About" at bounding box center [54, 155] width 34 height 35
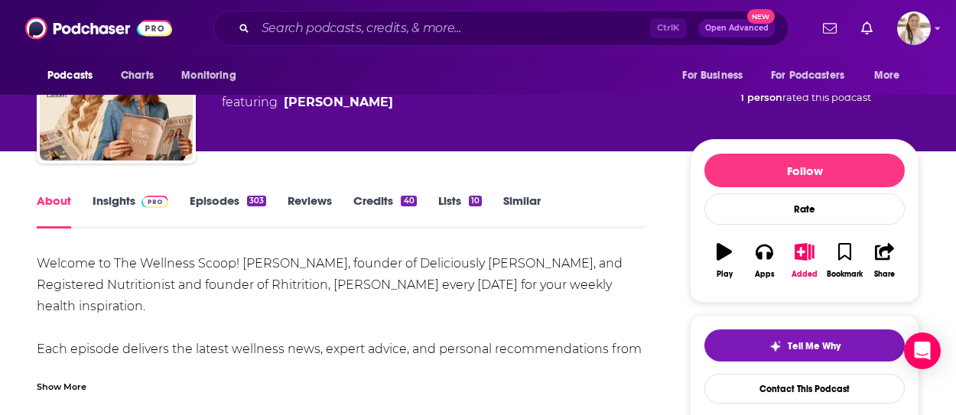
scroll to position [153, 0]
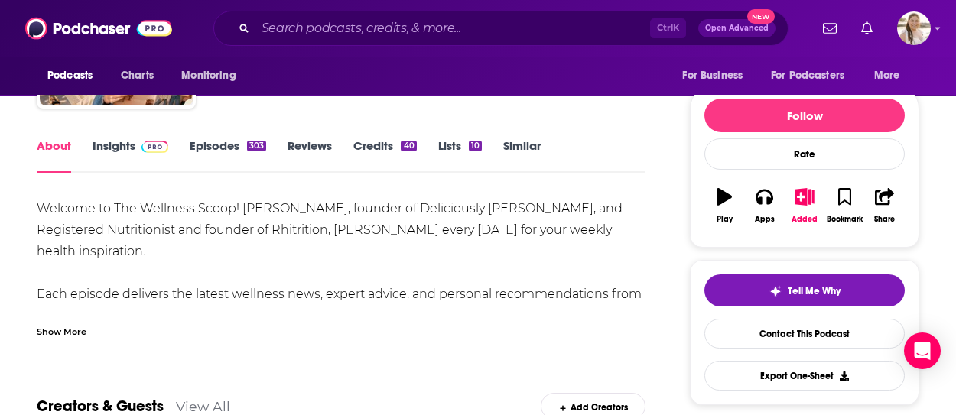
click at [46, 333] on div "Show More" at bounding box center [62, 331] width 50 height 15
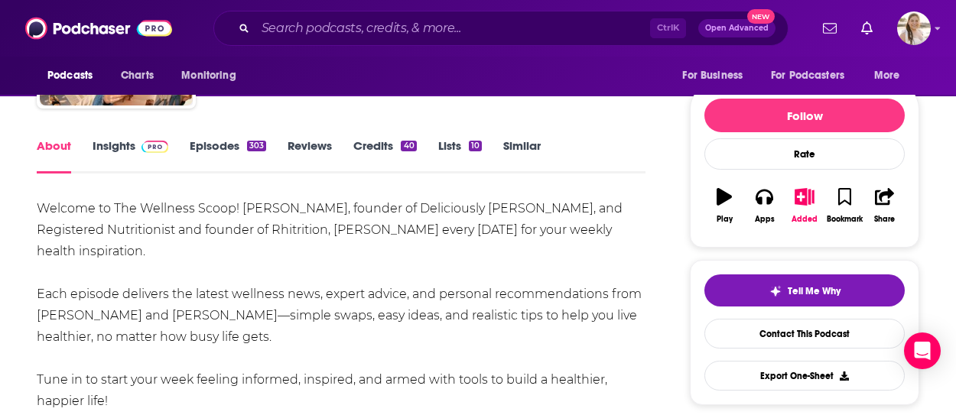
click at [214, 155] on link "Episodes 303" at bounding box center [228, 155] width 77 height 35
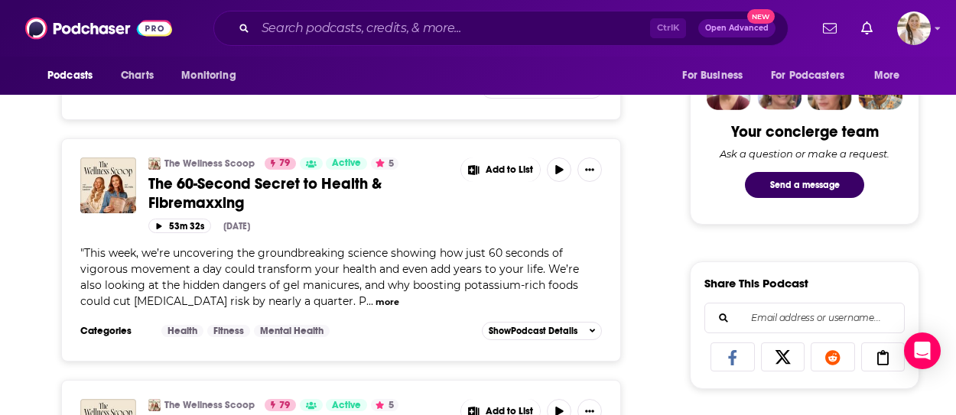
scroll to position [765, 0]
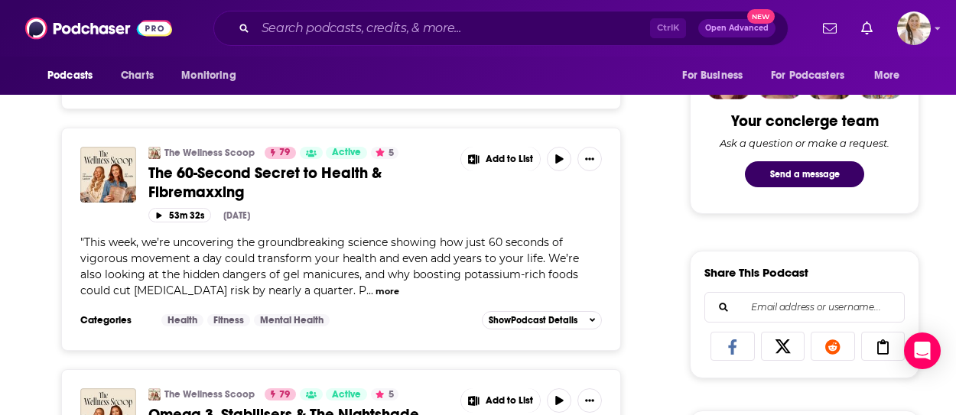
click at [376, 290] on button "more" at bounding box center [388, 291] width 24 height 13
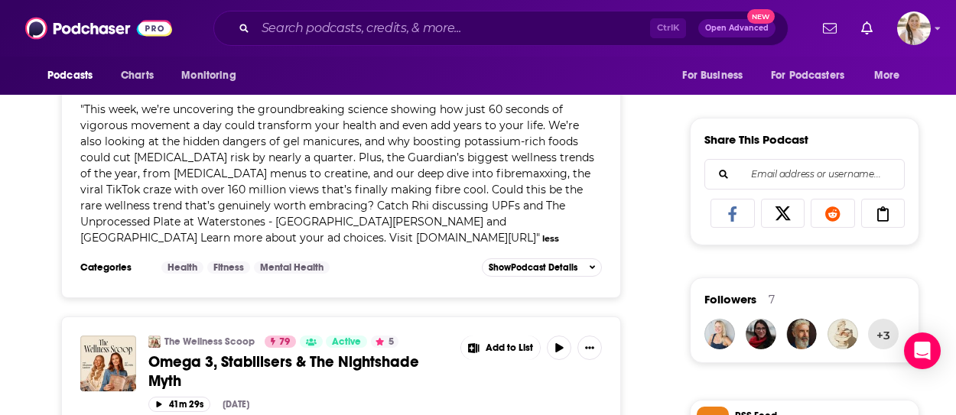
scroll to position [995, 0]
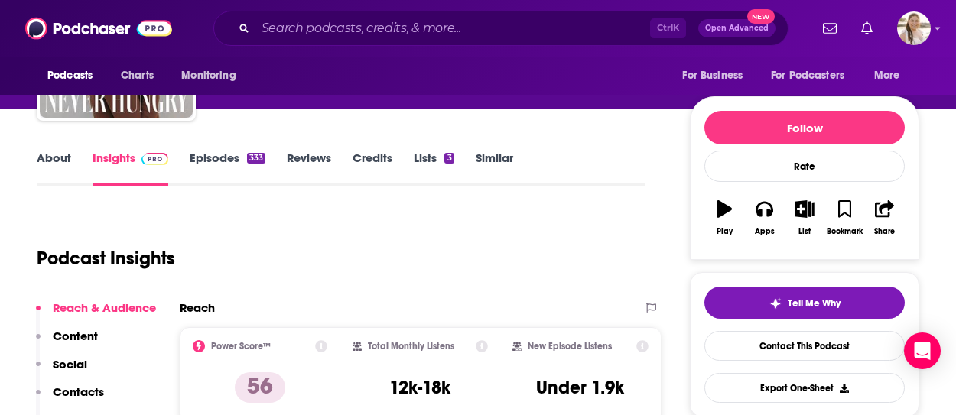
scroll to position [77, 0]
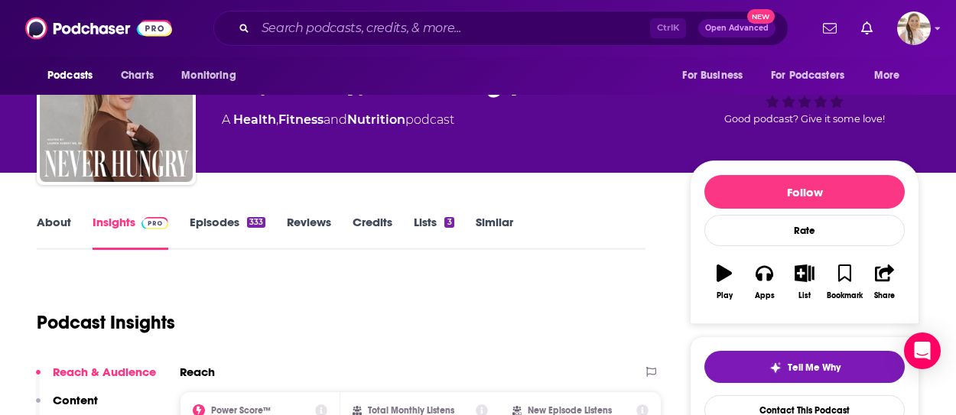
click at [64, 233] on link "About" at bounding box center [54, 232] width 34 height 35
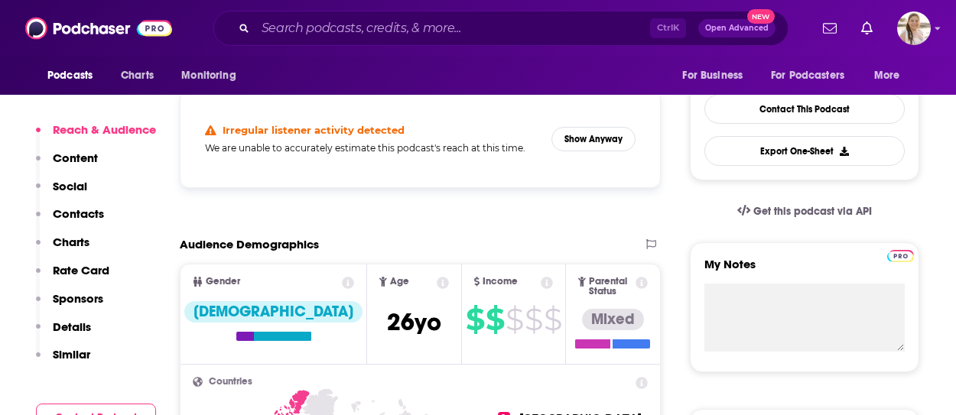
scroll to position [383, 0]
